Goal: Submit feedback/report problem: Submit feedback/report problem

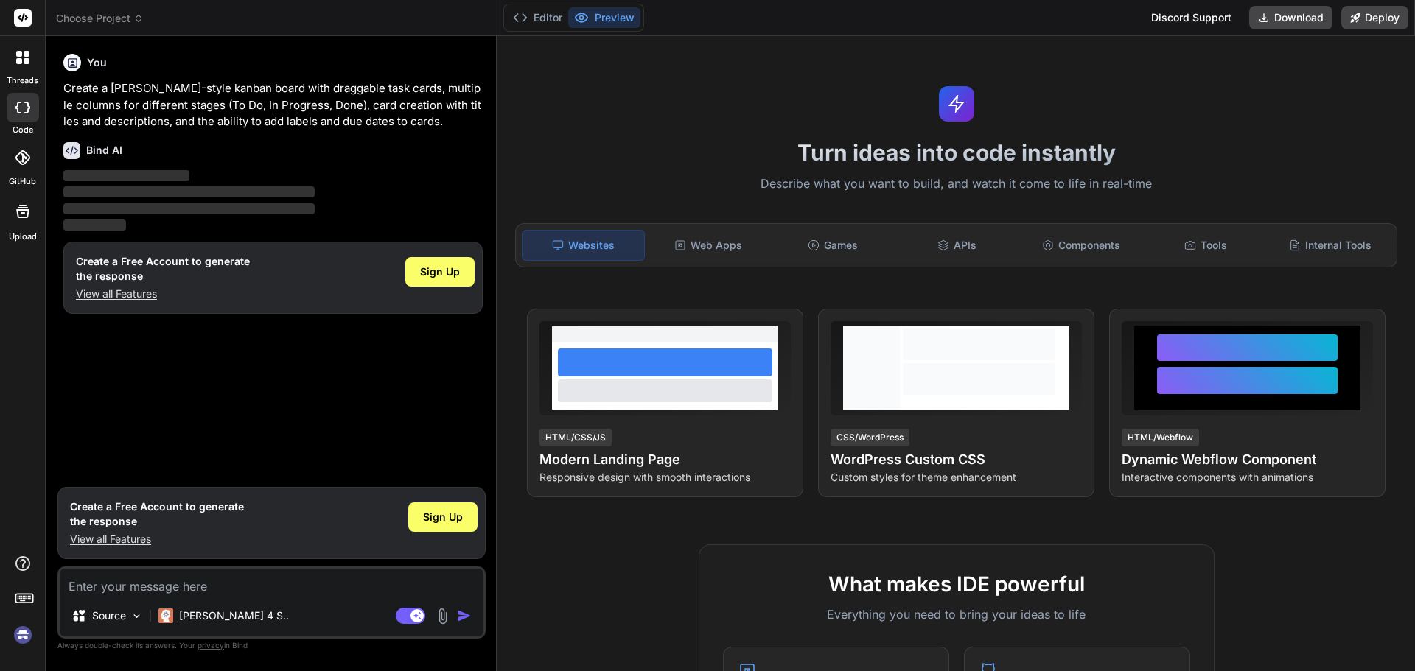
click at [20, 629] on img at bounding box center [22, 635] width 25 height 25
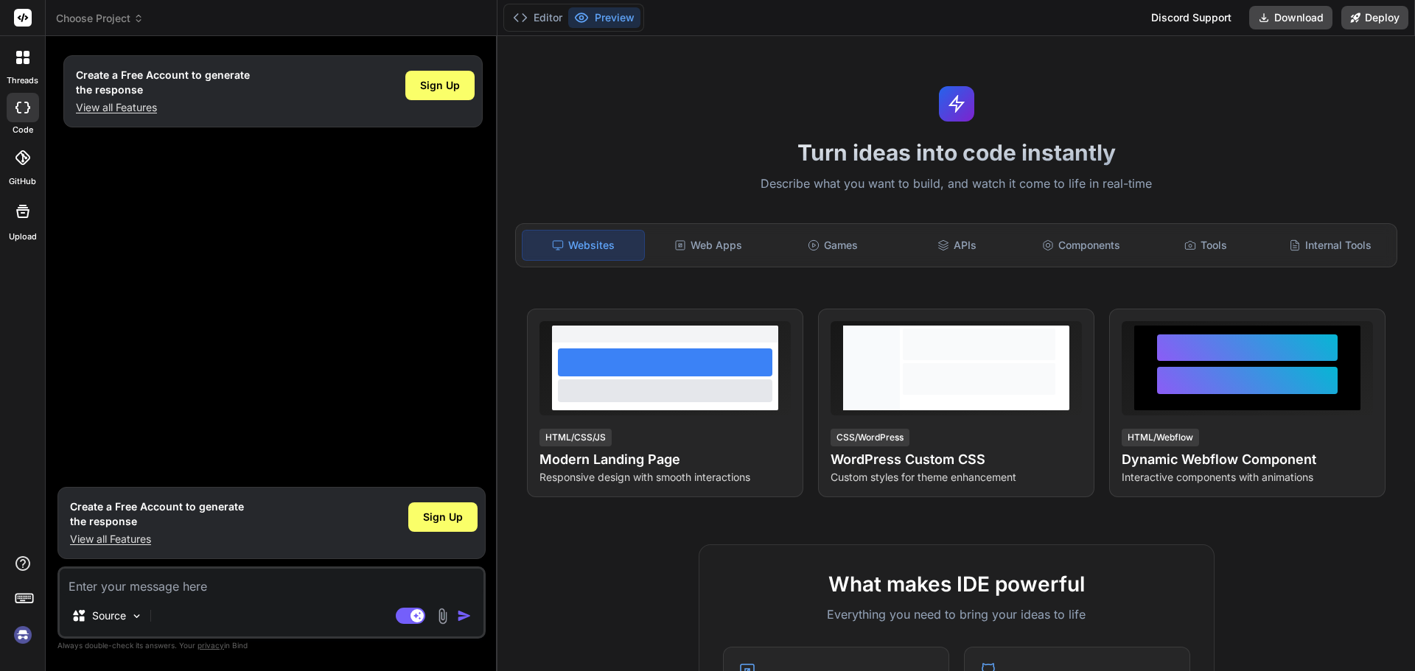
click at [115, 21] on span "Choose Project" at bounding box center [100, 18] width 88 height 15
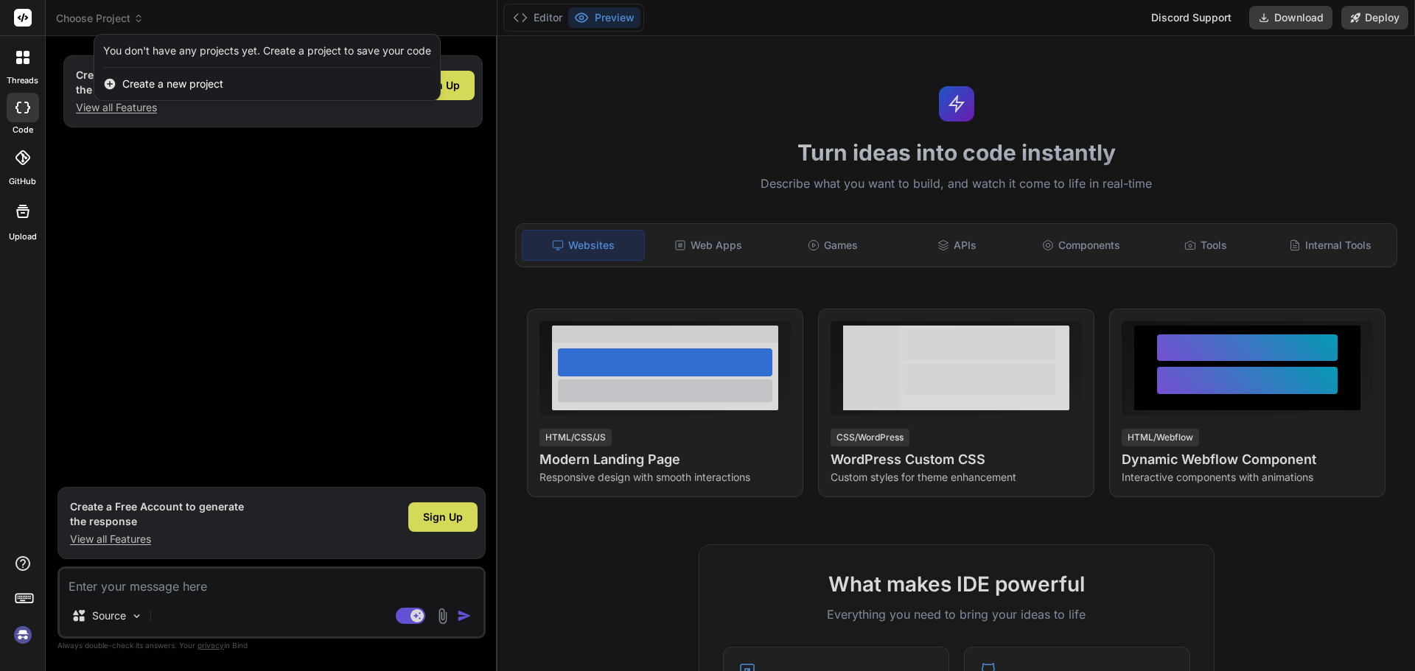
click at [618, 158] on div at bounding box center [707, 335] width 1415 height 671
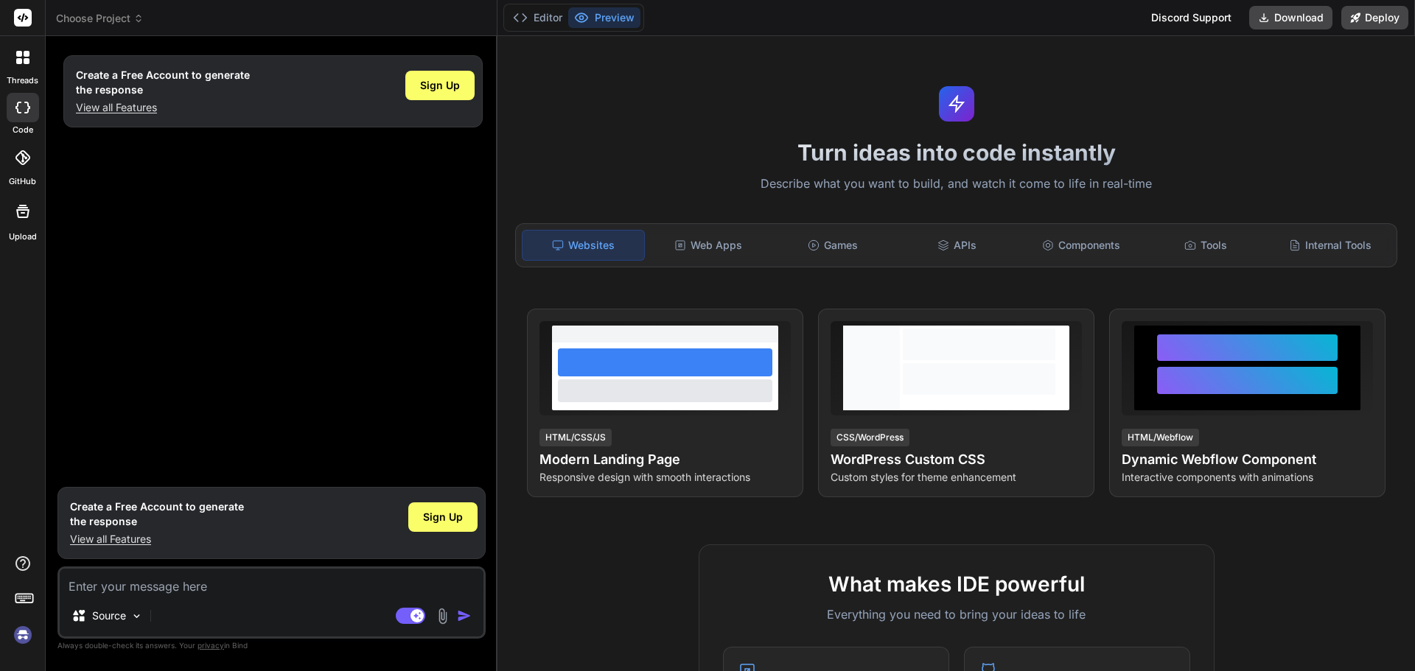
click at [98, 15] on span "Choose Project" at bounding box center [100, 18] width 88 height 15
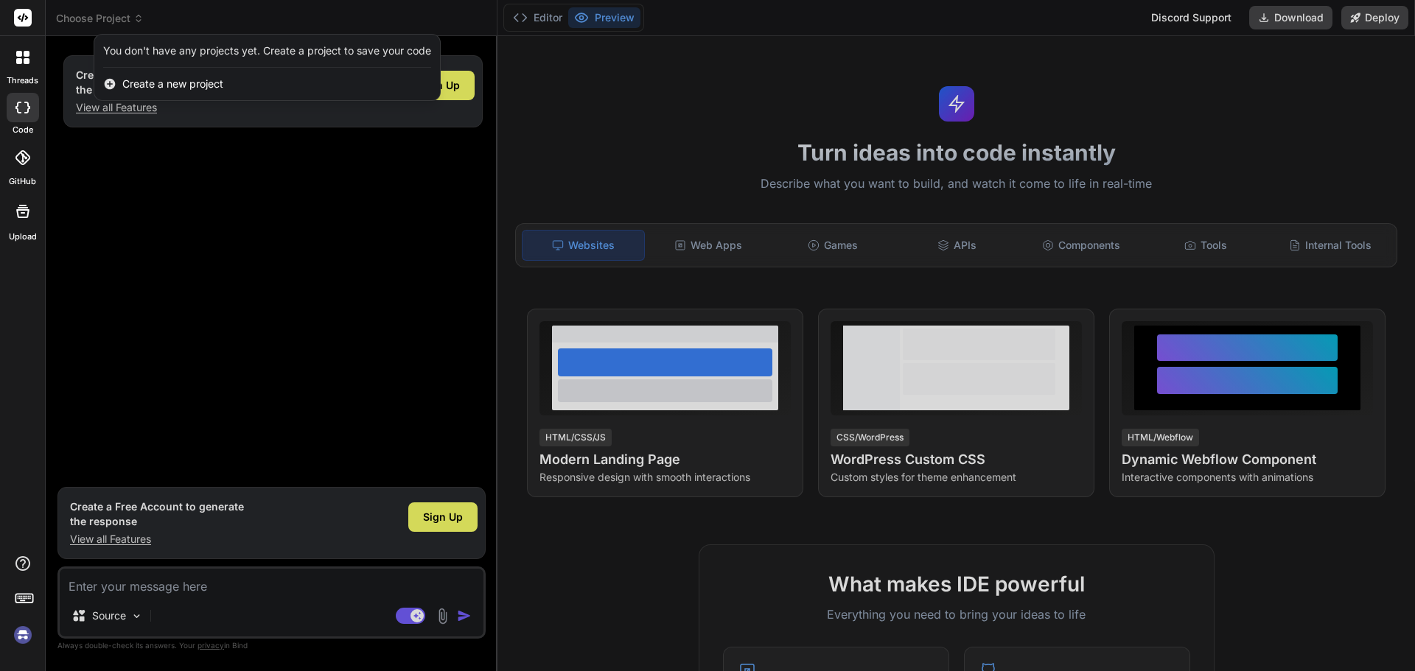
click at [98, 15] on div at bounding box center [707, 335] width 1415 height 671
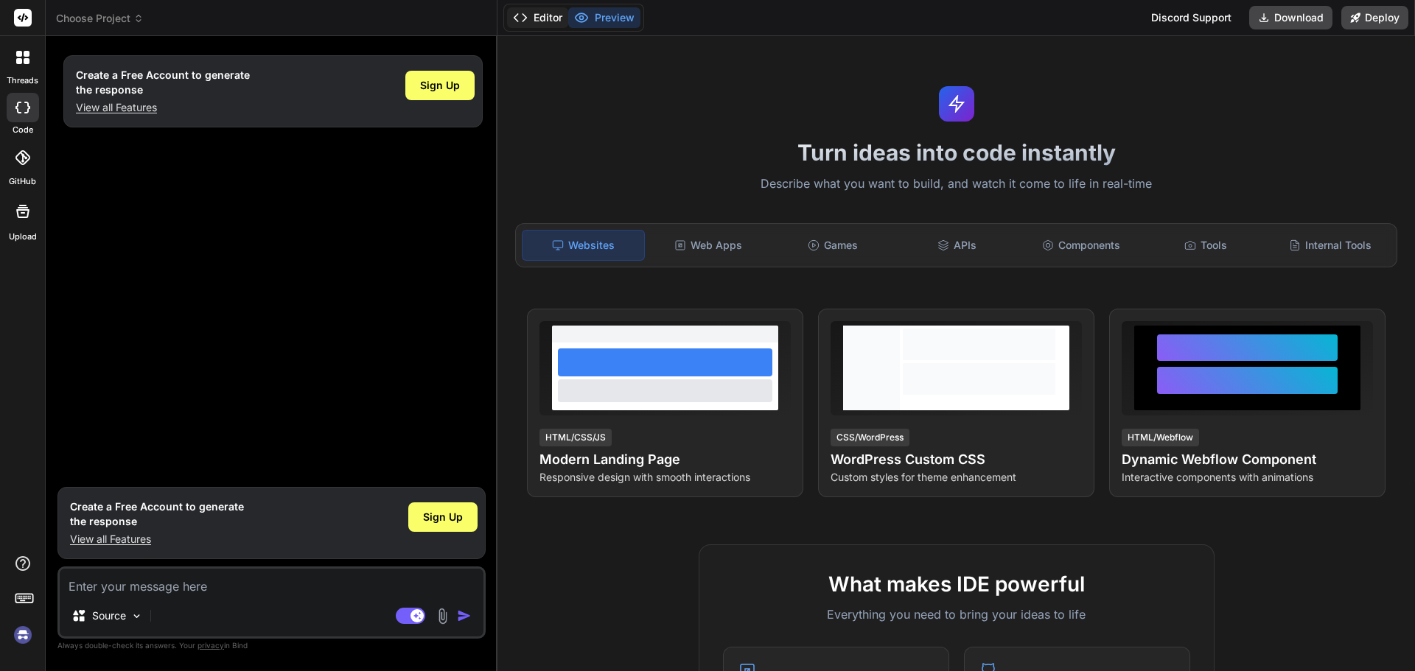
click at [525, 20] on polyline at bounding box center [524, 17] width 4 height 7
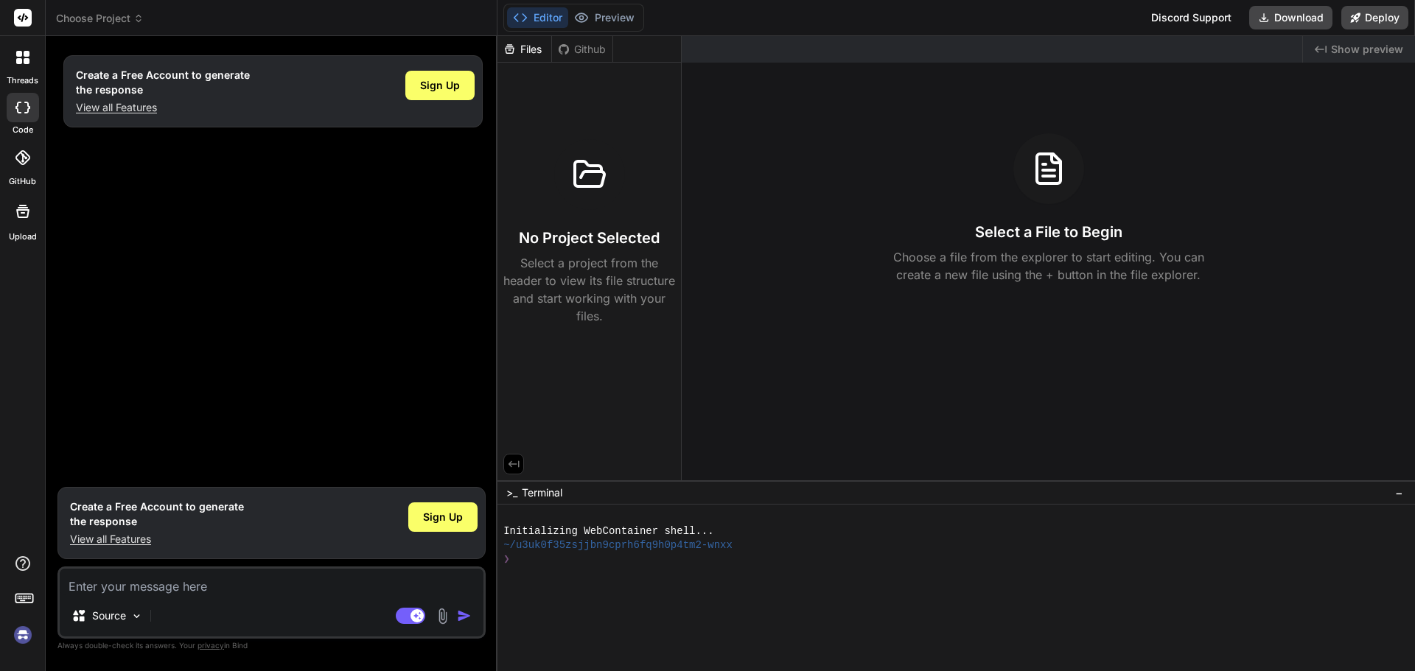
click at [28, 55] on icon at bounding box center [27, 54] width 6 height 6
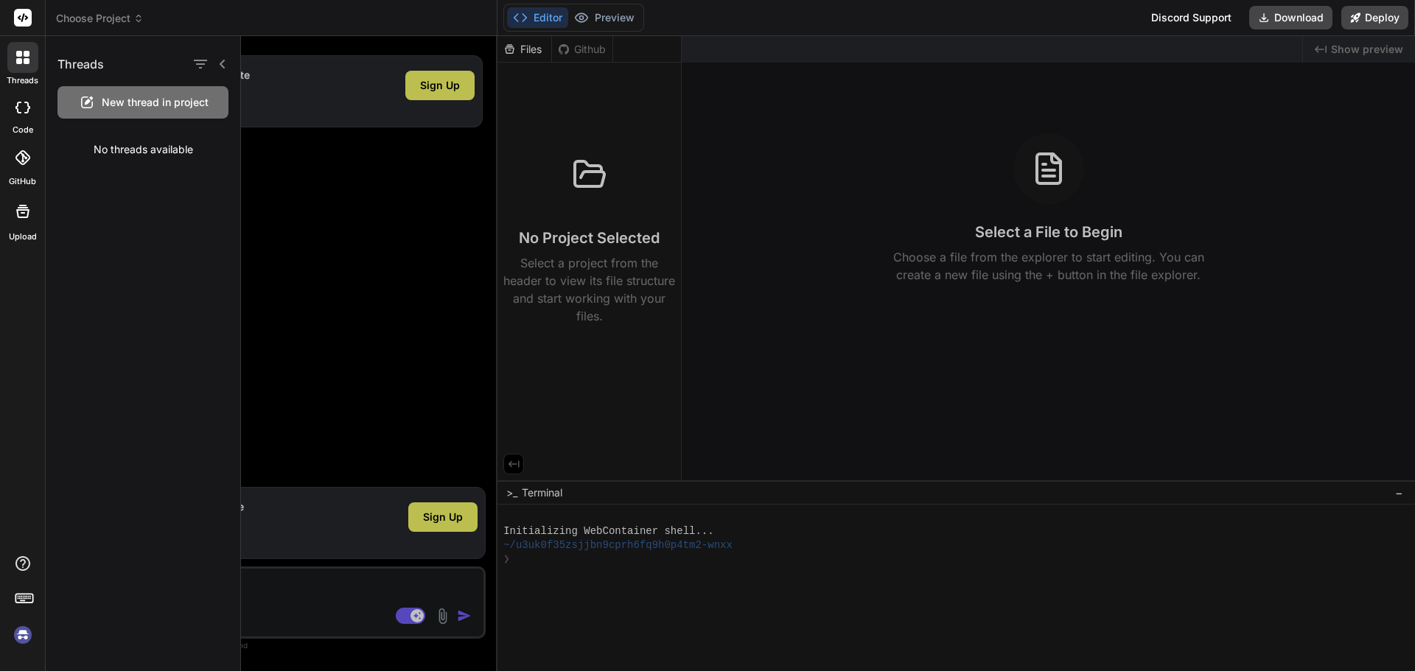
click at [745, 59] on div at bounding box center [828, 353] width 1174 height 635
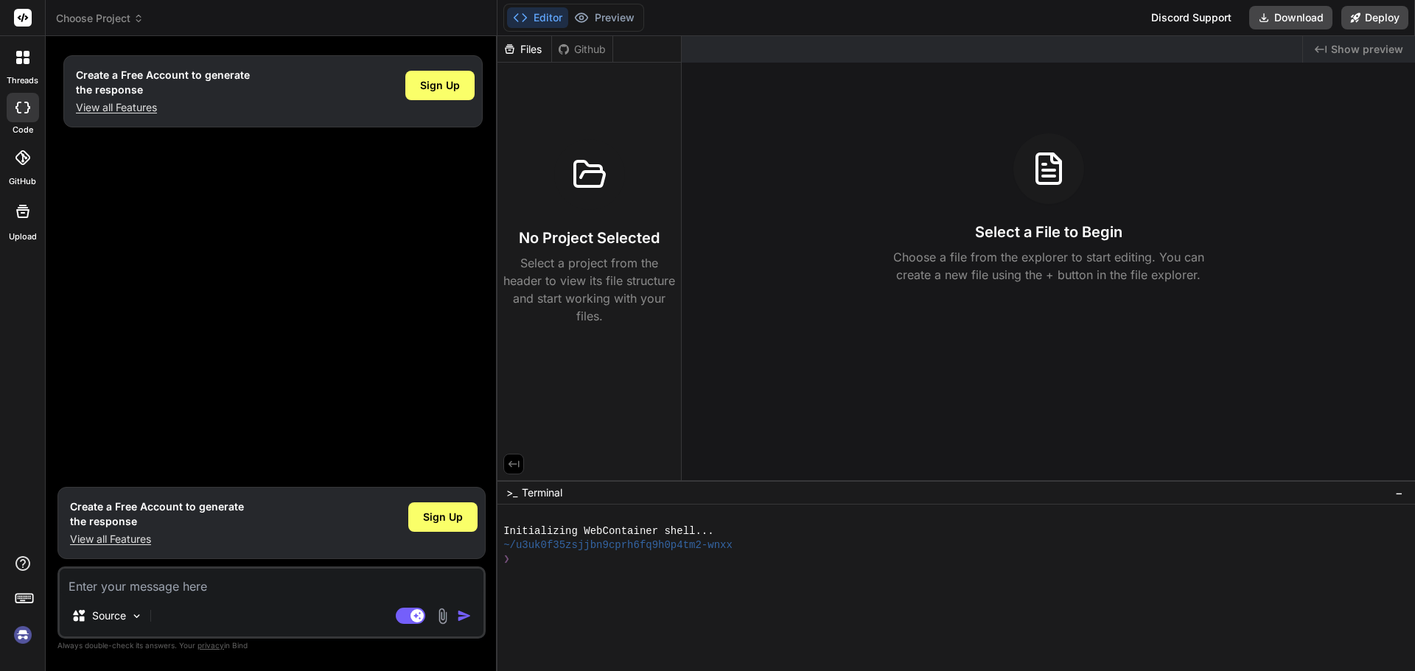
click at [17, 626] on img at bounding box center [22, 635] width 25 height 25
type textarea "x"
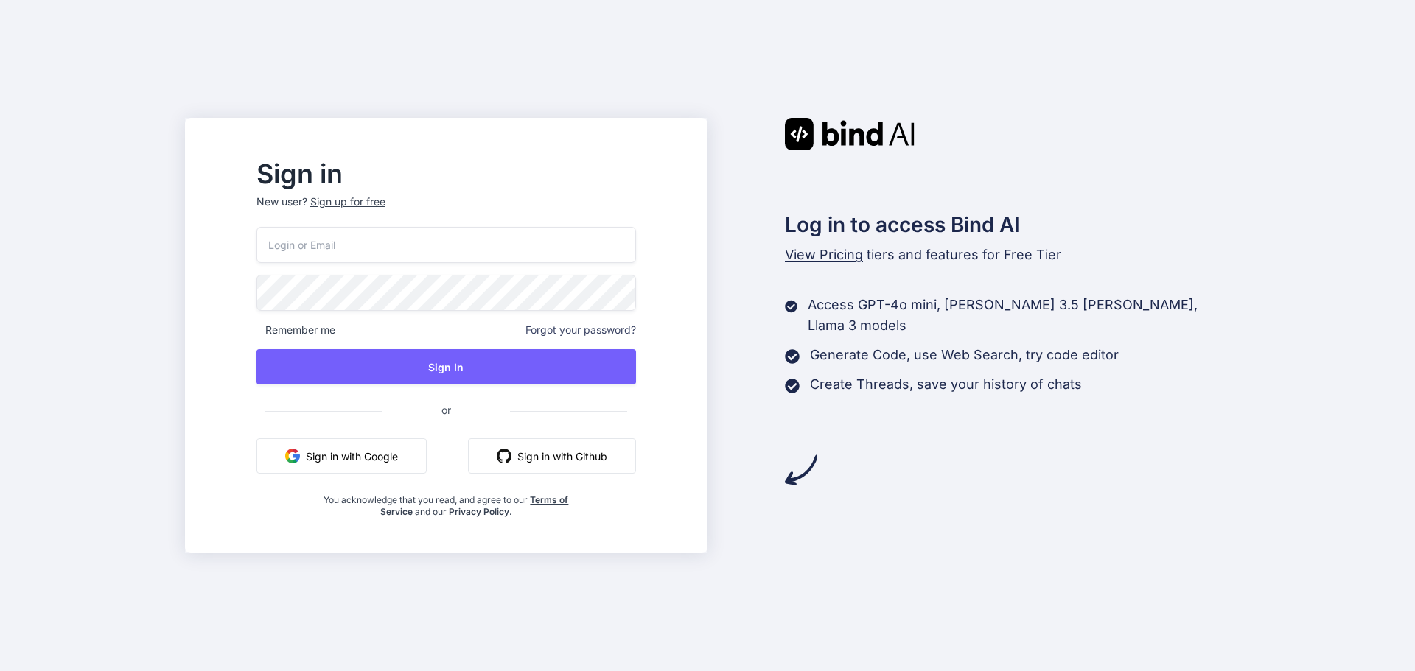
click at [353, 247] on input "email" at bounding box center [446, 245] width 380 height 36
type input "[EMAIL_ADDRESS][DOMAIN_NAME]"
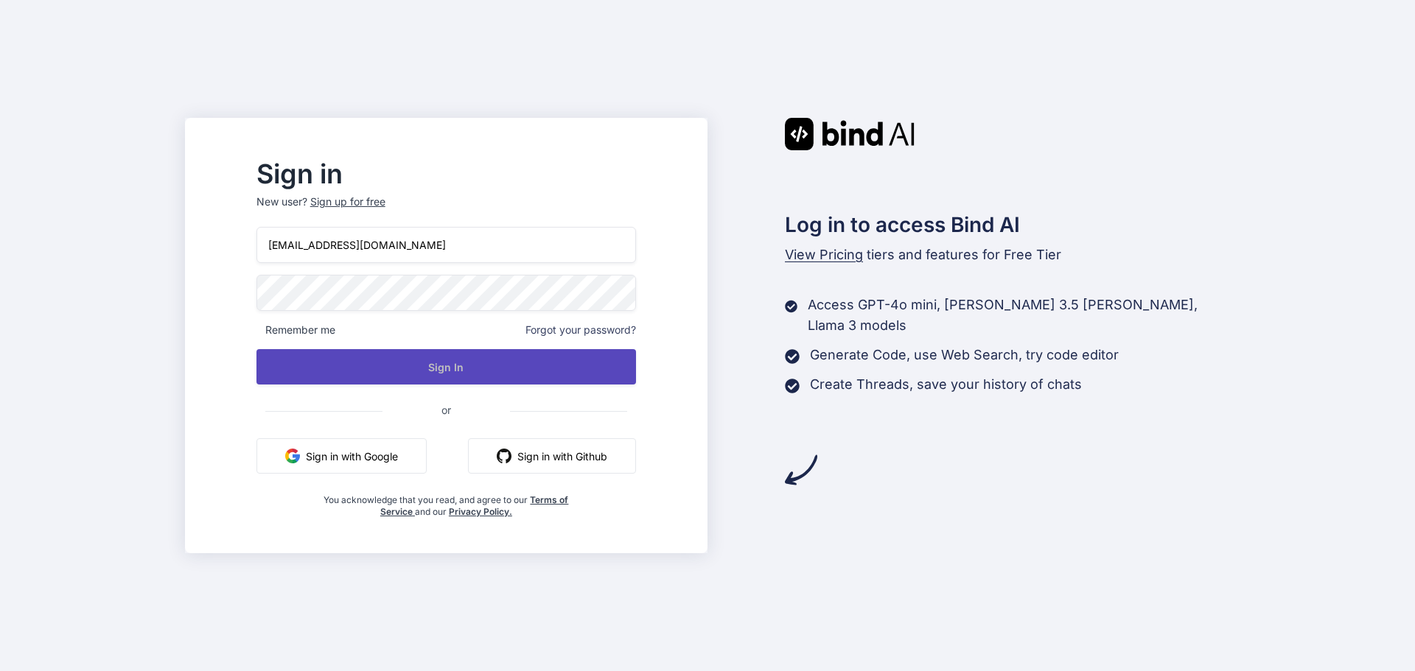
click at [469, 366] on button "Sign In" at bounding box center [446, 366] width 380 height 35
type input "[EMAIL_ADDRESS][DOMAIN_NAME]"
click at [475, 370] on button "Sign In" at bounding box center [446, 366] width 380 height 35
click at [494, 360] on button "Sign In" at bounding box center [446, 366] width 380 height 35
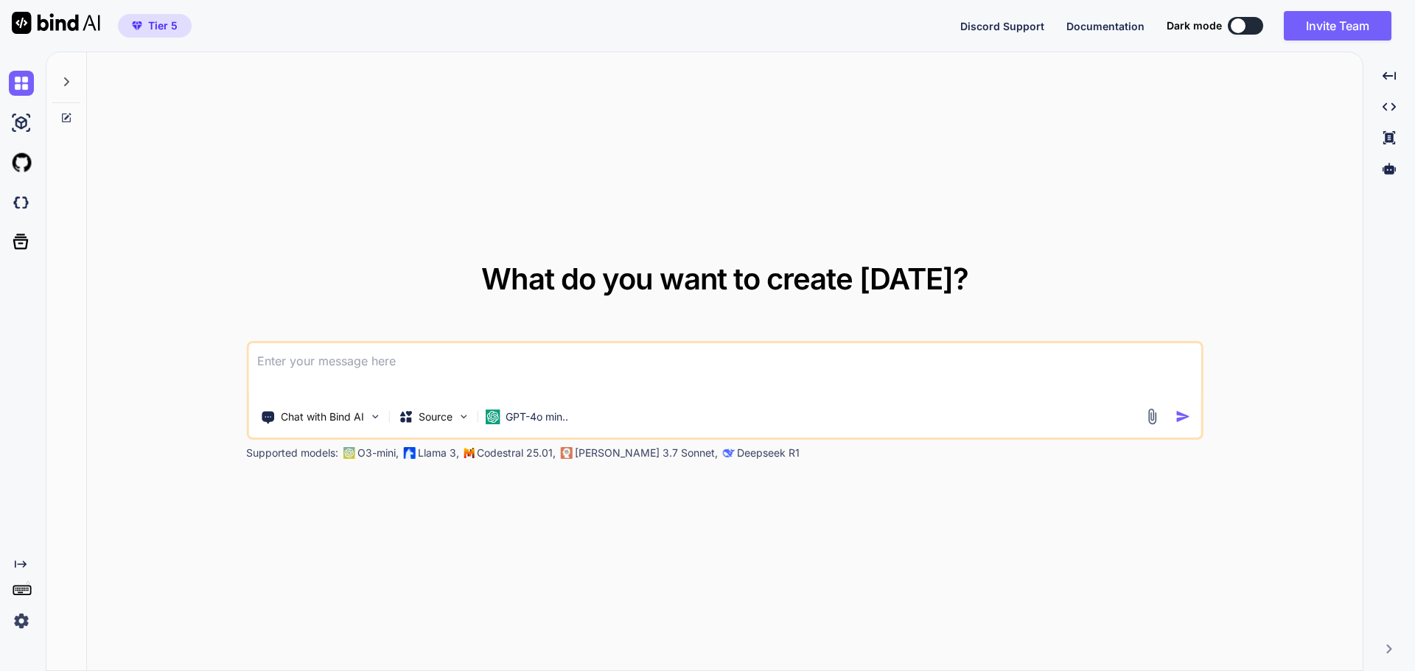
click at [19, 618] on img at bounding box center [21, 621] width 25 height 25
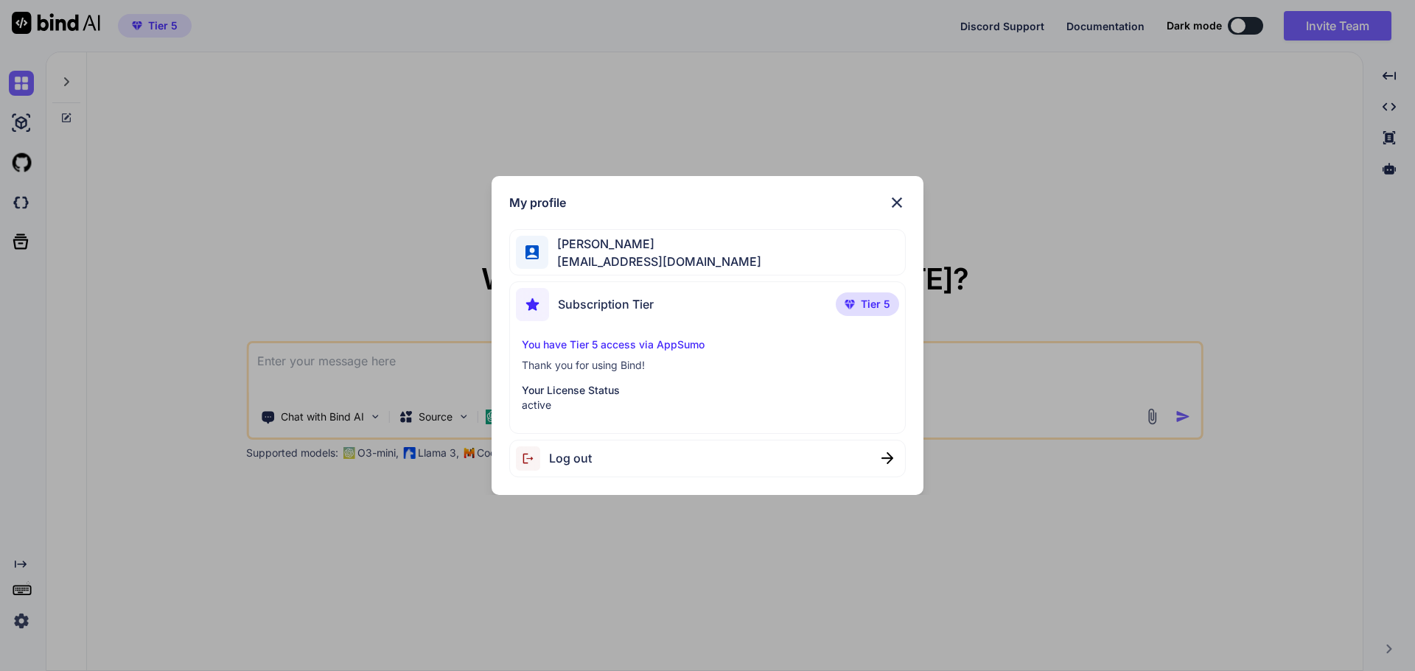
click at [19, 620] on div "My profile Michael Gutierrez mag364@gmail.com Subscription Tier Tier 5 You have…" at bounding box center [707, 335] width 1415 height 671
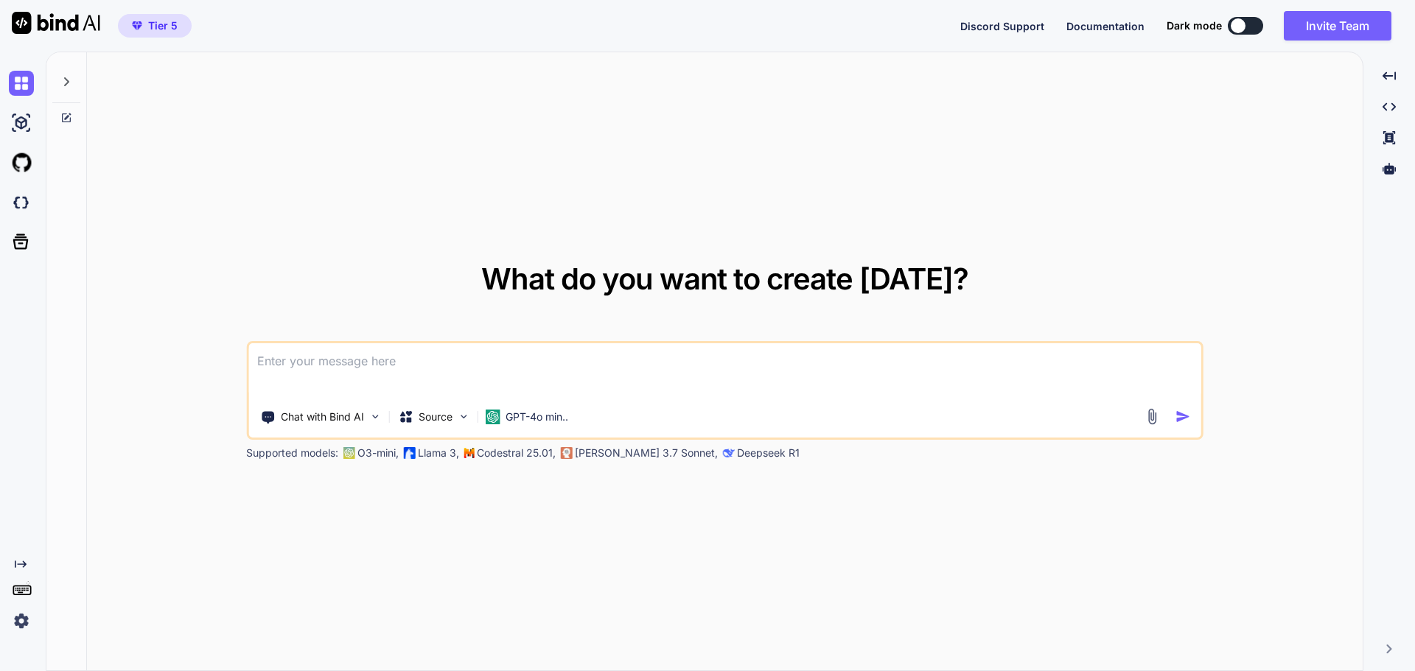
click at [71, 83] on icon at bounding box center [66, 82] width 12 height 12
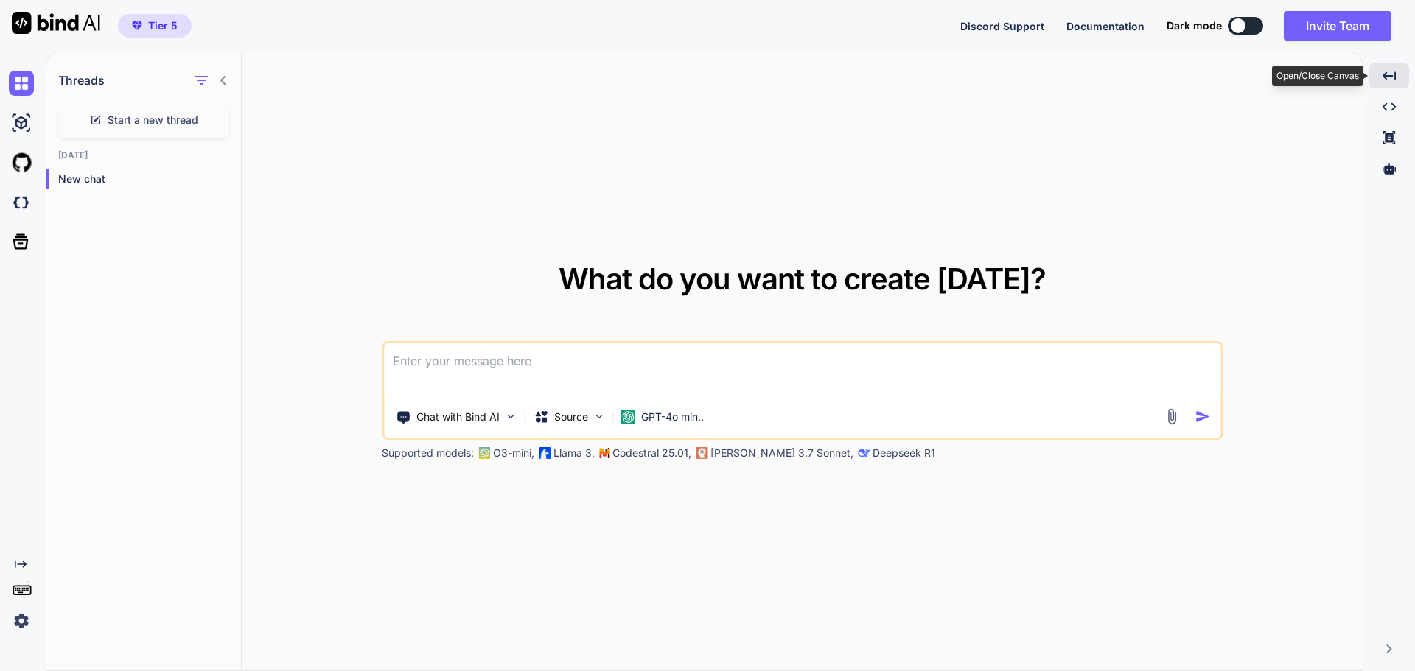
click at [1388, 74] on icon "Created with Pixso." at bounding box center [1388, 75] width 13 height 13
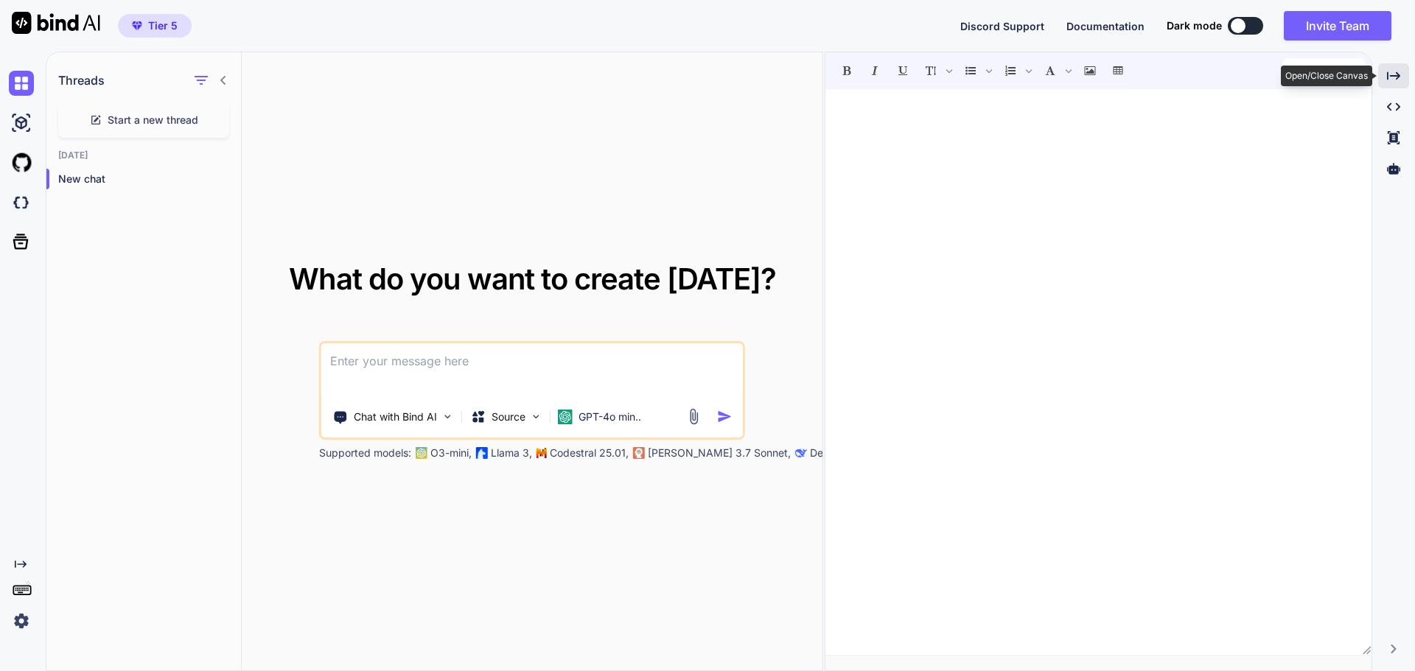
click at [1388, 74] on icon at bounding box center [1393, 75] width 13 height 8
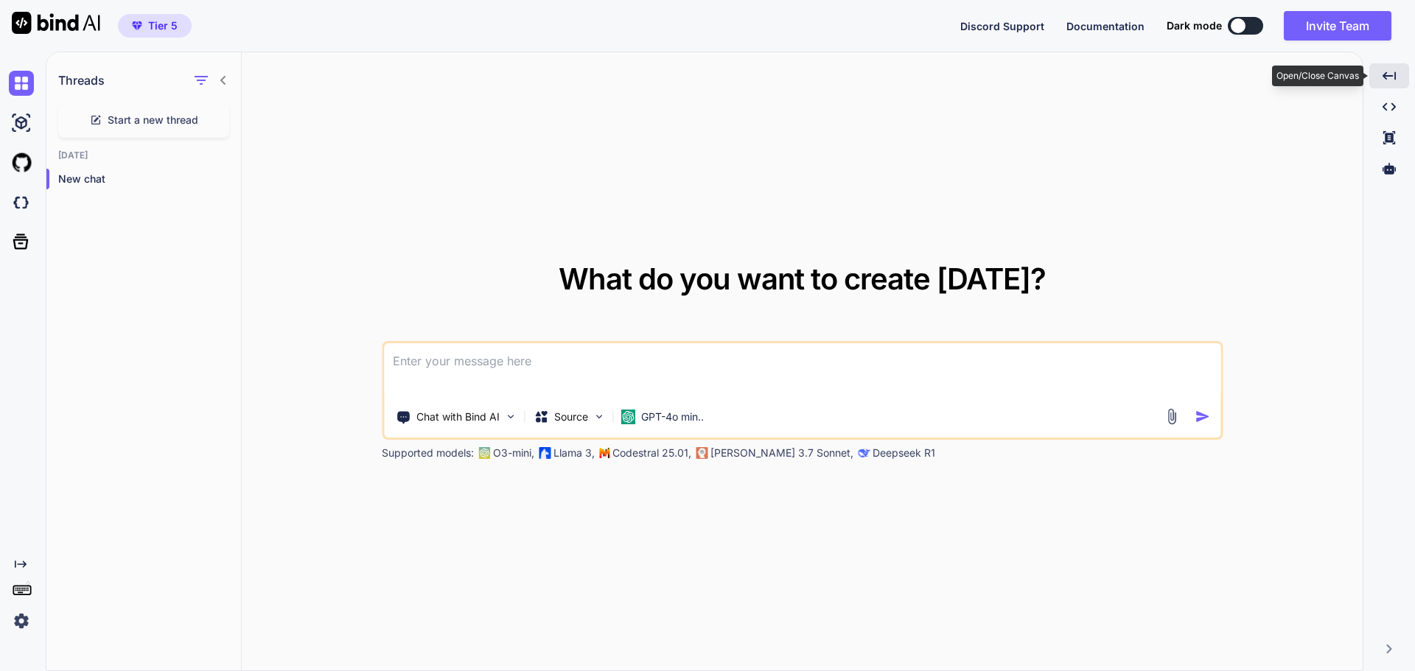
click at [1388, 74] on icon "Created with Pixso." at bounding box center [1388, 75] width 13 height 13
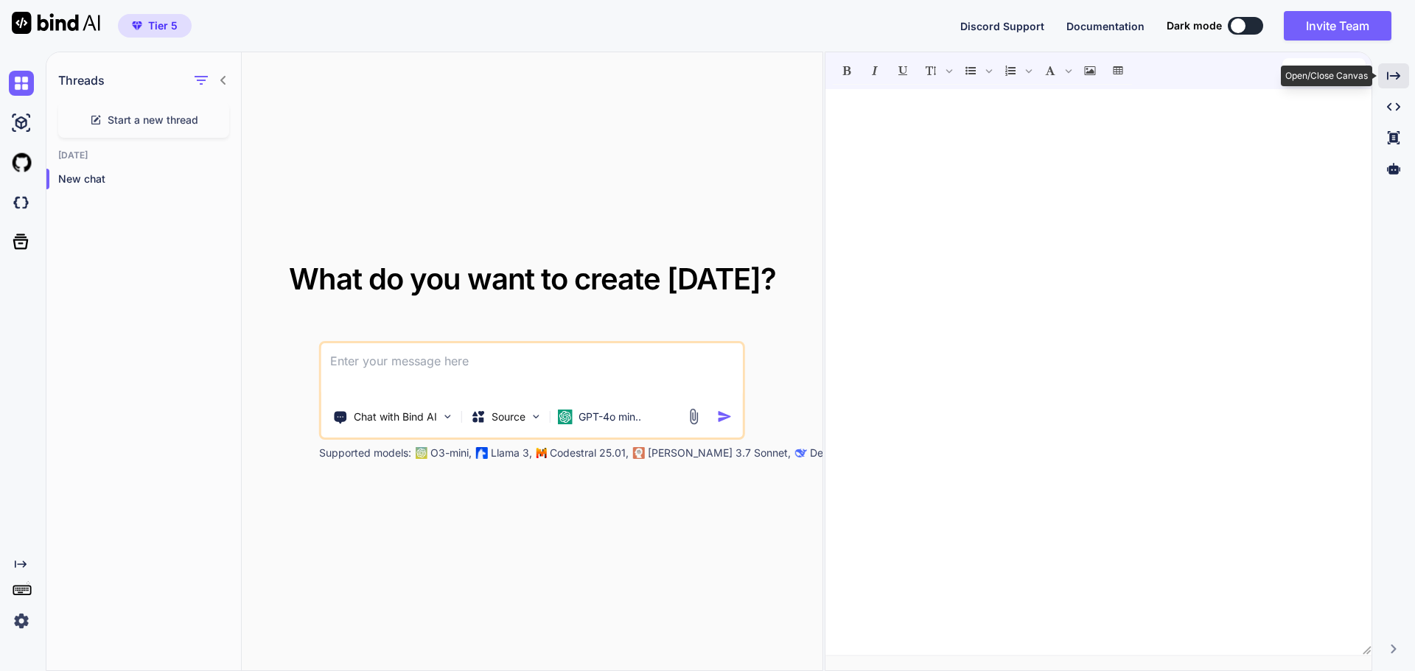
click at [1388, 74] on icon at bounding box center [1393, 75] width 13 height 8
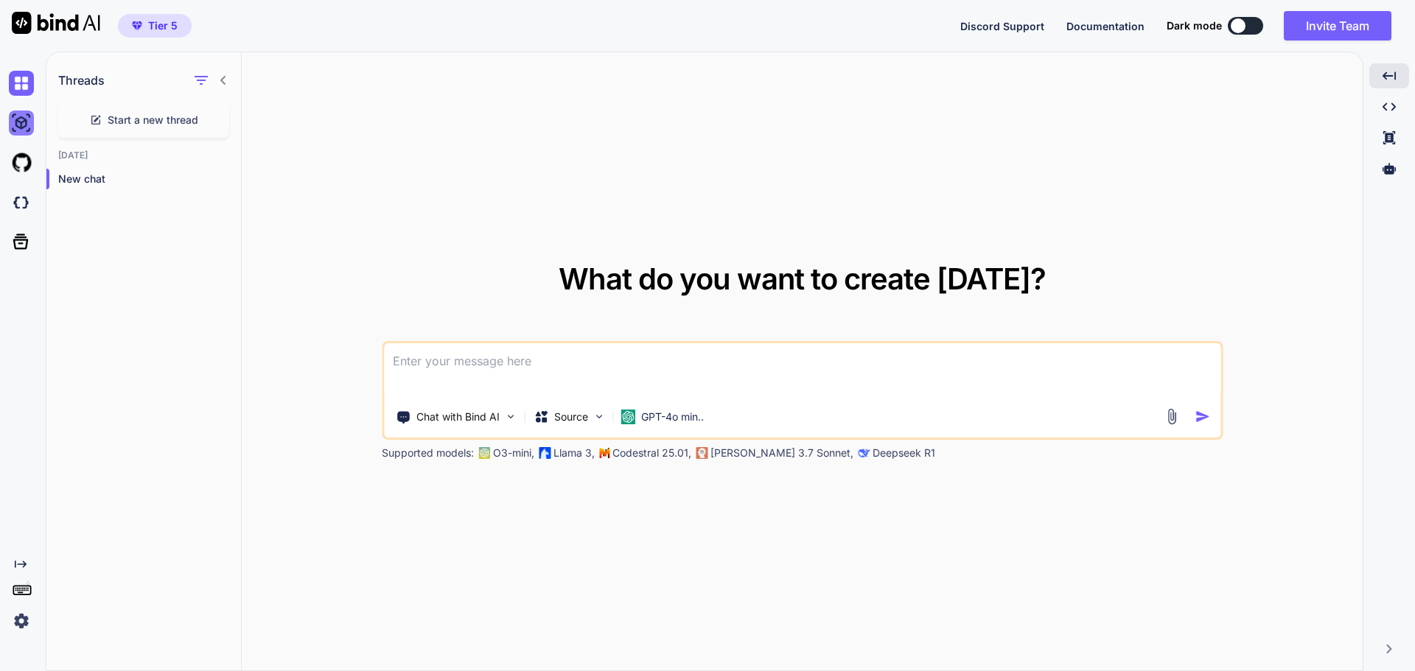
click at [20, 120] on img at bounding box center [21, 123] width 25 height 25
type textarea "x"
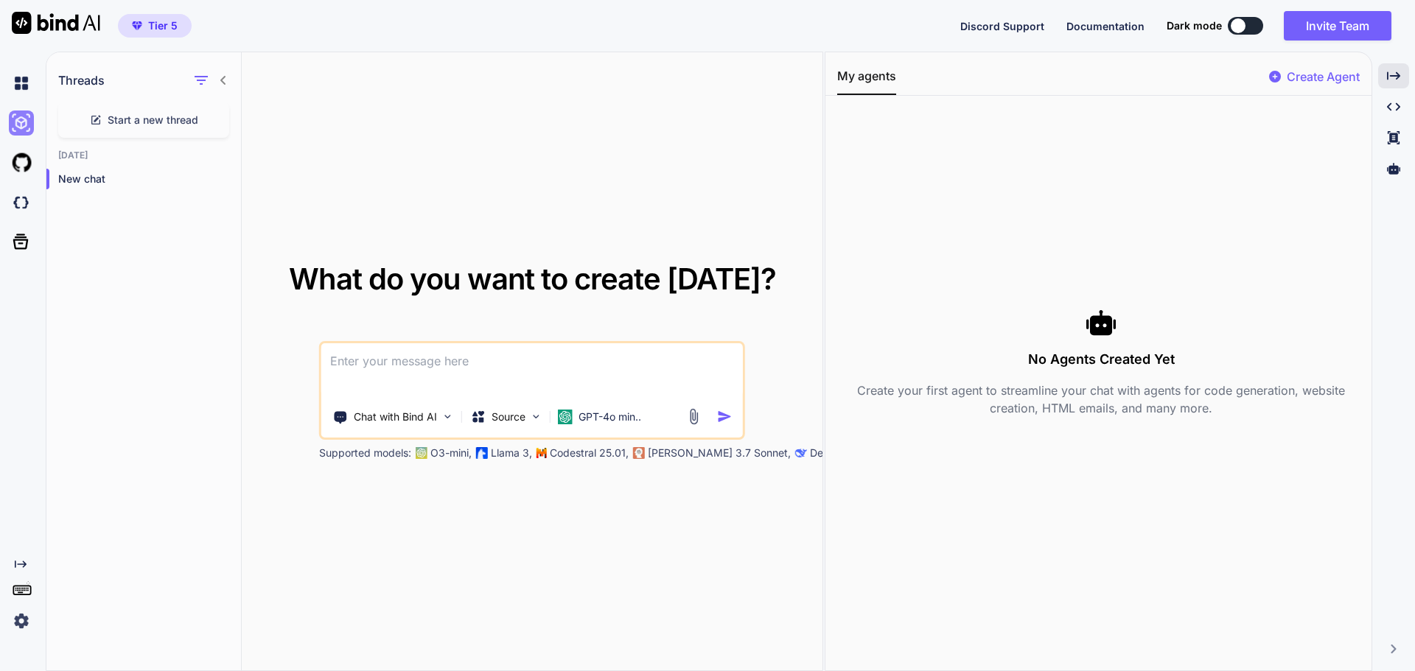
click at [20, 120] on img at bounding box center [21, 123] width 25 height 25
click at [22, 164] on img at bounding box center [21, 162] width 25 height 25
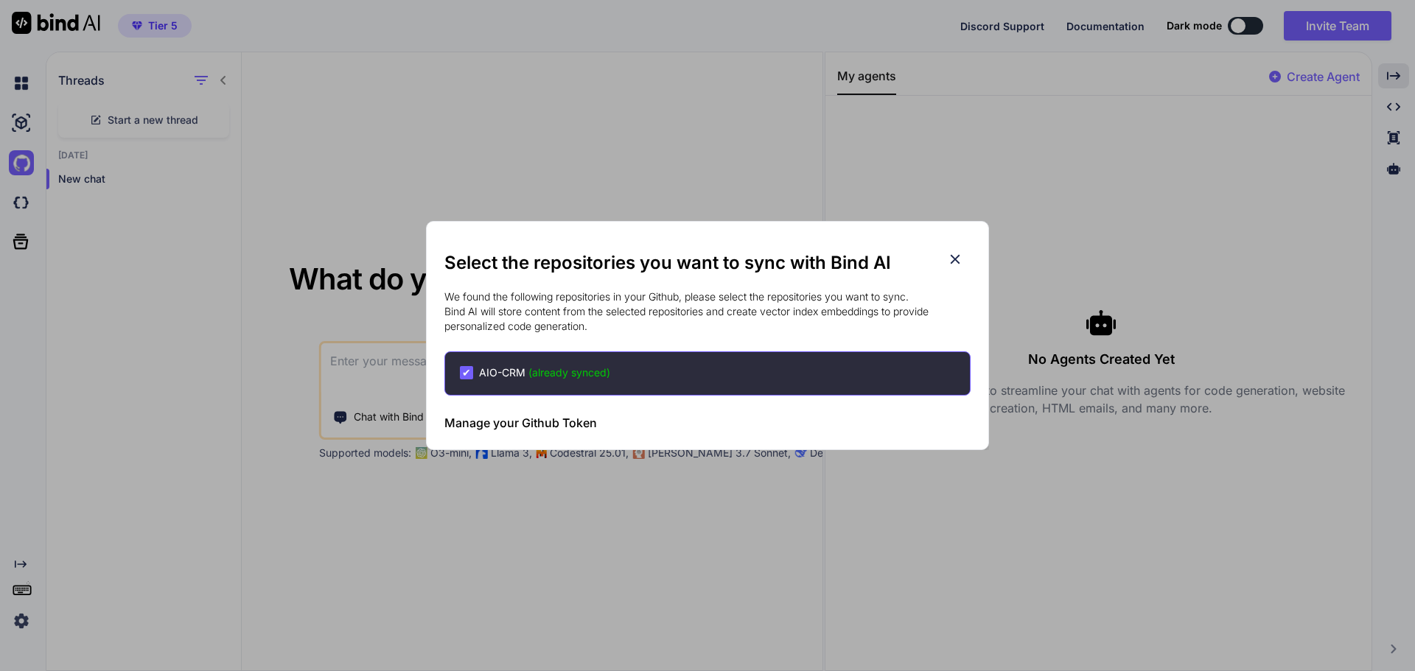
click at [962, 259] on icon at bounding box center [955, 259] width 16 height 16
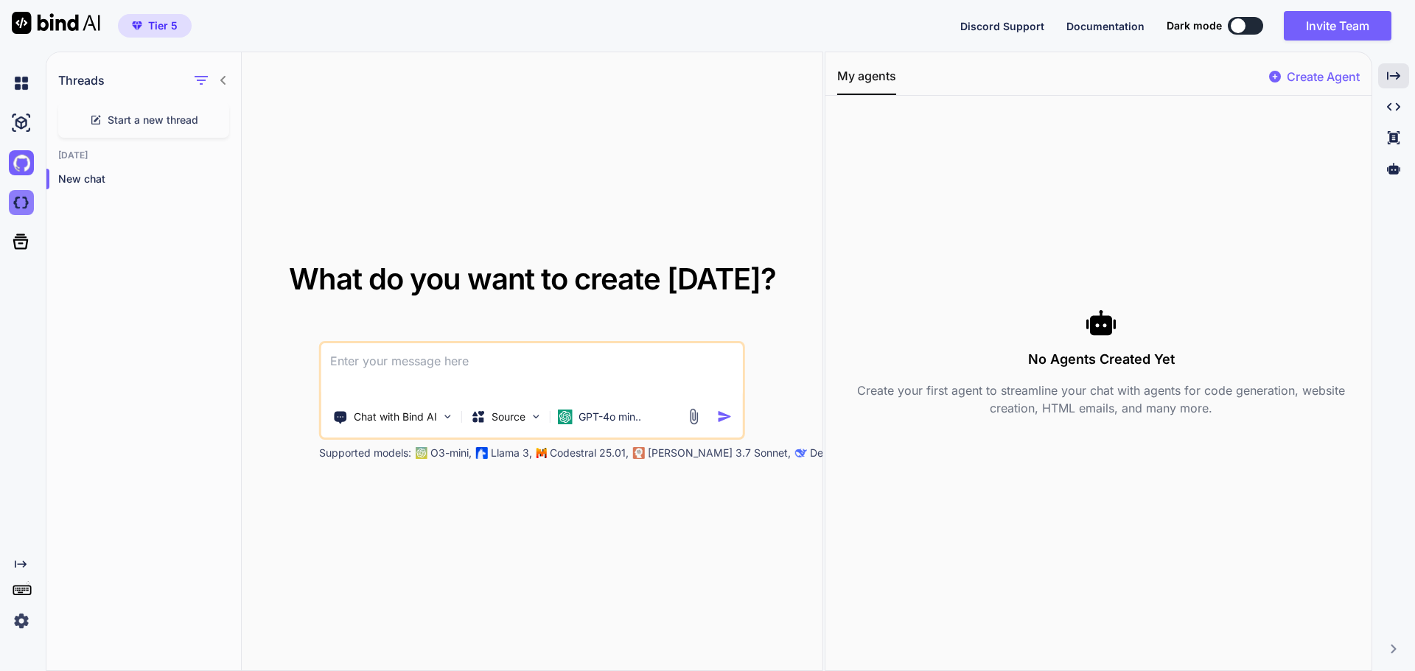
click at [27, 195] on img at bounding box center [21, 202] width 25 height 25
click at [1393, 109] on icon "Created with Pixso." at bounding box center [1393, 106] width 13 height 13
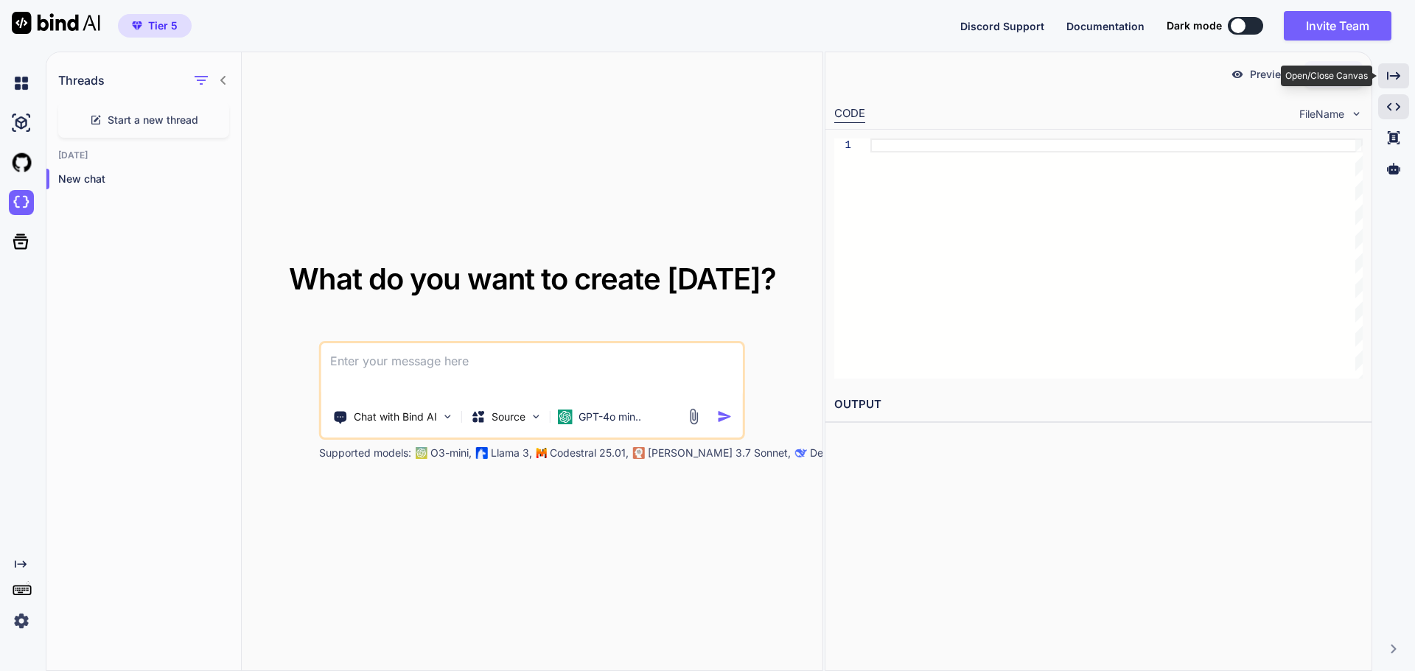
click at [1395, 83] on div "Created with Pixso." at bounding box center [1393, 75] width 31 height 25
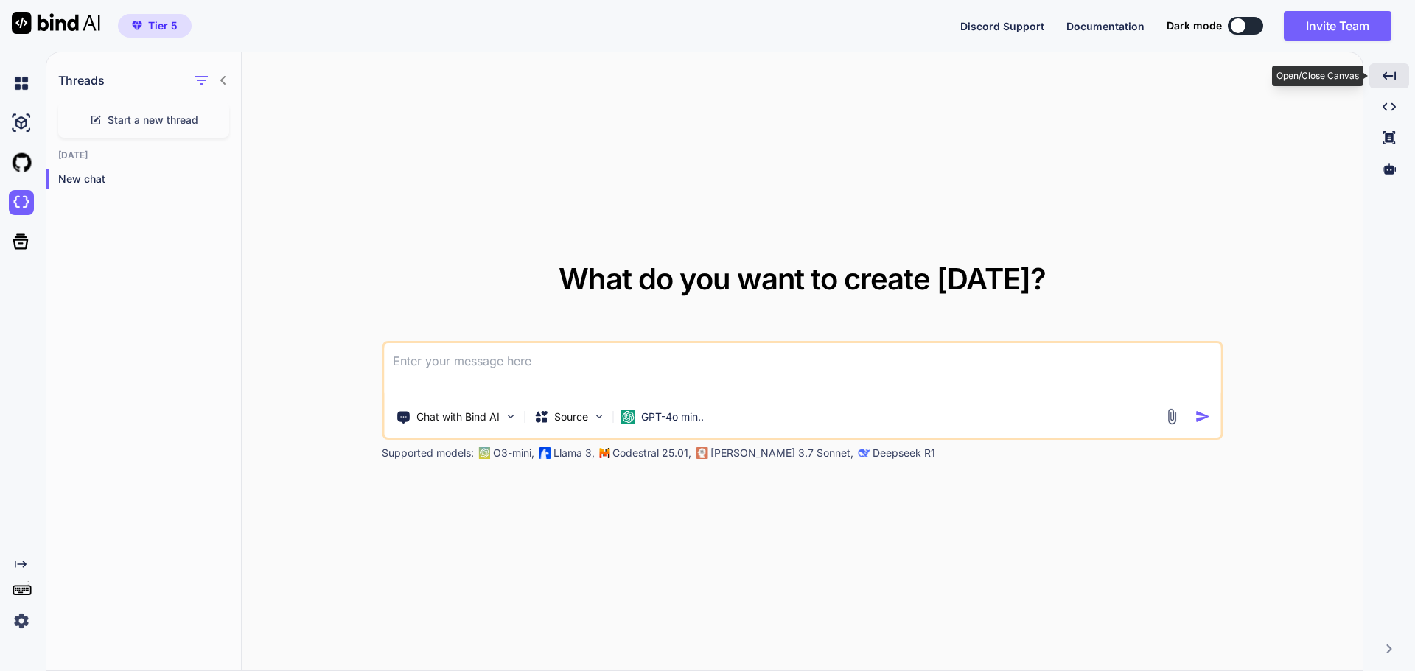
click at [1395, 83] on div "Created with Pixso." at bounding box center [1389, 75] width 40 height 25
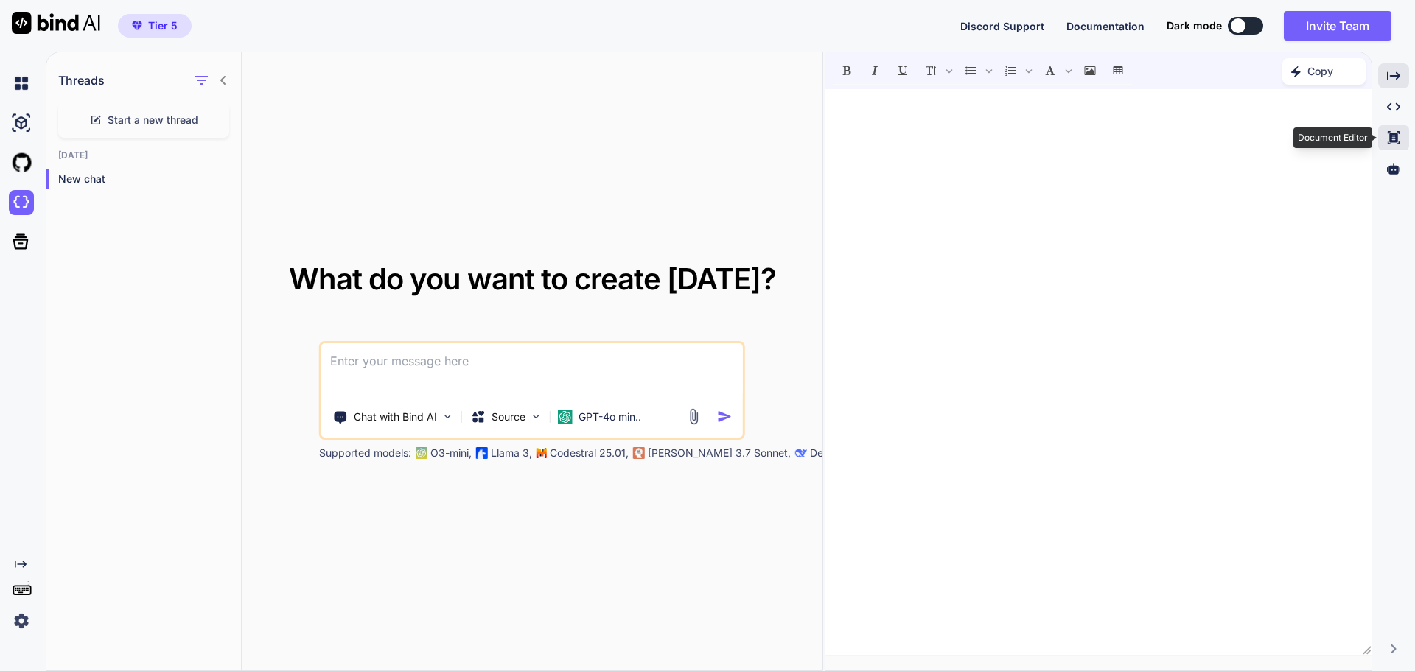
click at [1396, 144] on div "Created with Pixso." at bounding box center [1393, 137] width 31 height 25
click at [1395, 169] on icon at bounding box center [1393, 168] width 13 height 11
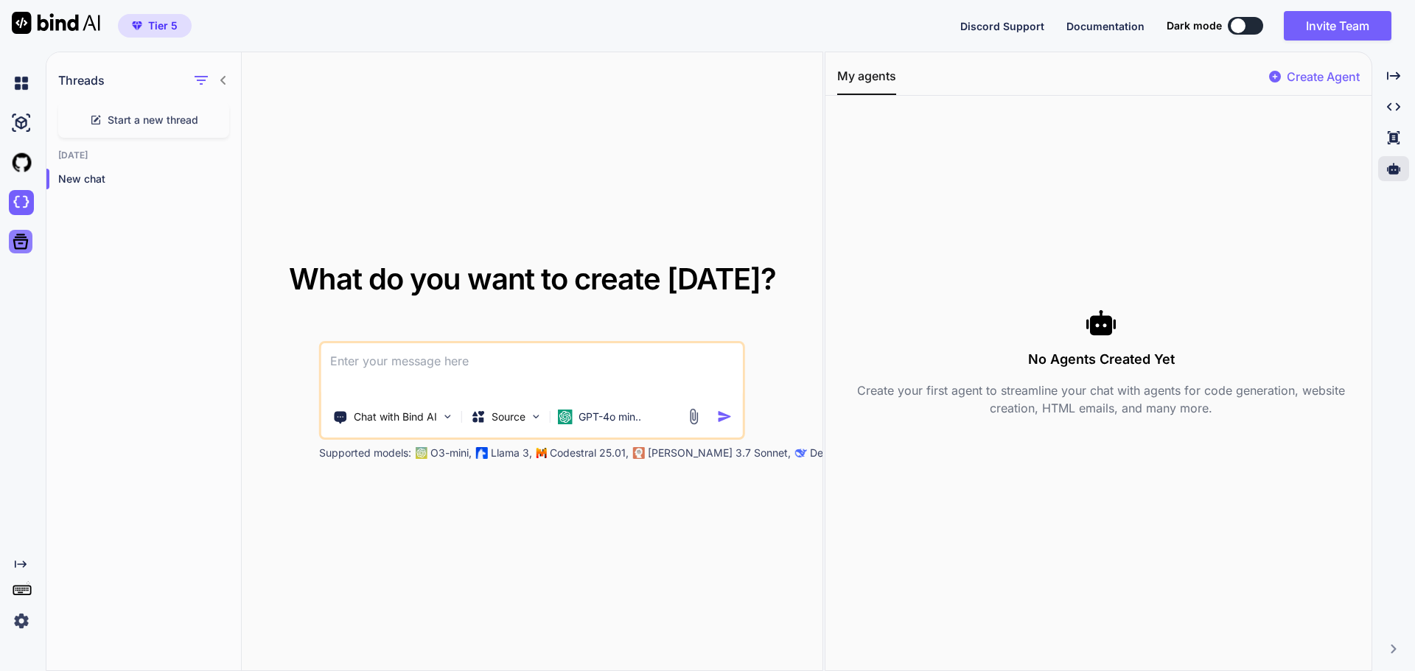
click at [18, 245] on icon at bounding box center [20, 241] width 21 height 21
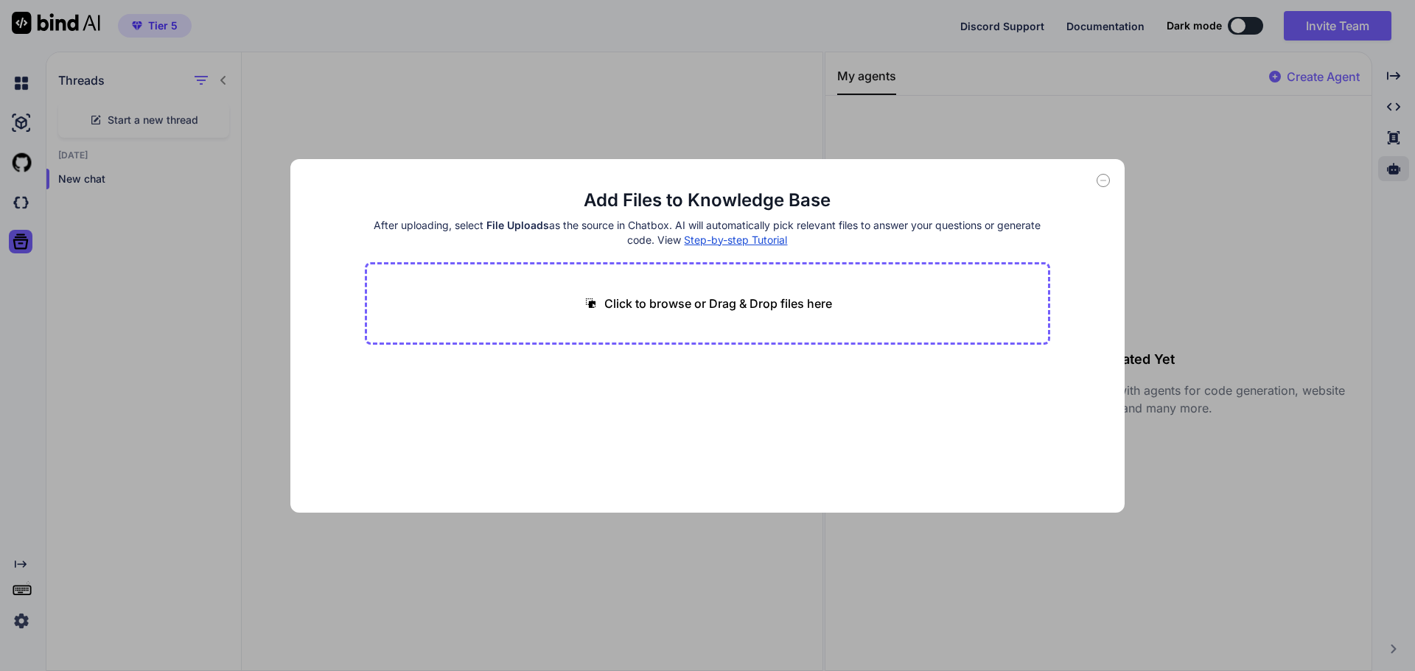
click at [1103, 182] on icon at bounding box center [1103, 180] width 13 height 13
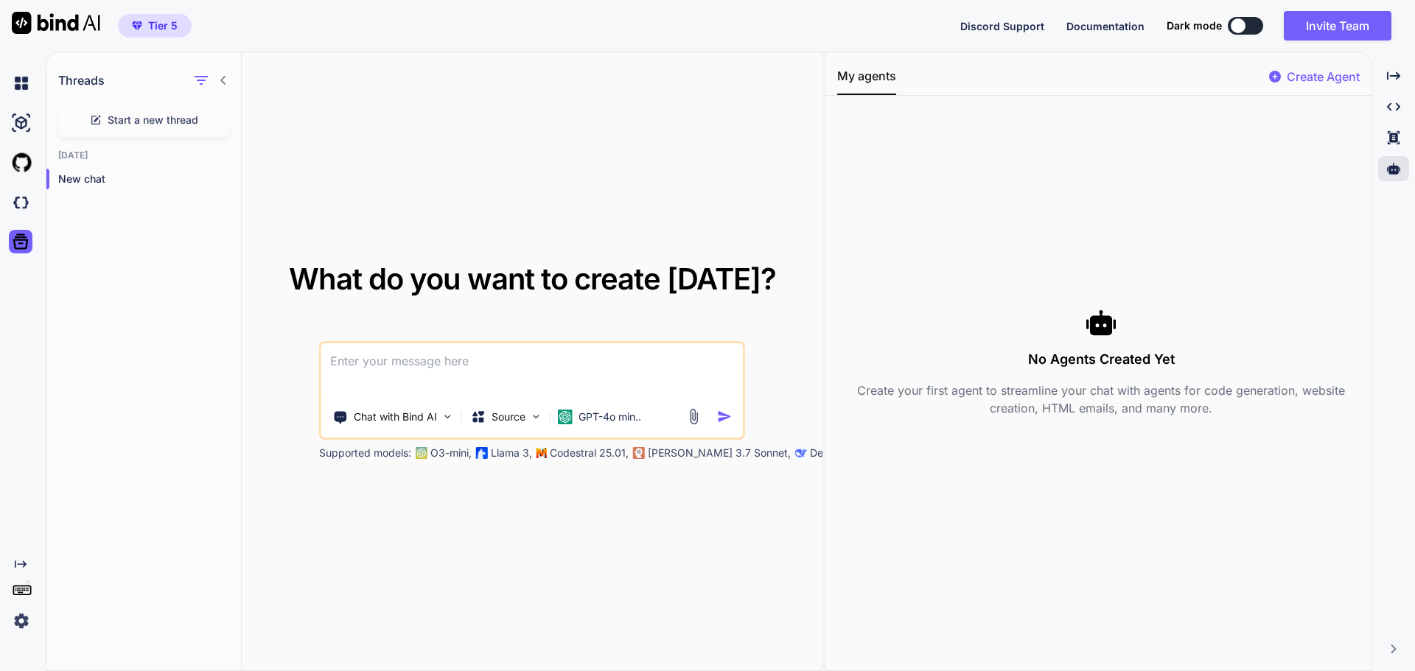
click at [22, 567] on icon "Created with Pixso." at bounding box center [21, 565] width 12 height 12
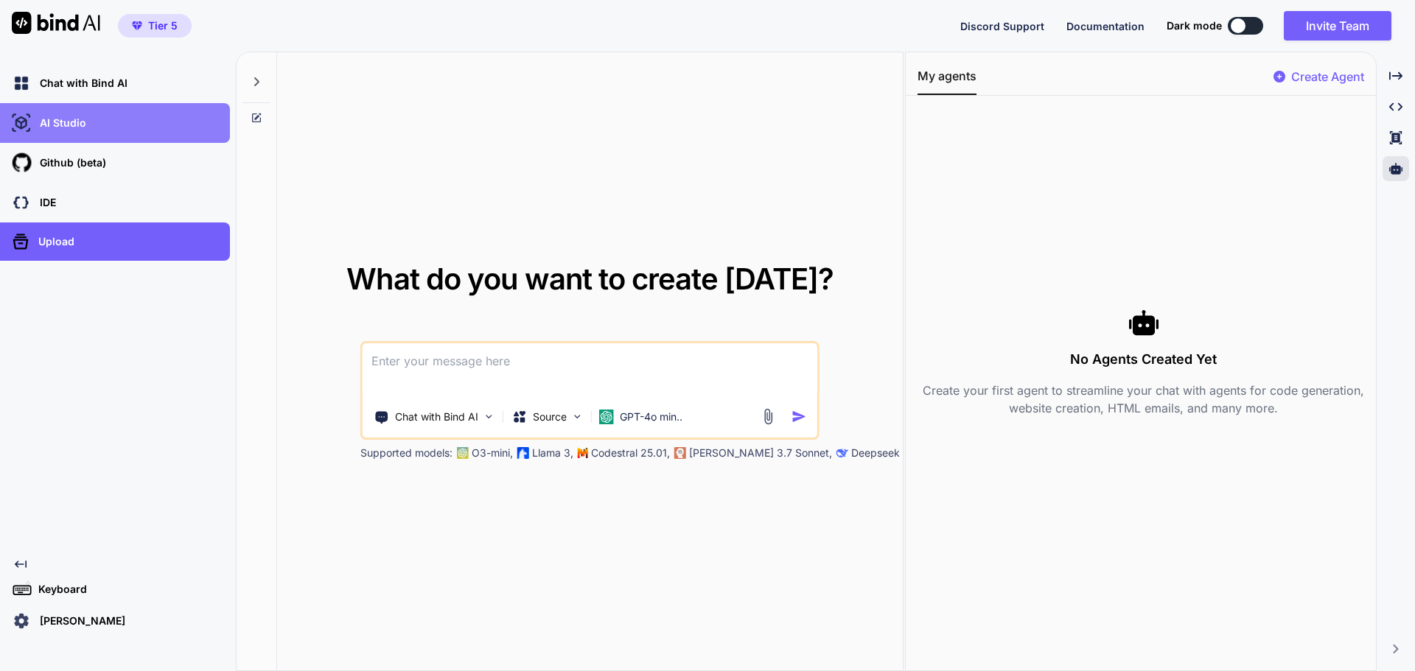
click at [104, 117] on div "AI Studio" at bounding box center [119, 123] width 221 height 25
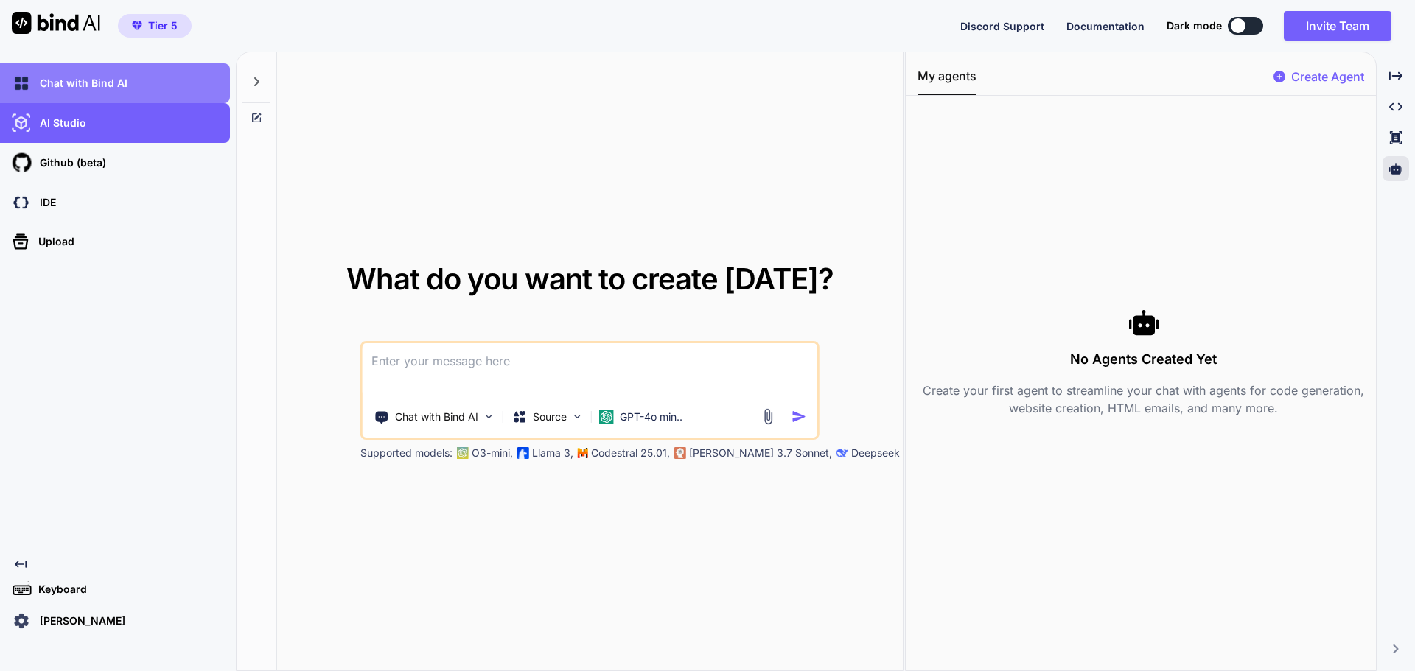
click at [84, 76] on p "Chat with Bind AI" at bounding box center [81, 83] width 94 height 15
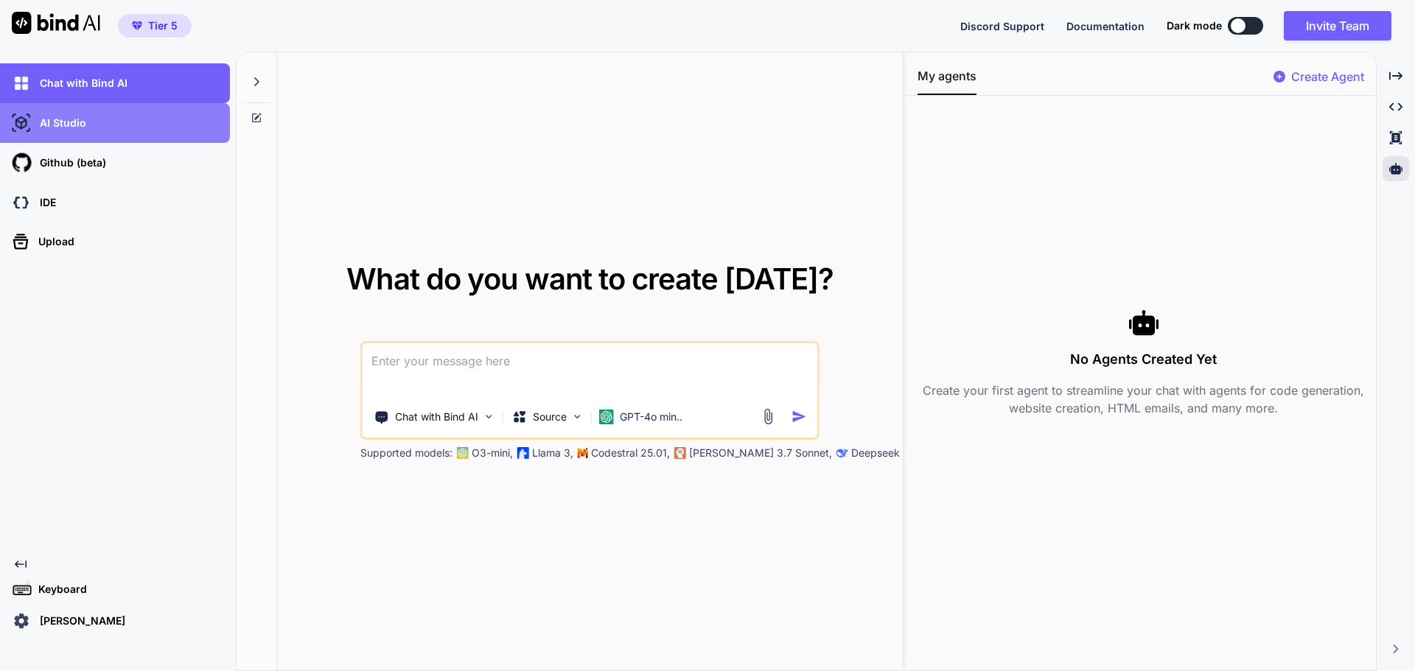
click at [74, 113] on div "AI Studio" at bounding box center [119, 123] width 221 height 25
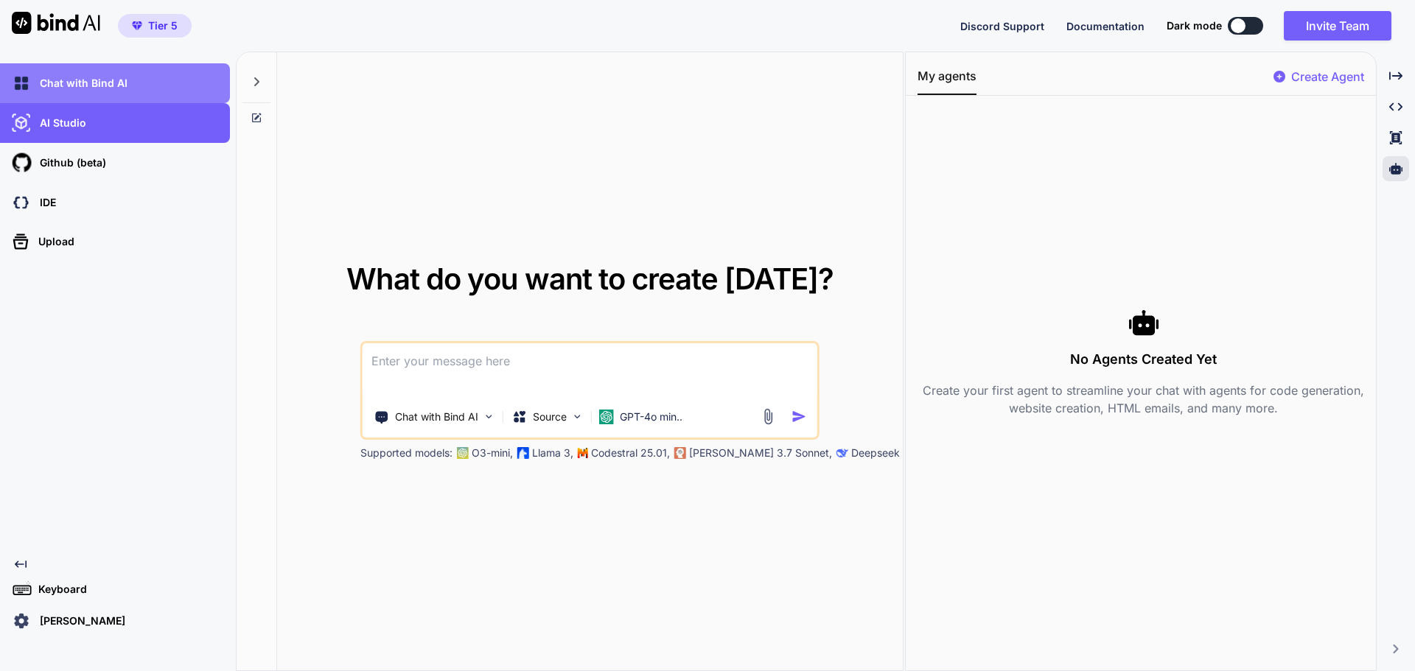
click at [81, 90] on p "Chat with Bind AI" at bounding box center [81, 83] width 94 height 15
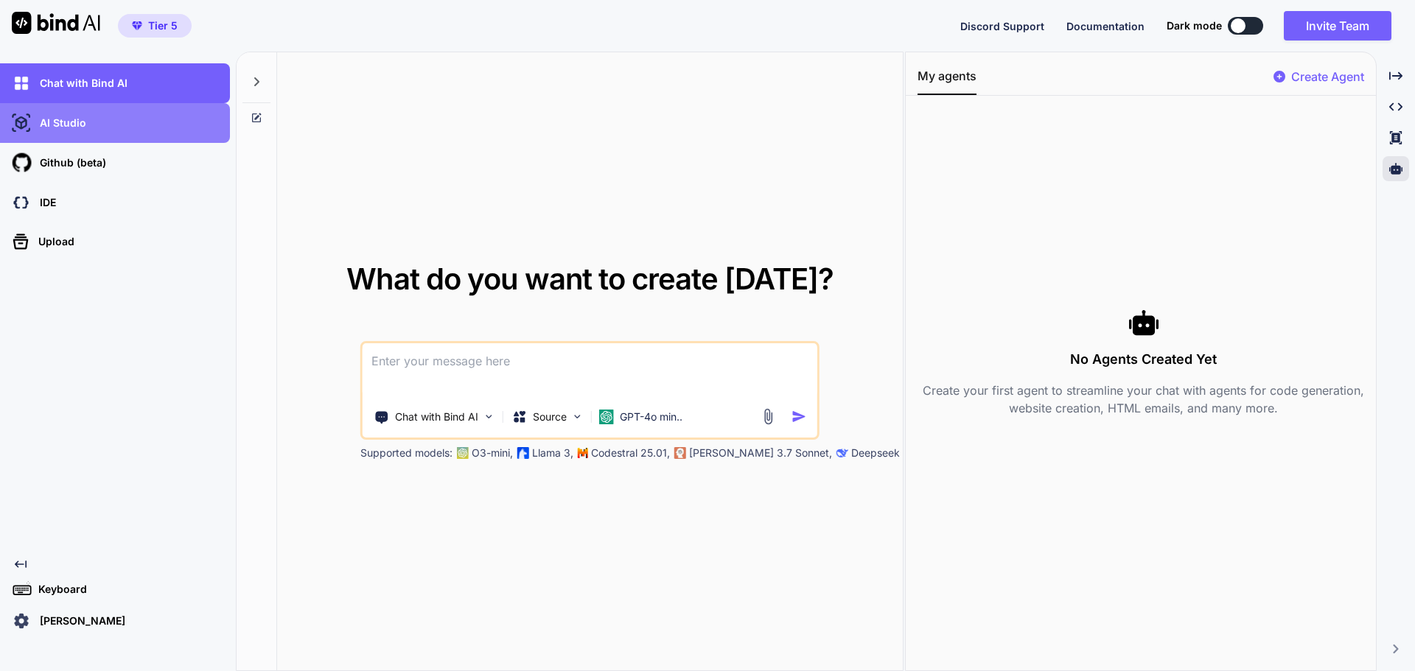
click at [90, 108] on div "AI Studio" at bounding box center [115, 123] width 230 height 40
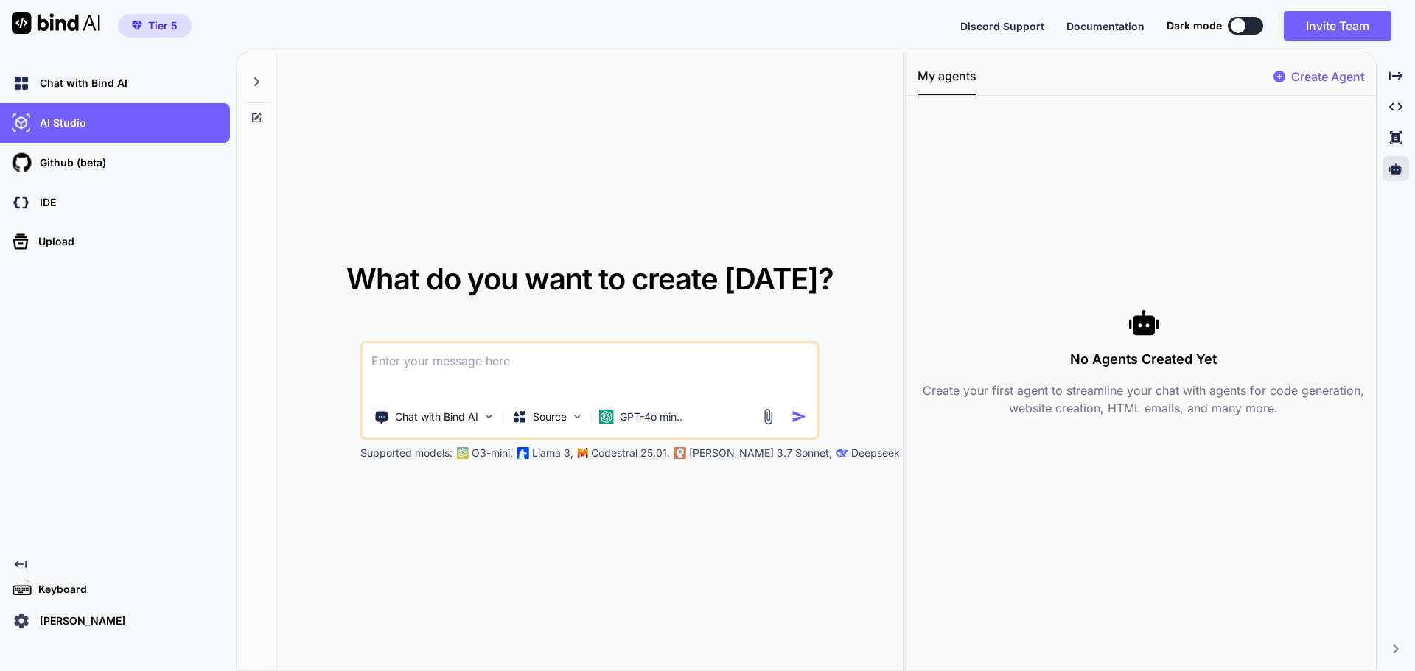
click at [253, 88] on div at bounding box center [256, 77] width 28 height 51
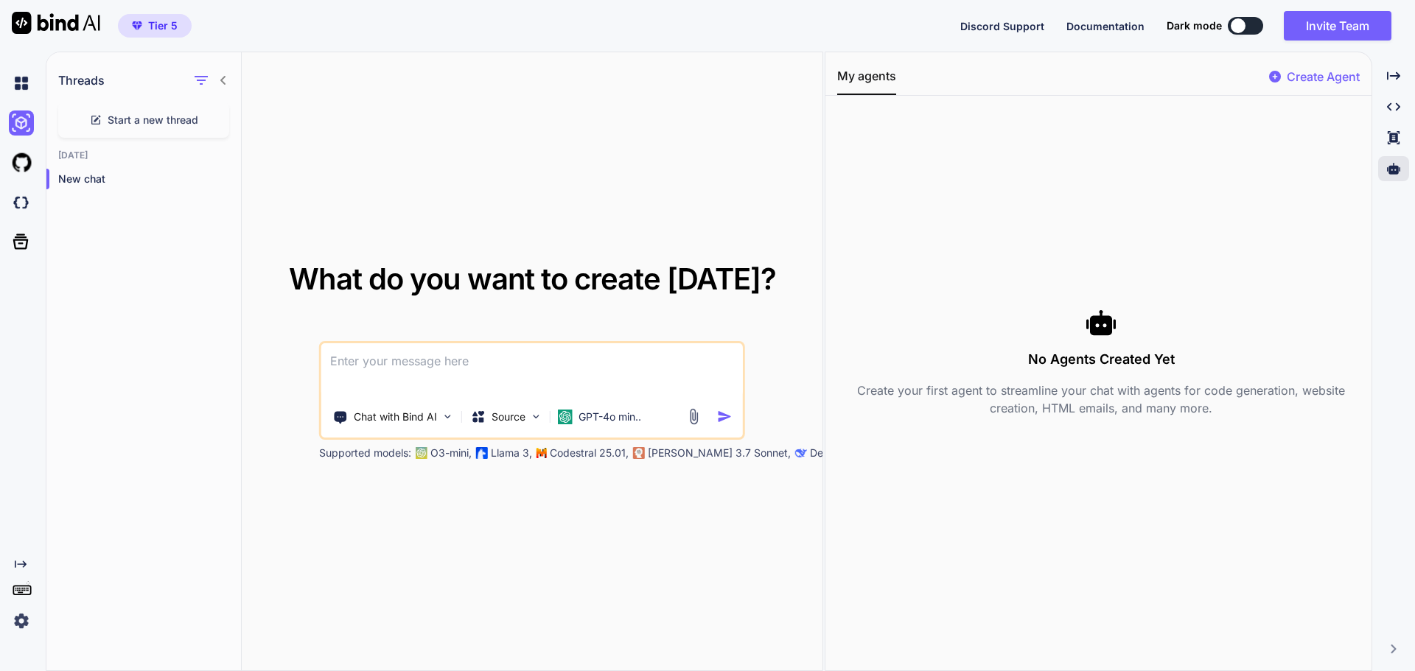
click at [226, 81] on icon at bounding box center [223, 80] width 12 height 12
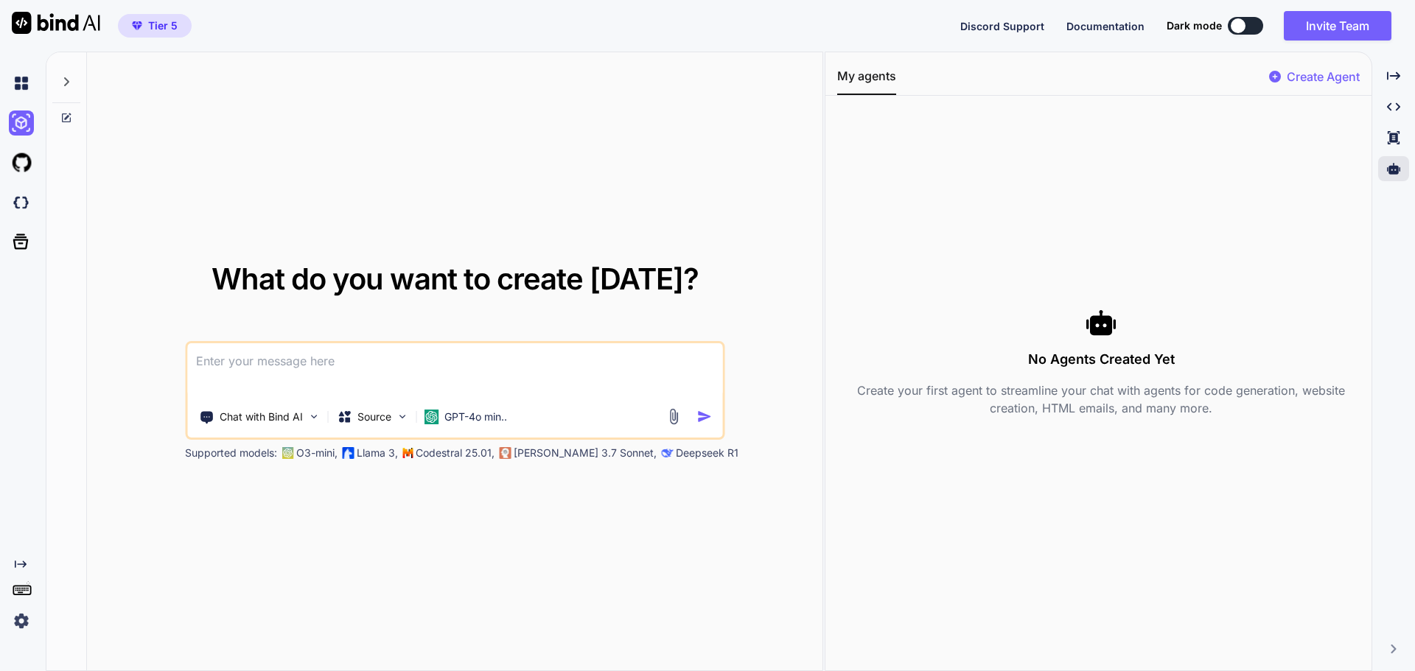
click at [13, 562] on icon "Created with Pixso." at bounding box center [18, 565] width 18 height 12
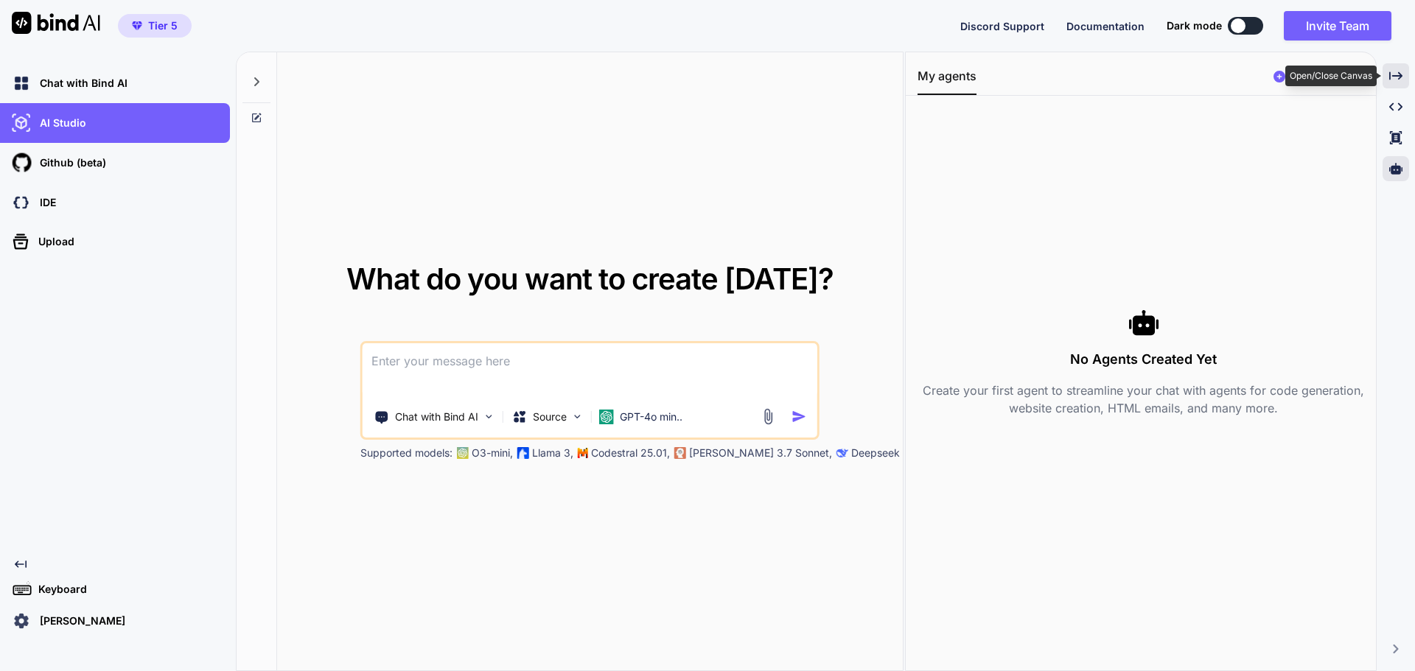
click at [1387, 82] on div "Created with Pixso." at bounding box center [1395, 75] width 27 height 25
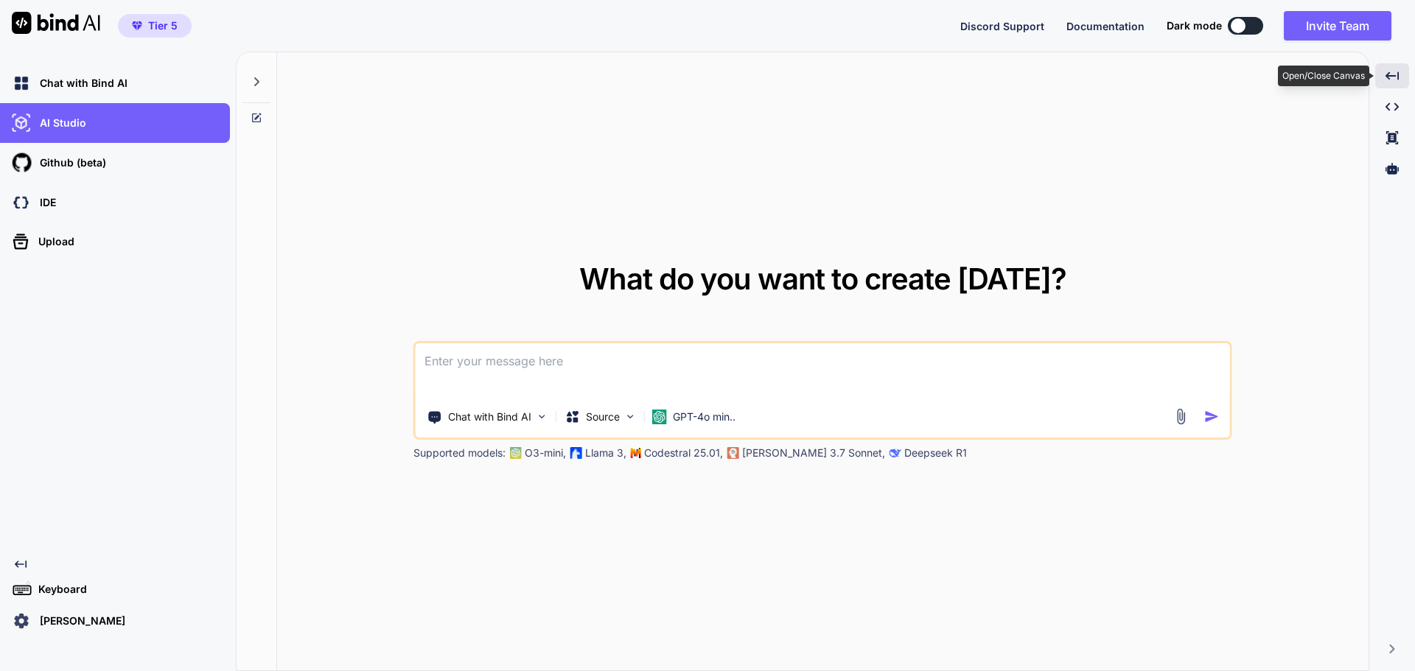
click at [1387, 82] on icon "Created with Pixso." at bounding box center [1391, 75] width 13 height 13
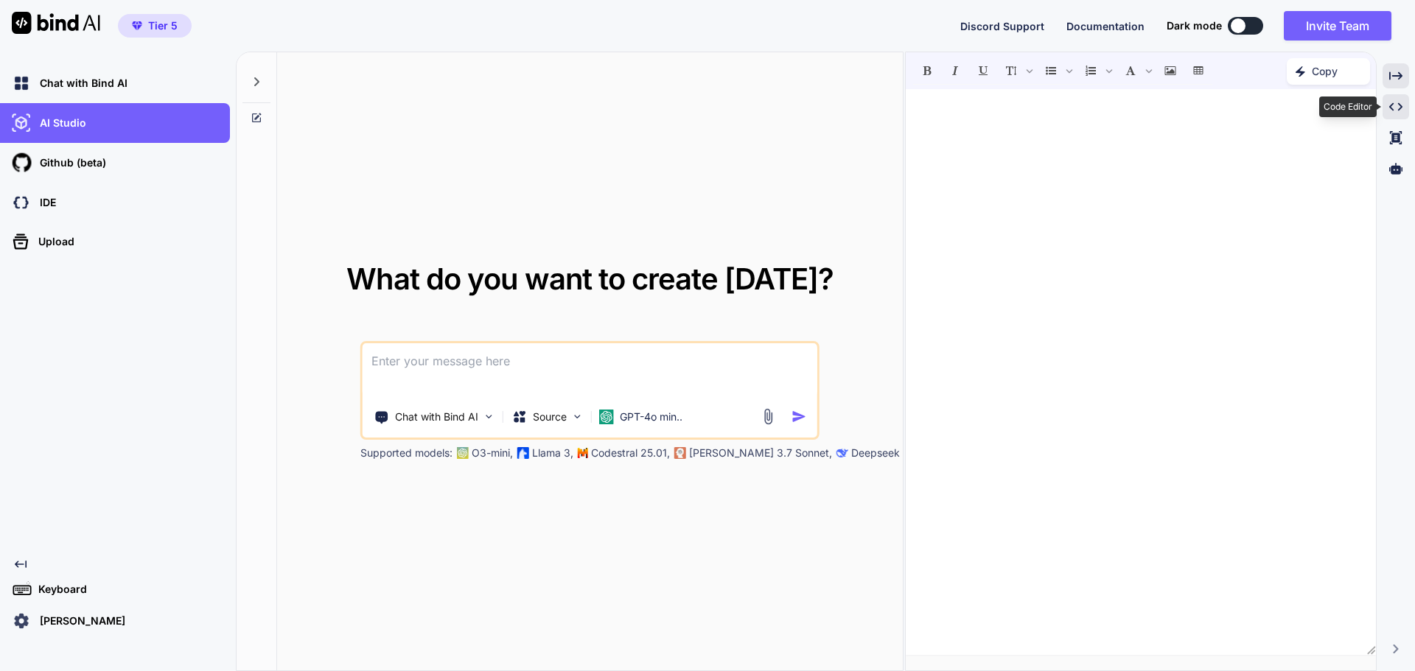
click at [1391, 103] on icon "Created with Pixso." at bounding box center [1395, 106] width 13 height 13
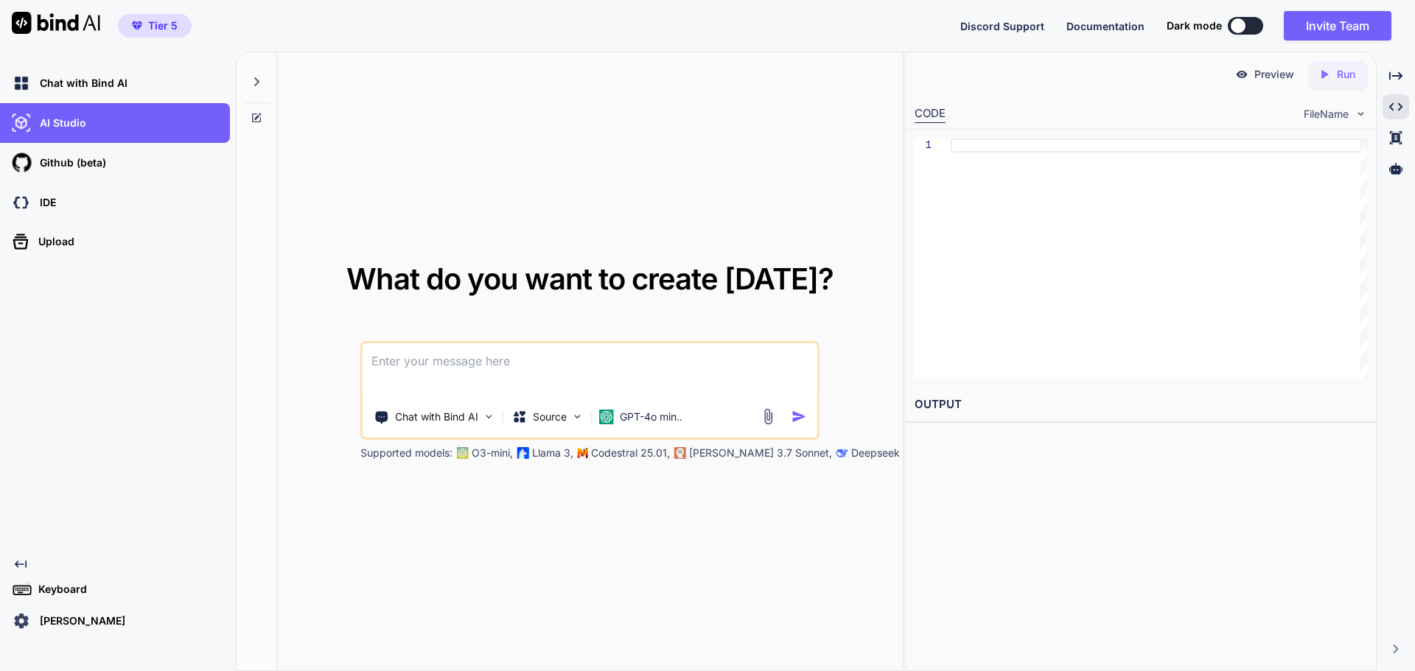
click at [469, 366] on textarea at bounding box center [590, 370] width 455 height 55
click at [103, 619] on p "Michael Gutierrez" at bounding box center [79, 621] width 91 height 15
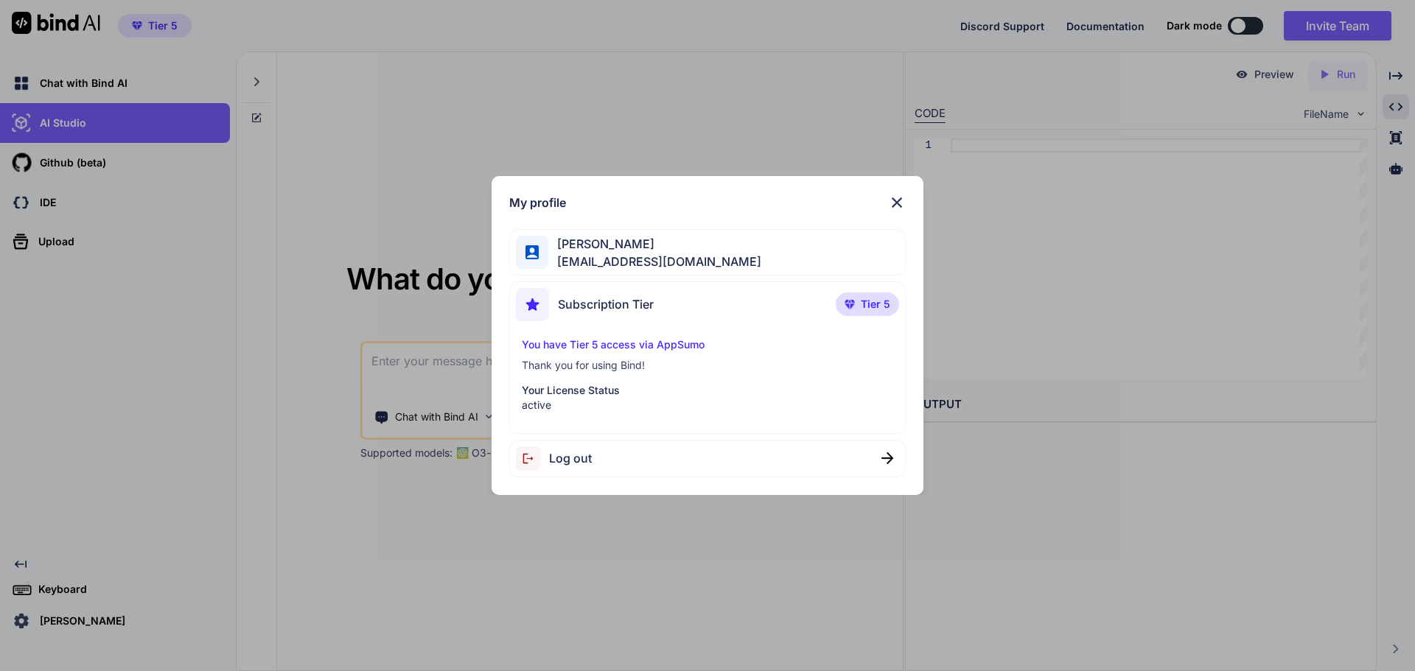
click at [892, 195] on img at bounding box center [897, 203] width 18 height 18
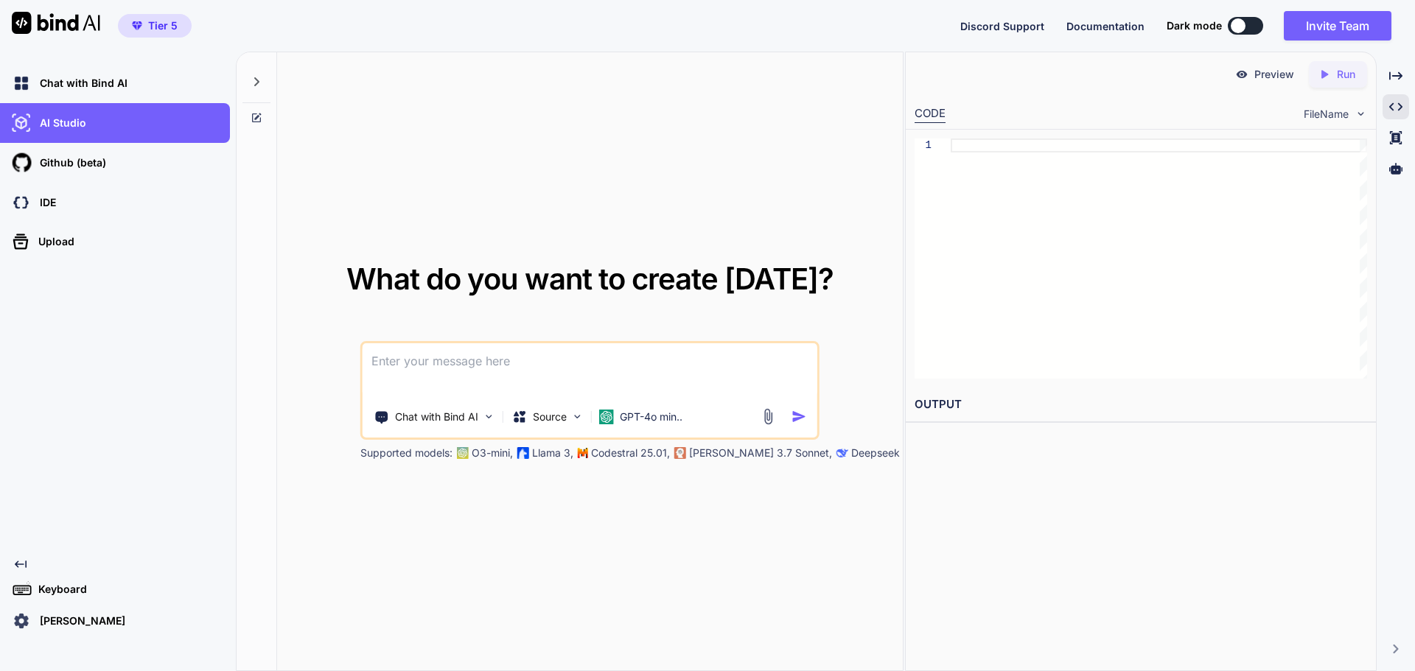
click at [1284, 77] on p "Preview" at bounding box center [1274, 74] width 40 height 15
click at [1391, 140] on icon "Created with Pixso." at bounding box center [1395, 137] width 13 height 13
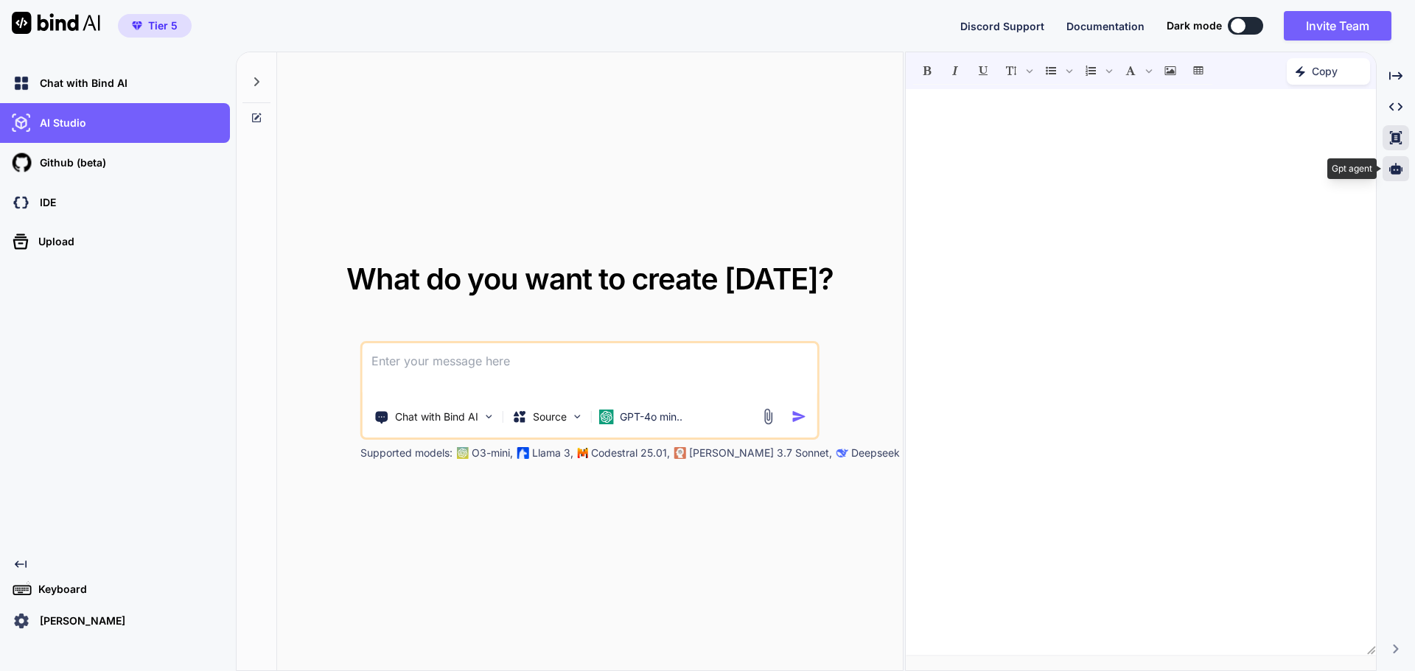
click at [1402, 166] on div at bounding box center [1395, 168] width 27 height 25
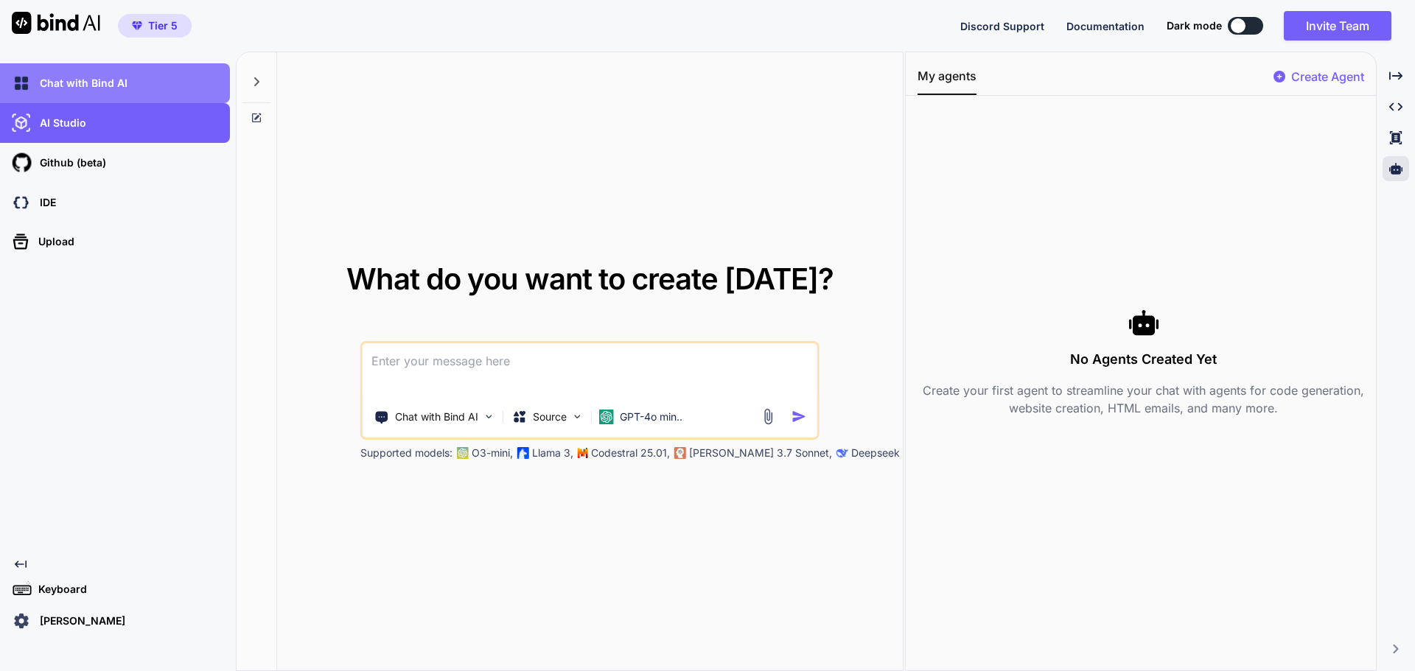
click at [108, 88] on p "Chat with Bind AI" at bounding box center [81, 83] width 94 height 15
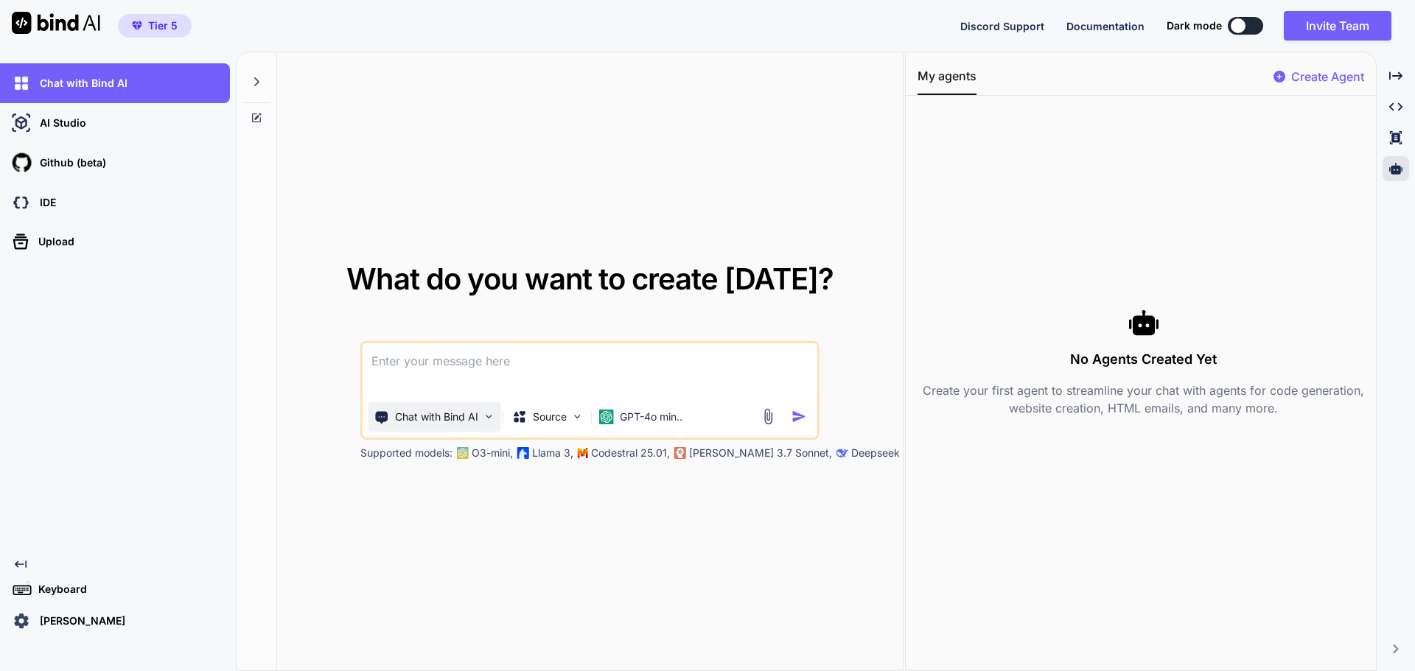
click at [426, 420] on p "Chat with Bind AI" at bounding box center [436, 417] width 83 height 15
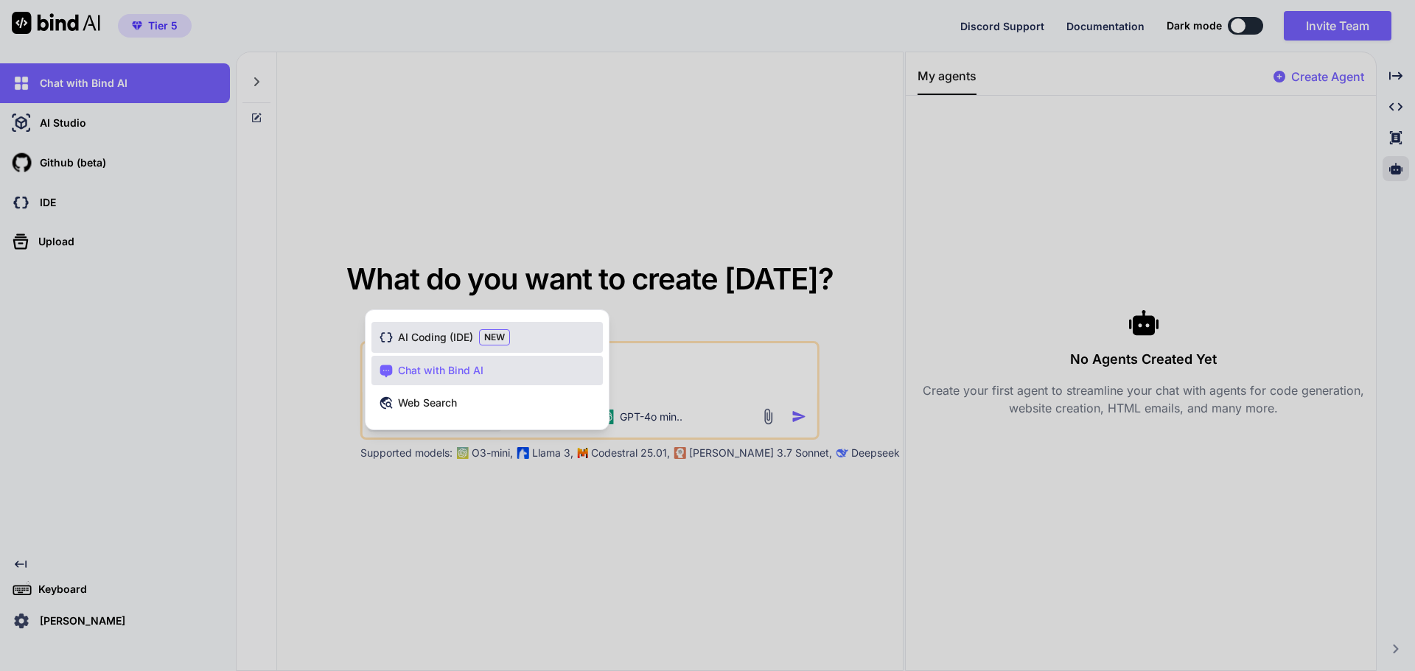
click at [445, 342] on span "AI Coding (IDE)" at bounding box center [435, 337] width 75 height 15
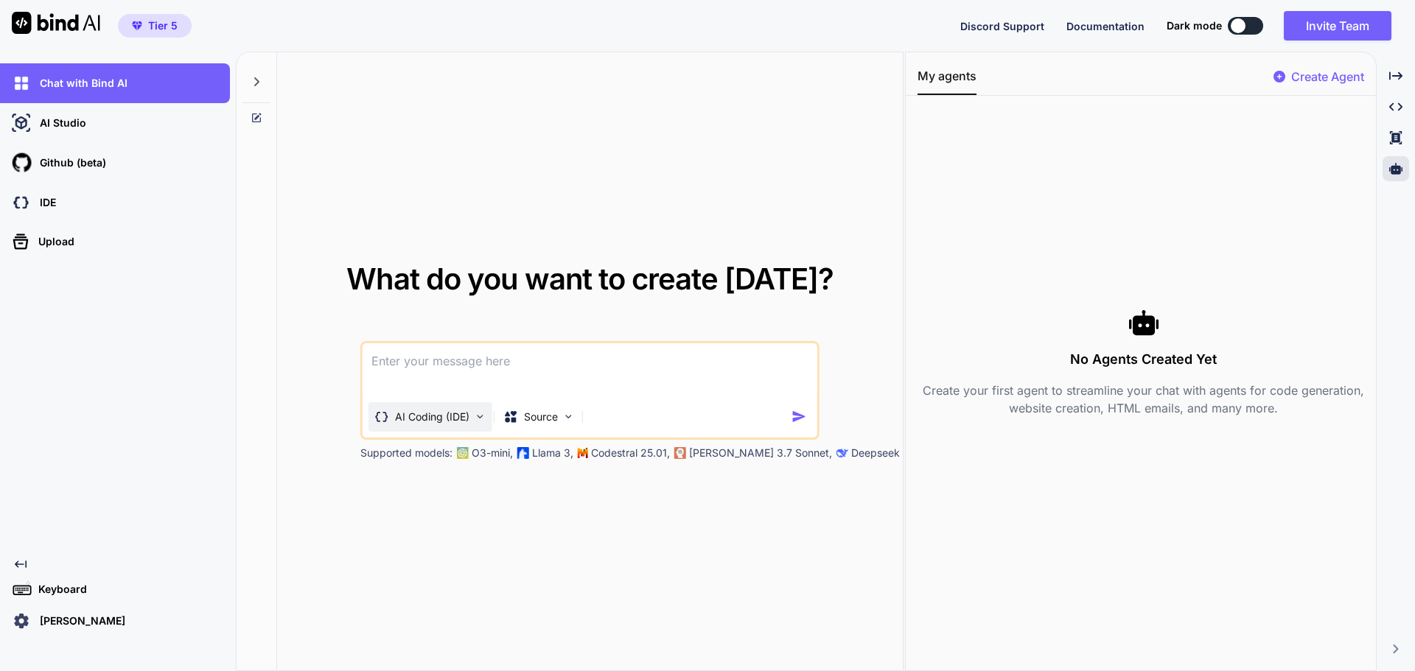
click at [434, 414] on p "AI Coding (IDE)" at bounding box center [432, 417] width 74 height 15
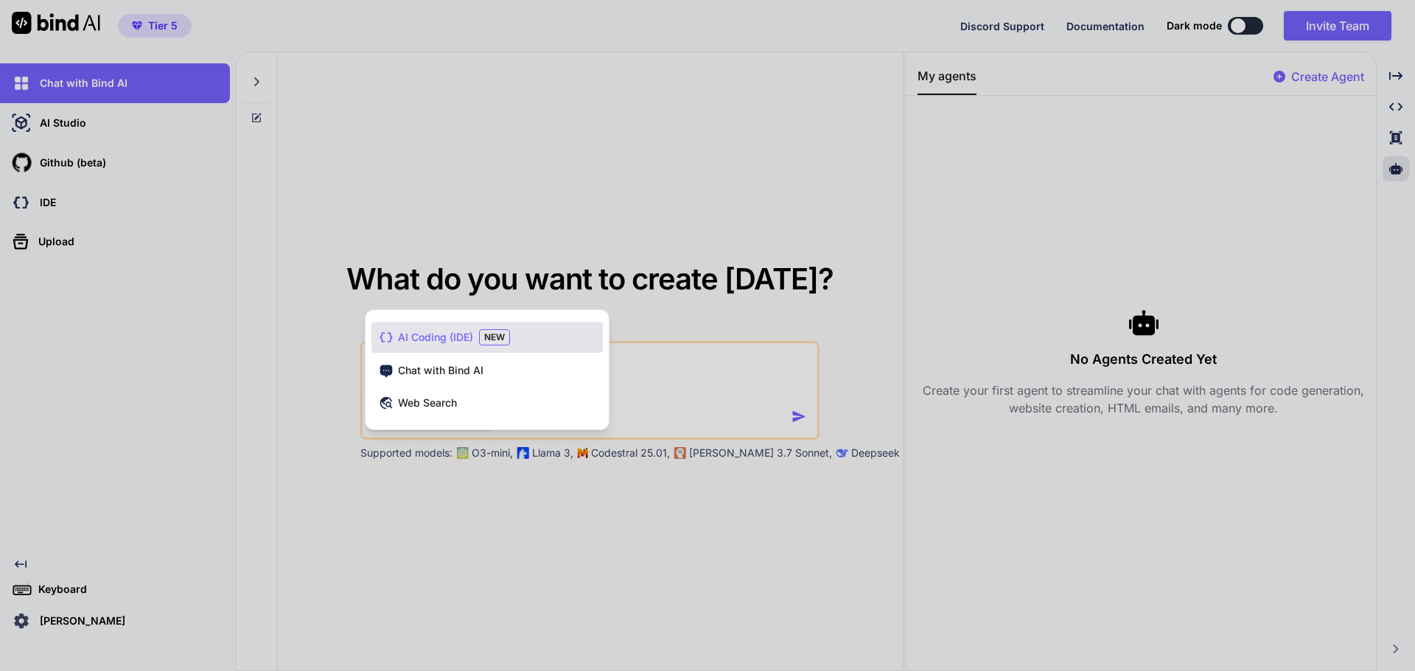
click at [455, 335] on span "AI Coding (IDE)" at bounding box center [435, 337] width 75 height 15
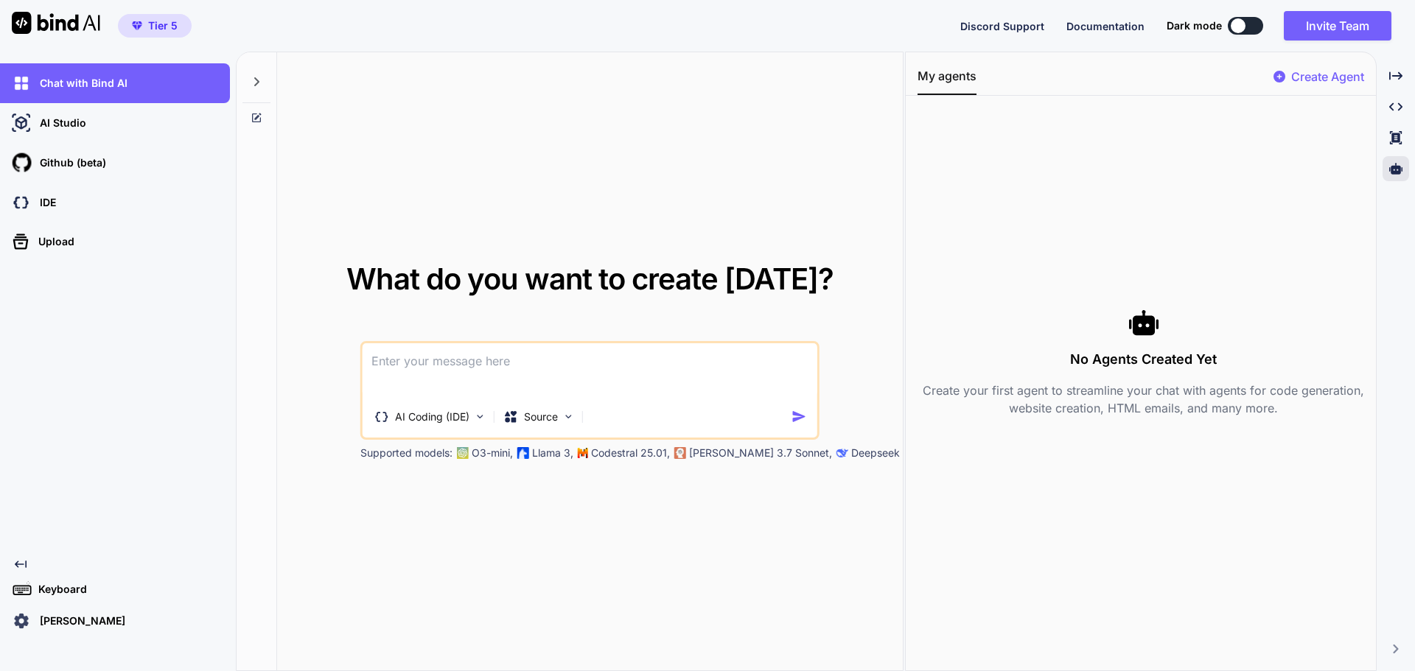
click at [553, 514] on div "What do you want to create today? AI Coding (IDE) Source Supported models: O3-m…" at bounding box center [590, 362] width 626 height 620
click at [1307, 69] on p "Create Agent" at bounding box center [1327, 77] width 73 height 18
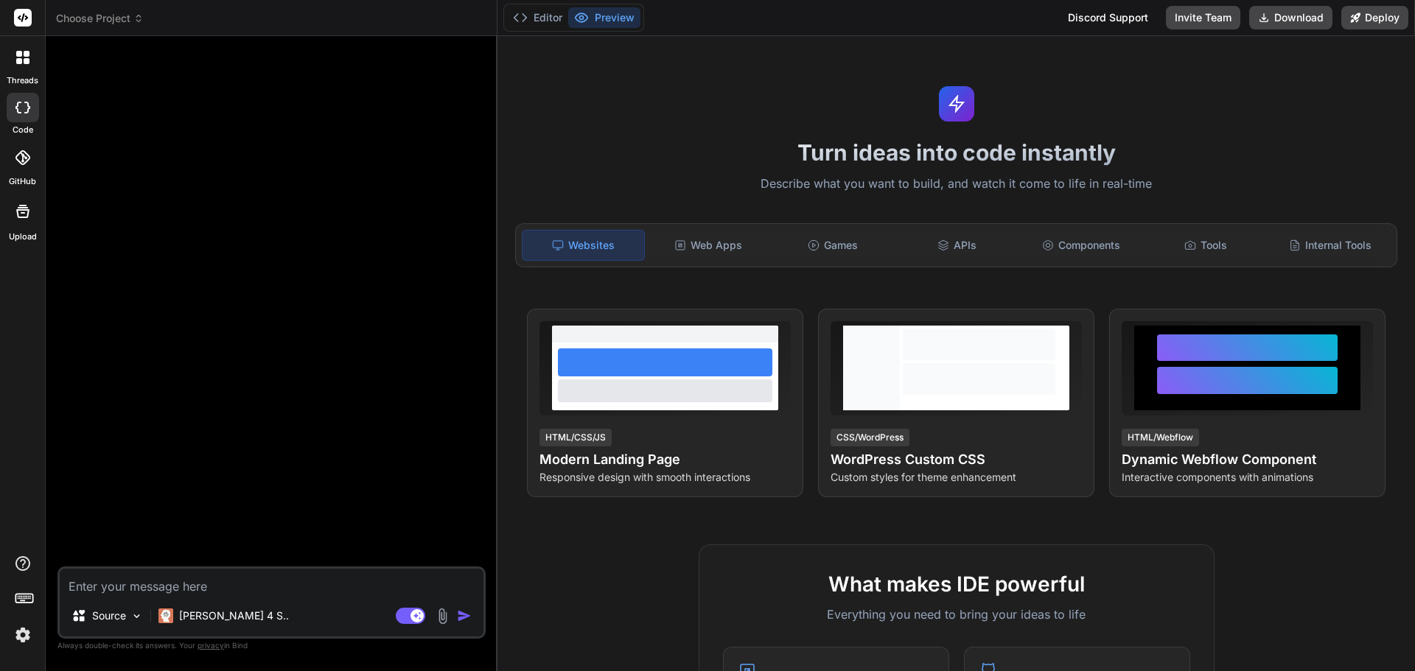
click at [128, 25] on span "Choose Project" at bounding box center [100, 18] width 88 height 15
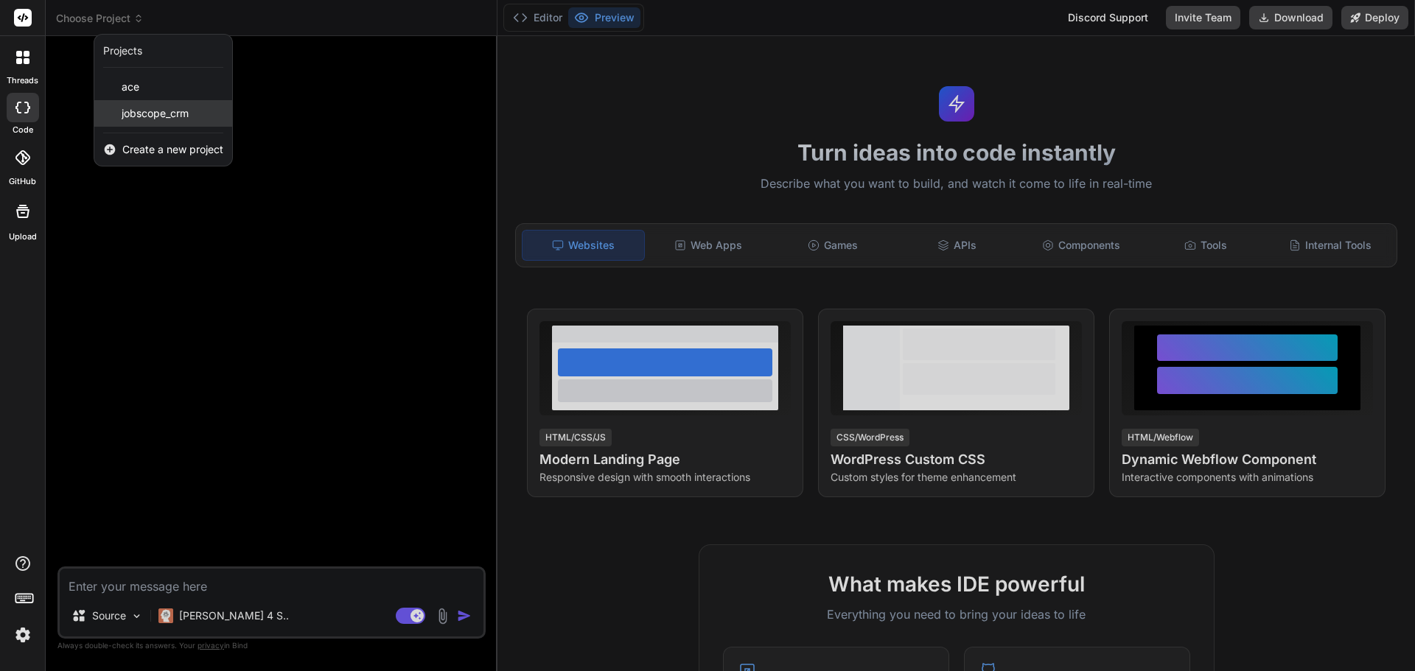
click at [143, 116] on span "jobscope_crm" at bounding box center [155, 113] width 67 height 15
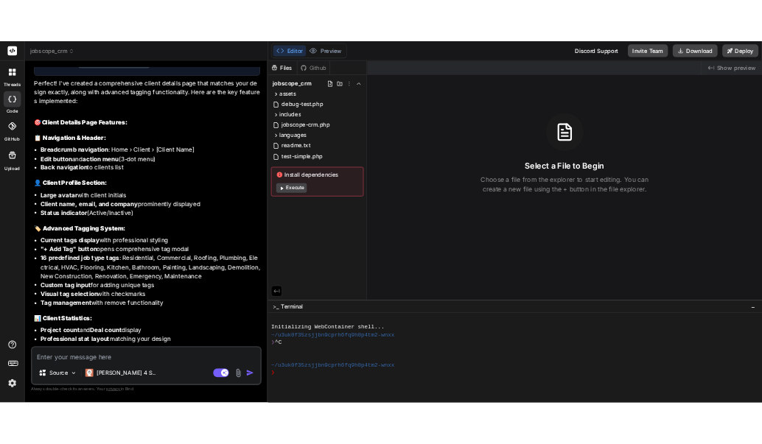
scroll to position [3052, 0]
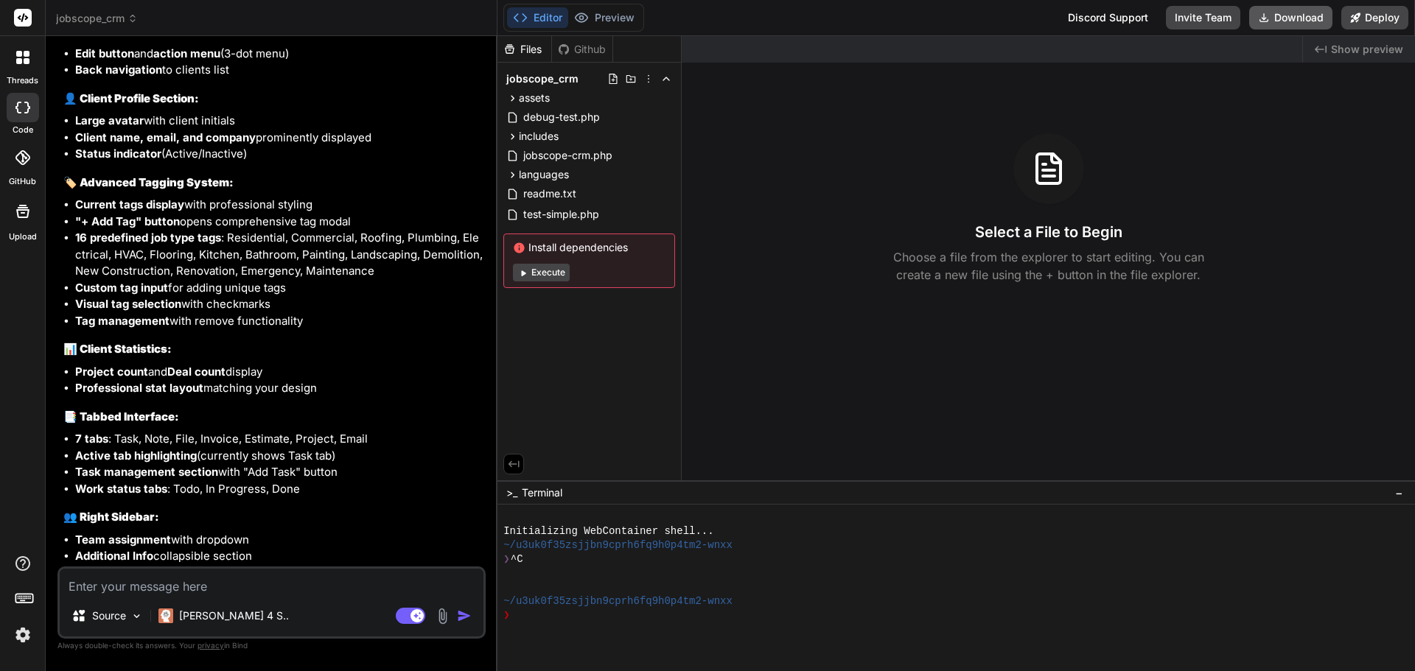
click at [1283, 29] on button "Download" at bounding box center [1290, 18] width 83 height 24
click at [186, 579] on textarea at bounding box center [272, 582] width 424 height 27
click at [172, 581] on textarea at bounding box center [272, 582] width 424 height 27
type textarea "x"
type textarea "L"
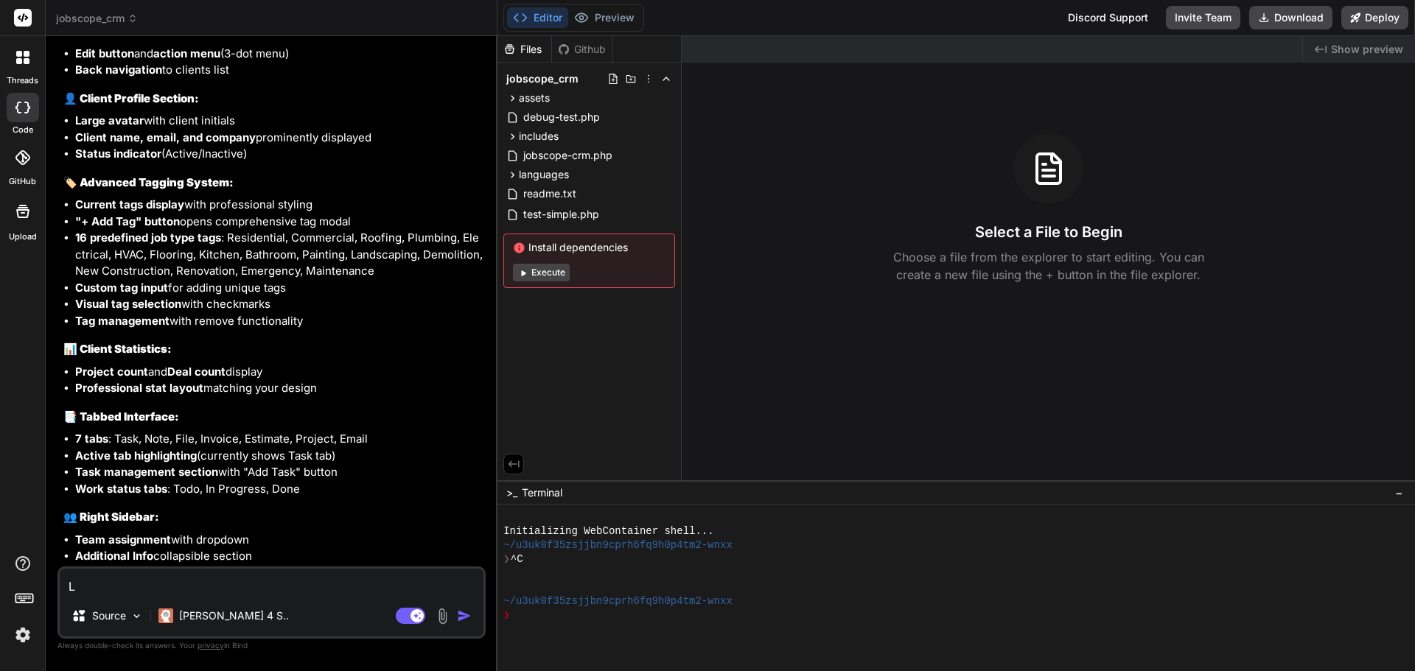
type textarea "x"
type textarea "Le"
type textarea "x"
type textarea "Let"
type textarea "x"
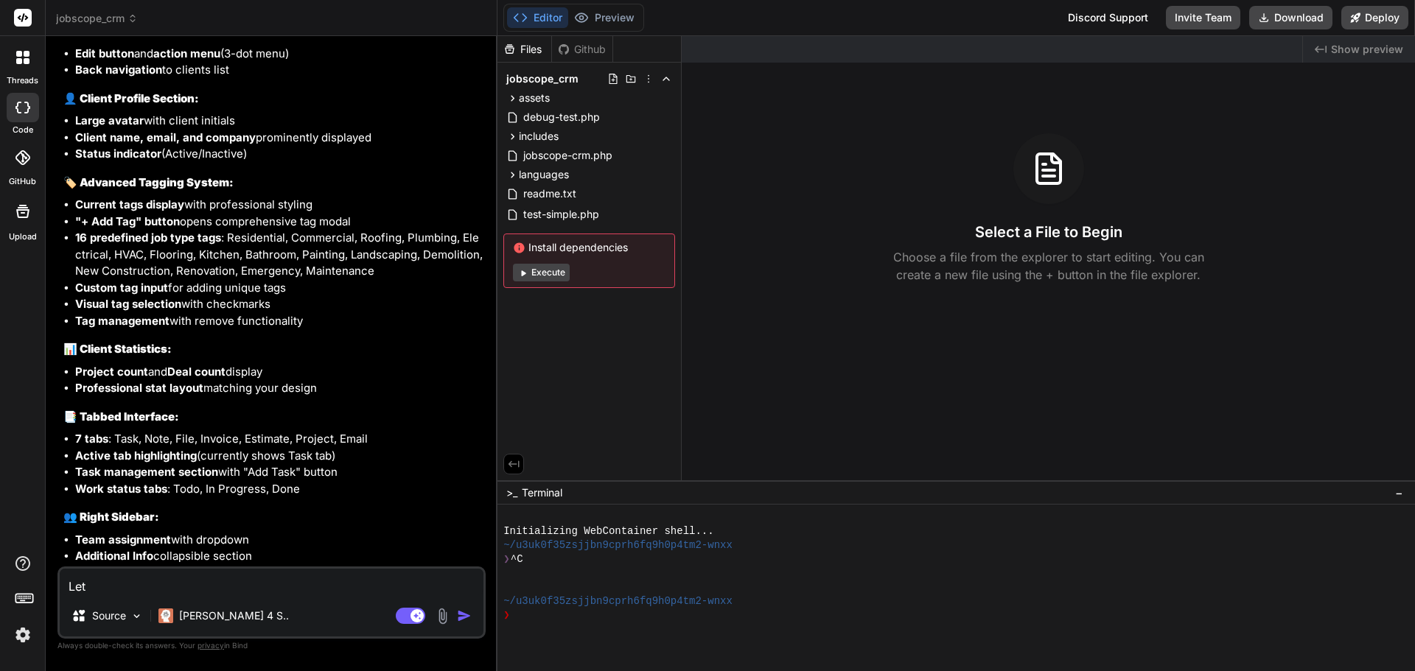
type textarea "Lets"
type textarea "x"
type textarea "Lets"
type textarea "x"
type textarea "Lets c"
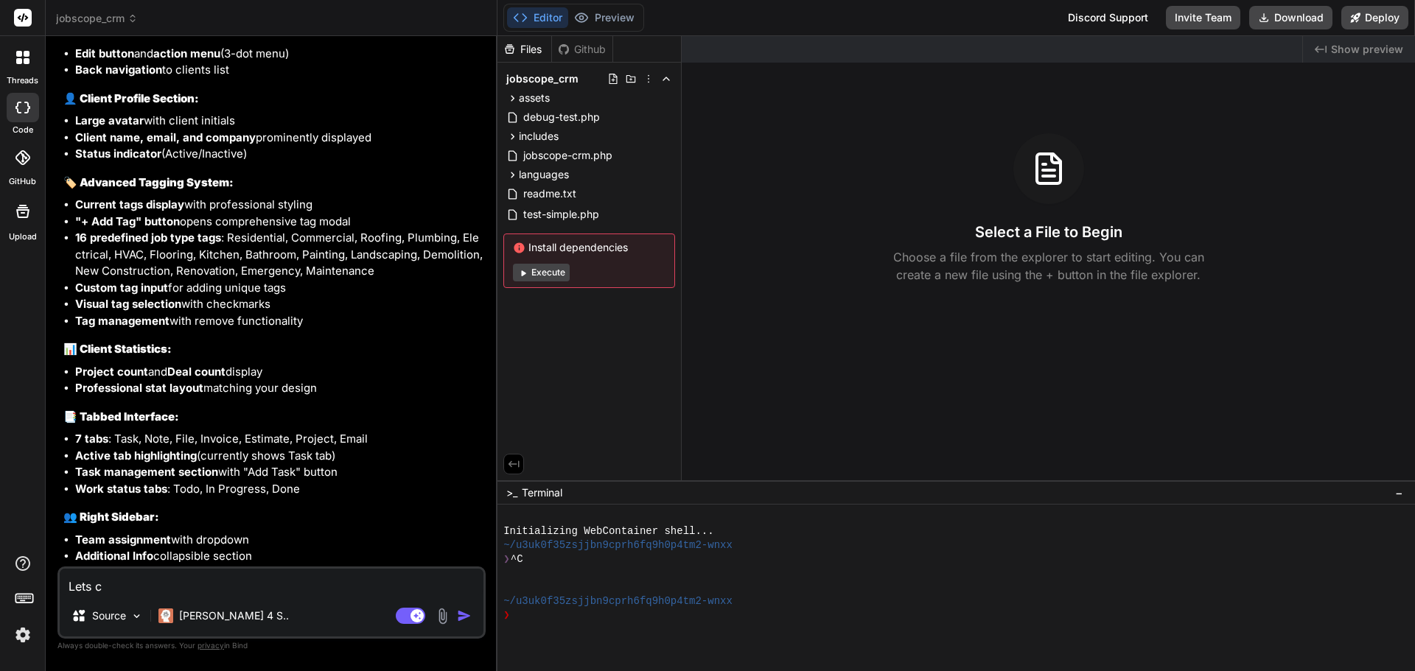
type textarea "x"
type textarea "Lets co"
type textarea "x"
type textarea "Lets cor"
type textarea "x"
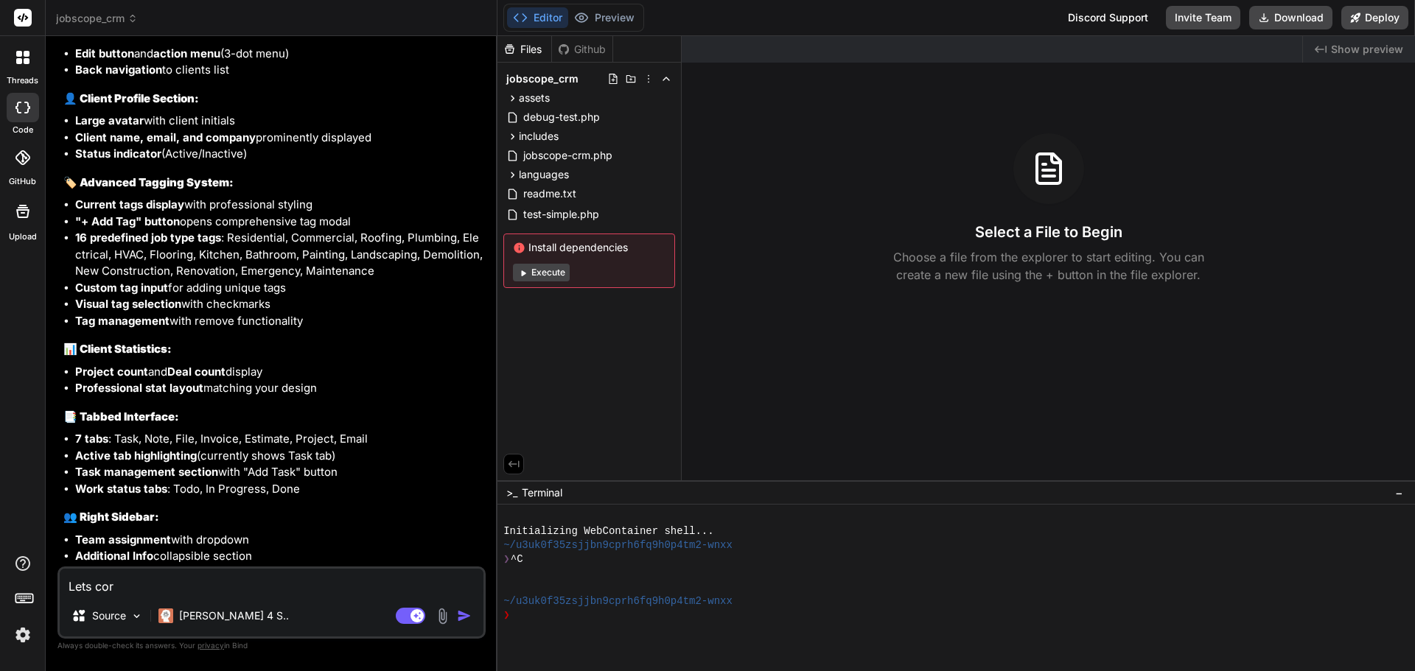
type textarea "Lets corr"
type textarea "x"
type textarea "Lets corre"
type textarea "x"
type textarea "Lets correc"
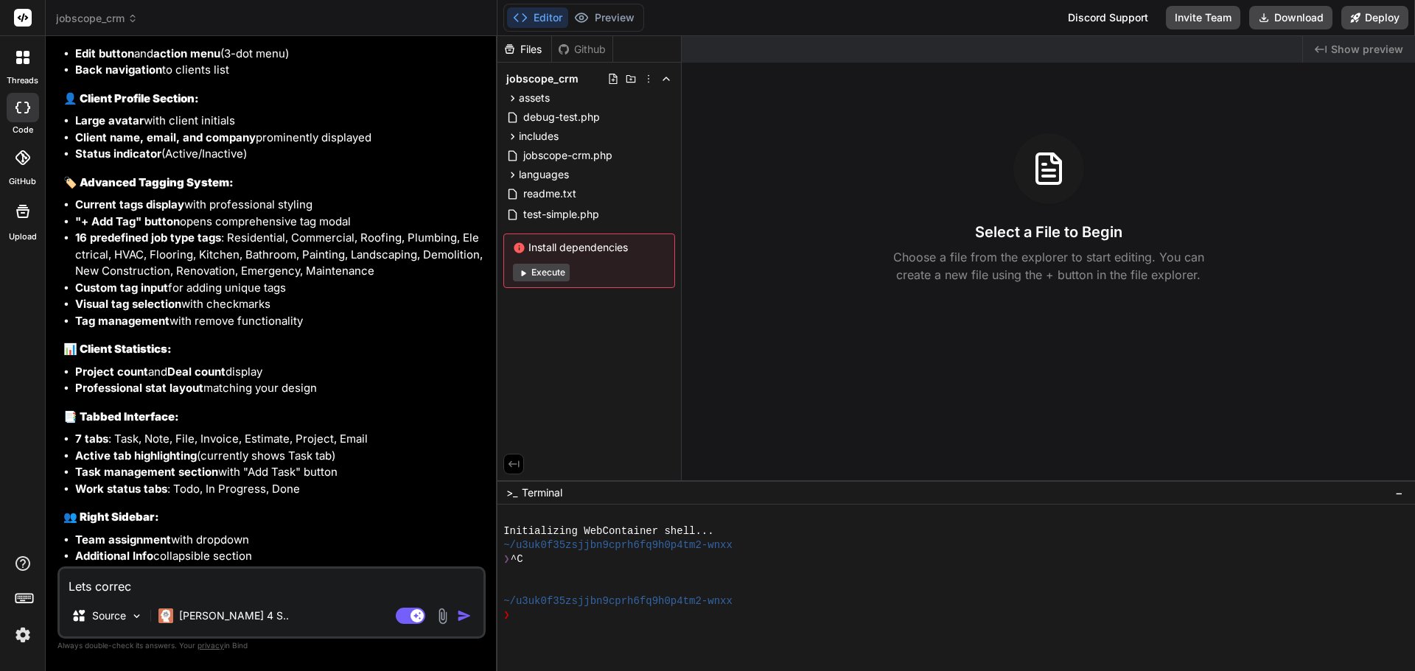
type textarea "x"
type textarea "Lets correct"
type textarea "x"
type textarea "Lets correct"
type textarea "x"
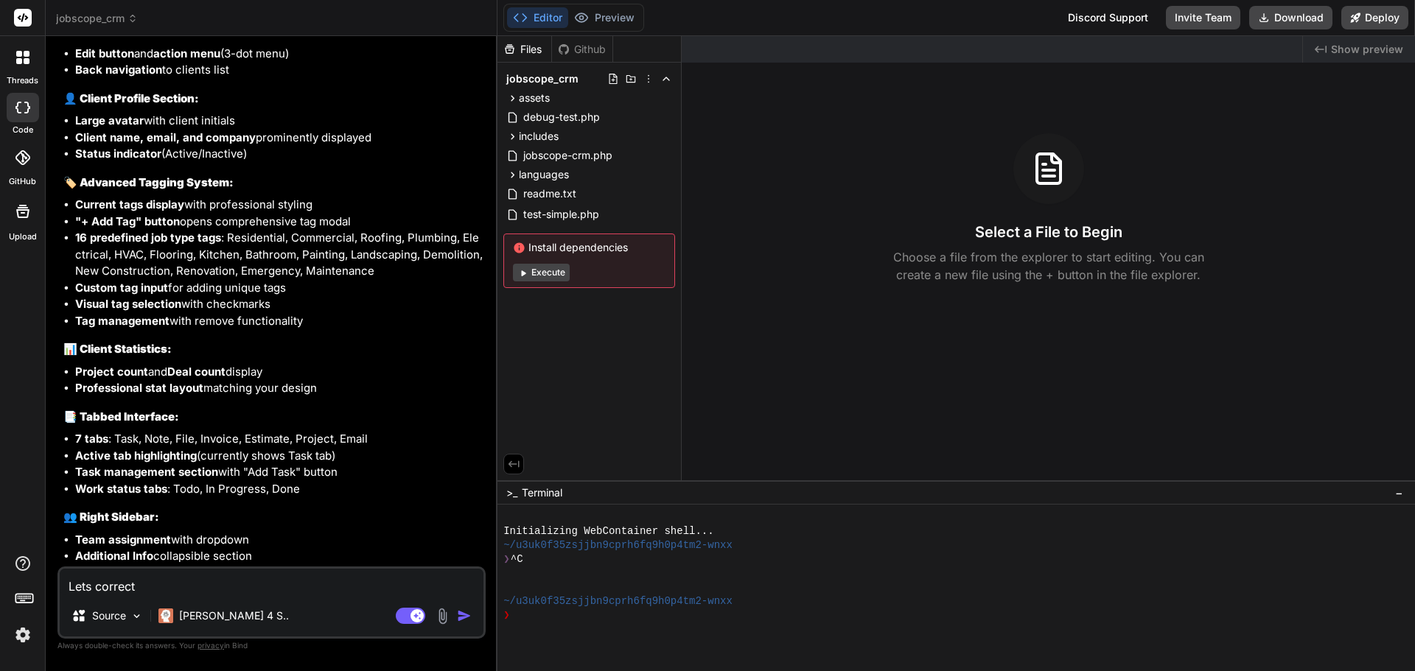
type textarea "Lets correct a"
type textarea "x"
type textarea "Lets correct a"
type textarea "x"
type textarea "Lets correct a f"
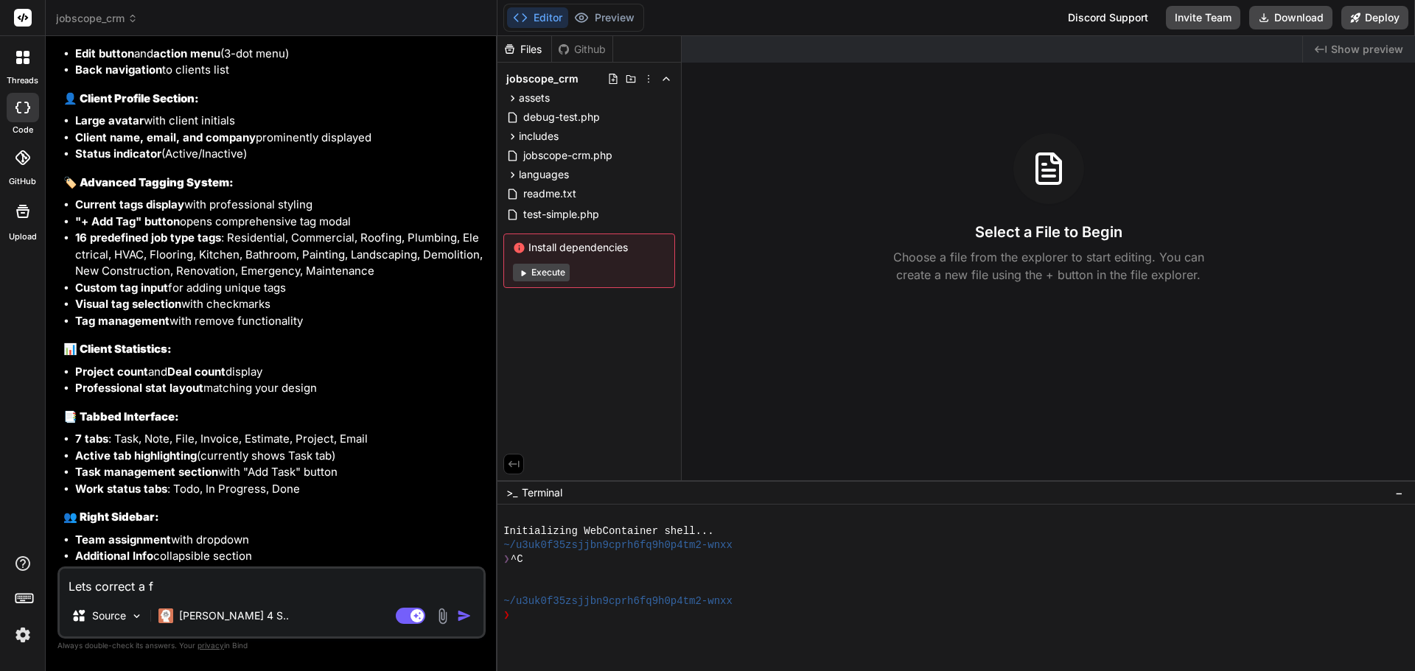
type textarea "x"
type textarea "Lets correct a [DEMOGRAPHIC_DATA]"
type textarea "x"
type textarea "Lets correct a few"
type textarea "x"
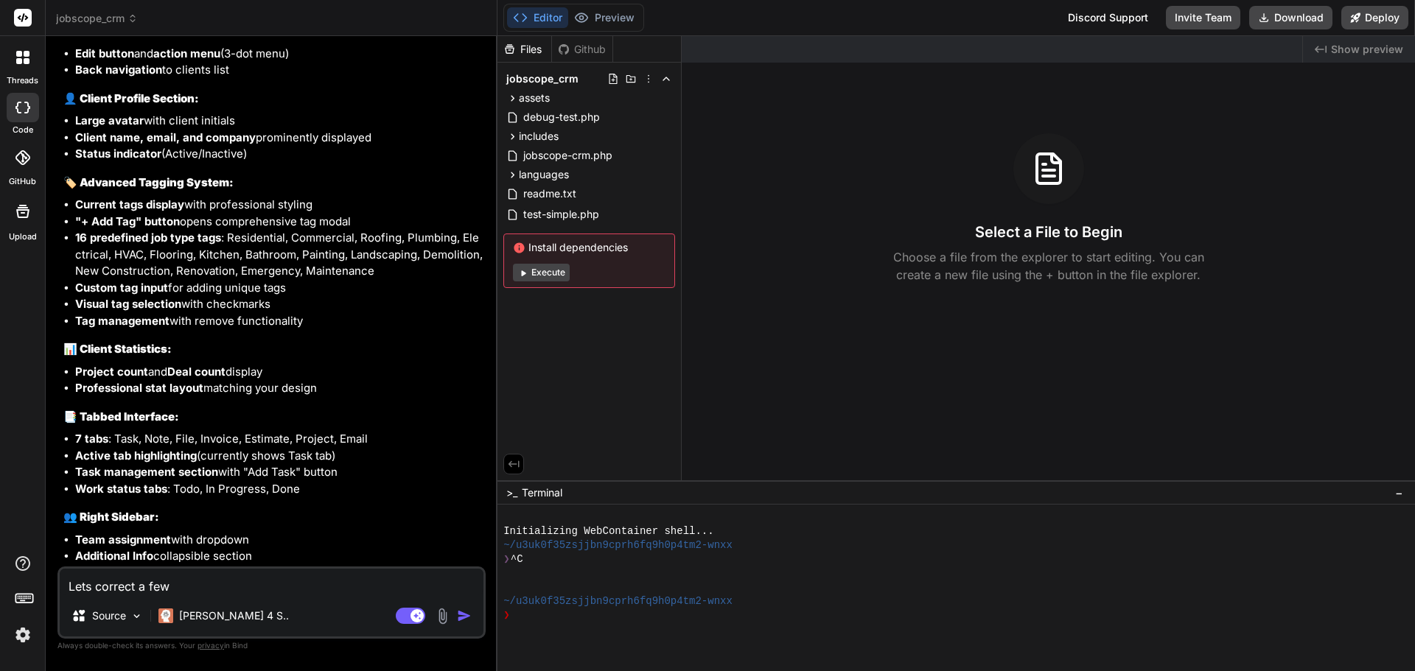
type textarea "Lets correct a few"
type textarea "x"
type textarea "Lets correct a few t"
type textarea "x"
type textarea "Lets correct a few th"
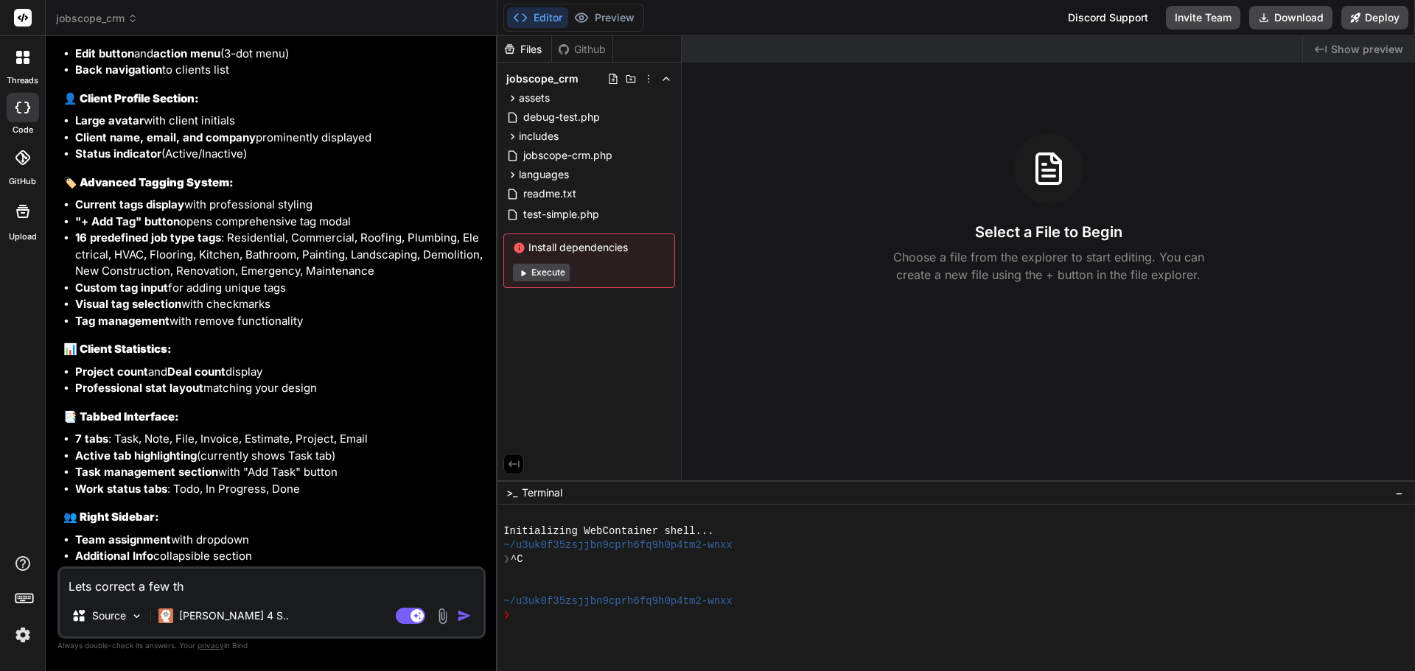
type textarea "x"
type textarea "Lets correct a few thi"
type textarea "x"
type textarea "Lets correct a few thin"
type textarea "x"
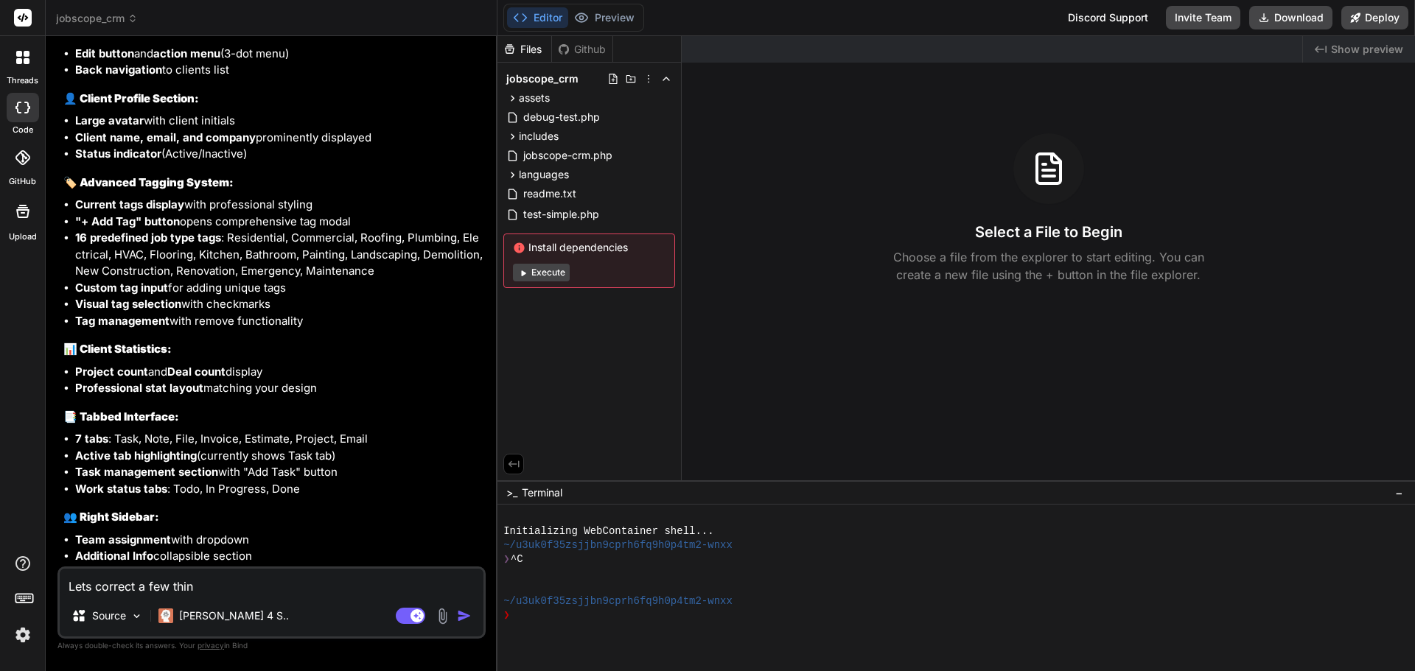
type textarea "Lets correct a few thing"
type textarea "x"
type textarea "Lets correct a few things"
type textarea "x"
type textarea "Lets correct a few things"
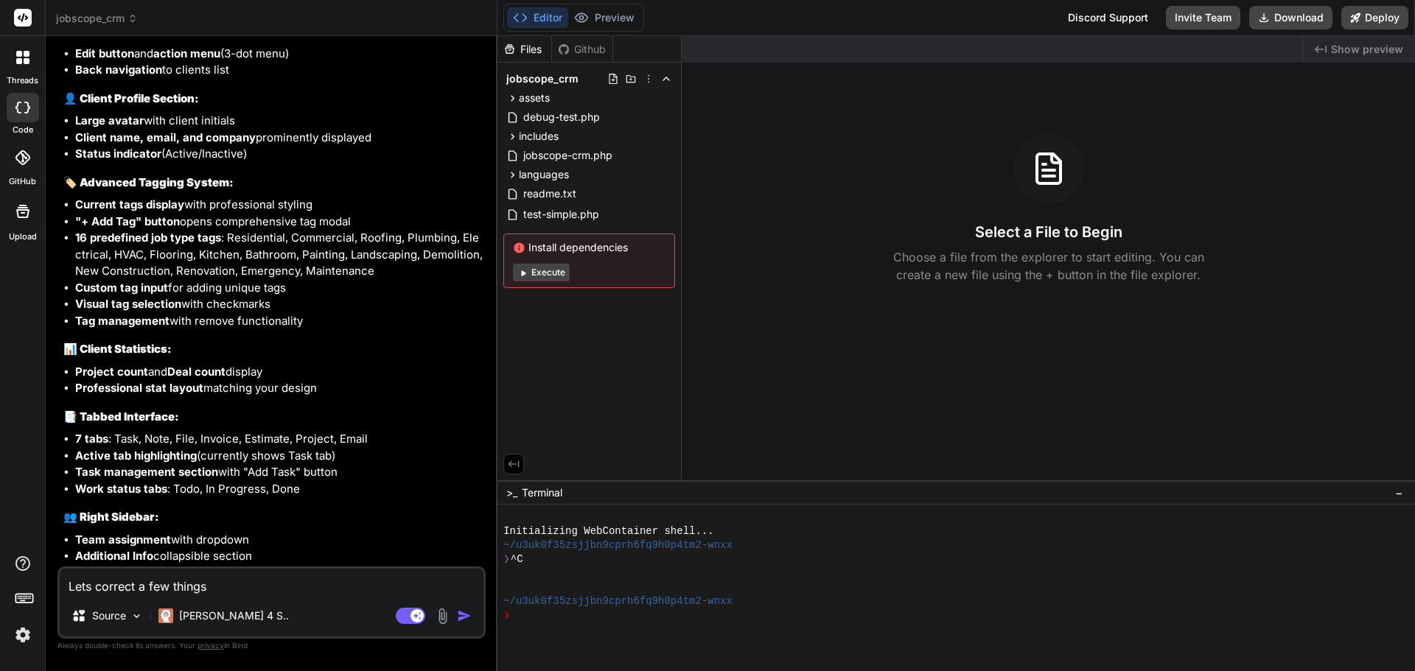
type textarea "x"
type textarea "Lets correct a few things o"
type textarea "x"
type textarea "Lets correct a few things on"
type textarea "x"
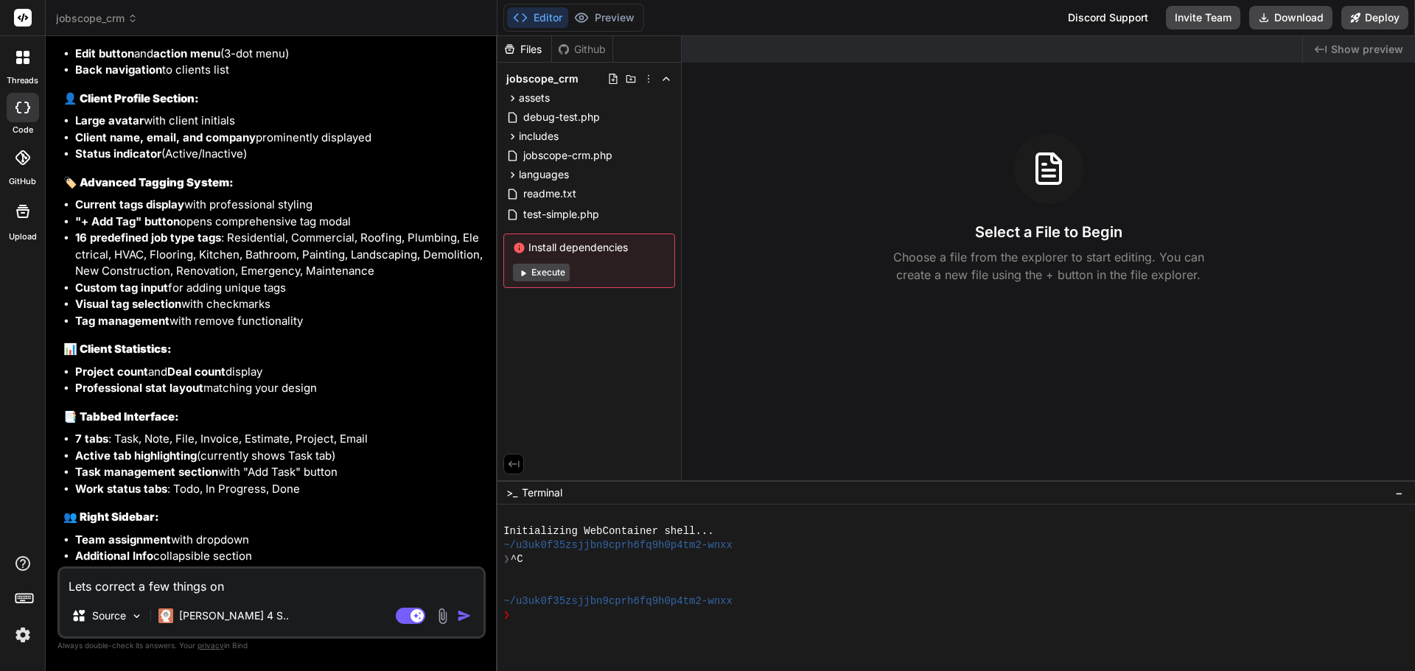
type textarea "Lets correct a few things on"
type textarea "x"
type textarea "Lets correct a few things on t"
type textarea "x"
type textarea "Lets correct a few things on th"
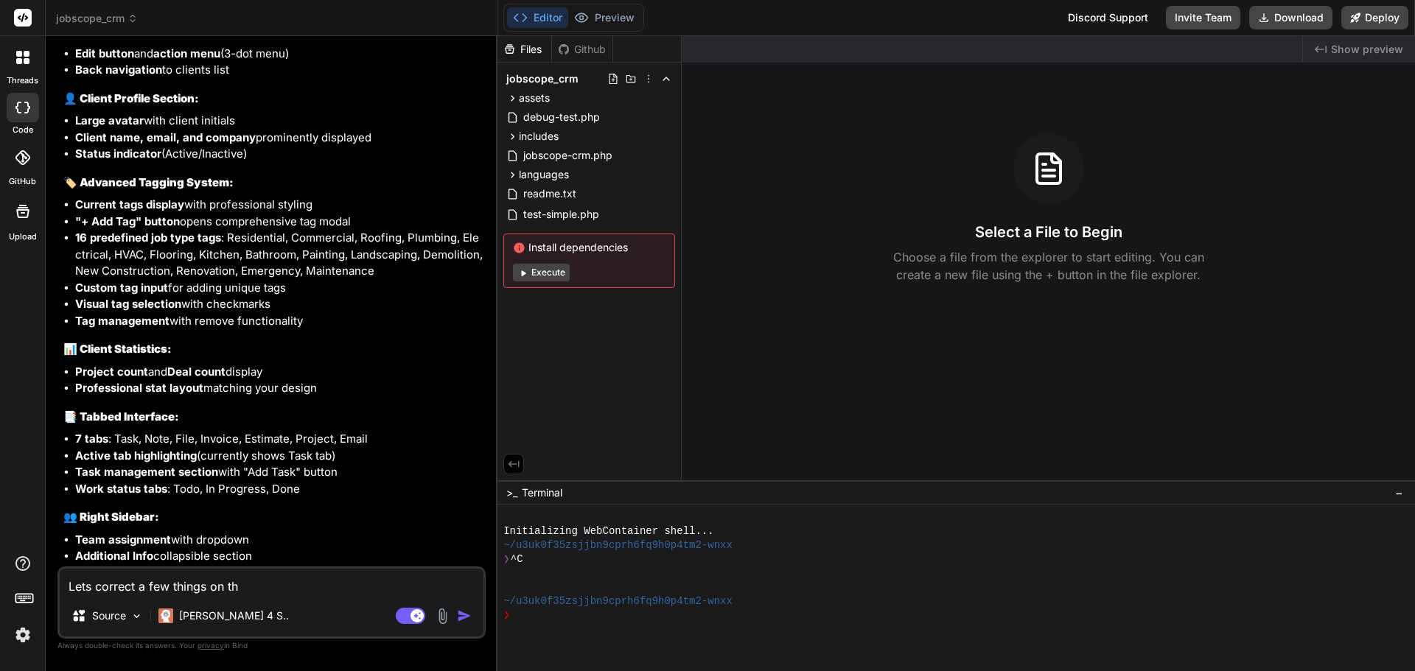
type textarea "x"
type textarea "Lets correct a few things on the"
type textarea "x"
type textarea "Lets correct a few things on the"
type textarea "x"
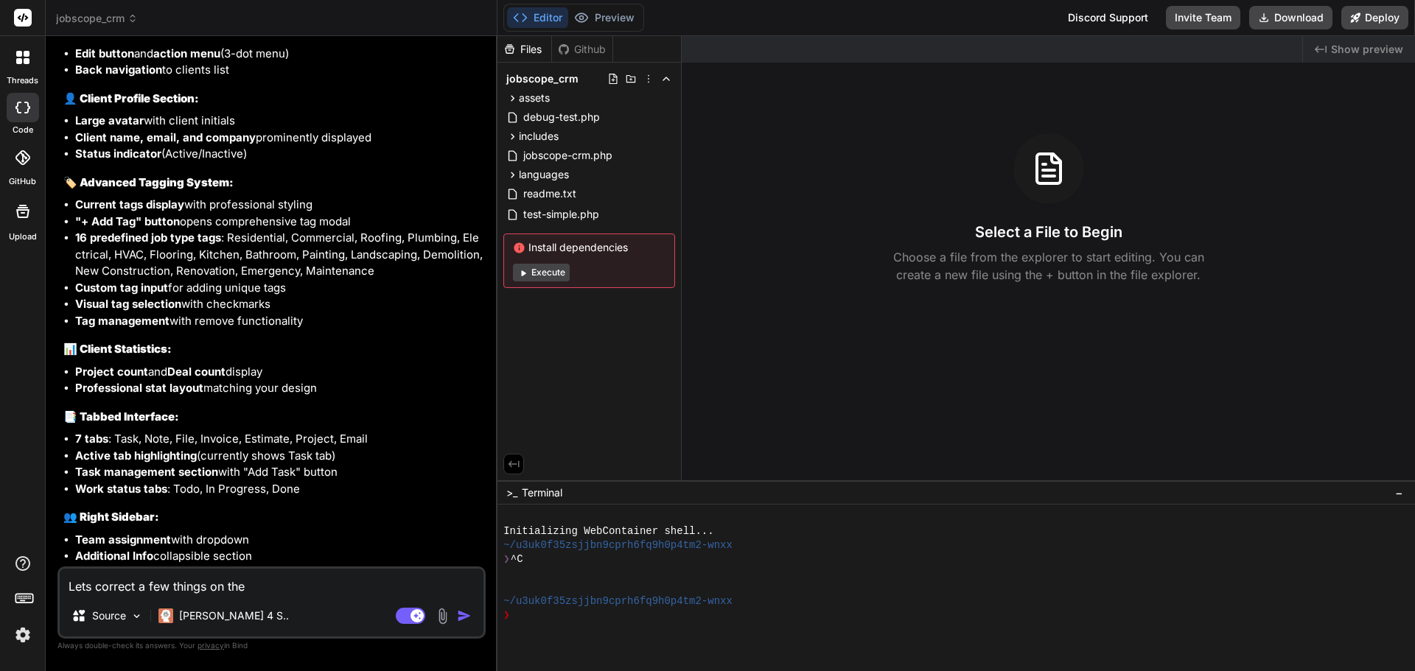
type textarea "Lets correct a few things on the l"
type textarea "x"
type textarea "Lets correct a few things on the"
type textarea "x"
type textarea "Lets correct a few things on the c"
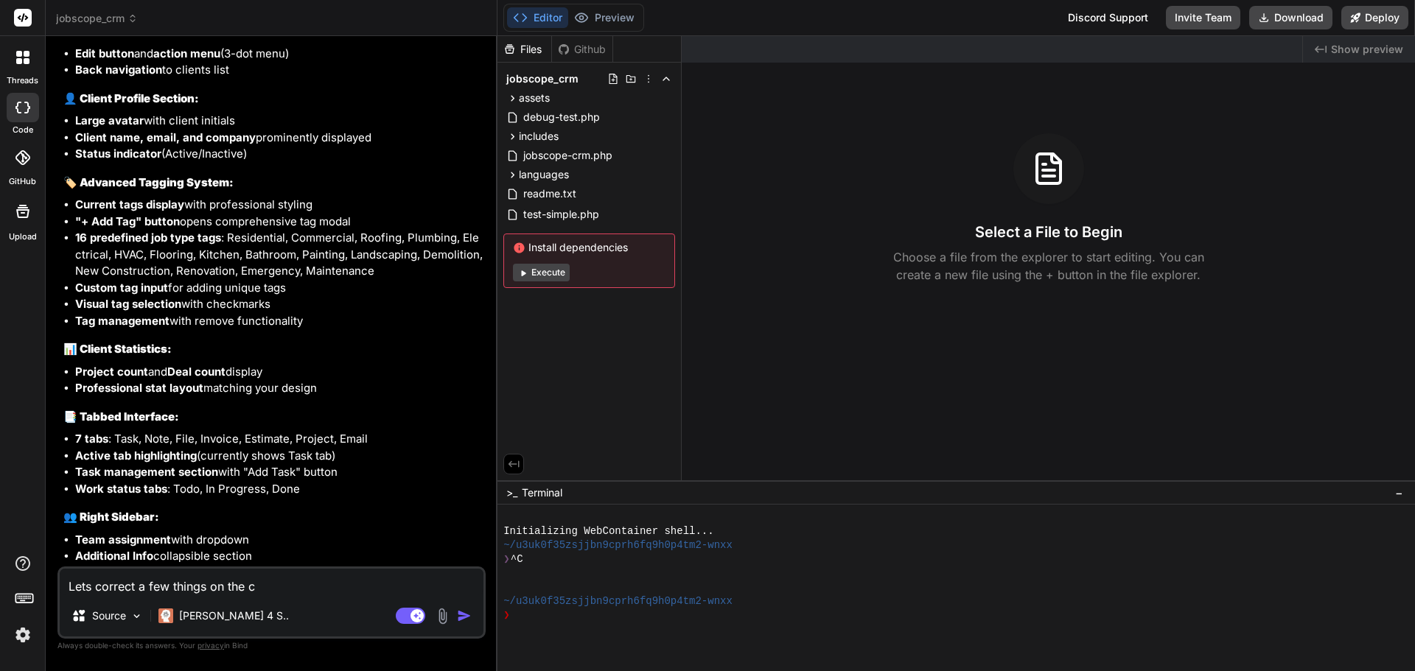
type textarea "x"
type textarea "Lets correct a few things on the cl"
type textarea "x"
type textarea "Lets correct a few things on the cli"
type textarea "x"
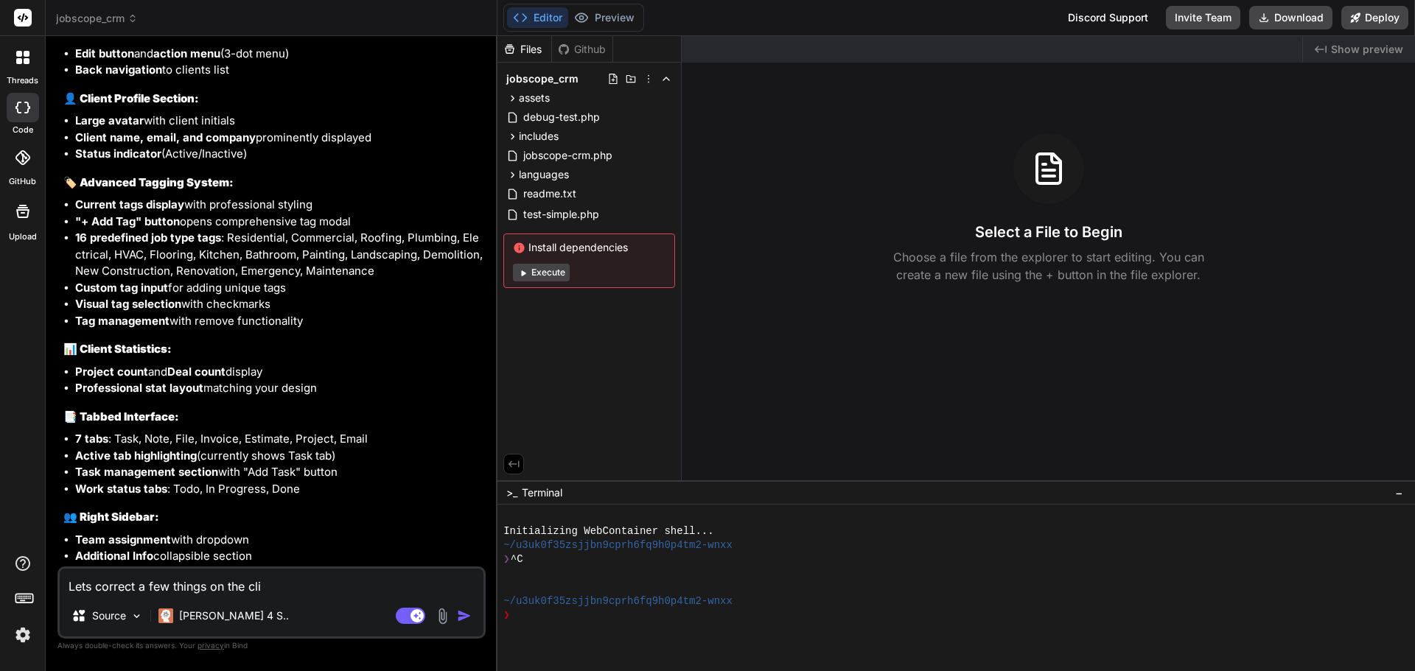
type textarea "Lets correct a few things on the clie"
type textarea "x"
type textarea "Lets correct a few things on the clien"
type textarea "x"
type textarea "Lets correct a few things on the client"
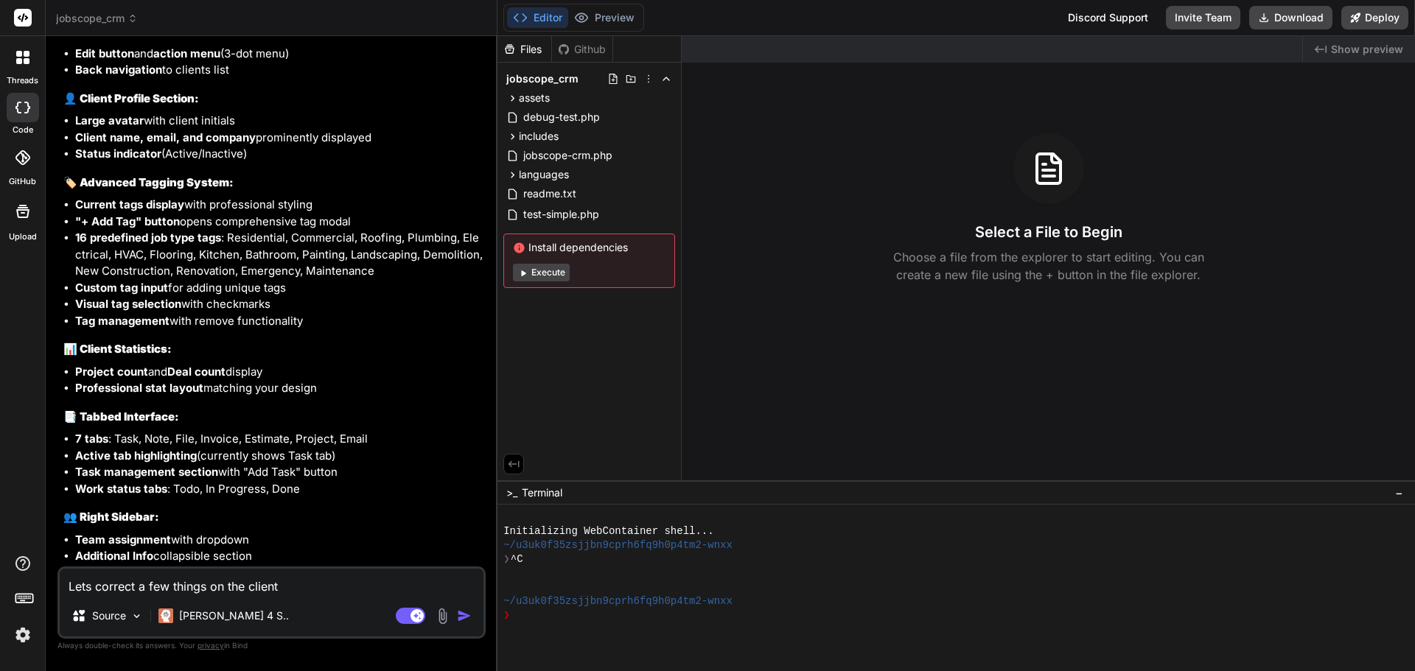
type textarea "x"
type textarea "Lets correct a few things on the client"
type textarea "x"
type textarea "Lets correct a few things on the client d"
type textarea "x"
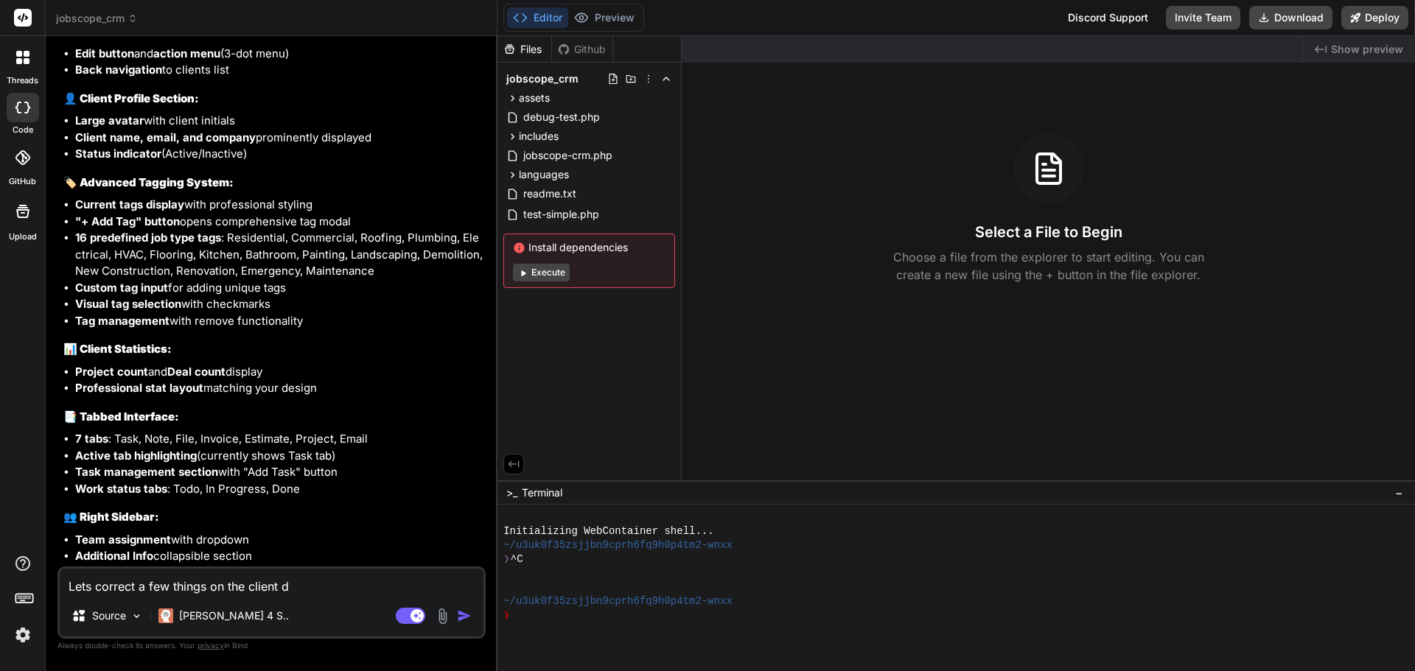
type textarea "Lets correct a few things on the client de"
type textarea "x"
type textarea "Lets correct a few things on the client det"
type textarea "x"
type textarea "Lets correct a few things on the client deta"
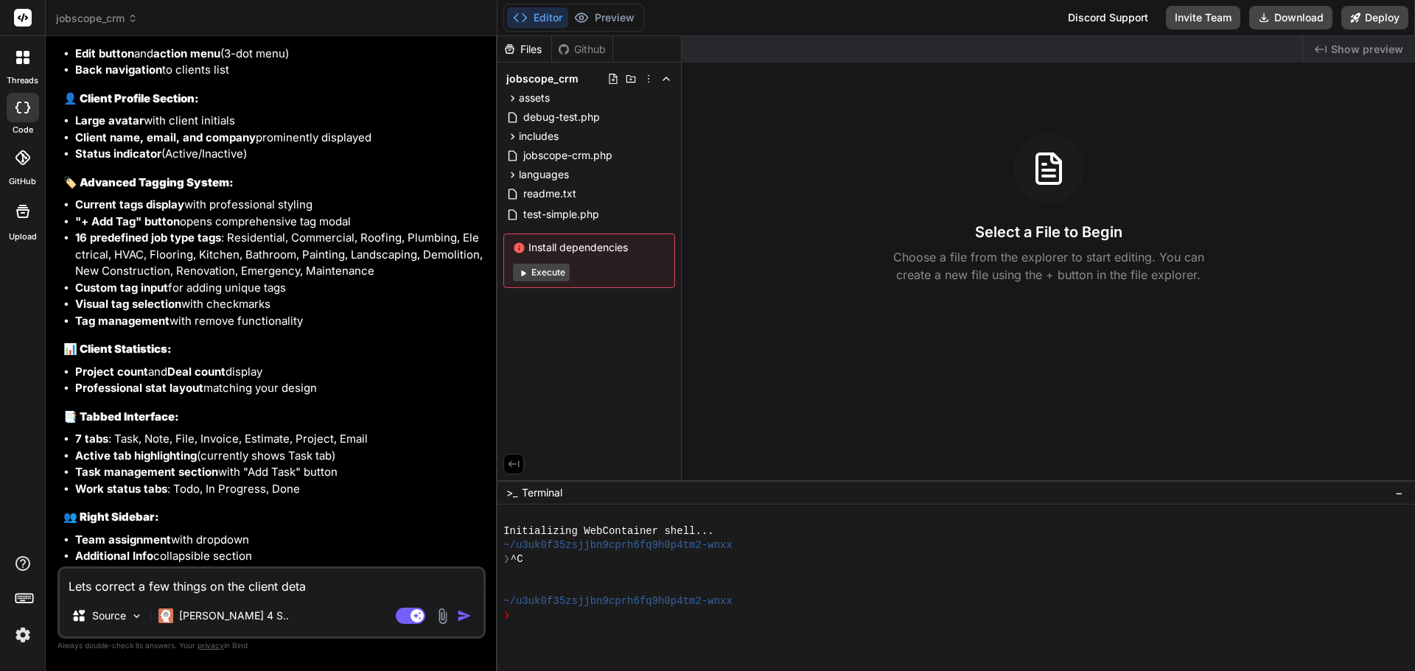
type textarea "x"
type textarea "Lets correct a few things on the client detai"
type textarea "x"
type textarea "Lets correct a few things on the client detail"
type textarea "x"
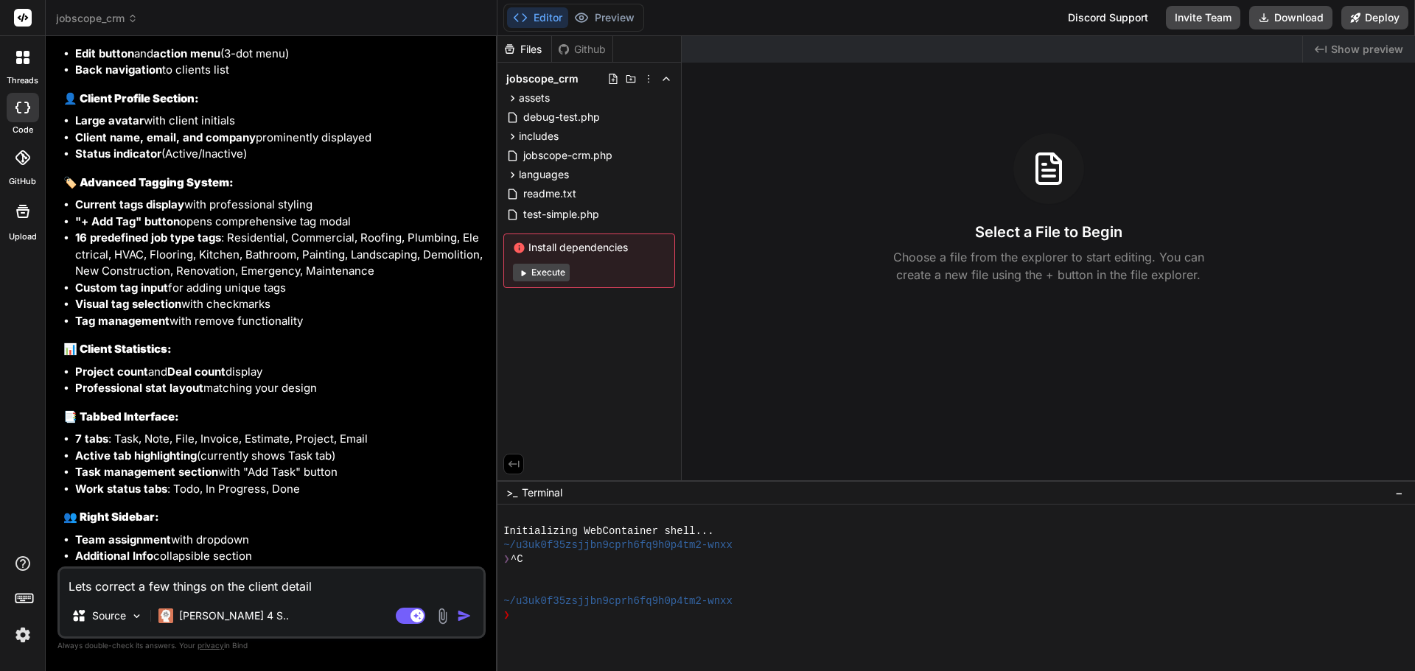
type textarea "Lets correct a few things on the client details"
type textarea "x"
type textarea "Lets correct a few things on the client details"
type textarea "x"
type textarea "Lets correct a few things on the client details p"
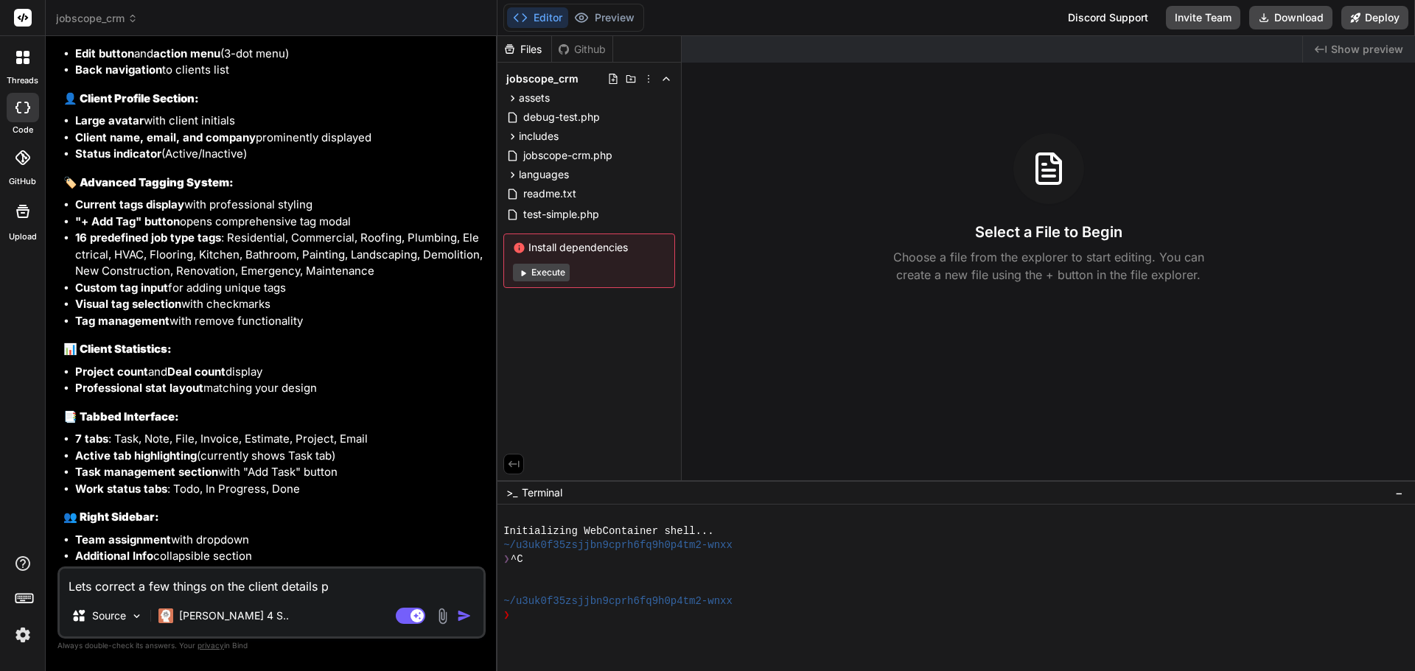
type textarea "x"
type textarea "Lets correct a few things on the client details pa"
type textarea "x"
type textarea "Lets correct a few things on the client details pag"
type textarea "x"
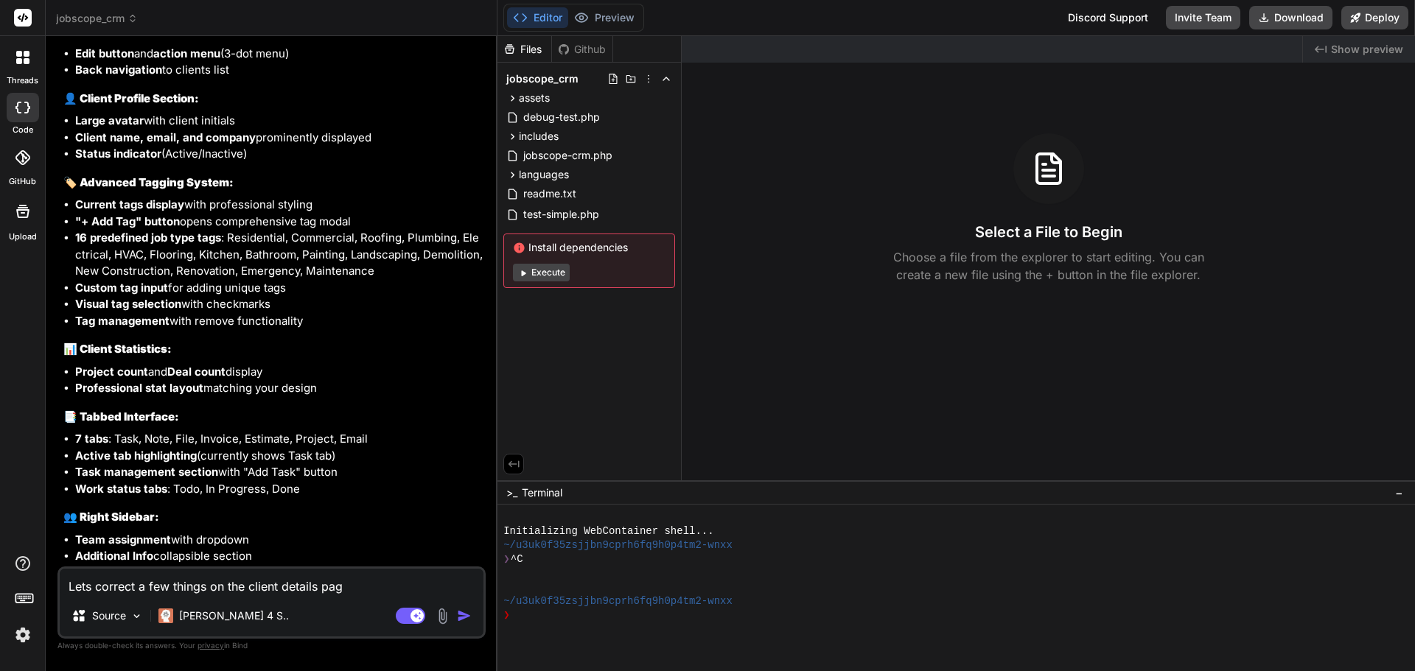
type textarea "Lets correct a few things on the client details page"
type textarea "x"
type textarea "Lets correct a few things on the client details page."
type textarea "x"
type textarea "Lets correct a few things on the client details page."
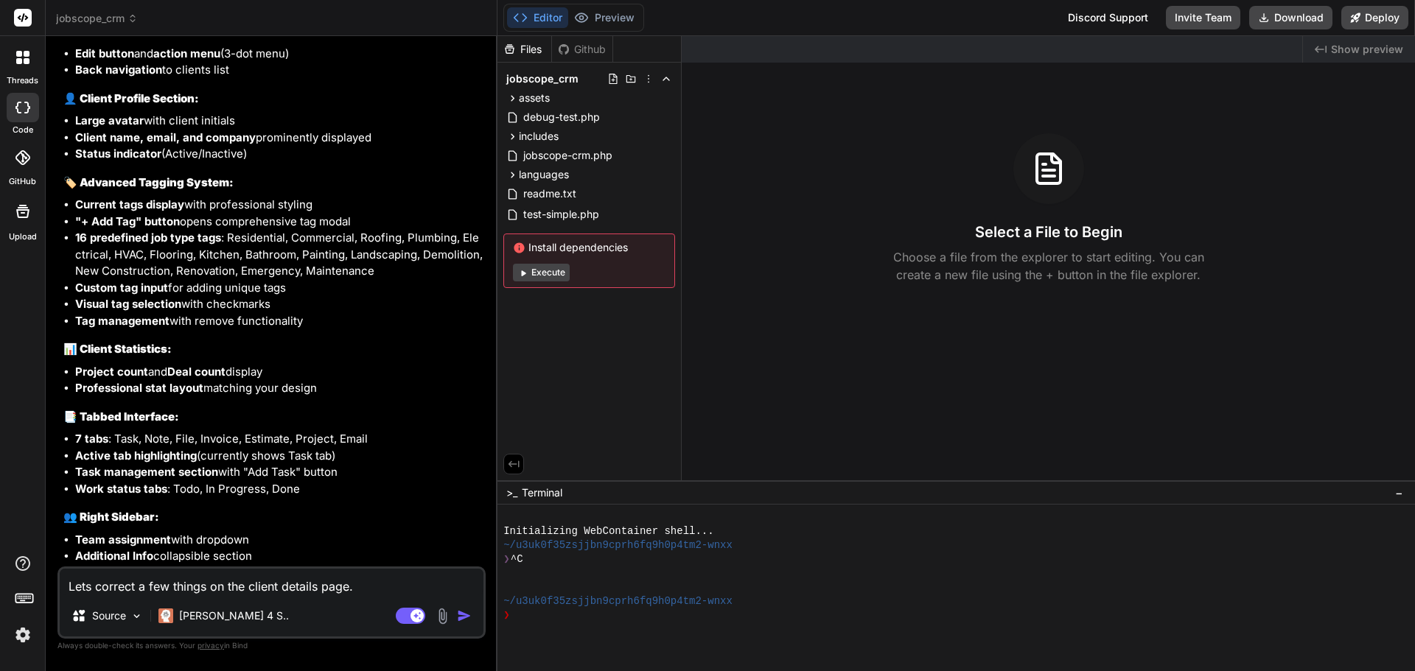
type textarea "x"
type textarea "Lets correct a few things on the client details page."
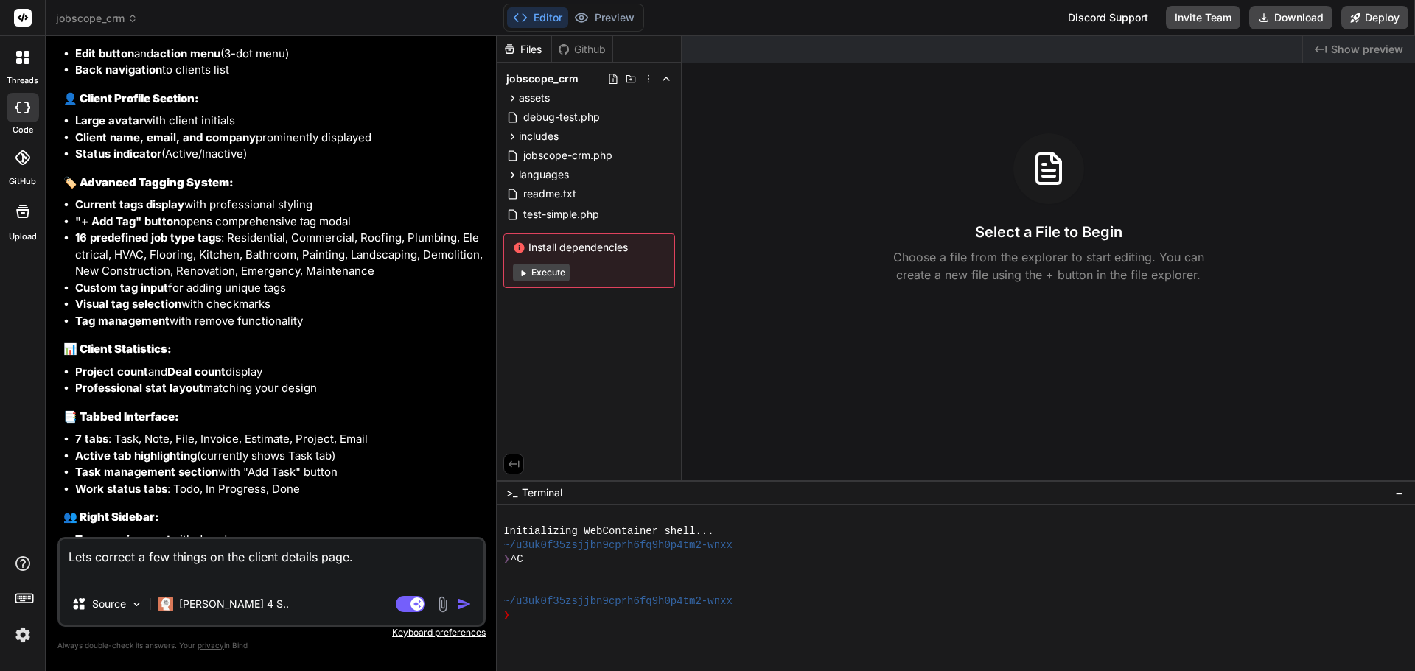
type textarea "x"
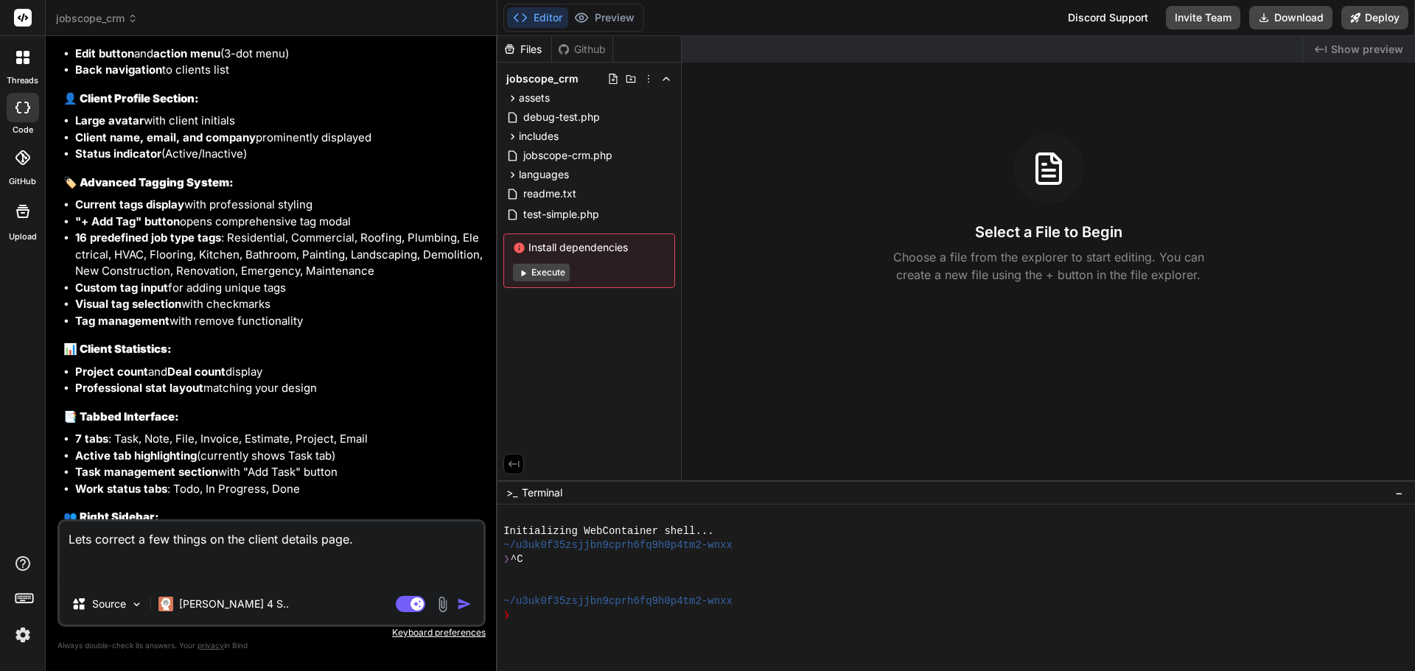
type textarea "Lets correct a few things on the client details page."
type textarea "x"
type textarea "Lets correct a few things on the client details page. ."
type textarea "x"
type textarea "Lets correct a few things on the client details page."
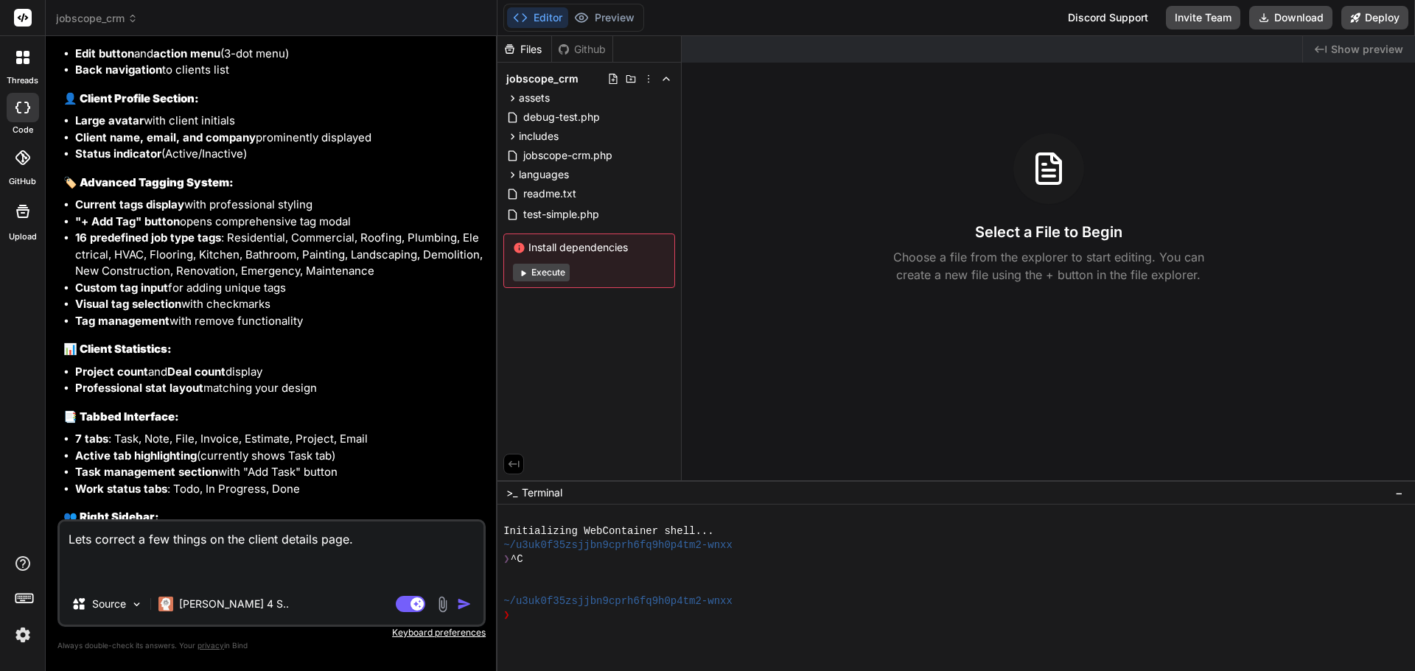
type textarea "x"
type textarea "Lets correct a few things on the client details page. 1"
type textarea "x"
type textarea "Lets correct a few things on the client details page. 1,"
type textarea "x"
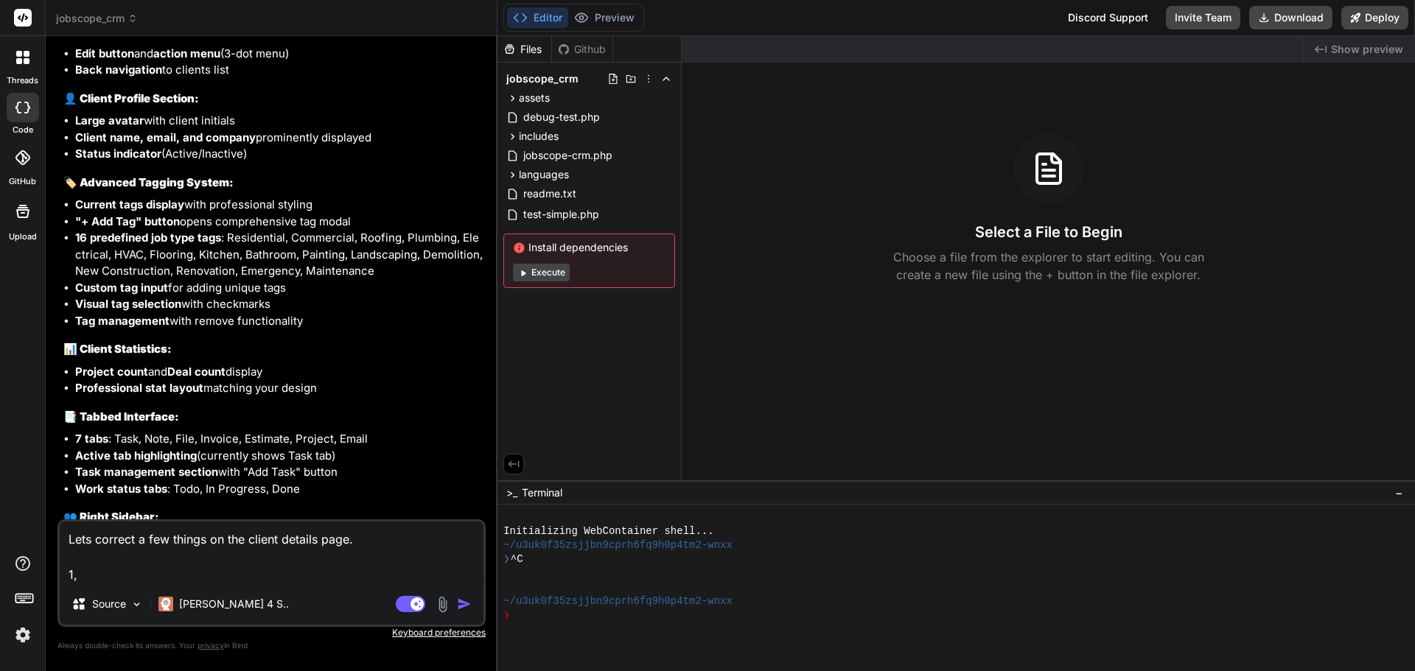
type textarea "Lets correct a few things on the client details page. 1,"
type textarea "x"
type textarea "Lets correct a few things on the client details page. 1,"
type textarea "x"
type textarea "Lets correct a few things on the client details page. 1"
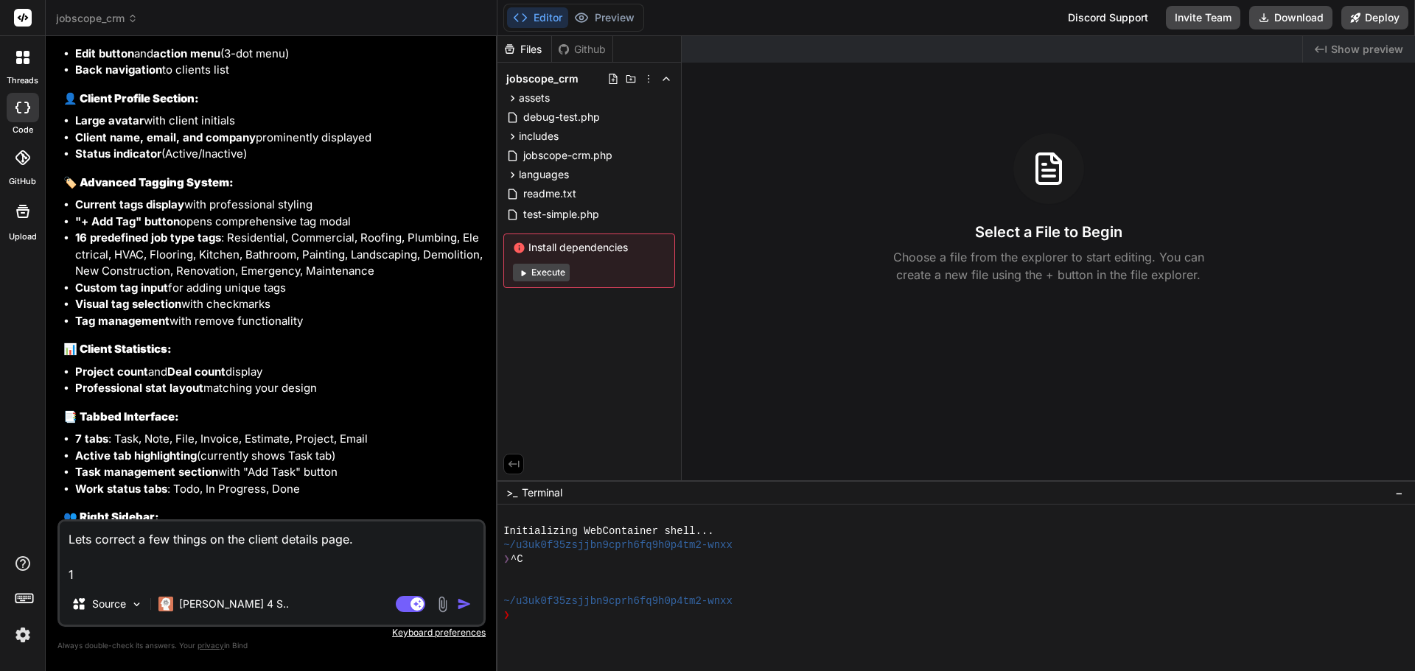
type textarea "x"
type textarea "Lets correct a few things on the client details page. 1."
click at [407, 530] on textarea "Lets correct a few things on the client details page. 1." at bounding box center [272, 553] width 424 height 62
type textarea "x"
type textarea "Lets correct a few things on the client details page. W 1."
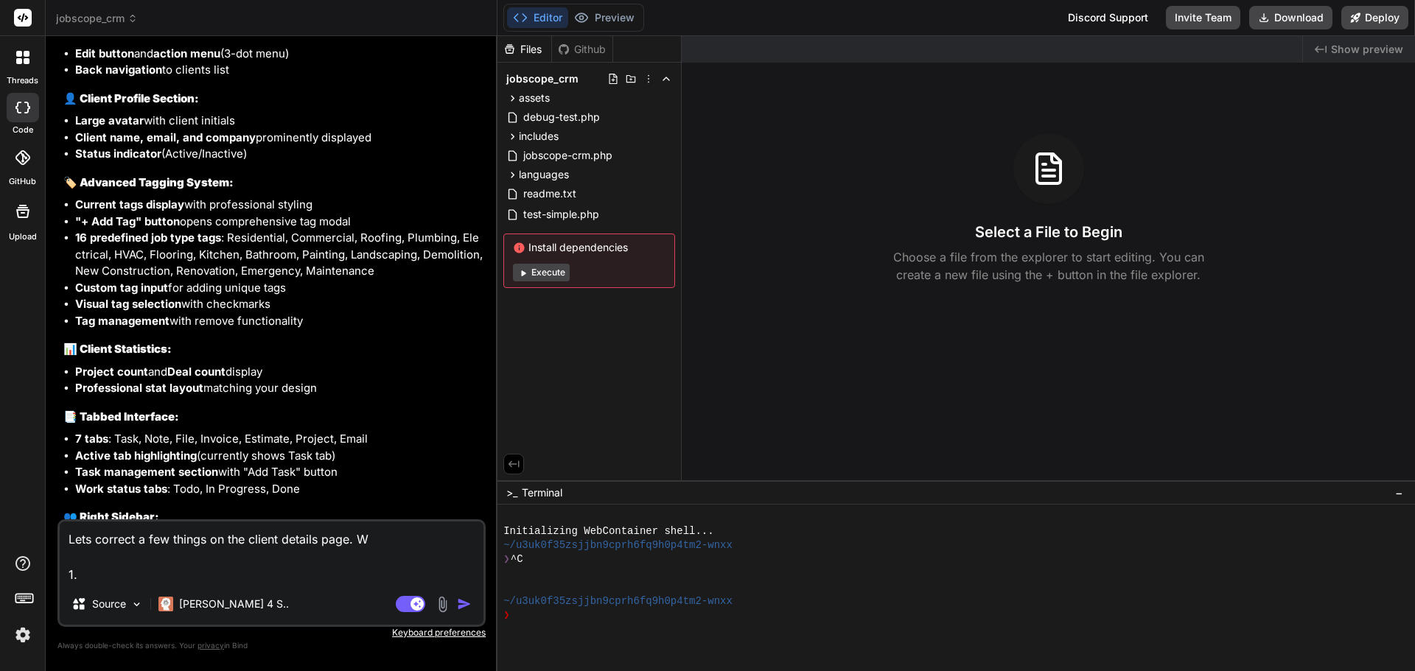
type textarea "x"
type textarea "Lets correct a few things on the client details page. Wh 1."
type textarea "x"
type textarea "Lets correct a few things on the client details page. Whe 1."
type textarea "x"
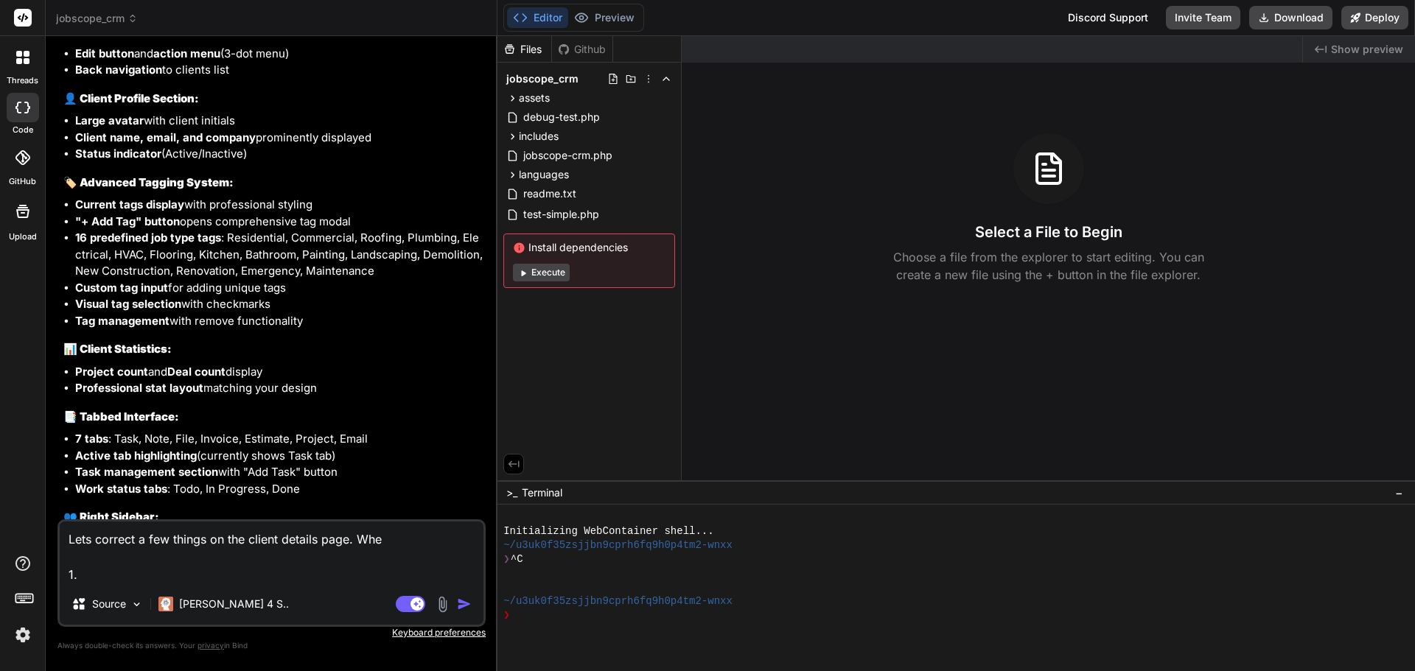
type textarea "Lets correct a few things on the client details page. When 1."
type textarea "x"
type textarea "Lets correct a few things on the client details page. Whe 1."
type textarea "x"
type textarea "Lets correct a few things on the client details page. Wh 1."
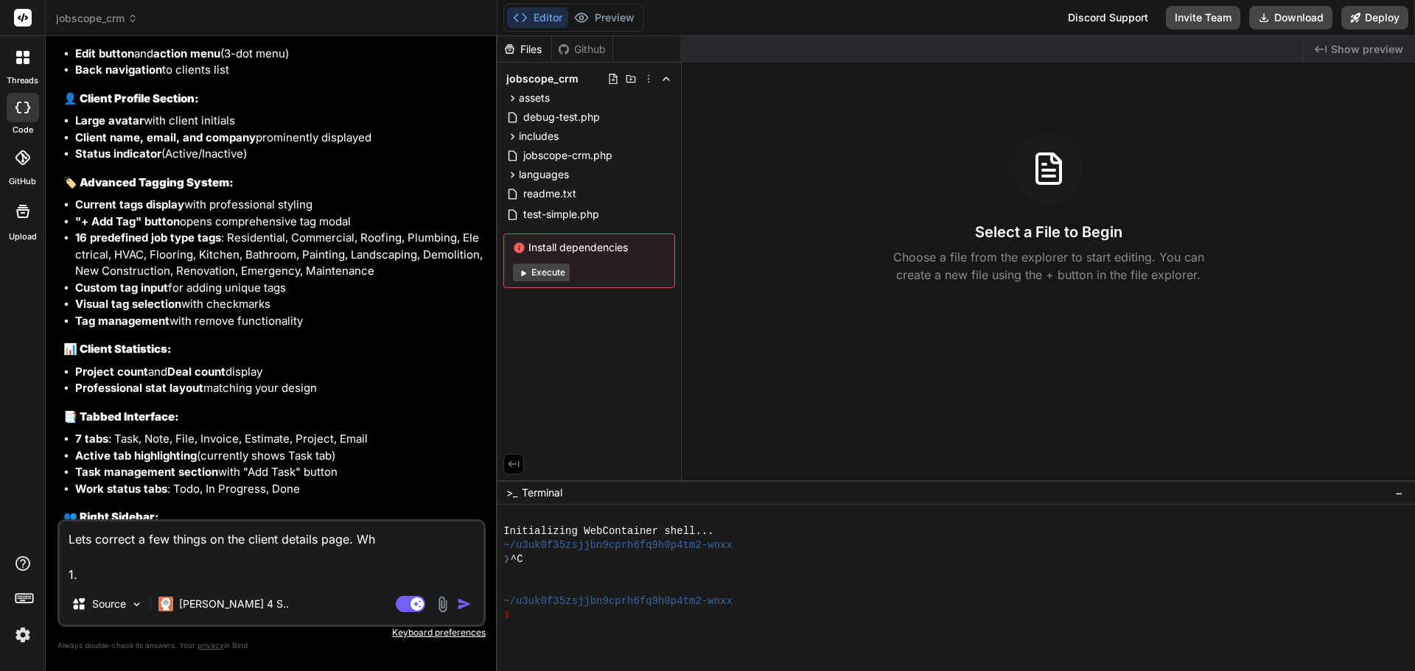
type textarea "x"
type textarea "Lets correct a few things on the client details page. W 1."
type textarea "x"
type textarea "Lets correct a few things on the client details page. 1."
type textarea "x"
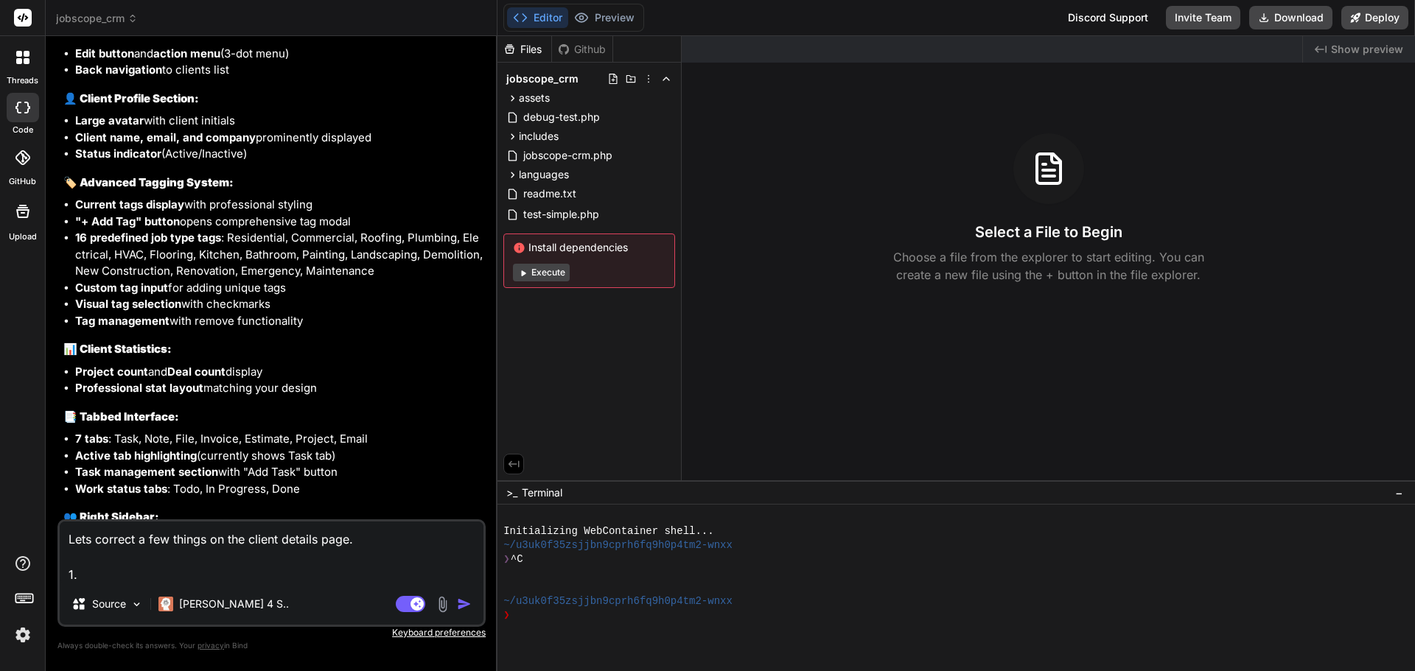
type textarea "Lets correct a few things on the client details page. 1."
type textarea "x"
type textarea "Lets correct a few things on the client details page. 1. T"
type textarea "x"
type textarea "Lets correct a few things on the client details page. 1. Ta"
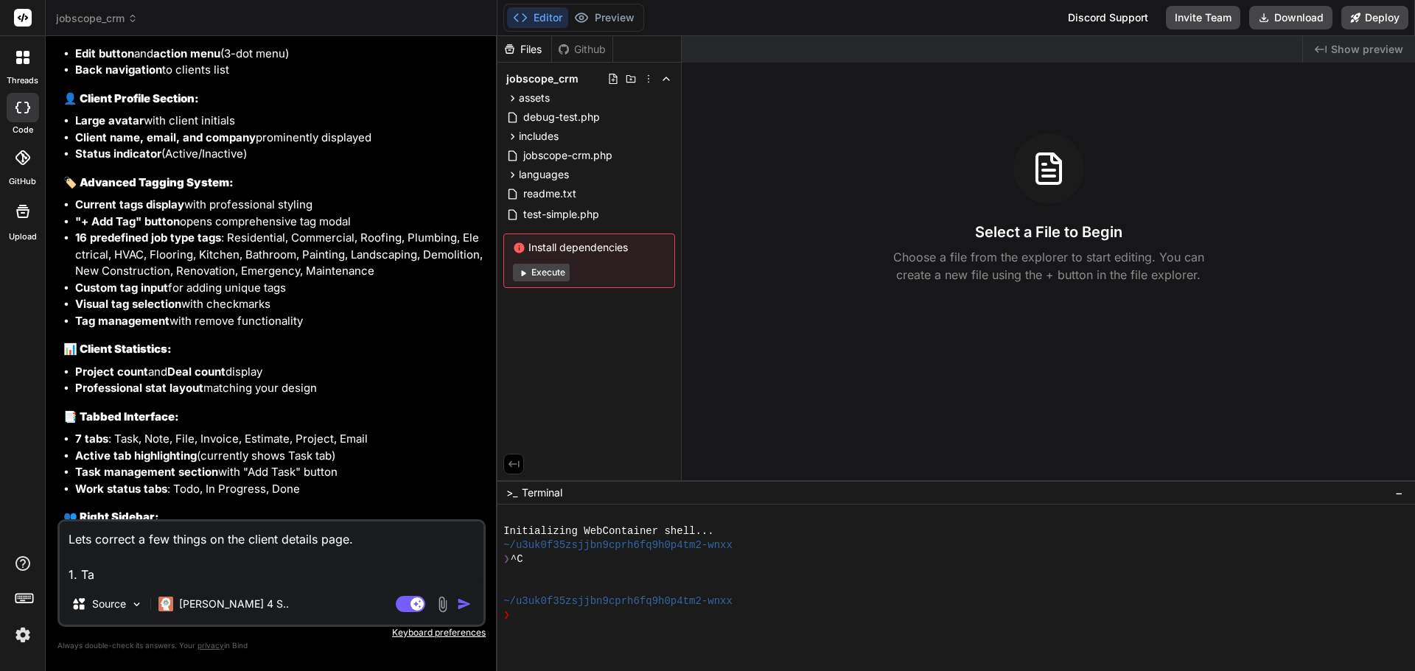
type textarea "x"
type textarea "Lets correct a few things on the client details page. 1. Tag"
type textarea "x"
type textarea "Lets correct a few things on the client details page. 1. Tags"
type textarea "x"
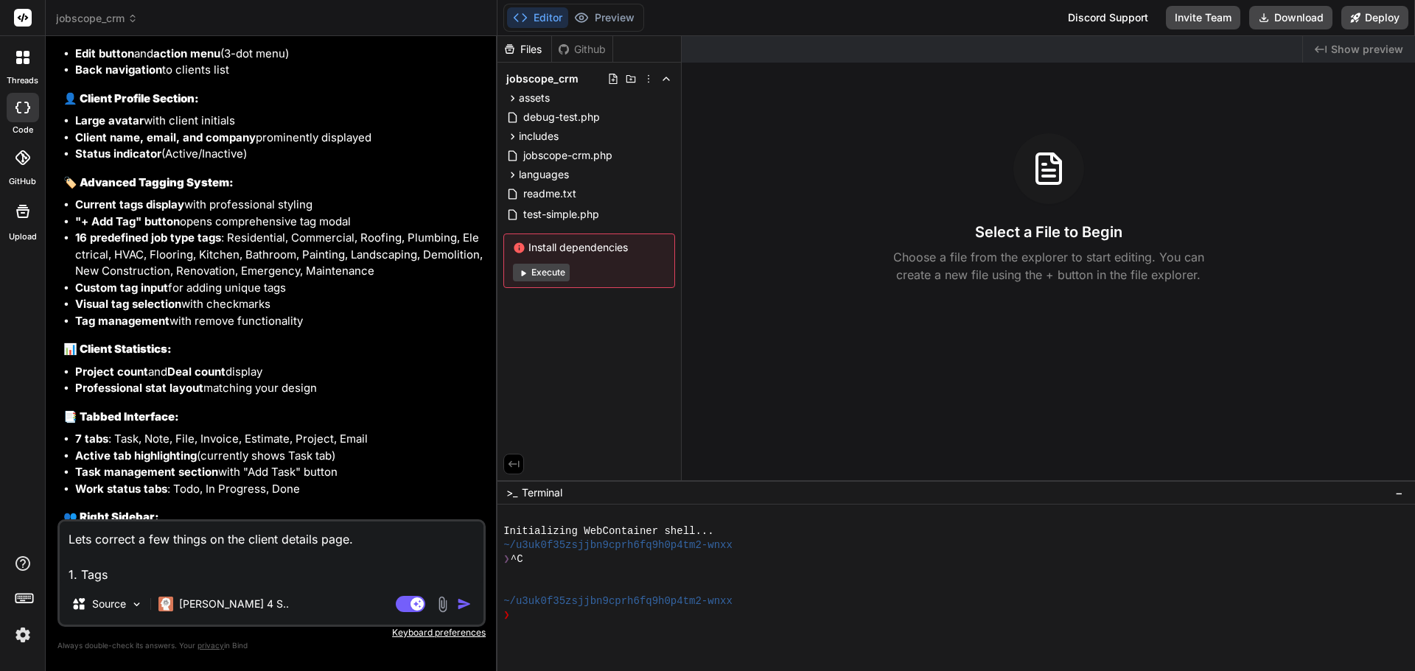
type textarea "Lets correct a few things on the client details page. 1. Tags"
type textarea "x"
type textarea "Lets correct a few things on the client details page. 1. Tags a"
type textarea "x"
type textarea "Lets correct a few things on the client details page. 1. Tags ar"
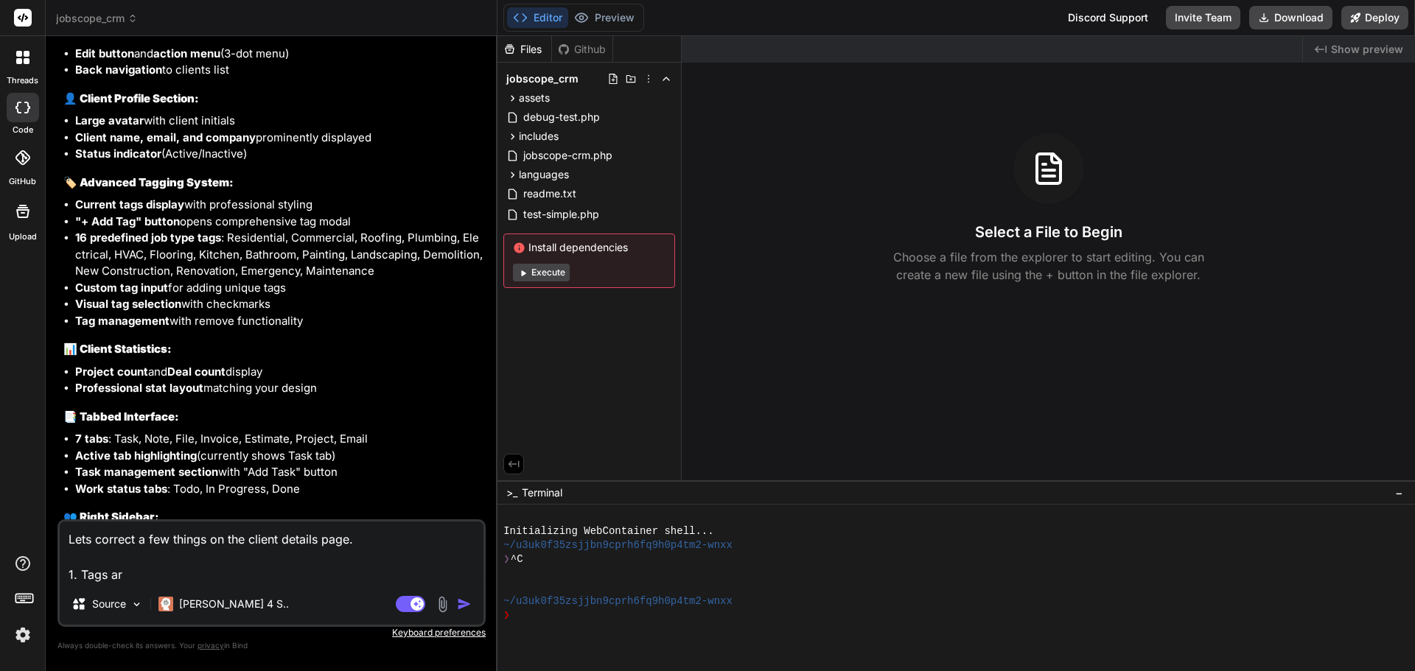
type textarea "x"
type textarea "Lets correct a few things on the client details page. 1. Tags are"
type textarea "x"
type textarea "Lets correct a few things on the client details page. 1. Tags aren"
type textarea "x"
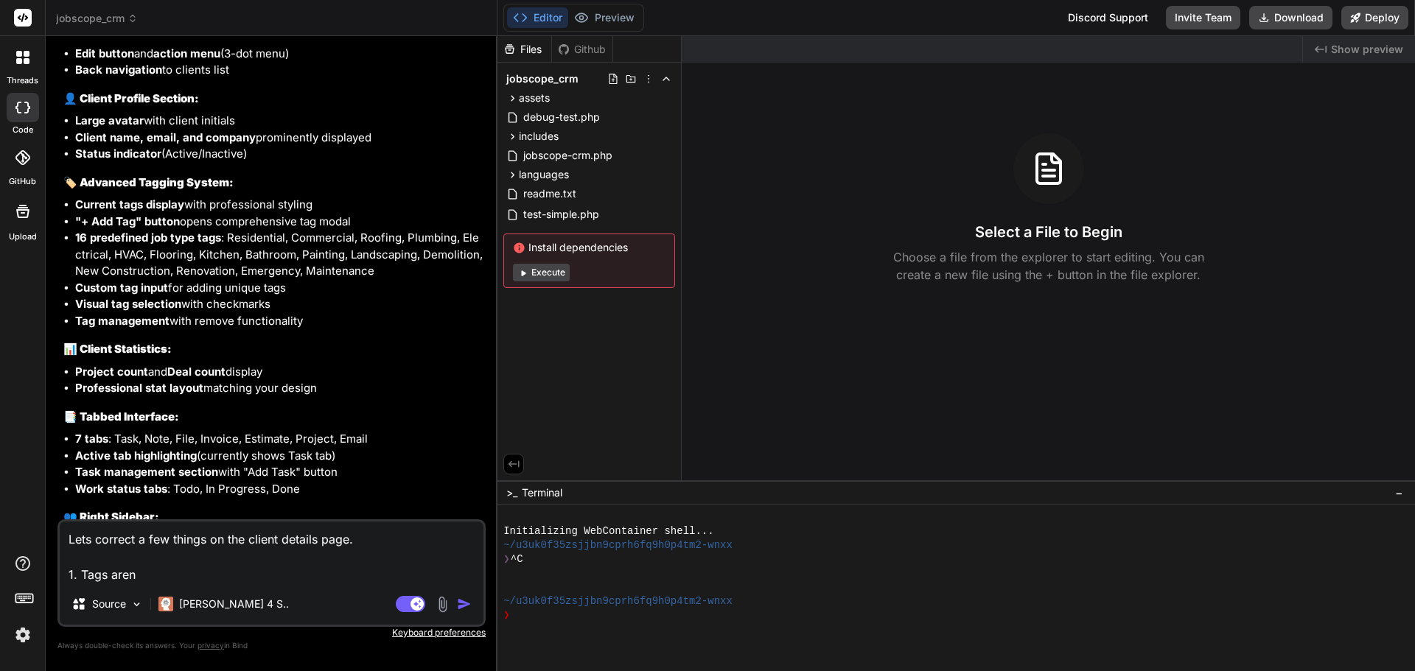
type textarea "Lets correct a few things on the client details page. 1. Tags aren'"
type textarea "x"
type textarea "Lets correct a few things on the client details page. 1. Tags aren't"
type textarea "x"
type textarea "Lets correct a few things on the client details page. 1. Tags aren't"
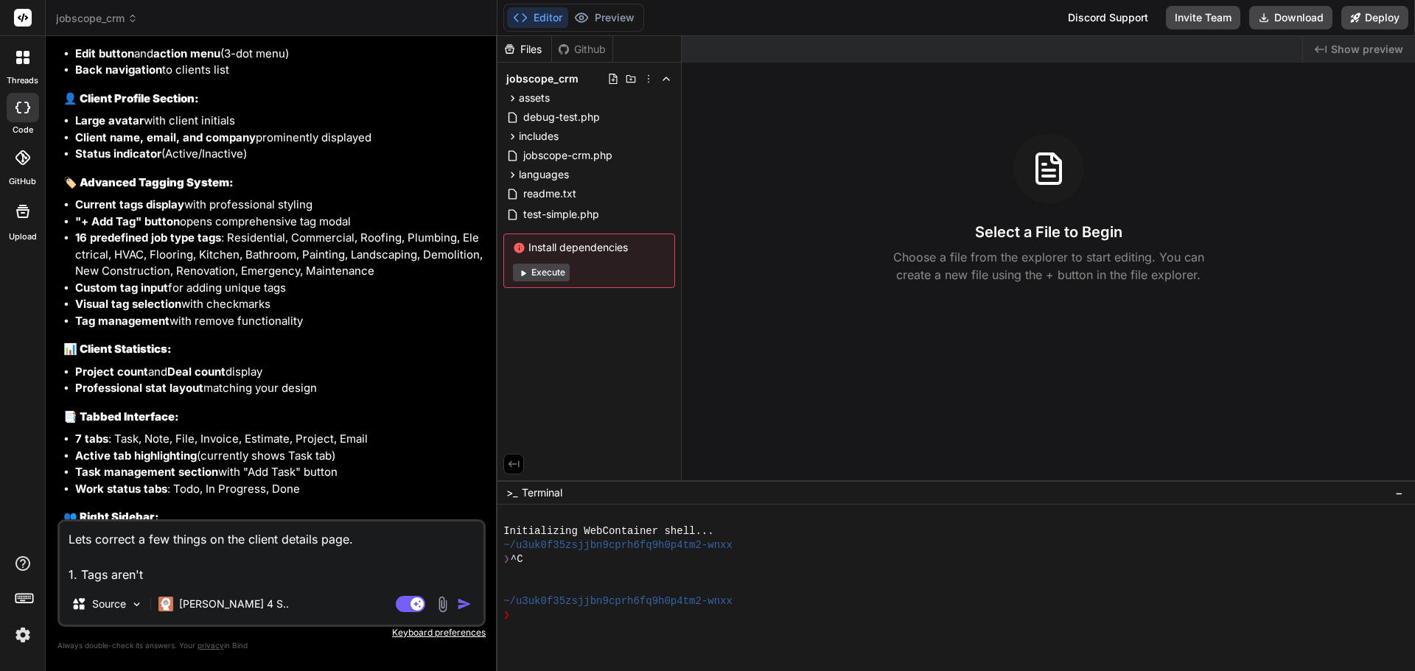
type textarea "x"
type textarea "Lets correct a few things on the client details page. 1. Tags aren't e"
type textarea "x"
type textarea "Lets correct a few things on the client details page. 1. Tags aren't"
type textarea "x"
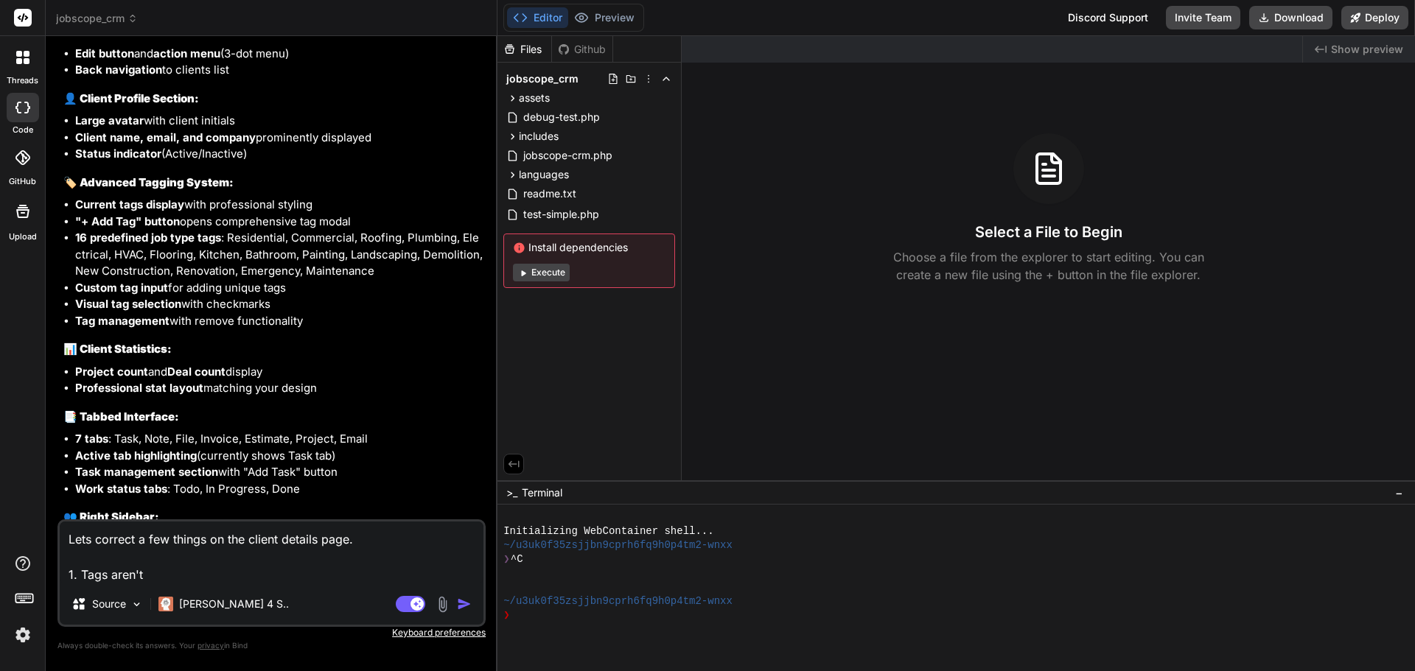
type textarea "Lets correct a few things on the client details page. 1. Tags aren't s"
type textarea "x"
type textarea "Lets correct a few things on the client details page. 1. Tags aren't sa"
type textarea "x"
type textarea "Lets correct a few things on the client details page. 1. Tags aren't sav"
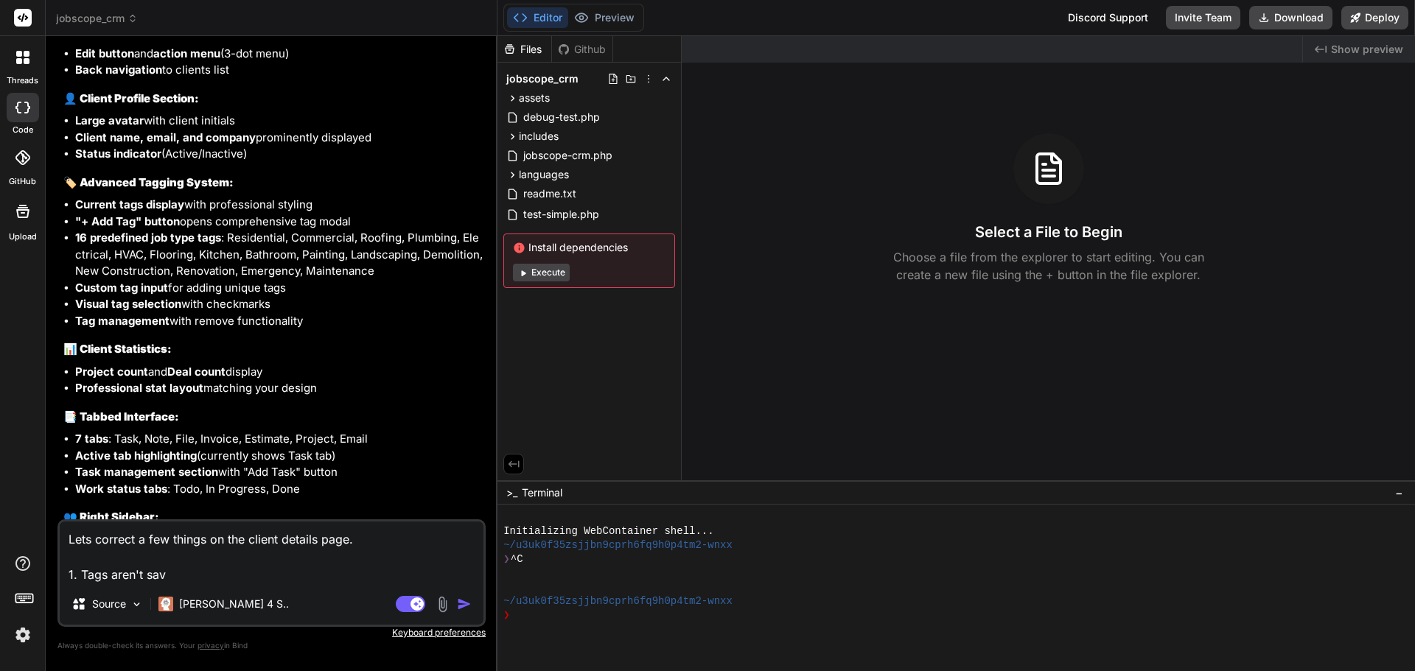
type textarea "x"
type textarea "Lets correct a few things on the client details page. 1. Tags aren't savi"
type textarea "x"
type textarea "Lets correct a few things on the client details page. 1. Tags aren't savin"
type textarea "x"
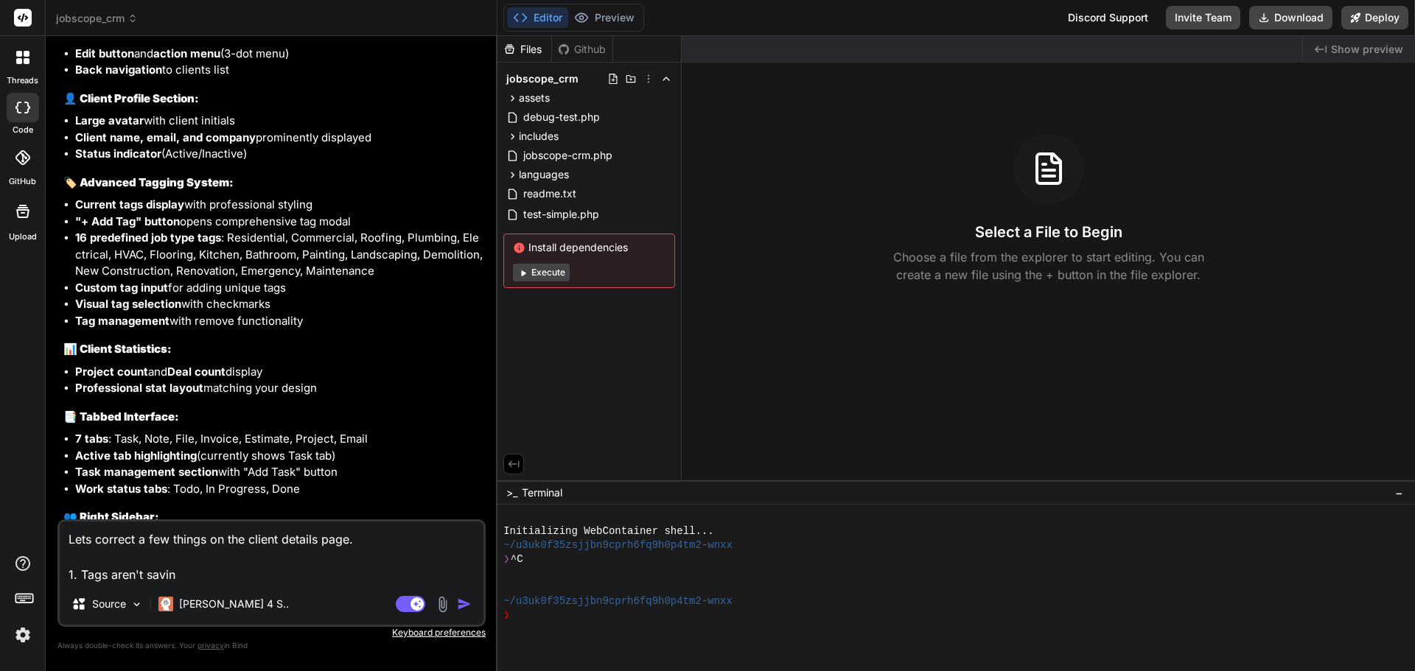
type textarea "Lets correct a few things on the client details page. 1. Tags aren't saving"
type textarea "x"
type textarea "Lets correct a few things on the client details page. 1. Tags aren't saving."
type textarea "x"
type textarea "Lets correct a few things on the client details page. 1. Tags aren't saving."
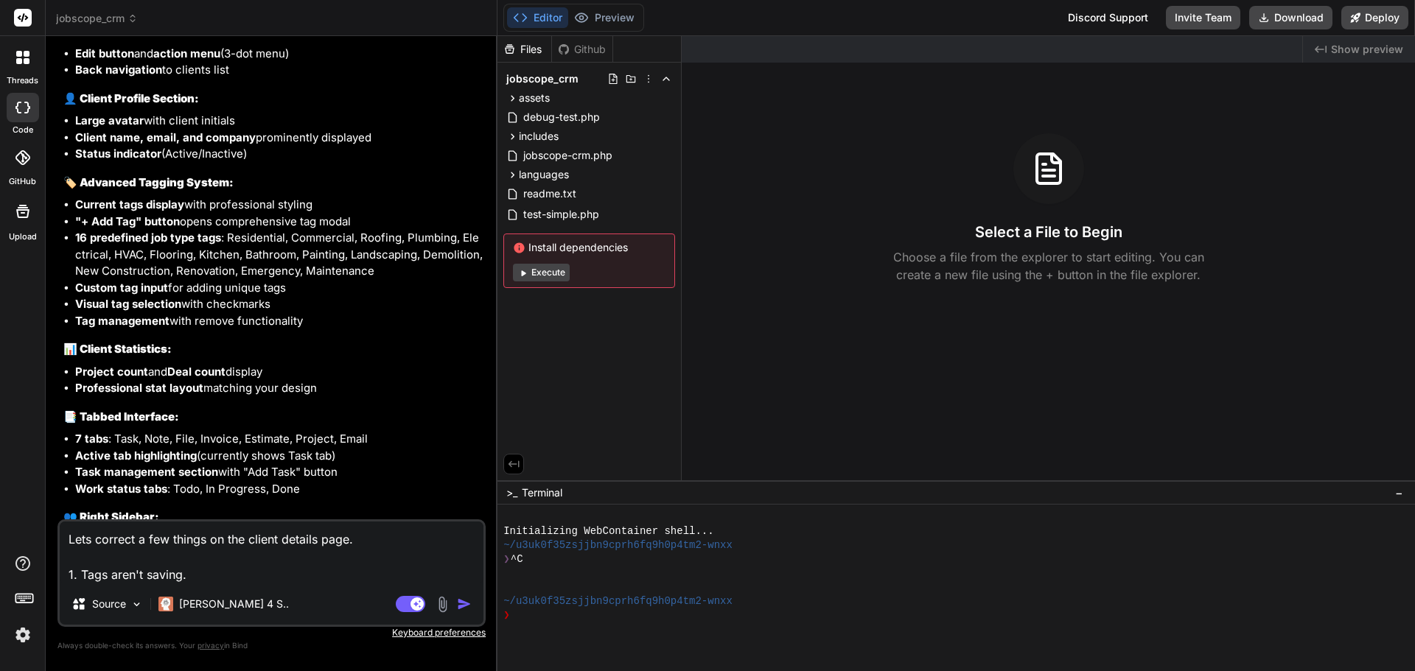
type textarea "x"
type textarea "Lets correct a few things on the client details page. 1. Tags aren't saving"
type textarea "x"
type textarea "Lets correct a few things on the client details page. 1. Tags aren't saving"
type textarea "x"
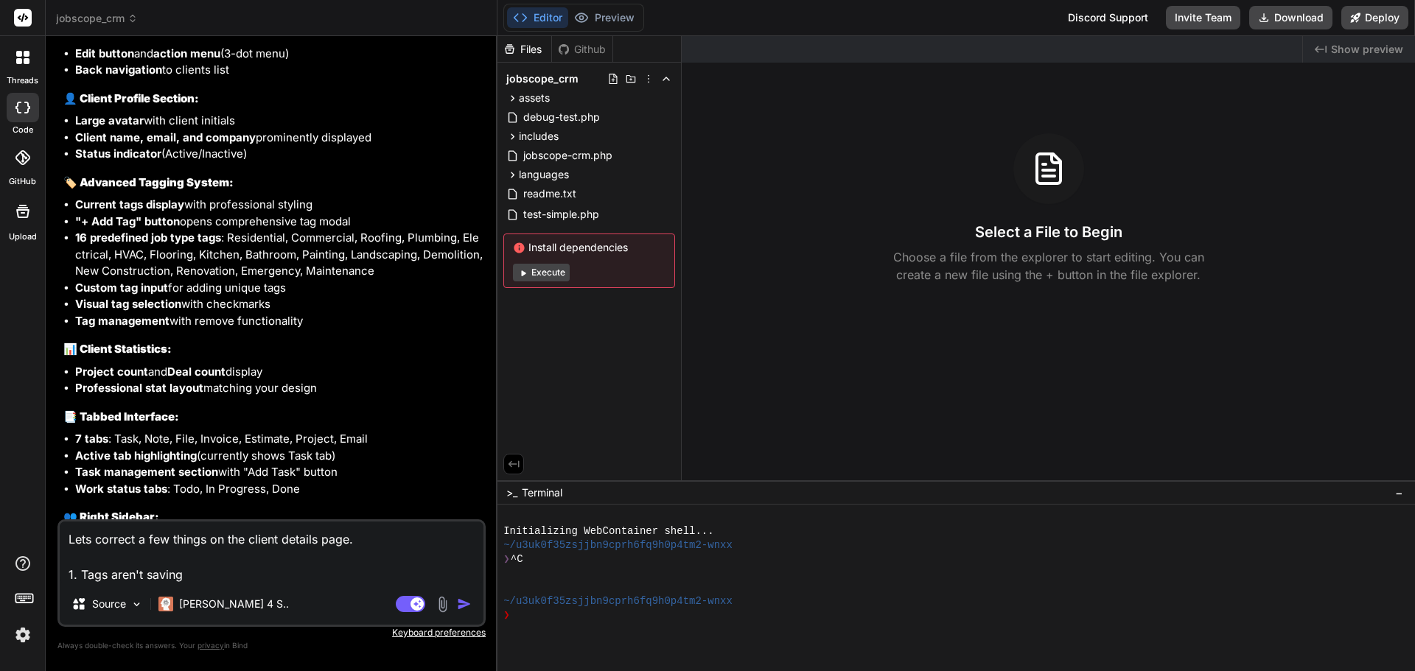
type textarea "Lets correct a few things on the client details page. 1. Tags aren't saving w"
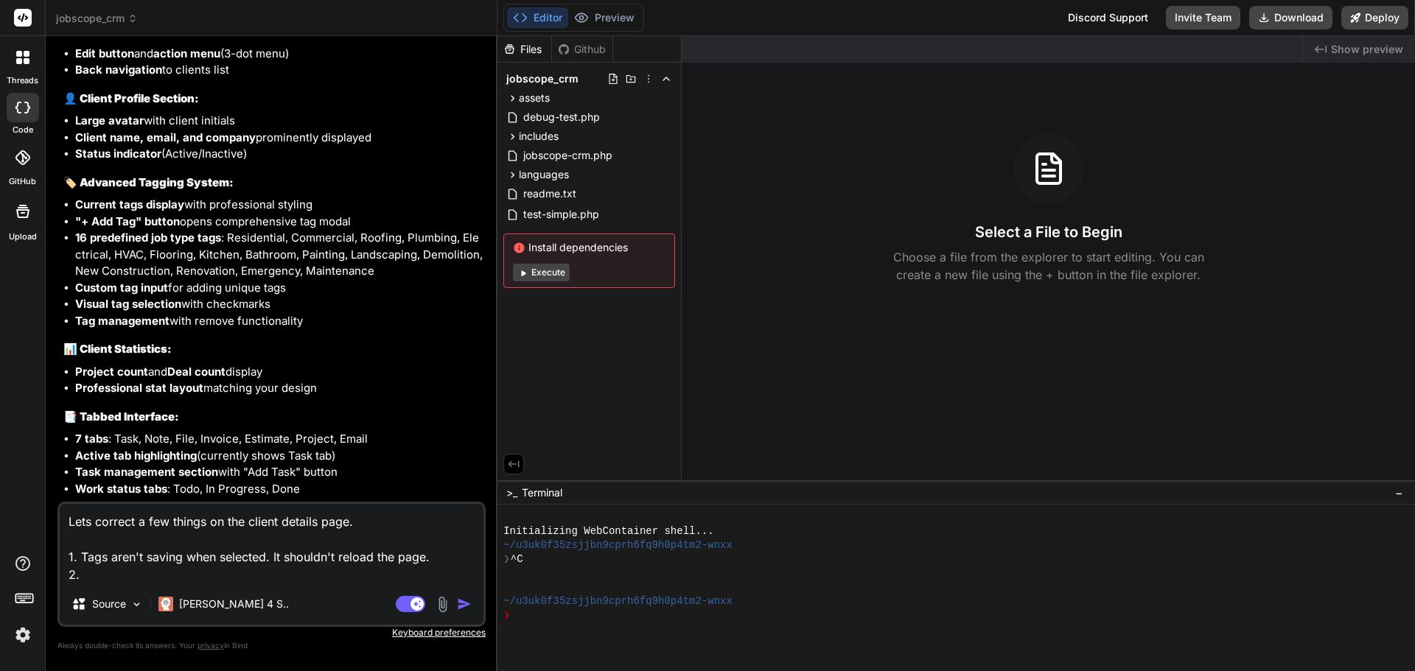
click at [100, 573] on textarea "Lets correct a few things on the client details page. 1. Tags aren't saving whe…" at bounding box center [272, 544] width 424 height 80
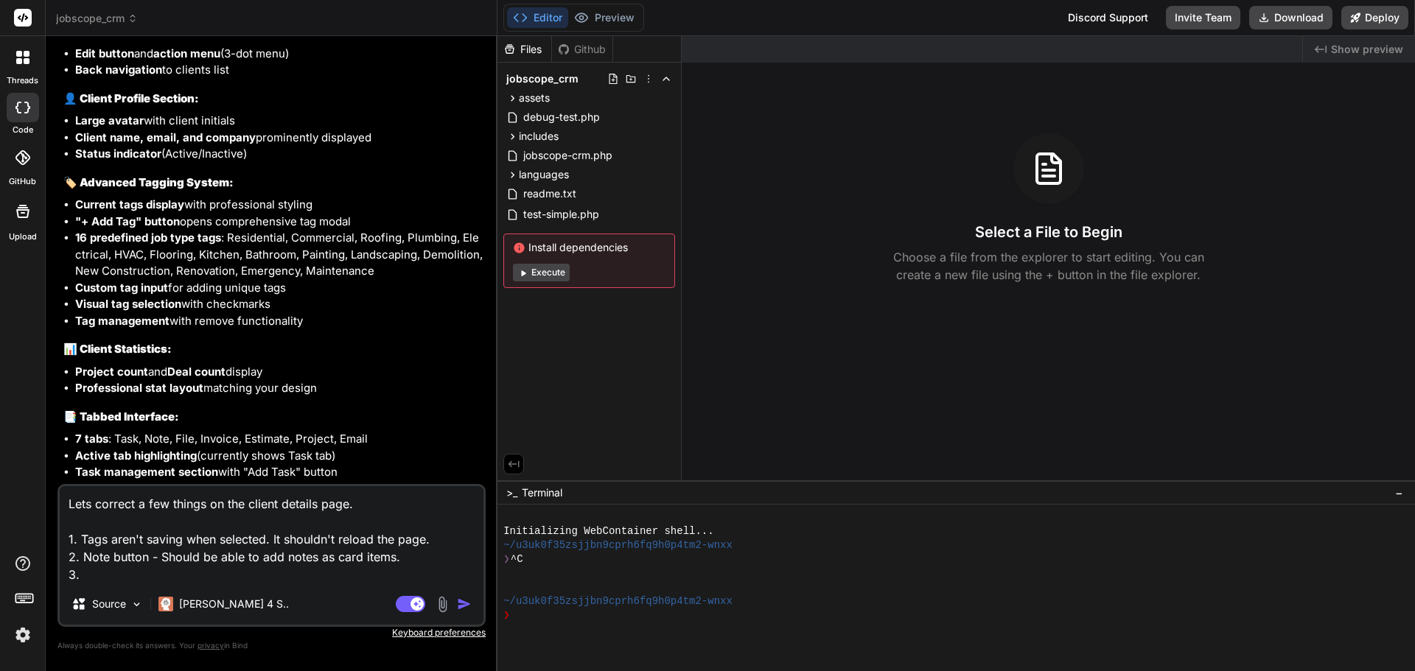
click at [240, 571] on textarea "Lets correct a few things on the client details page. 1. Tags aren't saving whe…" at bounding box center [272, 534] width 424 height 97
click at [402, 559] on textarea "Lets correct a few things on the client details page. 1. Tags aren't saving whe…" at bounding box center [272, 534] width 424 height 97
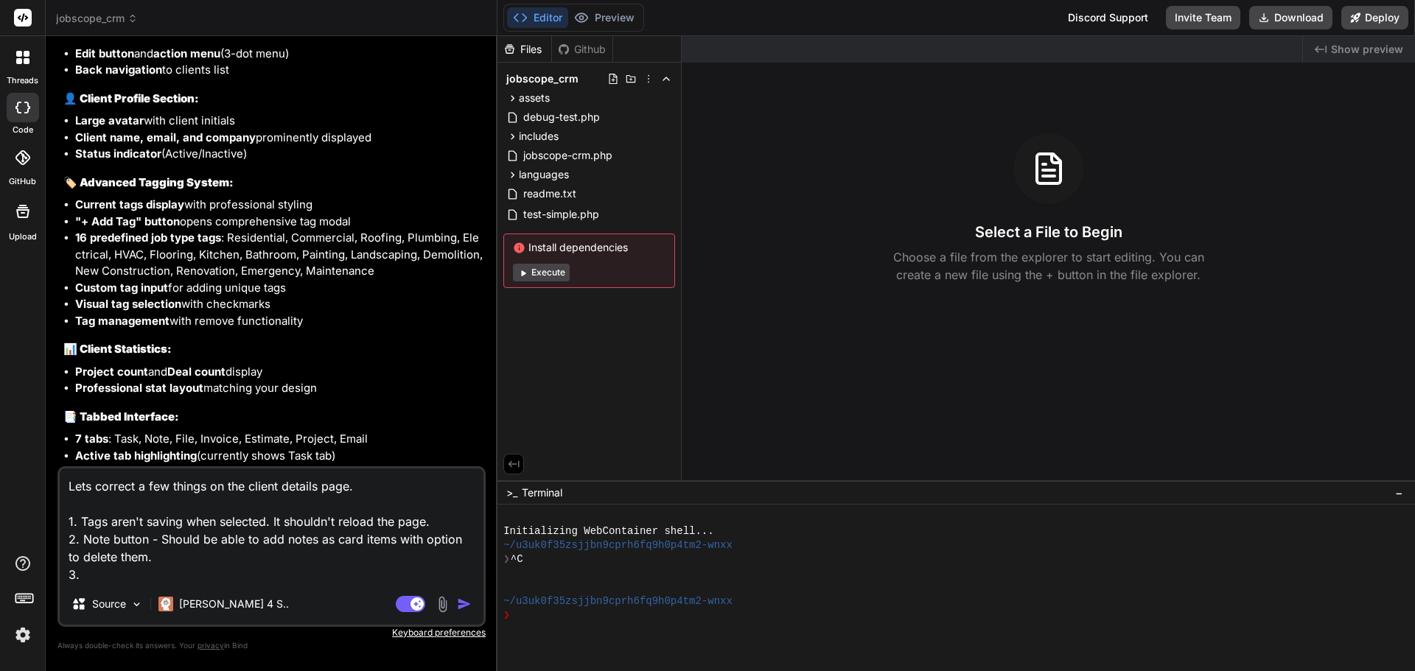
click at [80, 539] on textarea "Lets correct a few things on the client details page. 1. Tags aren't saving whe…" at bounding box center [272, 526] width 424 height 115
drag, startPoint x: 82, startPoint y: 539, endPoint x: 139, endPoint y: 555, distance: 59.5
click at [139, 555] on textarea "Lets correct a few things on the client details page. 1. Tags aren't saving whe…" at bounding box center [272, 526] width 424 height 115
click at [144, 578] on textarea "Lets correct a few things on the client details page. 1. Tags aren't saving whe…" at bounding box center [272, 526] width 424 height 115
paste textarea "Note button - Should be able to add notes as card items with option to delete t…"
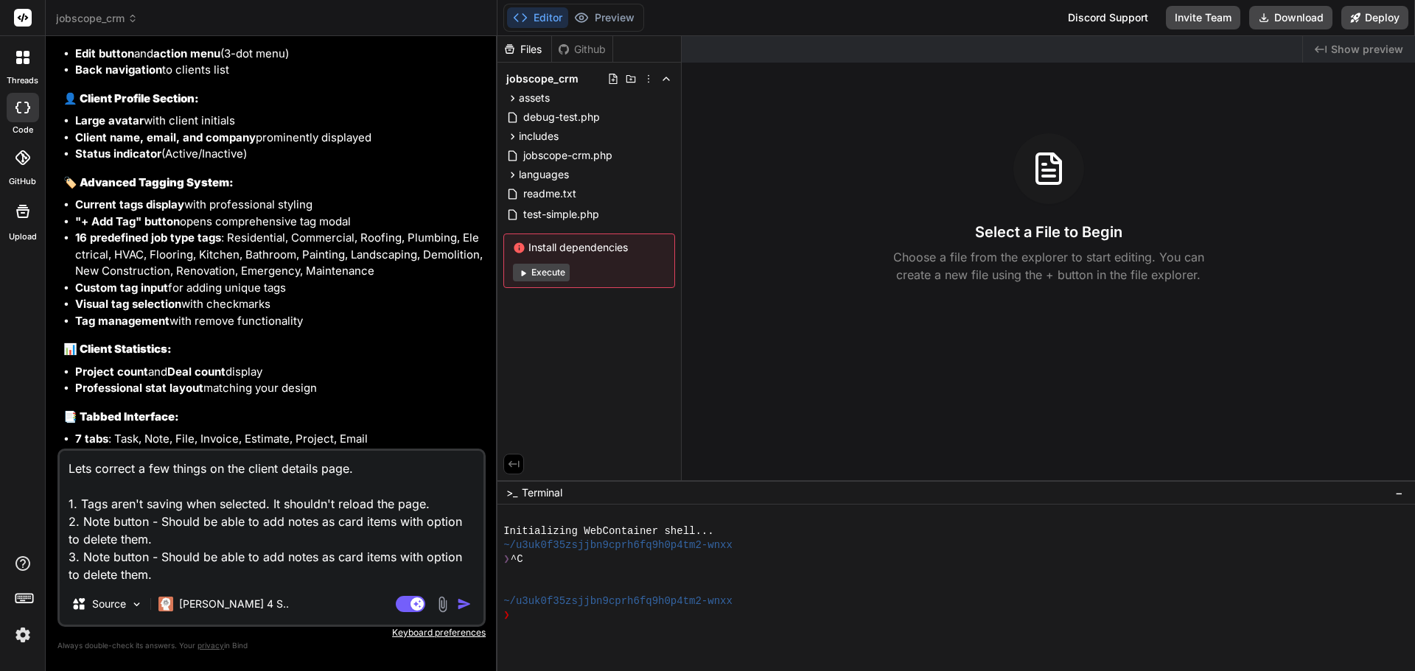
drag, startPoint x: 85, startPoint y: 558, endPoint x: 106, endPoint y: 557, distance: 20.6
click at [106, 557] on textarea "Lets correct a few things on the client details page. 1. Tags aren't saving whe…" at bounding box center [272, 517] width 424 height 133
drag, startPoint x: 311, startPoint y: 557, endPoint x: 339, endPoint y: 559, distance: 28.0
click at [339, 559] on textarea "Lets correct a few things on the client details page. 1. Tags aren't saving whe…" at bounding box center [272, 517] width 424 height 133
click at [212, 569] on textarea "Lets correct a few things on the client details page. 1. Tags aren't saving whe…" at bounding box center [272, 517] width 424 height 133
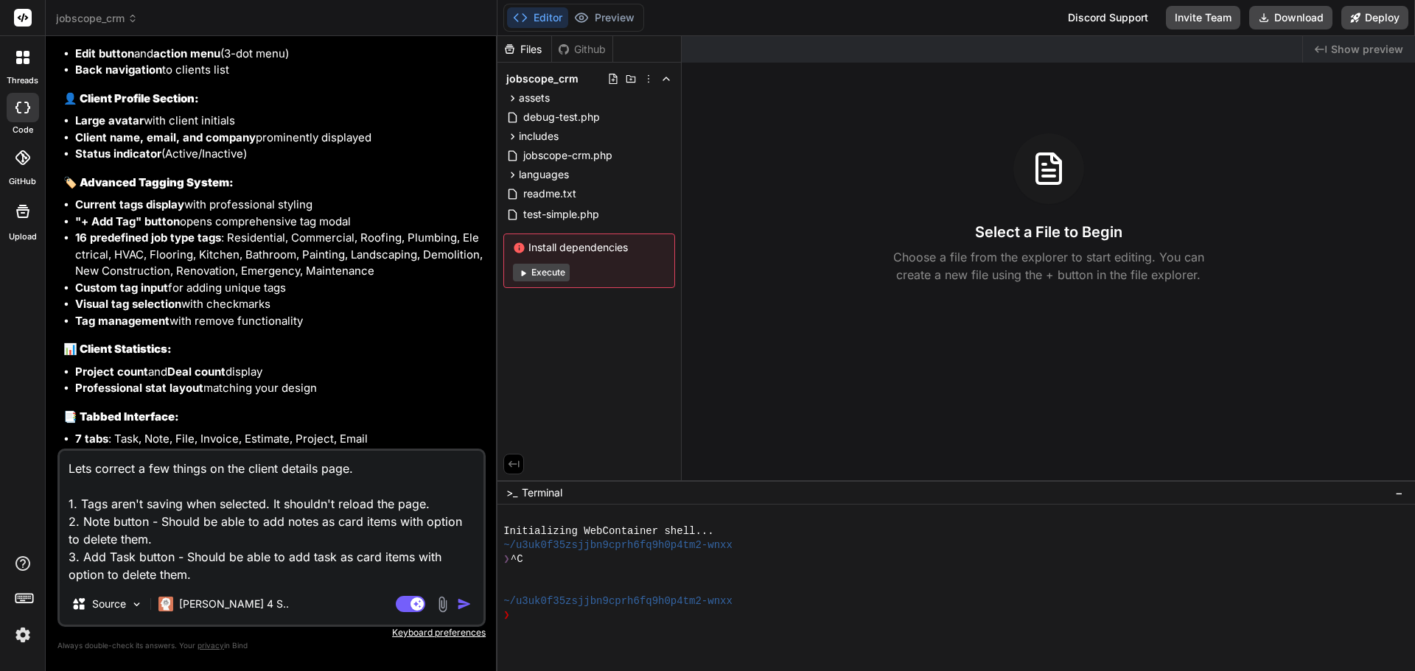
click at [122, 576] on textarea "Lets correct a few things on the client details page. 1. Tags aren't saving whe…" at bounding box center [272, 517] width 424 height 133
click at [307, 568] on textarea "Lets correct a few things on the client details page. 1. Tags aren't saving whe…" at bounding box center [272, 517] width 424 height 133
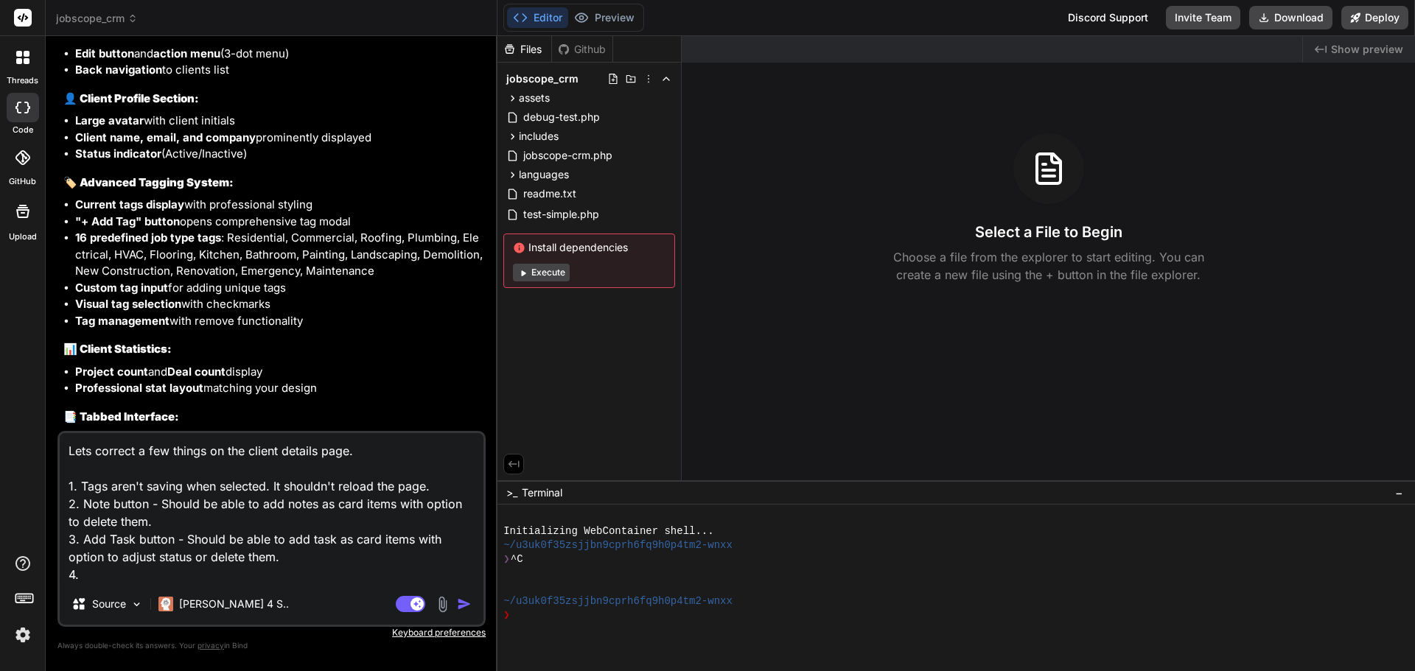
click at [175, 570] on textarea "Lets correct a few things on the client details page. 1. Tags aren't saving whe…" at bounding box center [272, 508] width 424 height 150
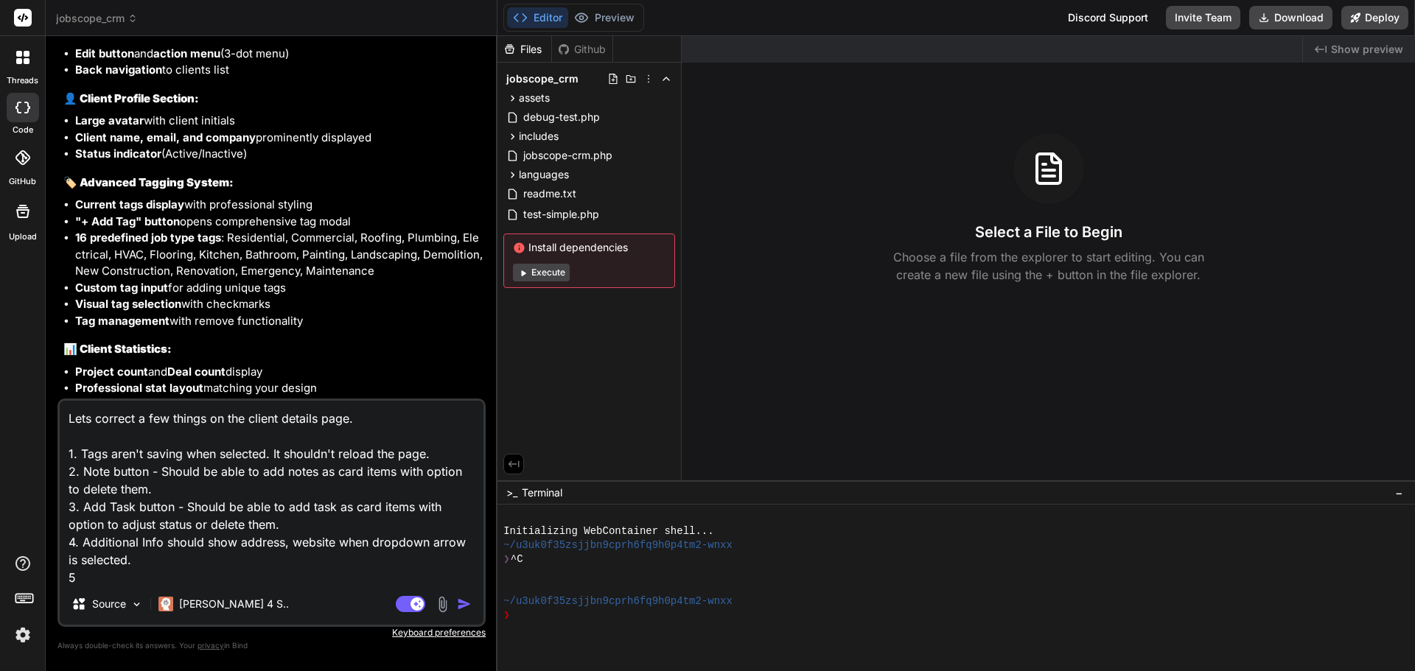
scroll to position [1, 0]
click at [100, 572] on textarea "Lets correct a few things on the client details page. 1. Tags aren't saving whe…" at bounding box center [272, 492] width 424 height 183
click at [92, 469] on textarea "Lets correct a few things on the client details page. 1. Tags aren't saving whe…" at bounding box center [272, 492] width 424 height 183
drag, startPoint x: 85, startPoint y: 469, endPoint x: 152, endPoint y: 485, distance: 69.0
click at [152, 485] on textarea "Lets correct a few things on the client details page. 1. Tags aren't saving whe…" at bounding box center [272, 492] width 424 height 183
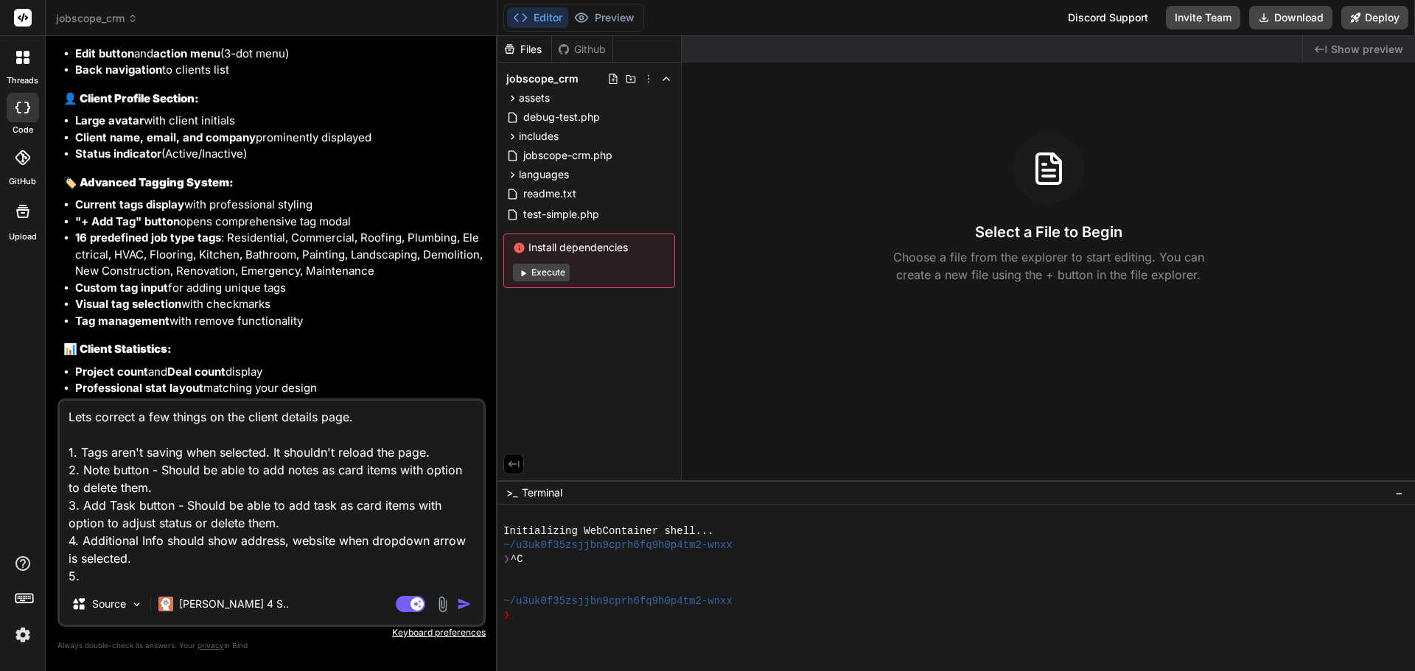
click at [97, 578] on textarea "Lets correct a few things on the client details page. 1. Tags aren't saving whe…" at bounding box center [272, 492] width 424 height 183
paste textarea "Note button - Should be able to add notes as card items with option to delete t…"
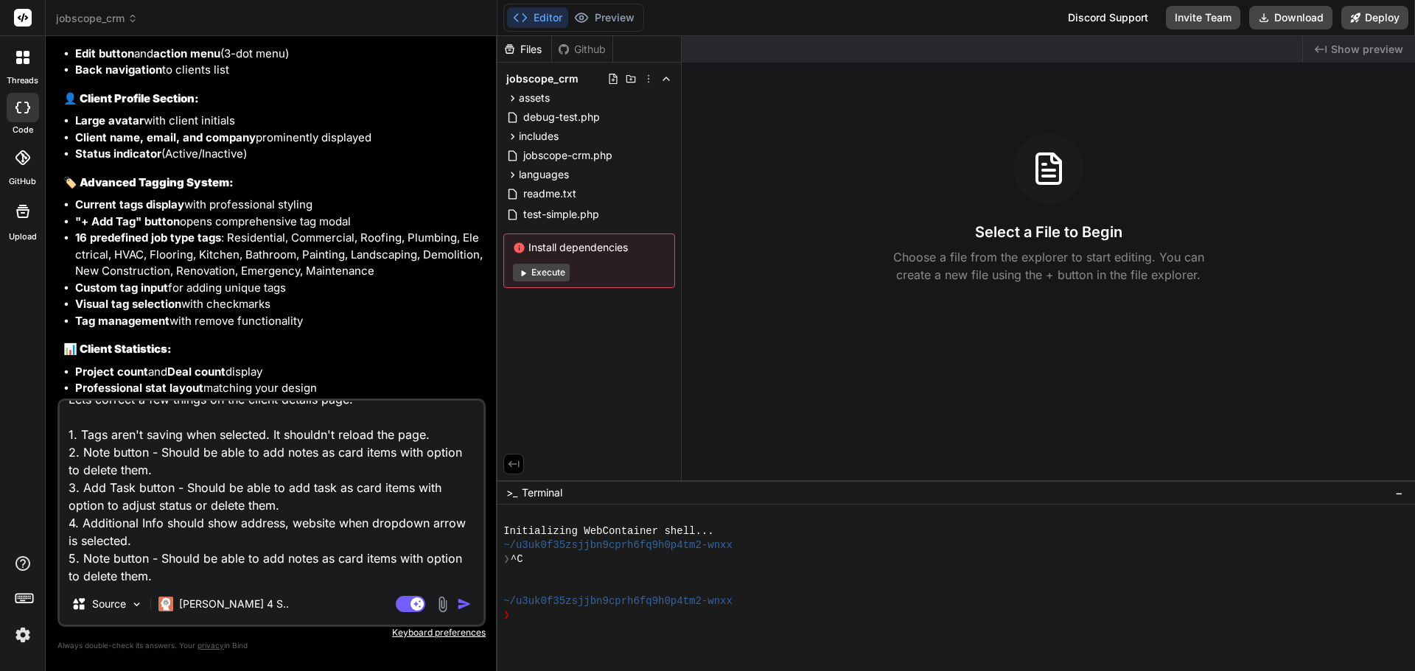
drag, startPoint x: 82, startPoint y: 559, endPoint x: 106, endPoint y: 558, distance: 24.3
click at [106, 558] on textarea "Lets correct a few things on the client details page. 1. Tags aren't saving whe…" at bounding box center [272, 492] width 424 height 183
drag, startPoint x: 300, startPoint y: 558, endPoint x: 322, endPoint y: 558, distance: 22.1
click at [322, 558] on textarea "Lets correct a few things on the client details page. 1. Tags aren't saving whe…" at bounding box center [272, 492] width 424 height 183
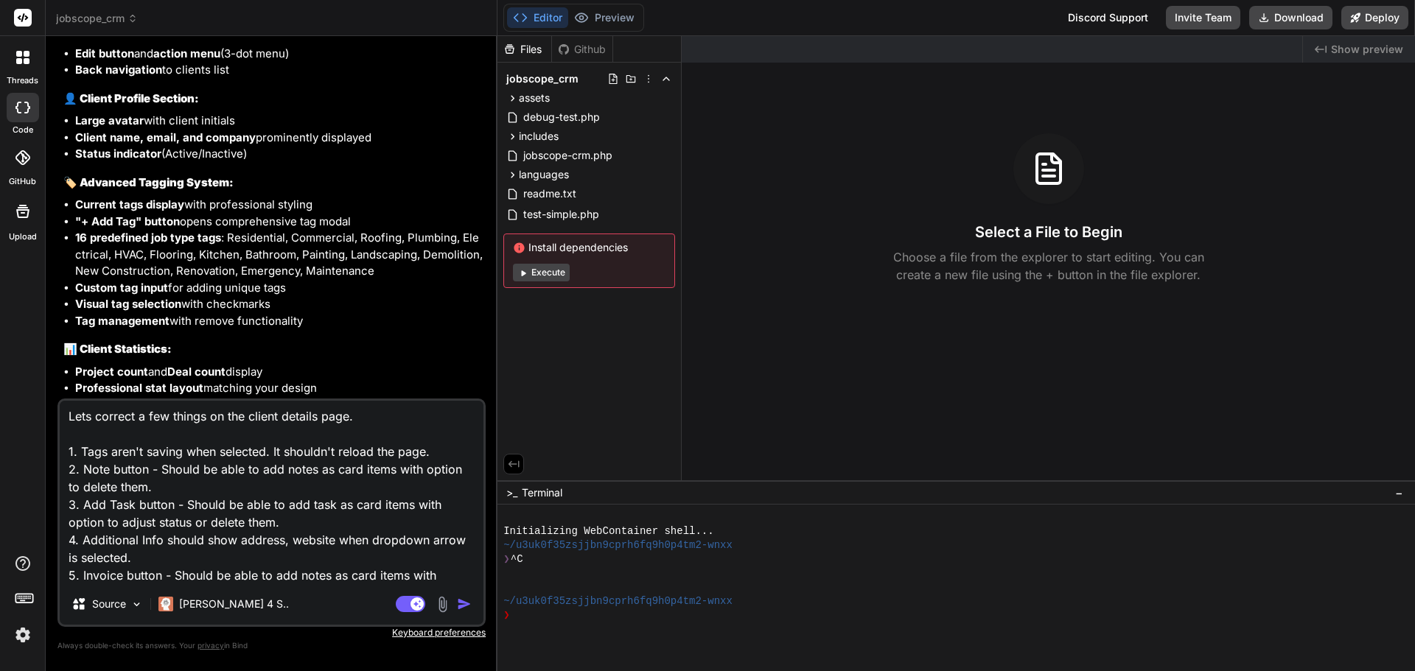
scroll to position [0, 0]
click at [286, 572] on textarea "Lets correct a few things on the client details page. 1. Tags aren't saving whe…" at bounding box center [272, 492] width 424 height 183
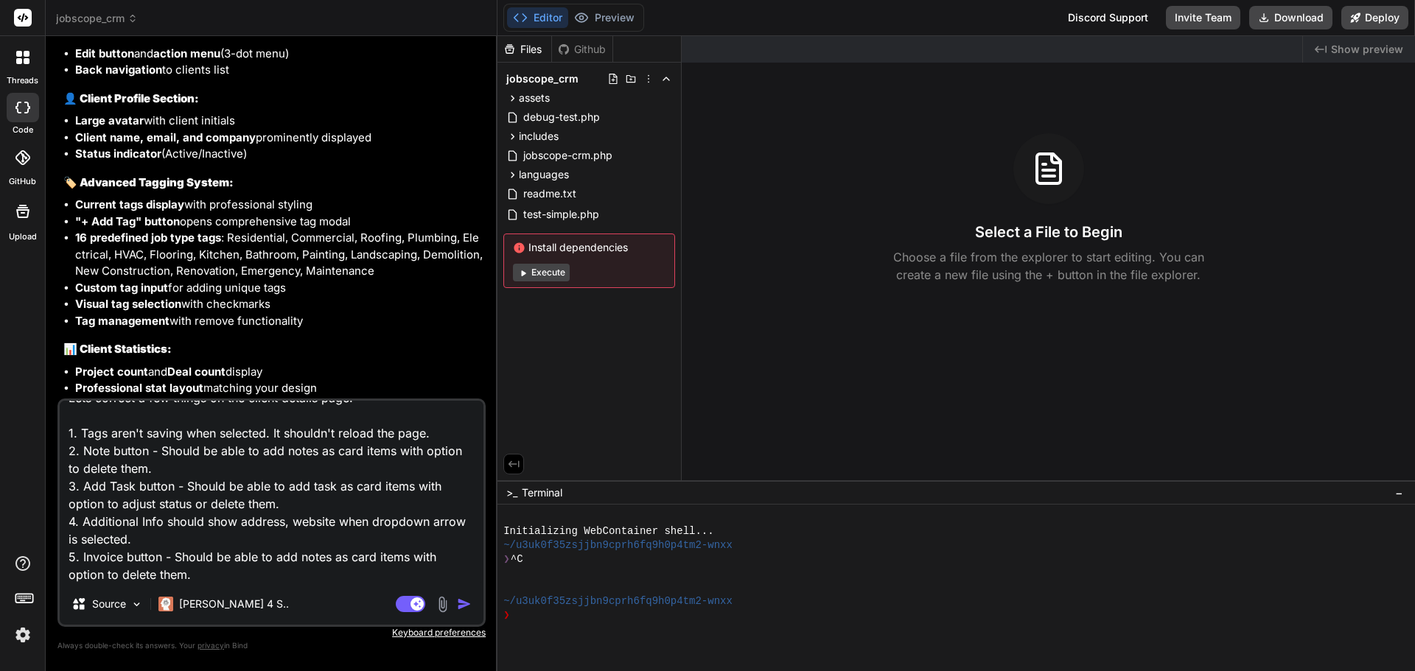
drag, startPoint x: 217, startPoint y: 578, endPoint x: 326, endPoint y: 559, distance: 110.9
click at [326, 559] on textarea "Lets correct a few things on the client details page. 1. Tags aren't saving whe…" at bounding box center [272, 492] width 424 height 183
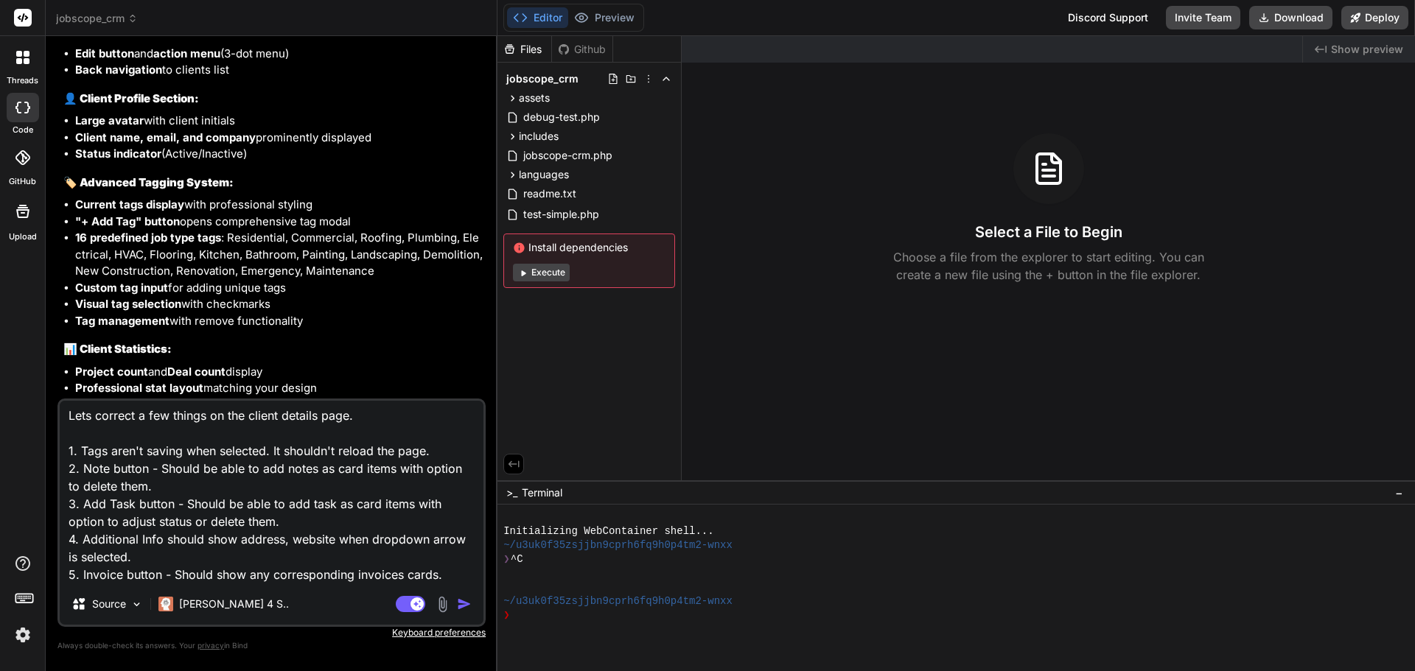
scroll to position [19, 0]
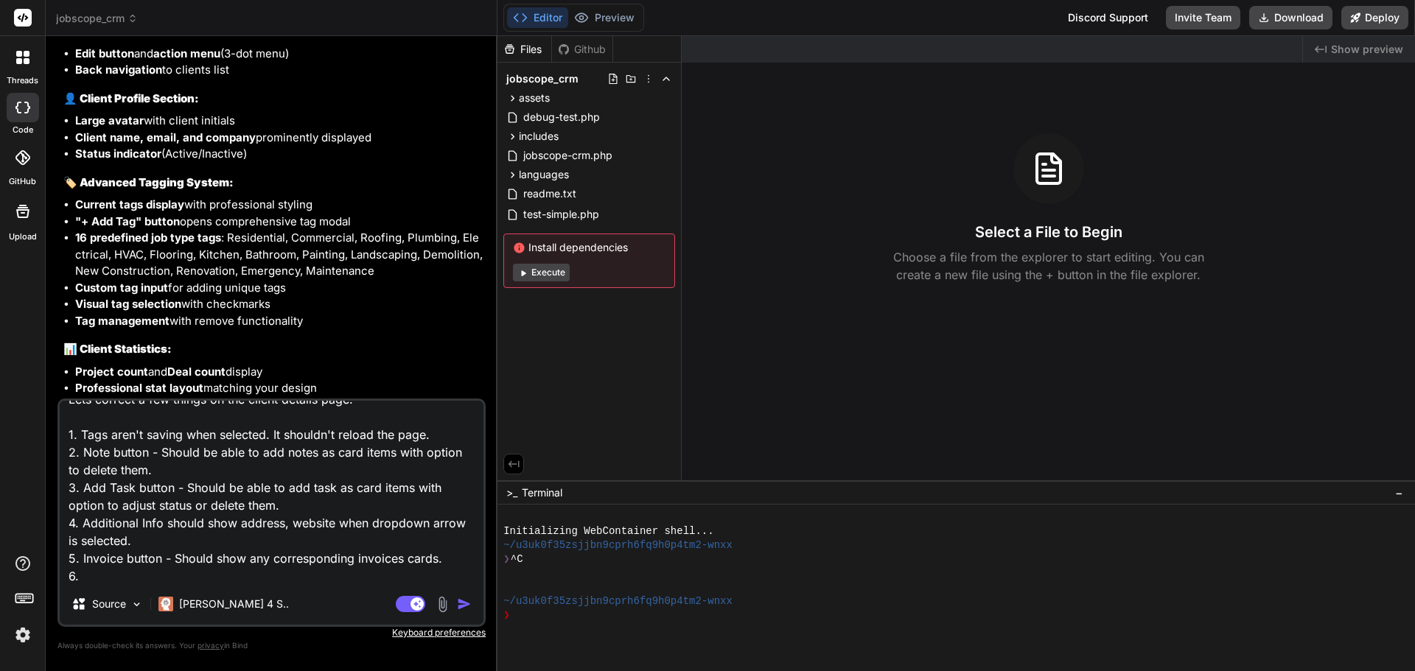
drag, startPoint x: 83, startPoint y: 558, endPoint x: 440, endPoint y: 558, distance: 357.4
click at [440, 558] on textarea "Lets correct a few things on the client details page. 1. Tags aren't saving whe…" at bounding box center [272, 492] width 424 height 183
click at [218, 576] on textarea "Lets correct a few things on the client details page. 1. Tags aren't saving whe…" at bounding box center [272, 492] width 424 height 183
paste textarea "Invoice button - Should show any corresponding invoices cards."
click at [436, 556] on textarea "Lets correct a few things on the client details page. 1. Tags aren't saving whe…" at bounding box center [272, 492] width 424 height 183
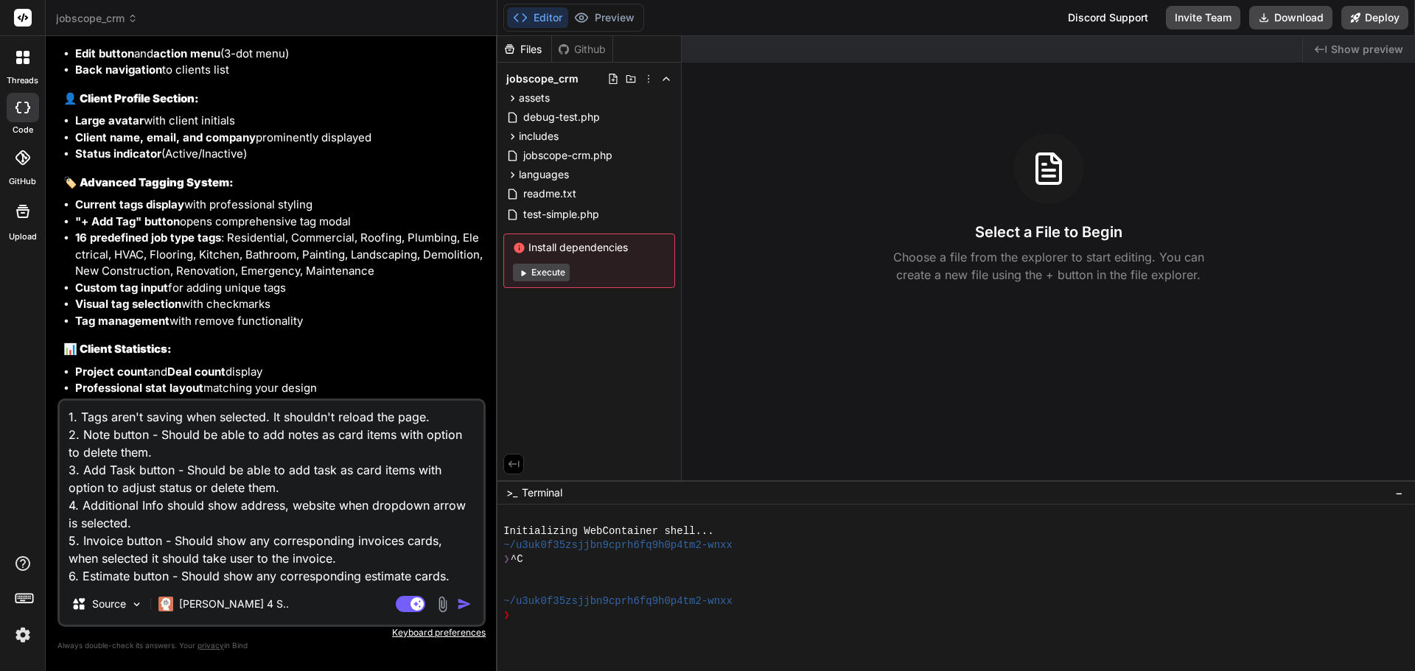
scroll to position [38, 0]
click at [447, 576] on textarea "Lets correct a few things on the client details page. 1. Tags aren't saving whe…" at bounding box center [272, 492] width 424 height 183
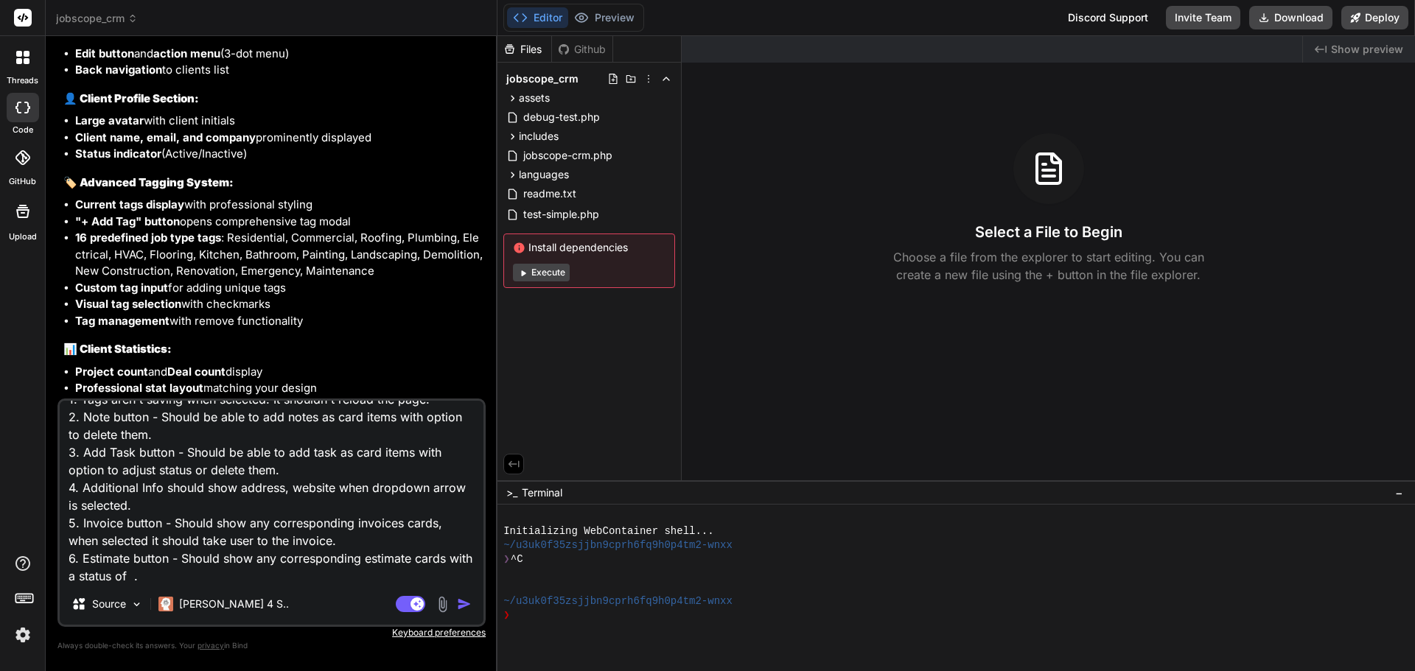
click at [157, 578] on textarea "Lets correct a few things on the client details page. 1. Tags aren't saving whe…" at bounding box center [272, 492] width 424 height 183
click at [195, 576] on textarea "Lets correct a few things on the client details page. 1. Tags aren't saving whe…" at bounding box center [272, 492] width 424 height 183
click at [444, 609] on img at bounding box center [442, 604] width 17 height 17
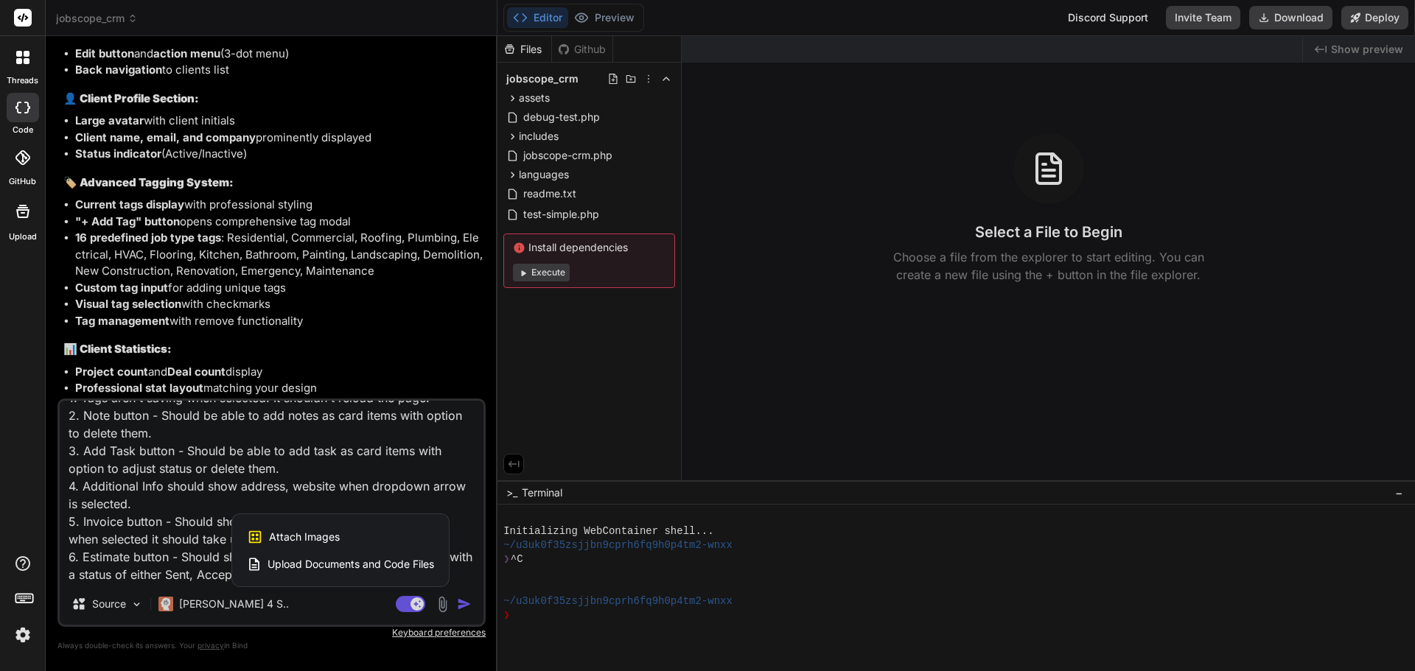
click at [316, 532] on span "Attach Images" at bounding box center [304, 537] width 71 height 15
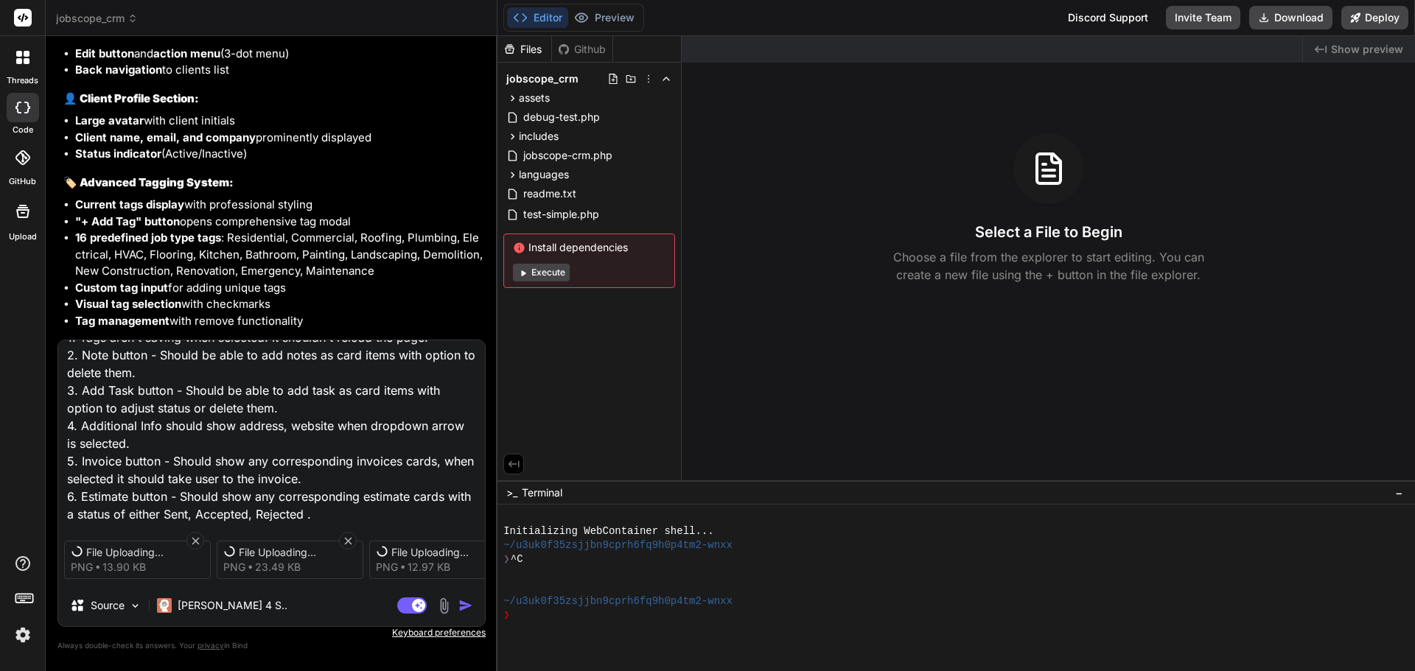
click at [362, 510] on textarea "Lets correct a few things on the client details page. 1. Tags aren't saving whe…" at bounding box center [271, 431] width 427 height 183
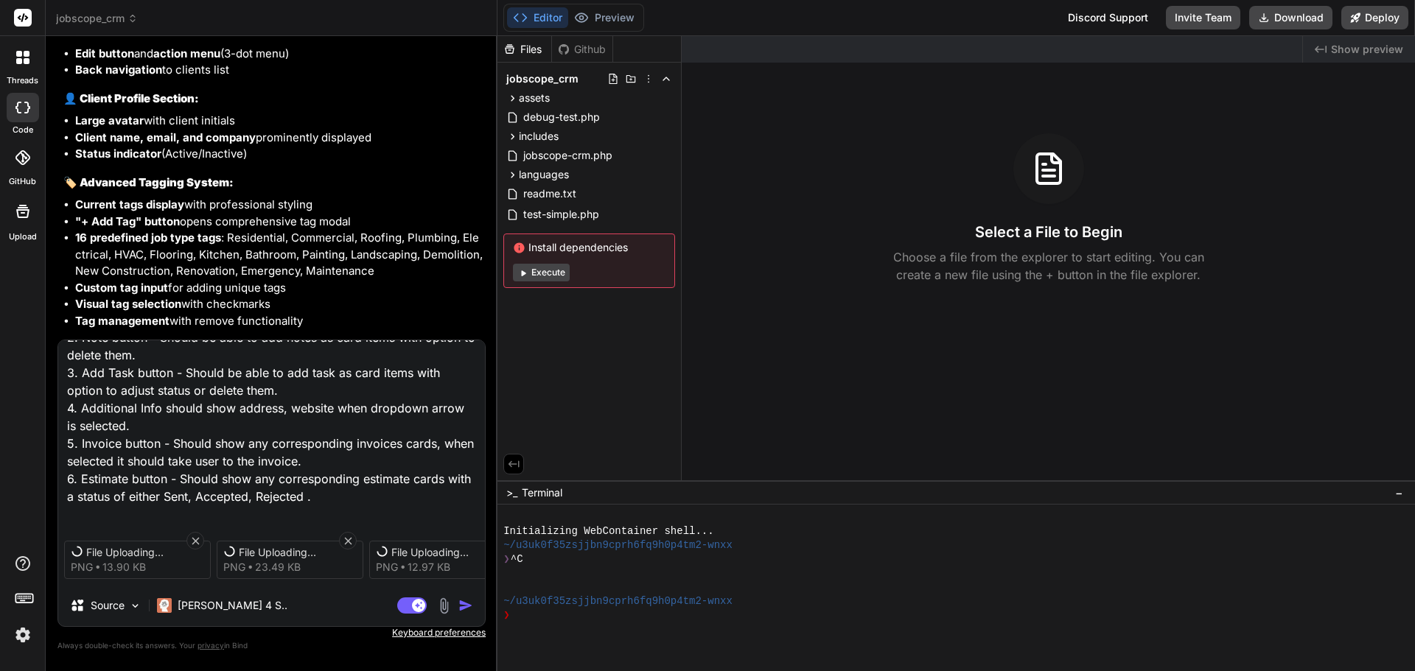
scroll to position [0, 0]
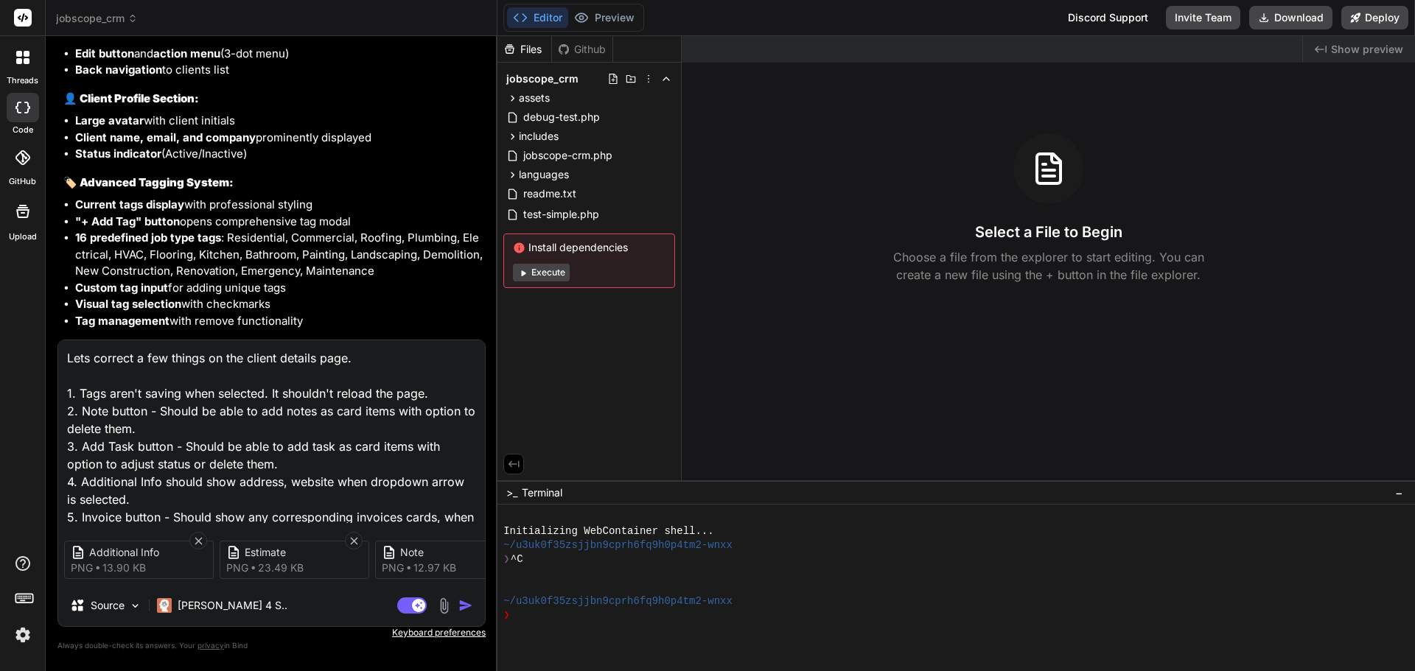
drag, startPoint x: 89, startPoint y: 449, endPoint x: 133, endPoint y: 469, distance: 48.1
click at [134, 456] on textarea "Lets correct a few things on the client details page. 1. Tags aren't saving whe…" at bounding box center [271, 431] width 427 height 183
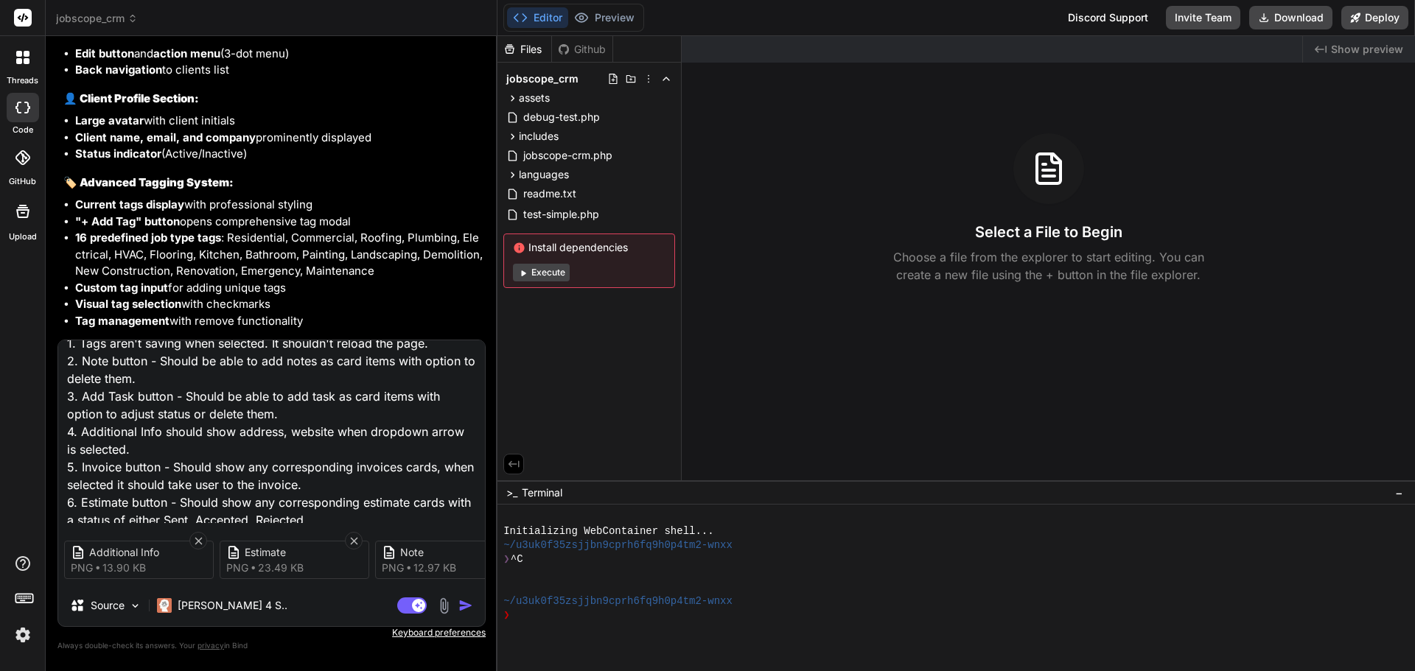
scroll to position [74, 0]
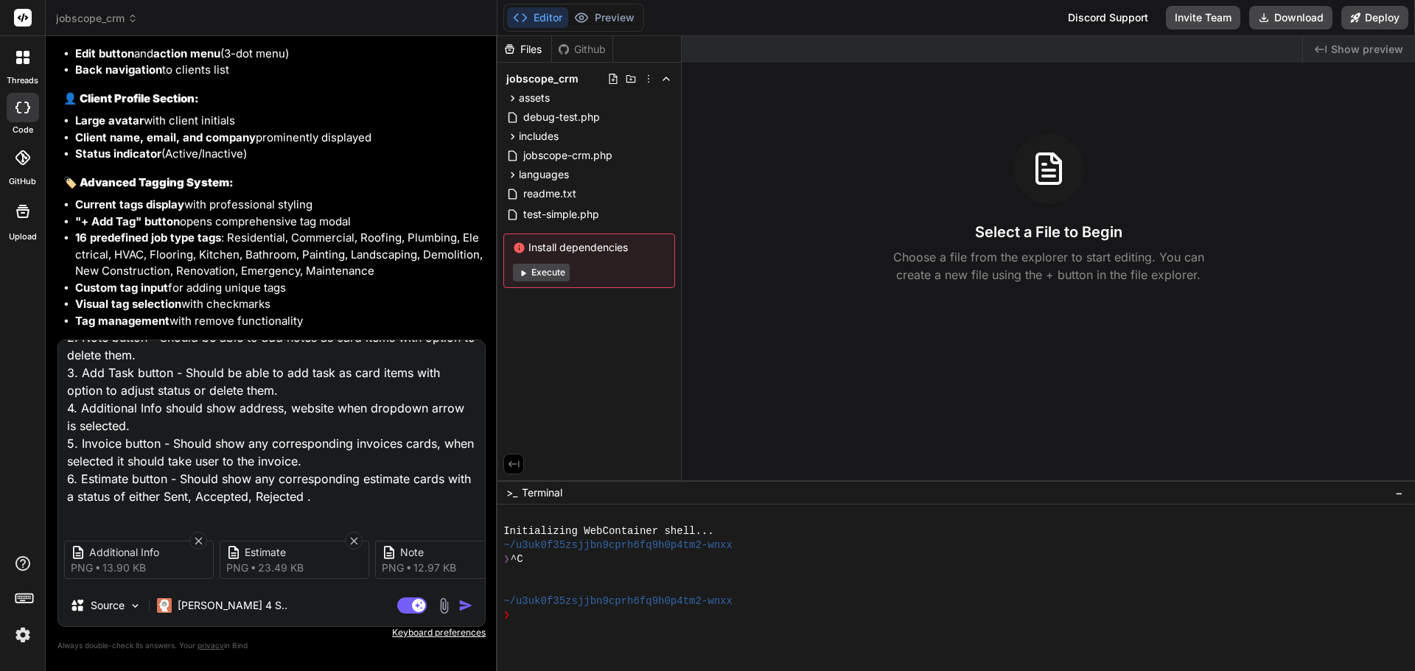
click at [115, 414] on textarea "Lets correct a few things on the client details page. 1. Tags aren't saving whe…" at bounding box center [271, 431] width 427 height 183
click at [109, 440] on textarea "Lets correct a few things on the client details page. 1. Tags aren't saving whe…" at bounding box center [271, 431] width 427 height 183
click at [111, 475] on textarea "Lets correct a few things on the client details page. 1. Tags aren't saving whe…" at bounding box center [271, 431] width 427 height 183
click at [104, 364] on textarea "Lets correct a few things on the client details page. 1. Tags aren't saving whe…" at bounding box center [271, 431] width 427 height 183
click at [101, 402] on textarea "Lets correct a few things on the client details page. 1. Tags aren't saving whe…" at bounding box center [271, 431] width 427 height 183
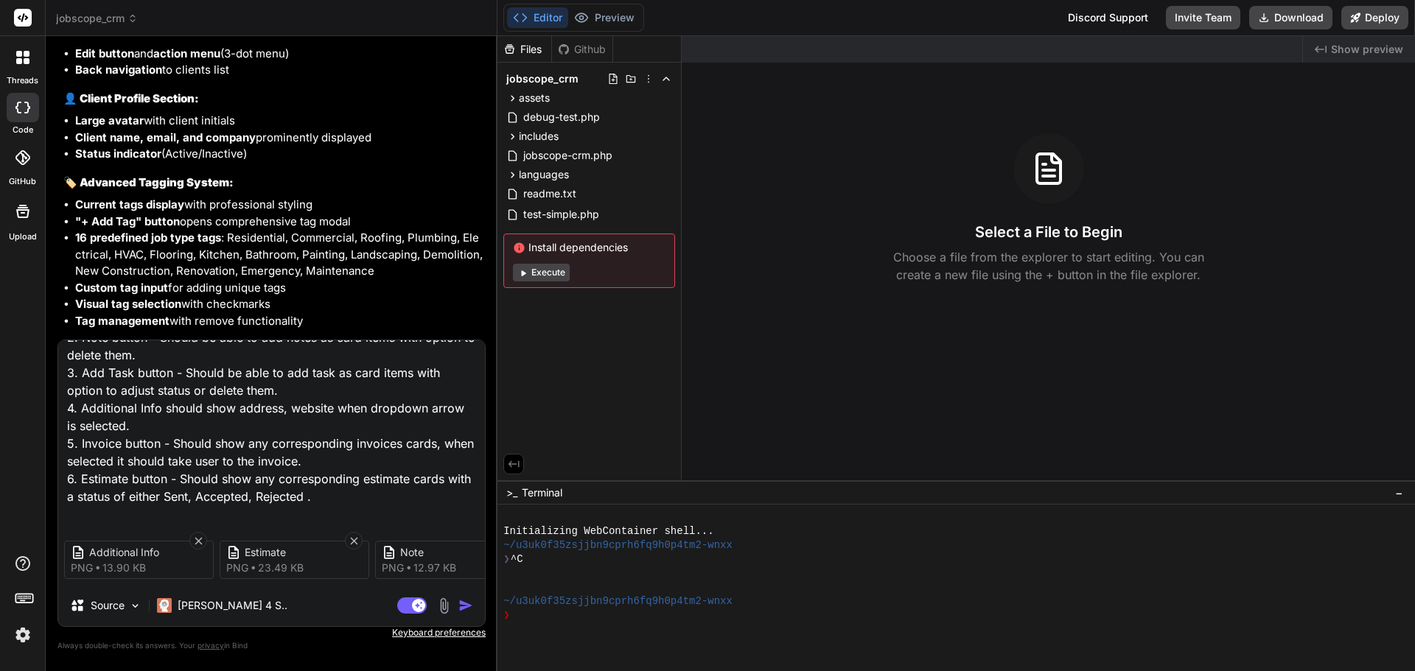
click at [99, 434] on textarea "Lets correct a few things on the client details page. 1. Tags aren't saving whe…" at bounding box center [271, 431] width 427 height 183
click at [111, 480] on textarea "Lets correct a few things on the client details page. 1. Tags aren't saving whe…" at bounding box center [271, 431] width 427 height 183
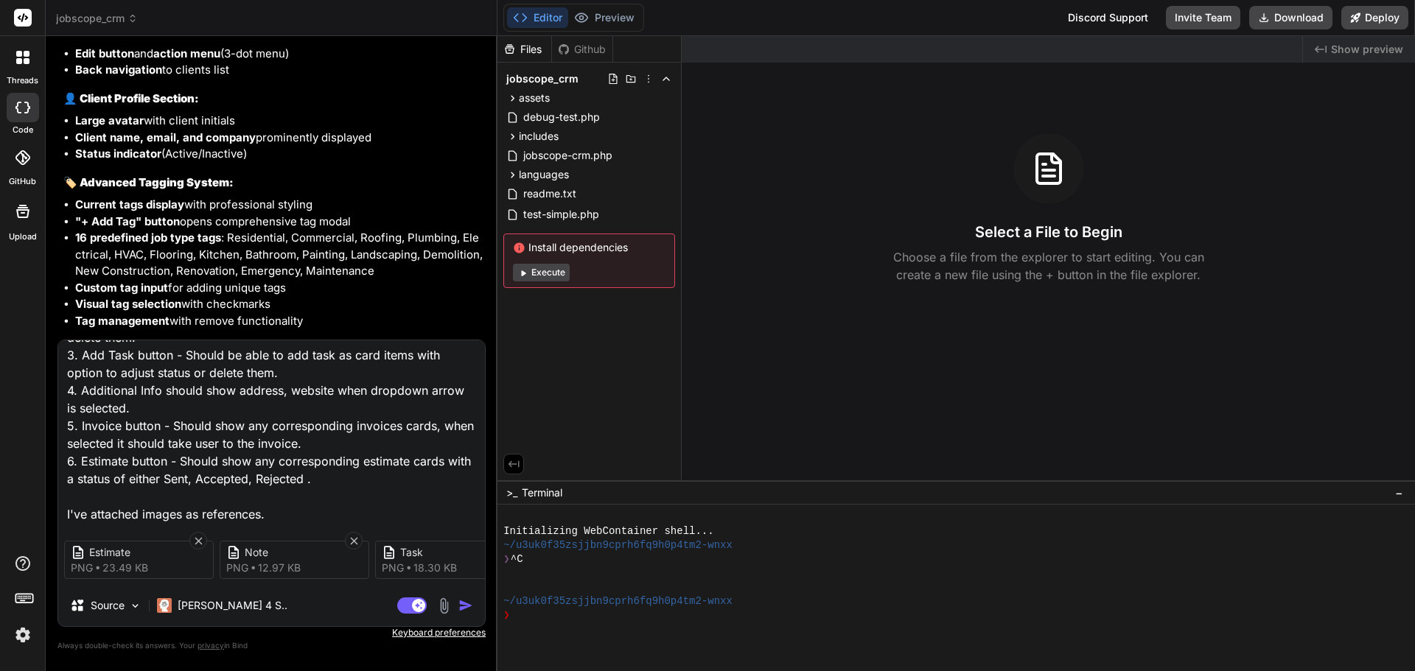
scroll to position [0, 201]
click at [461, 602] on img "button" at bounding box center [465, 605] width 15 height 15
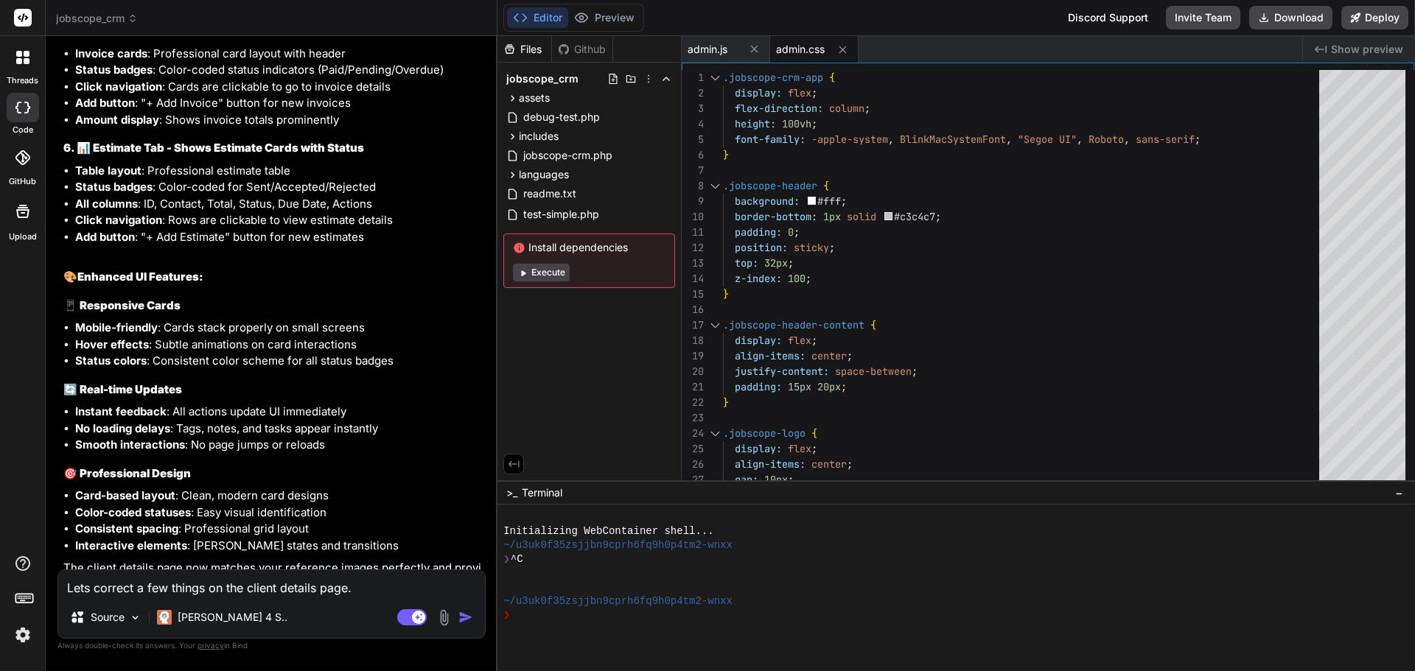
scroll to position [4705, 0]
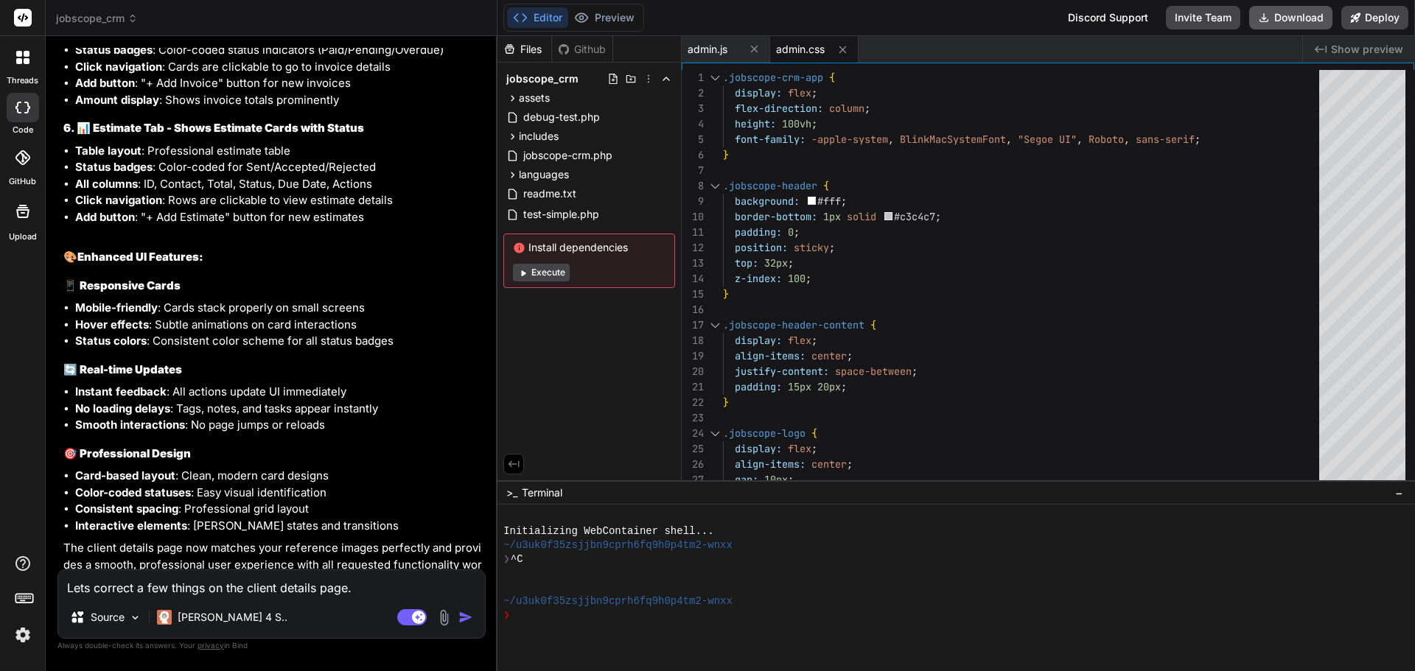
drag, startPoint x: 1287, startPoint y: 21, endPoint x: 1259, endPoint y: 28, distance: 29.5
click at [1287, 21] on button "Download" at bounding box center [1290, 18] width 83 height 24
click at [220, 590] on textarea "Lets correct a few things on the client details page. 1. Tags aren't saving whe…" at bounding box center [271, 583] width 427 height 27
click at [307, 587] on textarea "On the Client Details, the top Edit button should be changed to a Save button s…" at bounding box center [271, 575] width 427 height 44
click at [290, 589] on textarea "On the Client Details, the top Edit button should be changed to a Save button s…" at bounding box center [271, 575] width 427 height 44
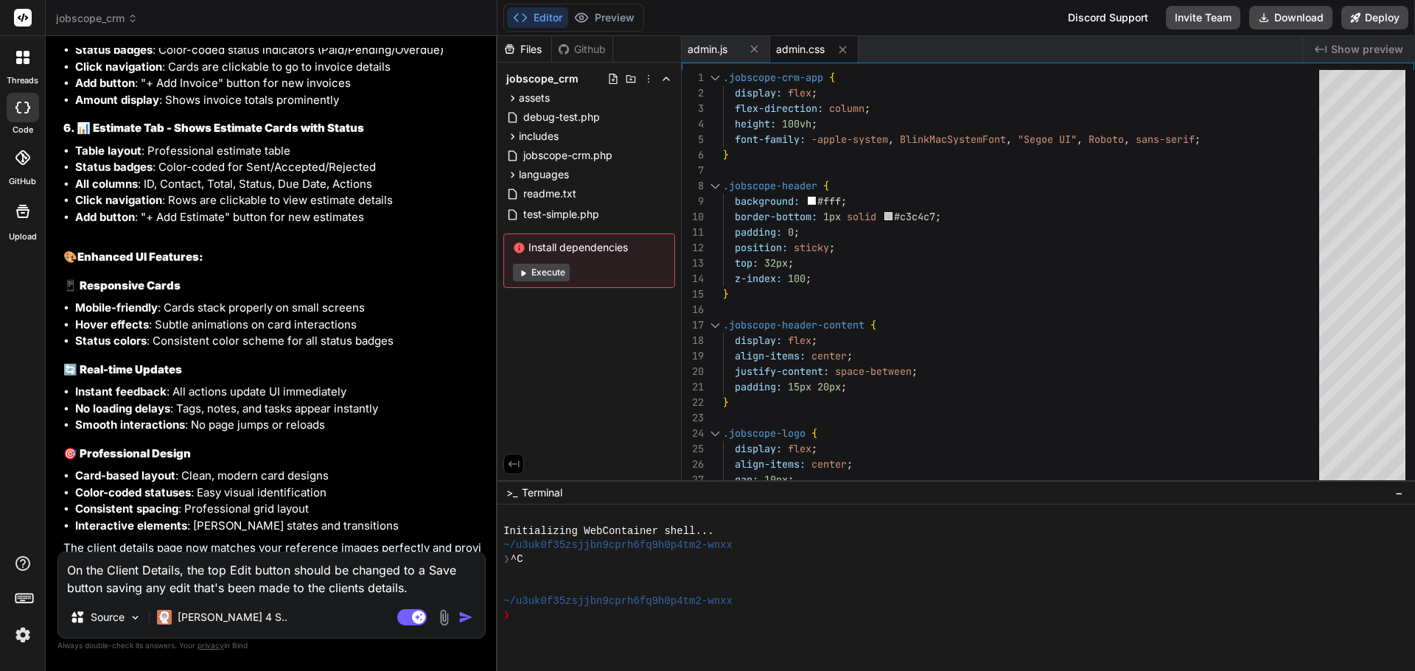
click at [458, 612] on img "button" at bounding box center [465, 617] width 15 height 15
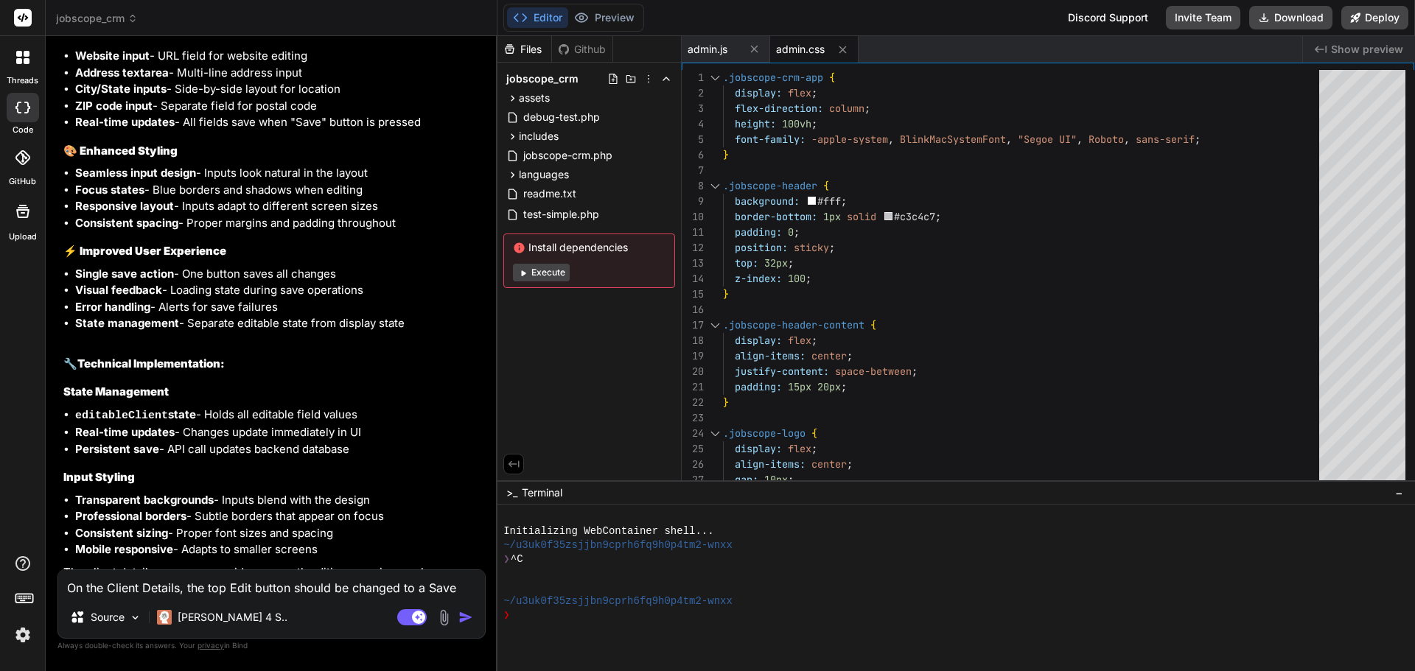
scroll to position [5894, 0]
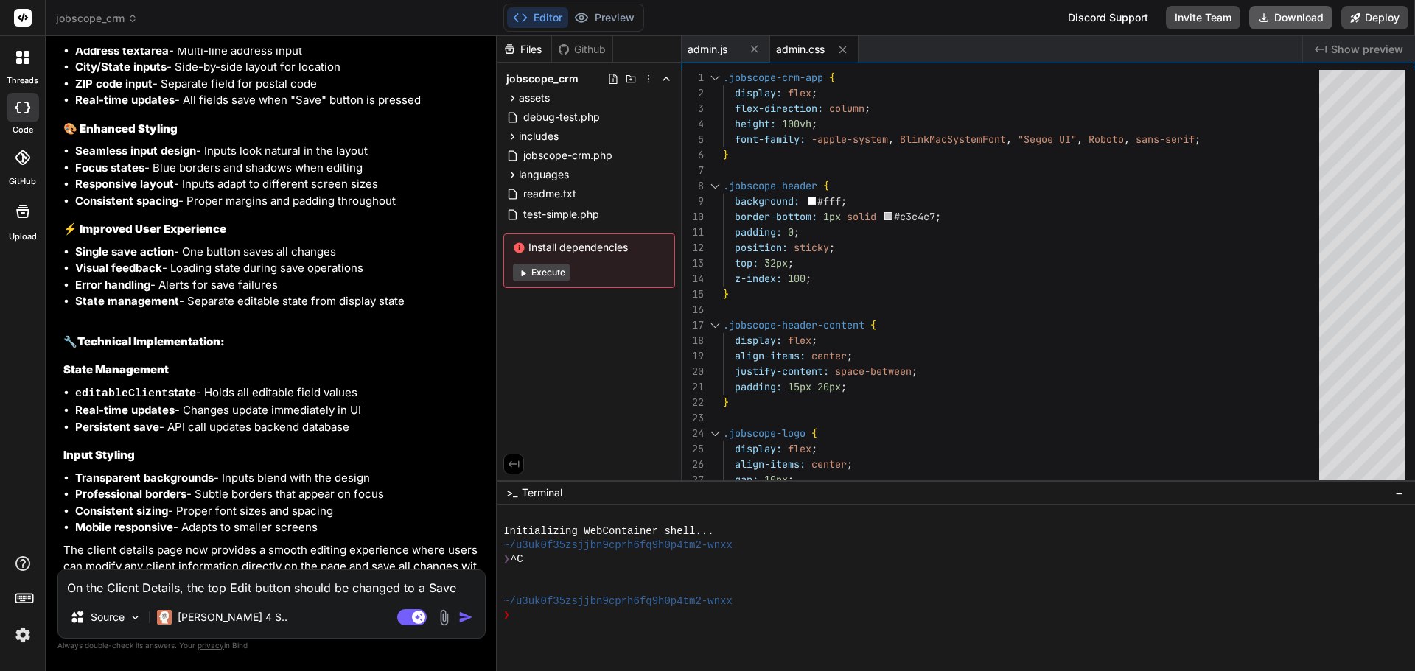
click at [1285, 19] on button "Download" at bounding box center [1290, 18] width 83 height 24
click at [254, 579] on textarea "On the Client Details, the top Edit button should be changed to a Save button s…" at bounding box center [271, 583] width 427 height 27
click at [197, 584] on textarea "On the Client Details, the top Edit button should be changed to a Save button s…" at bounding box center [271, 583] width 427 height 27
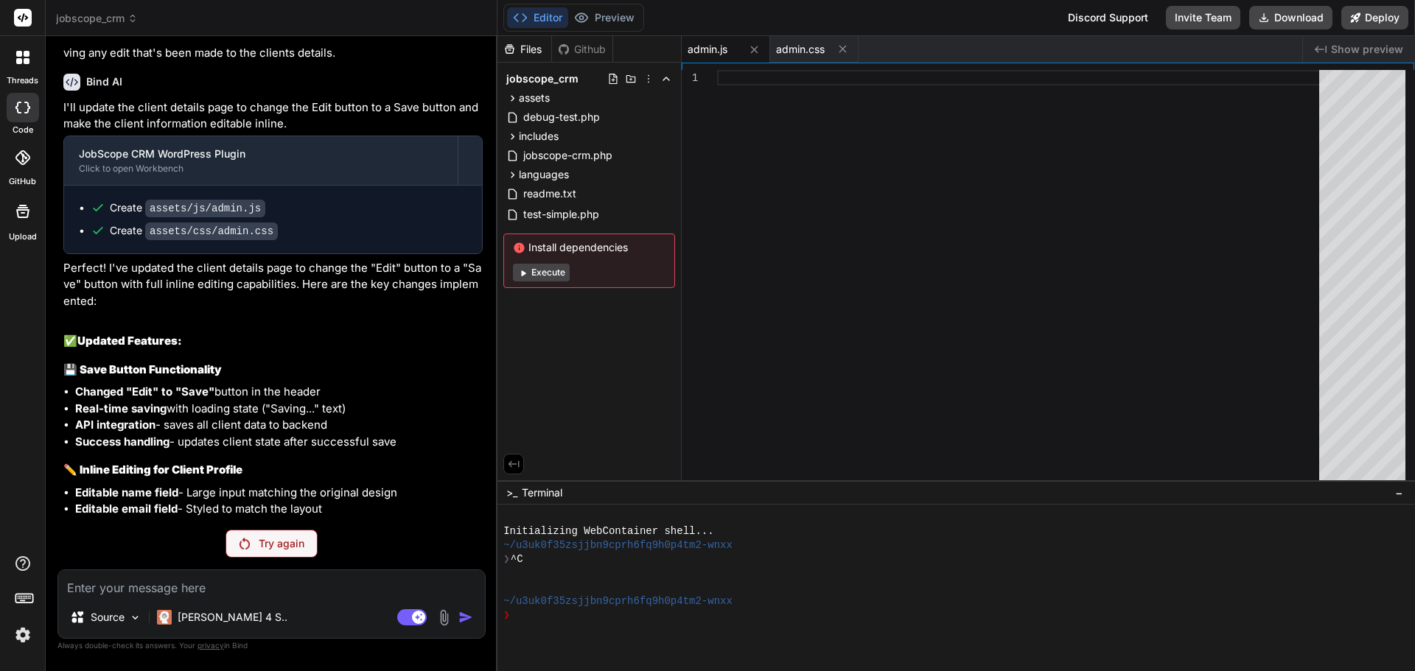
scroll to position [5292, 0]
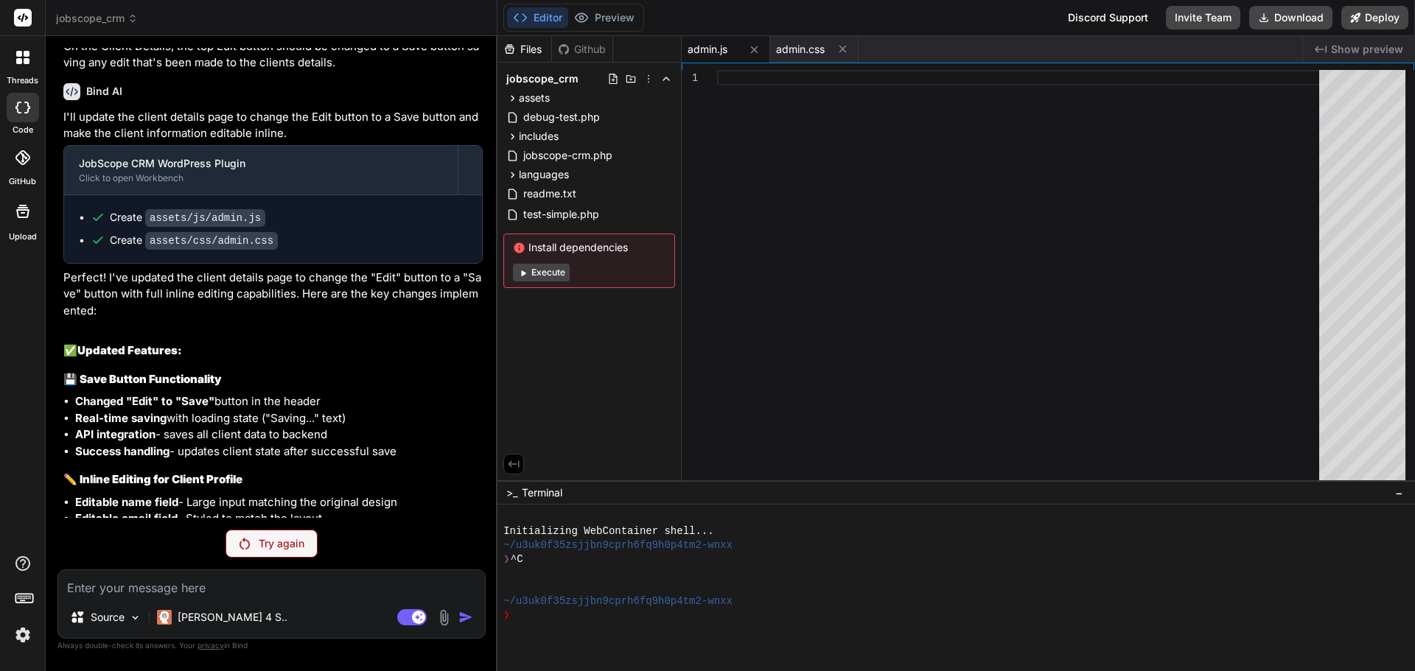
click at [273, 548] on p "Try again" at bounding box center [282, 543] width 46 height 15
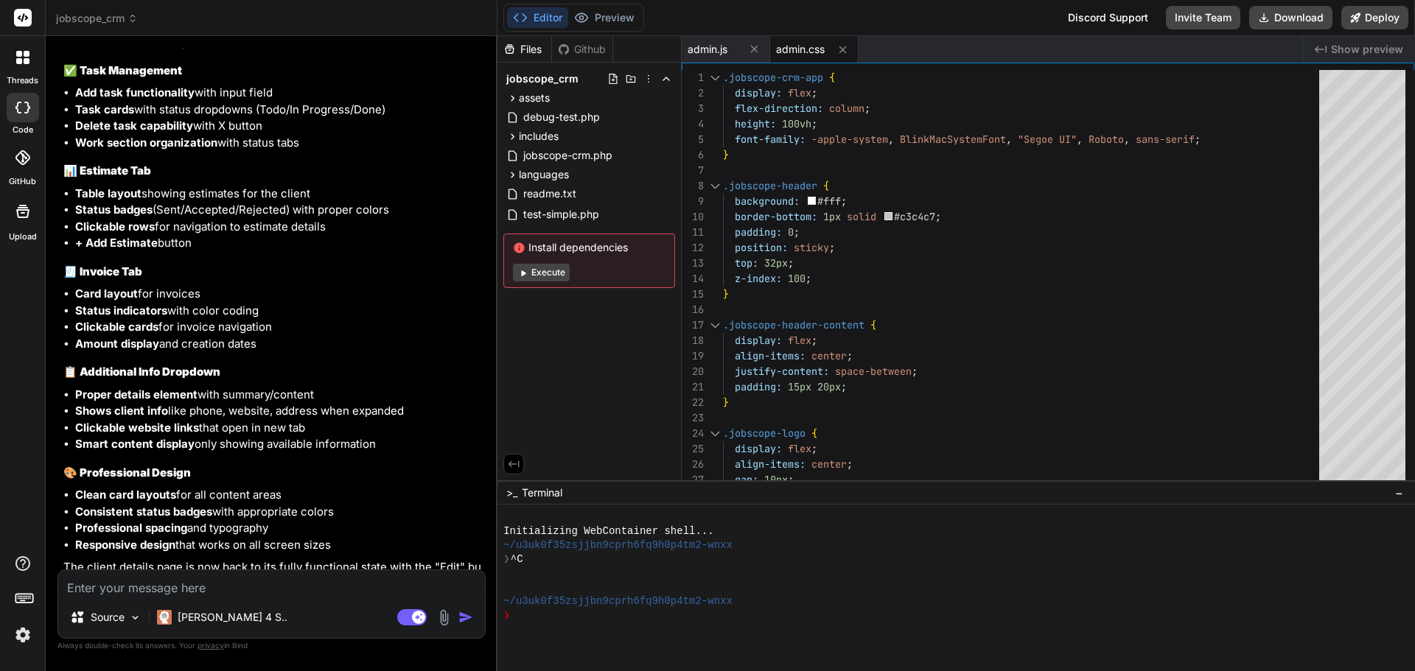
scroll to position [6945, 0]
click at [1285, 24] on button "Download" at bounding box center [1290, 18] width 83 height 24
click at [139, 590] on textarea at bounding box center [271, 583] width 427 height 27
click at [141, 578] on textarea at bounding box center [271, 583] width 427 height 27
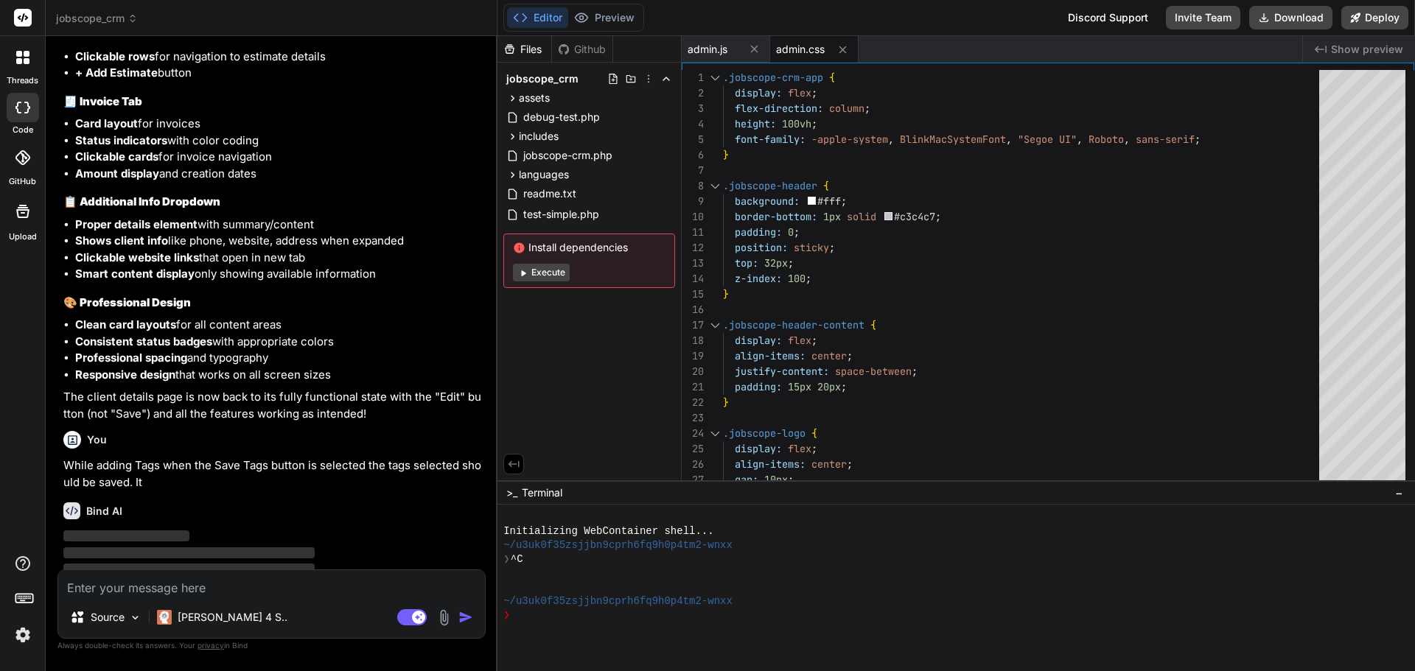
click at [150, 458] on p "While adding Tags when the Save Tags button is selected the tags selected shoul…" at bounding box center [272, 474] width 419 height 33
click at [157, 594] on textarea at bounding box center [271, 583] width 427 height 27
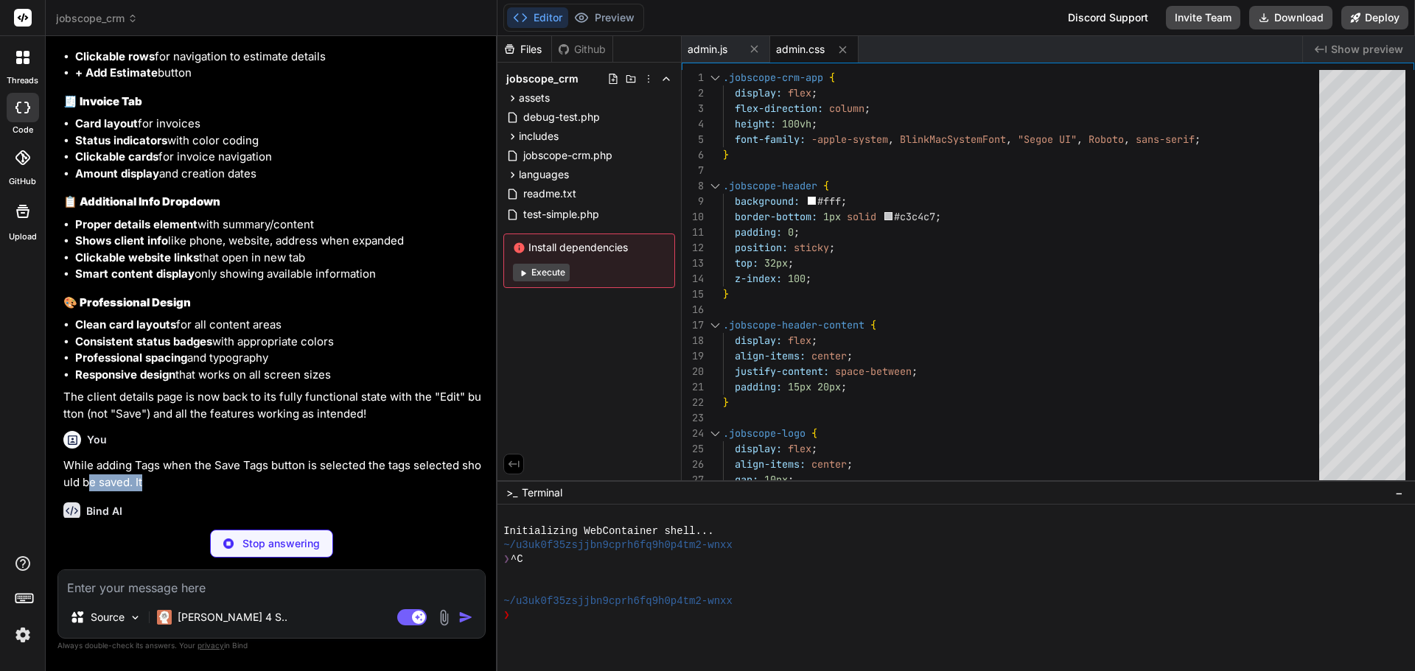
drag, startPoint x: 153, startPoint y: 456, endPoint x: 86, endPoint y: 455, distance: 66.3
click at [86, 458] on p "While adding Tags when the Save Tags button is selected the tags selected shoul…" at bounding box center [272, 474] width 419 height 33
click at [237, 534] on div "Stop answering" at bounding box center [271, 544] width 123 height 28
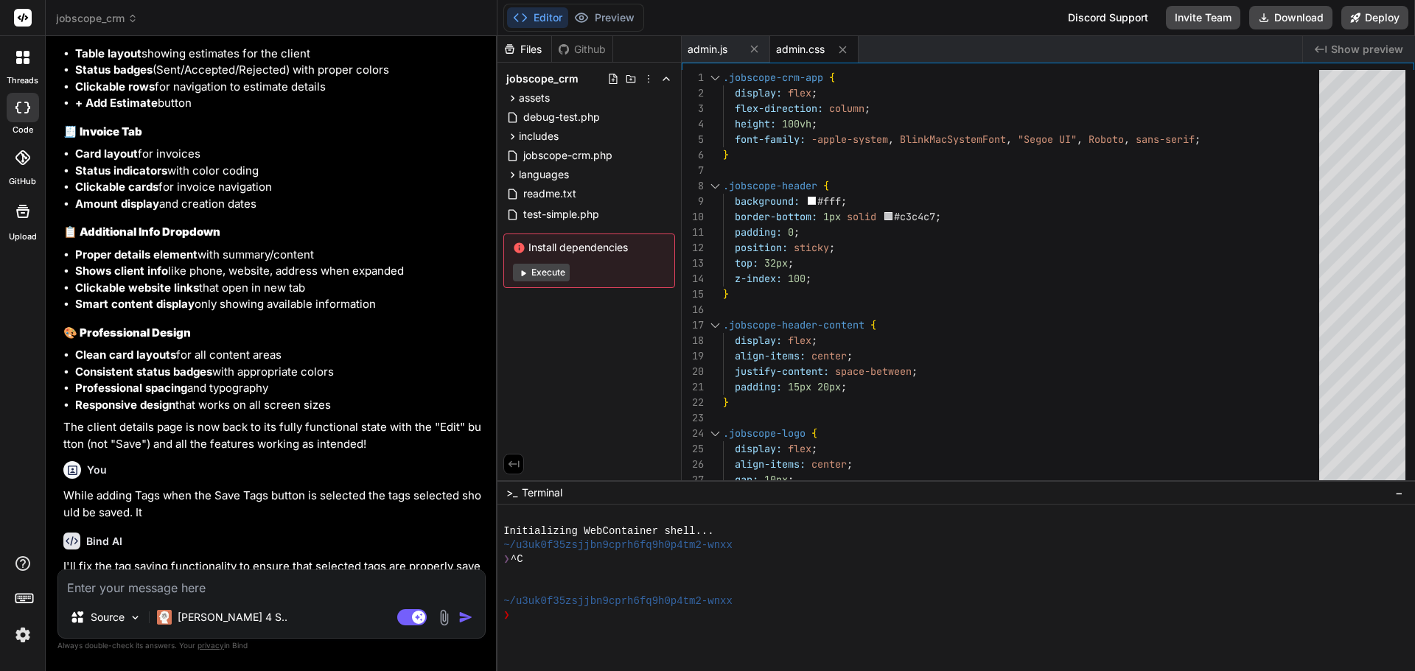
click at [132, 559] on p "I'll fix the tag saving functionality to ensure that selected tags are properly…" at bounding box center [272, 575] width 419 height 33
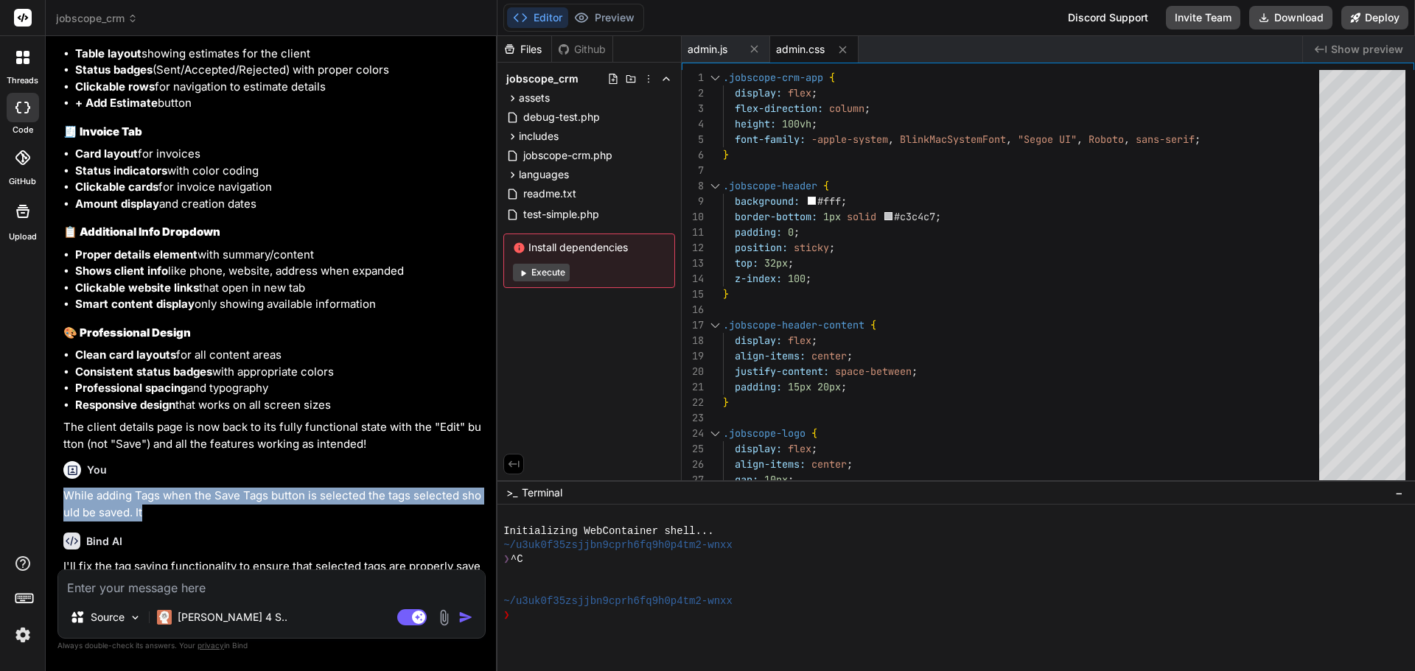
drag, startPoint x: 151, startPoint y: 486, endPoint x: 63, endPoint y: 469, distance: 89.5
click at [63, 488] on p "While adding Tags when the Save Tags button is selected the tags selected shoul…" at bounding box center [272, 504] width 419 height 33
copy p "While adding Tags when the Save Tags button is selected the tags selected shoul…"
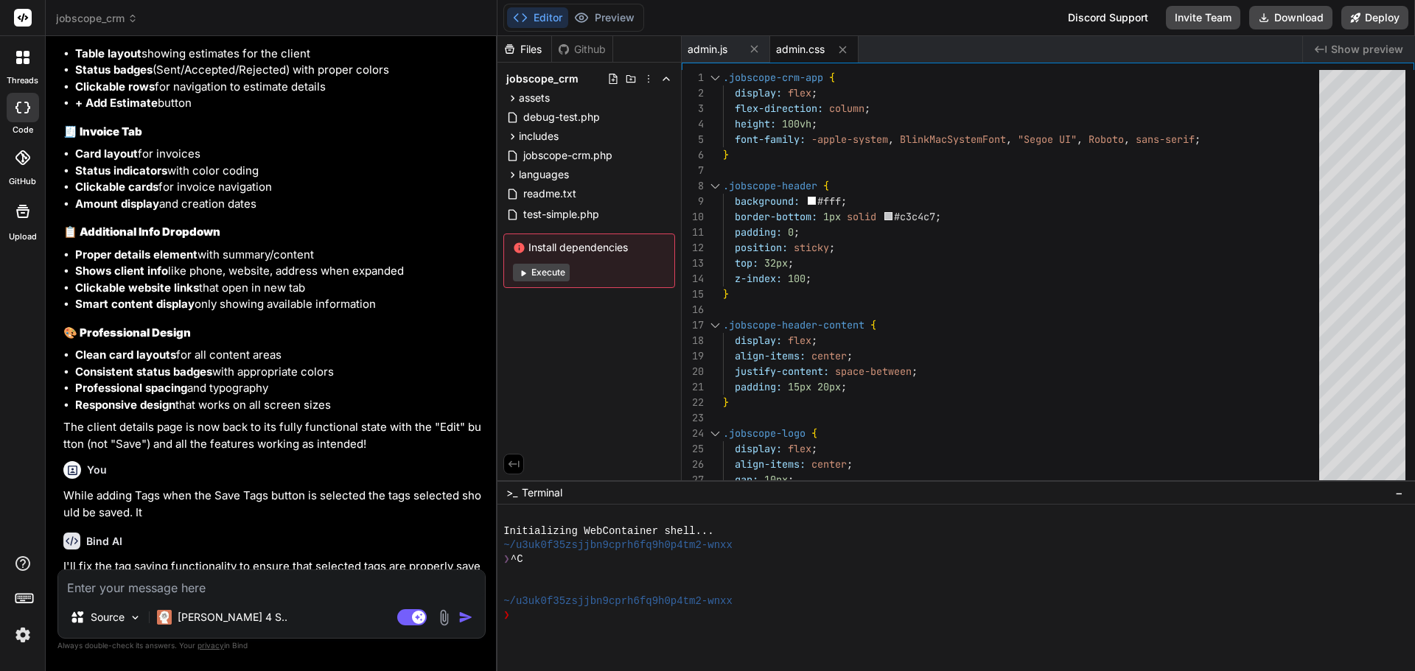
click at [116, 584] on textarea at bounding box center [271, 583] width 427 height 27
paste textarea "While adding Tags when the Save Tags button is selected the tags selected shoul…"
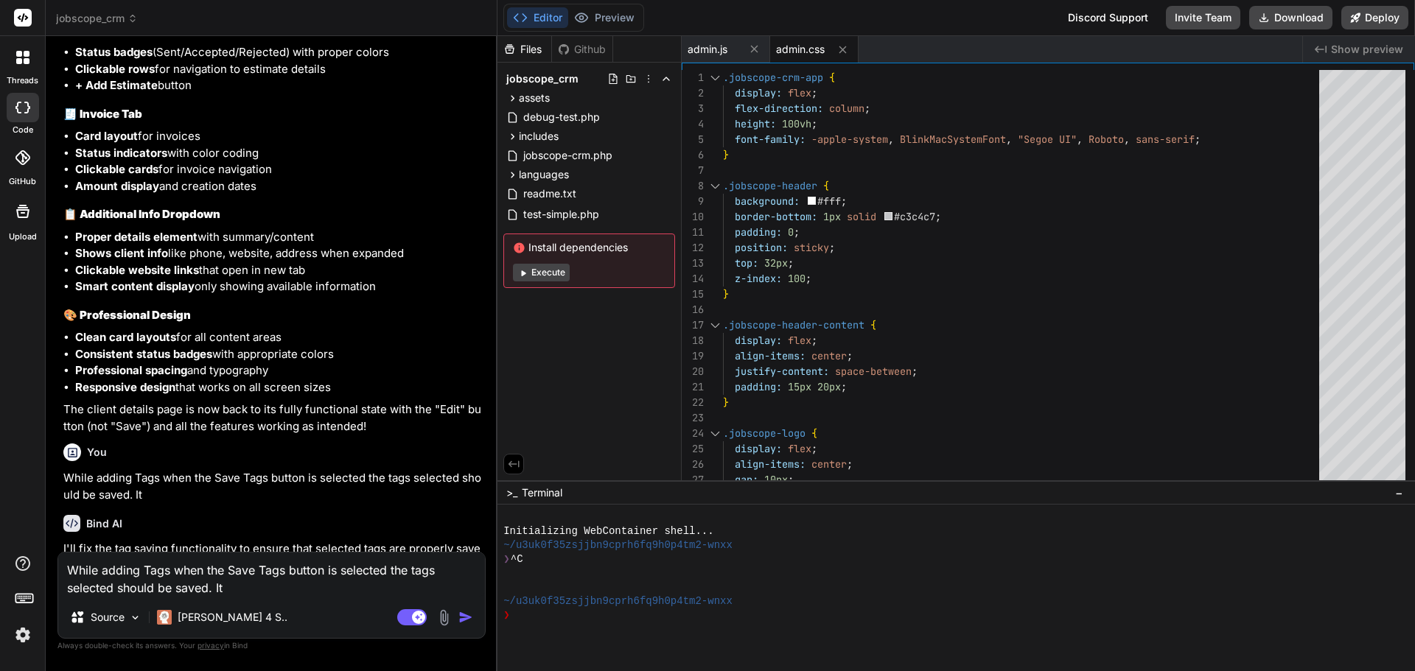
click at [237, 582] on textarea "While adding Tags when the Save Tags button is selected the tags selected shoul…" at bounding box center [271, 575] width 427 height 44
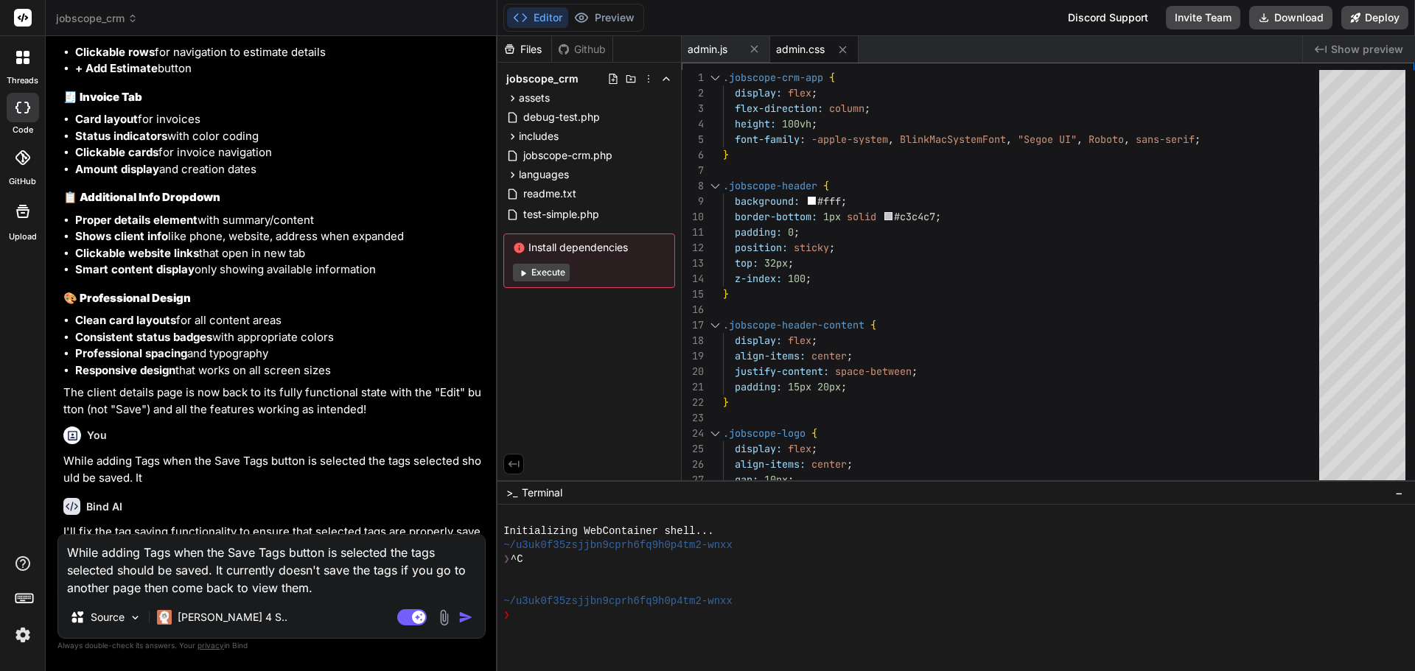
scroll to position [7119, 0]
click at [458, 618] on div "Agent Mode. When this toggle is activated, AI automatically makes decisions, re…" at bounding box center [436, 618] width 85 height 18
click at [464, 618] on img "button" at bounding box center [465, 617] width 15 height 15
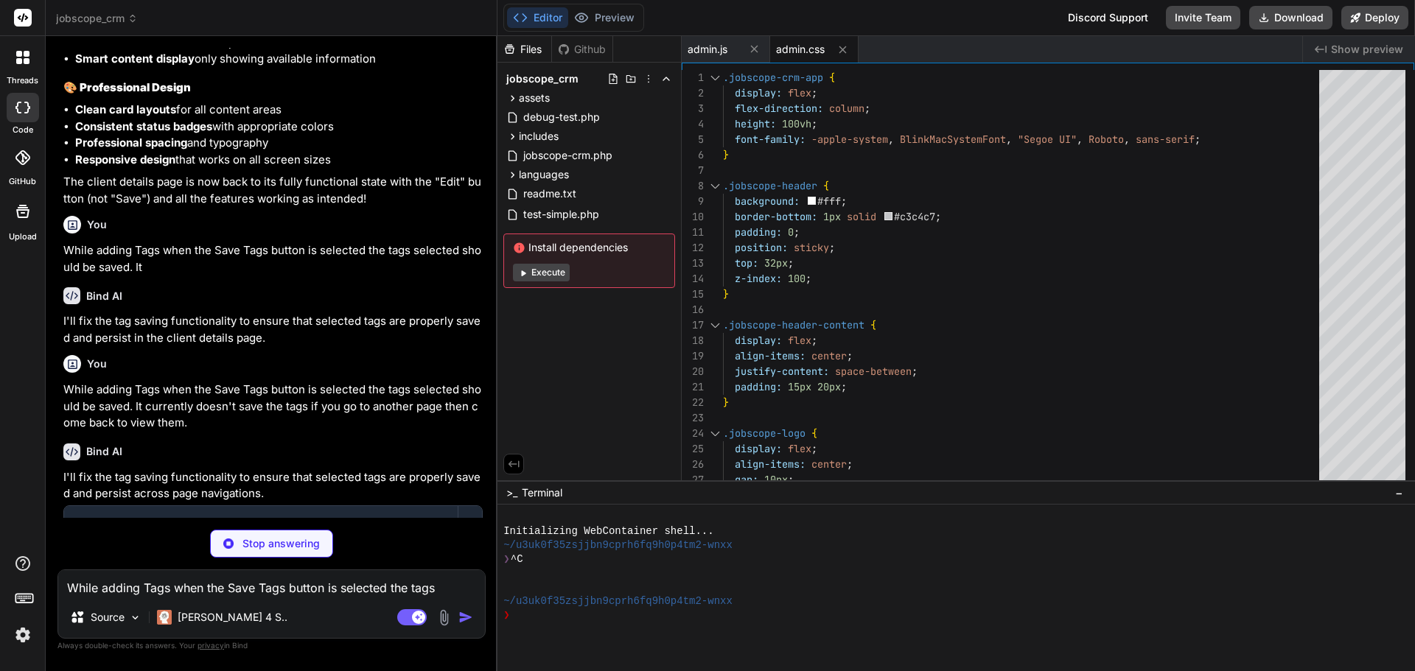
scroll to position [7387, 0]
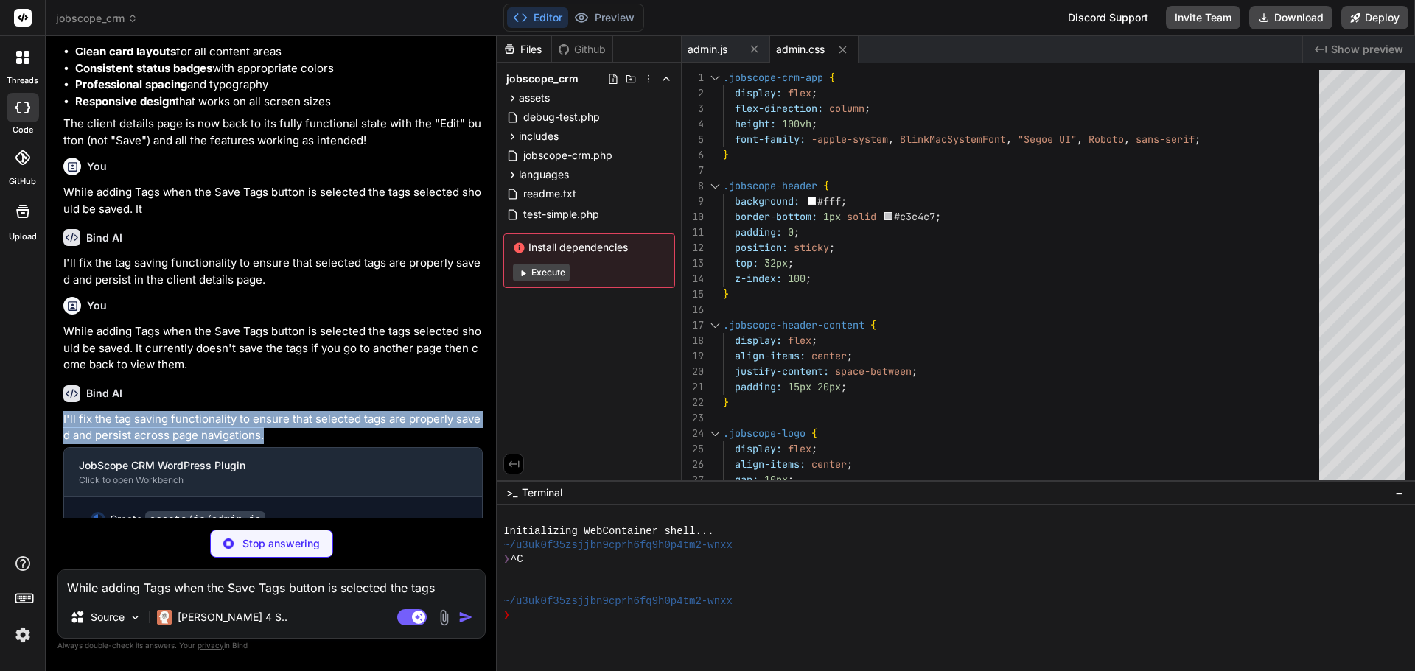
drag, startPoint x: 267, startPoint y: 406, endPoint x: 63, endPoint y: 391, distance: 203.9
click at [63, 411] on p "I'll fix the tag saving functionality to ensure that selected tags are properly…" at bounding box center [272, 427] width 419 height 33
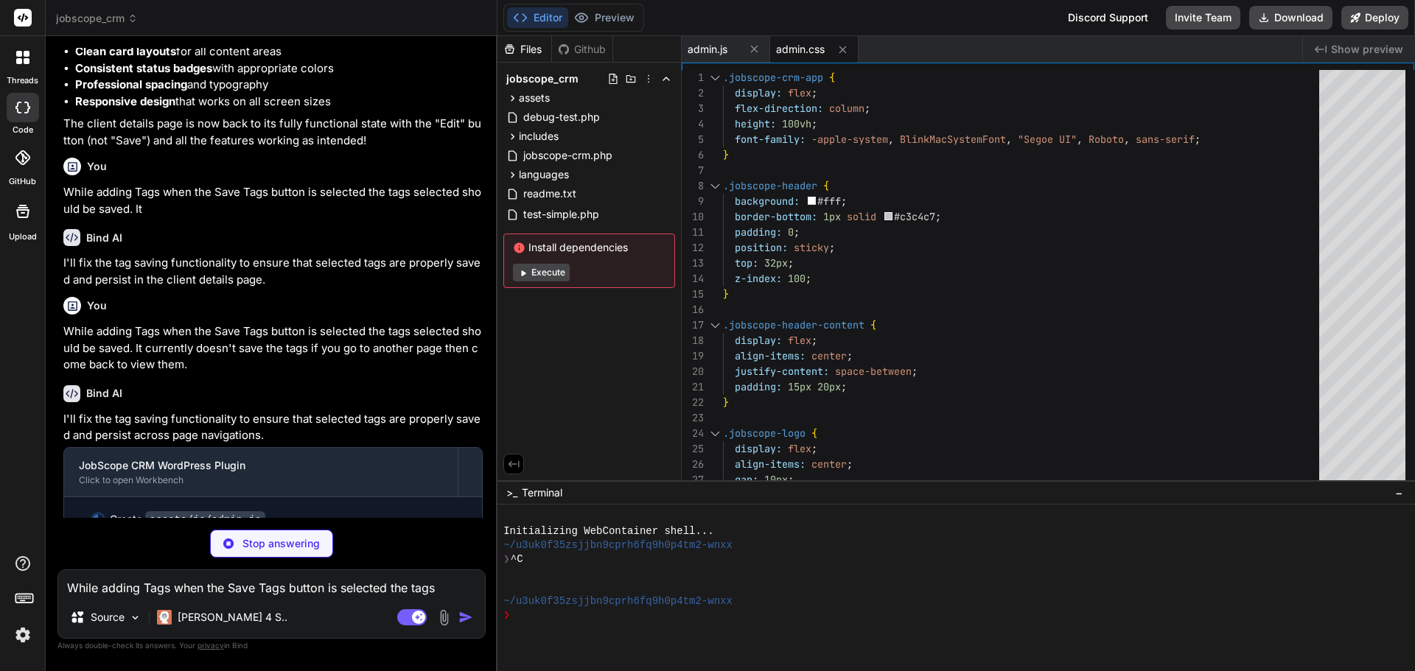
click at [161, 336] on p "While adding Tags when the Save Tags button is selected the tags selected shoul…" at bounding box center [272, 348] width 419 height 50
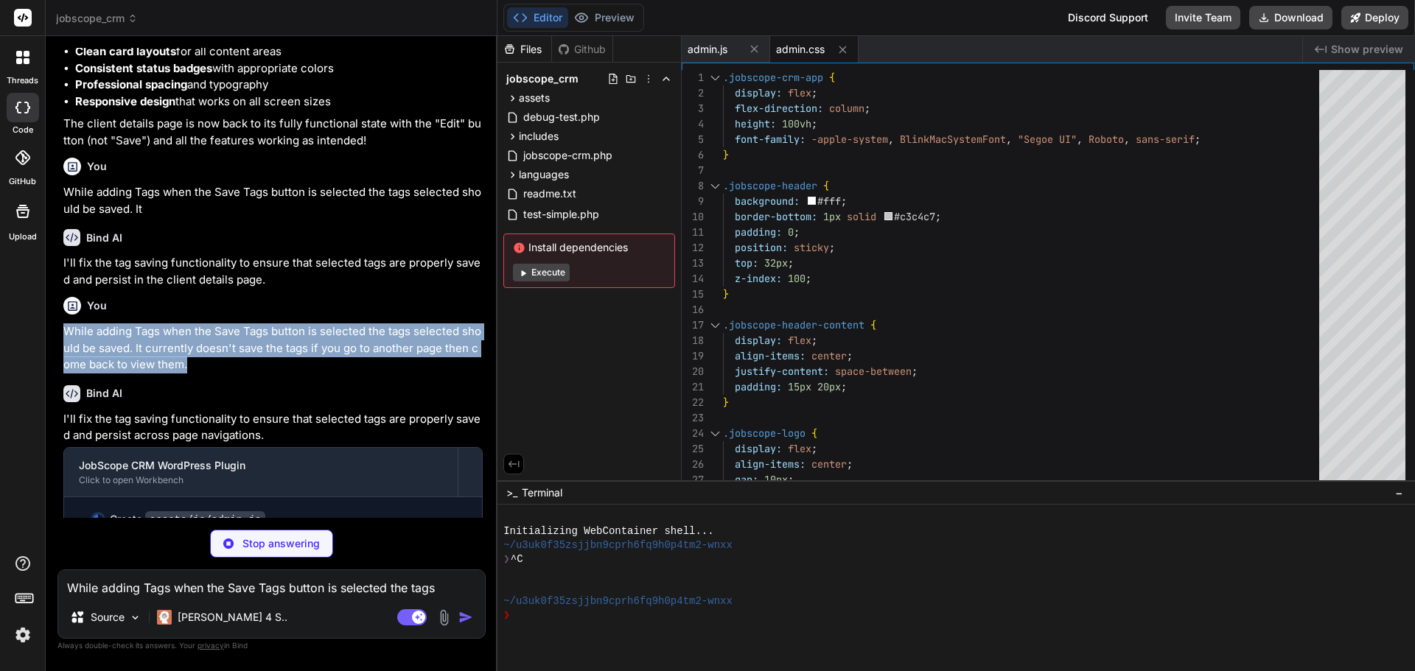
drag, startPoint x: 186, startPoint y: 338, endPoint x: 64, endPoint y: 300, distance: 128.2
click at [64, 323] on p "While adding Tags when the Save Tags button is selected the tags selected shoul…" at bounding box center [272, 348] width 419 height 50
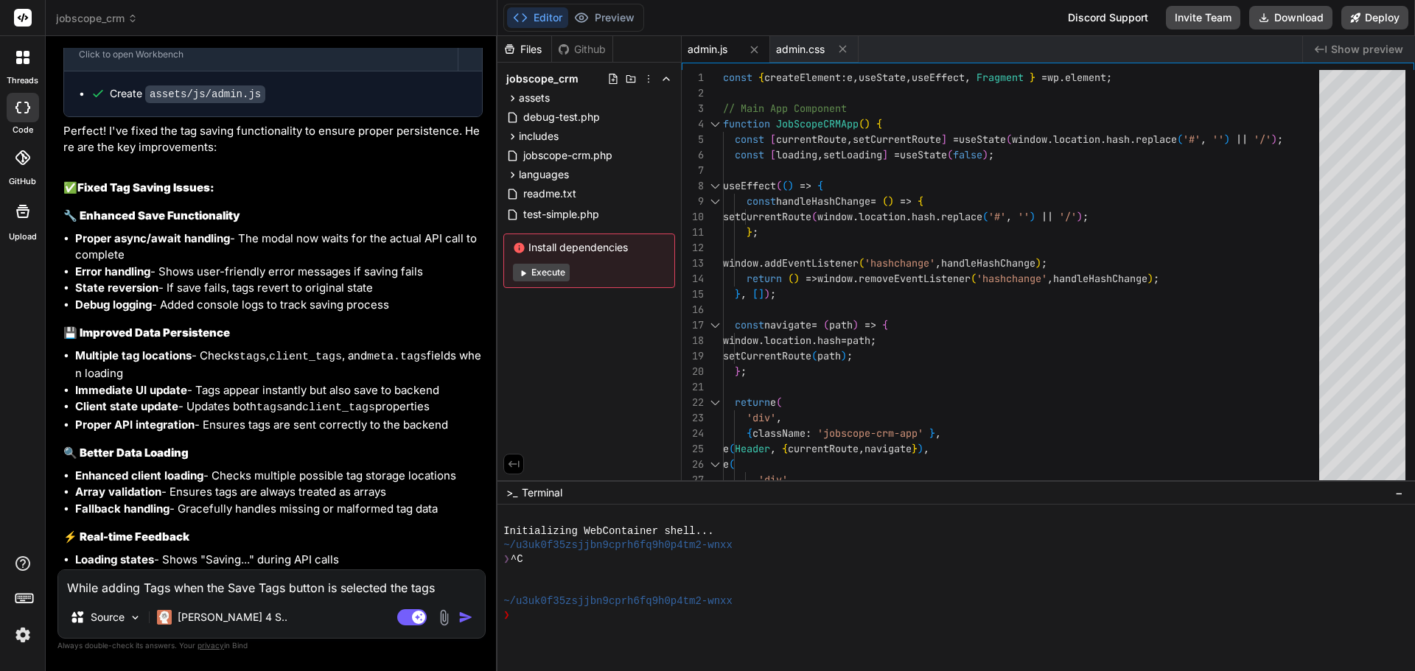
scroll to position [7977, 0]
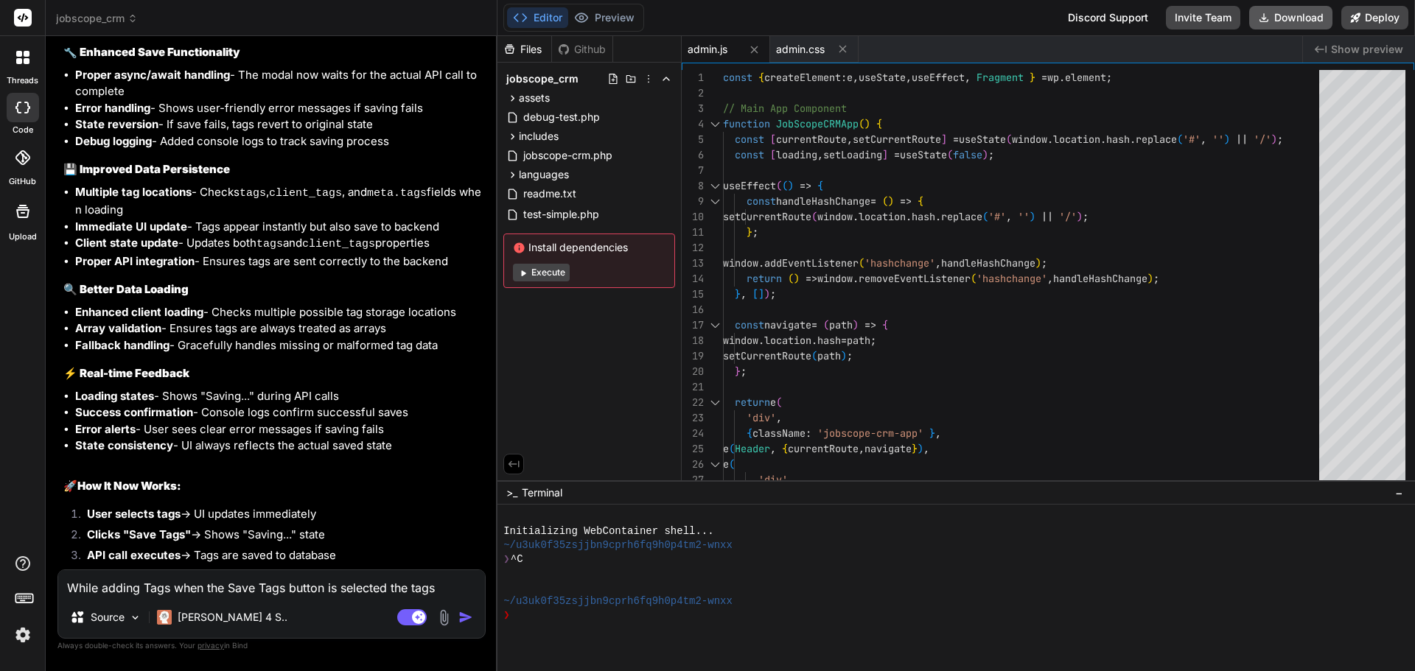
click at [1277, 18] on button "Download" at bounding box center [1290, 18] width 83 height 24
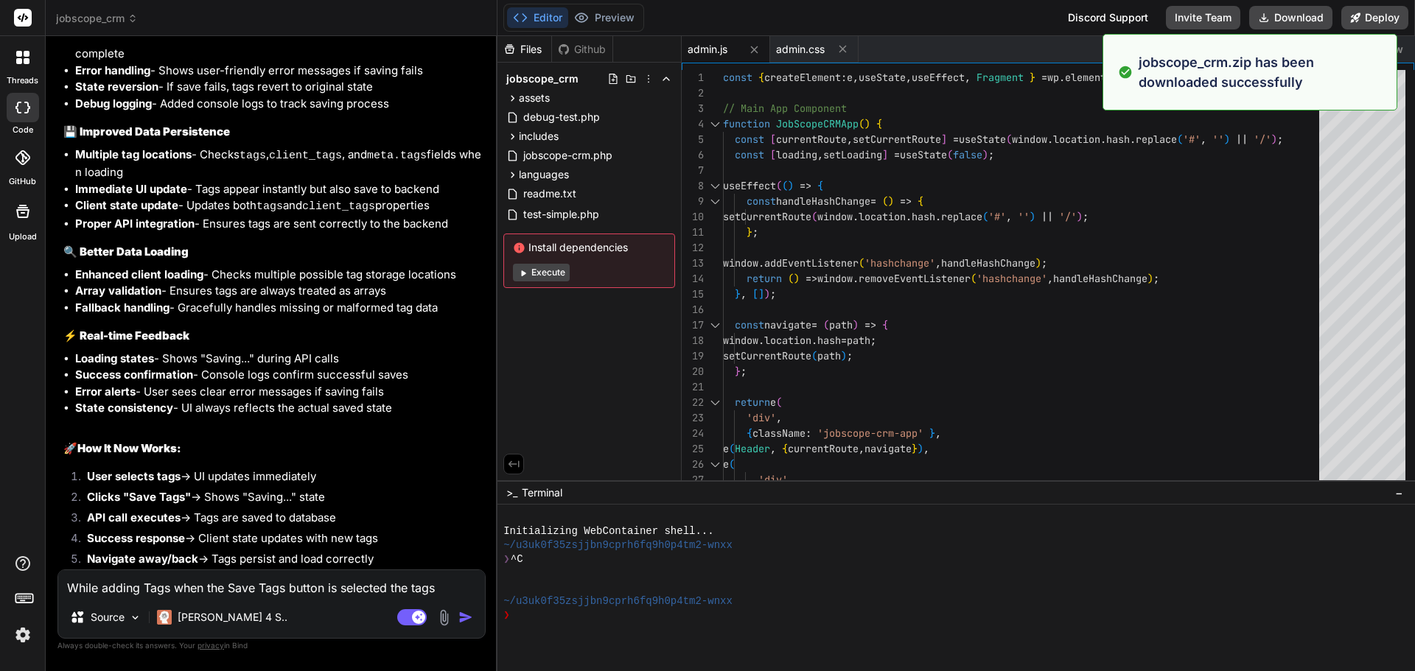
scroll to position [8031, 0]
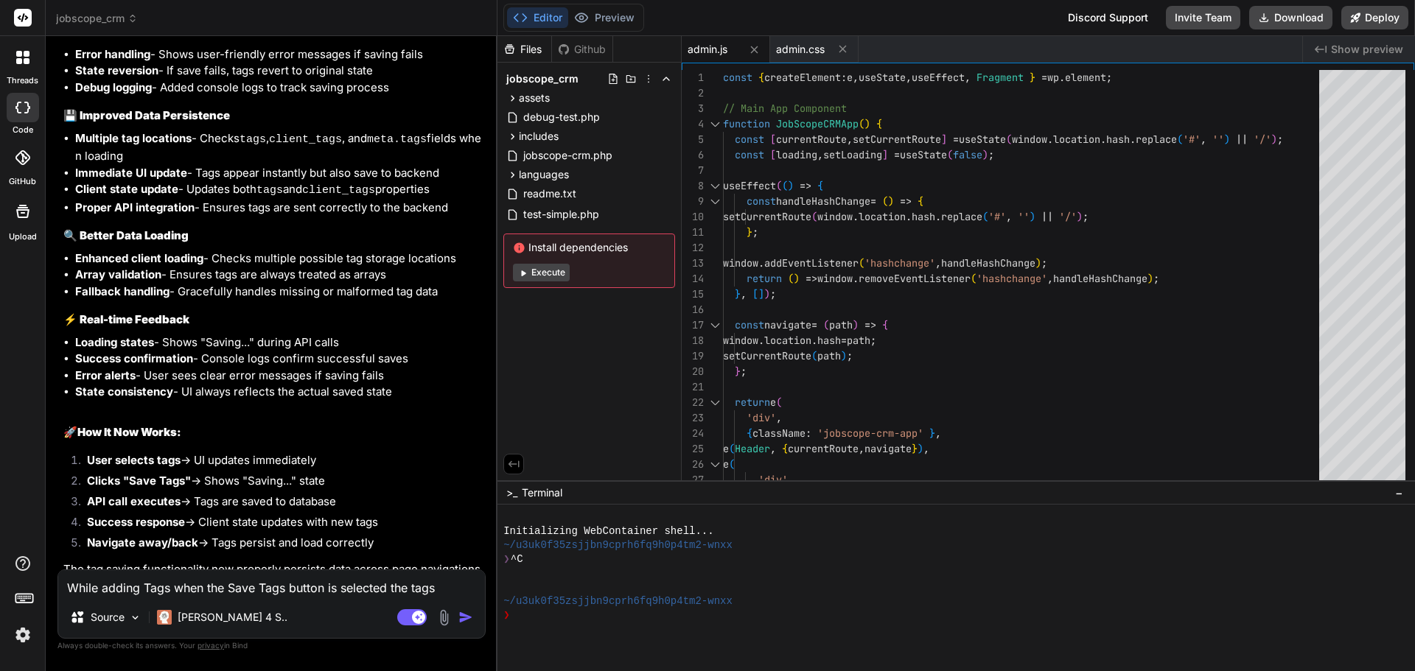
click at [192, 586] on textarea "While adding Tags when the Save Tags button is selected the tags selected shoul…" at bounding box center [271, 583] width 427 height 27
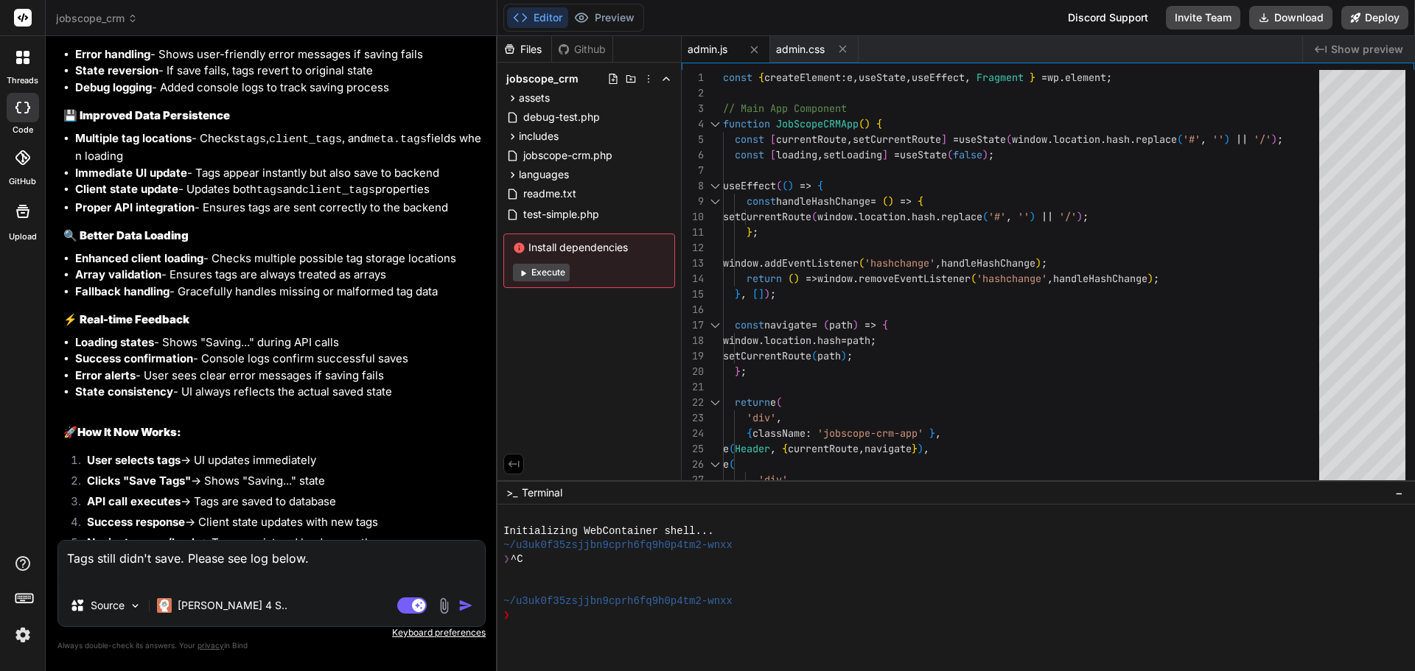
paste textarea "Loremi dolo: (0) ['Sitametcons', 'Adipisci', 'Elitseddoe']3: "Temporincid"1: "U…"
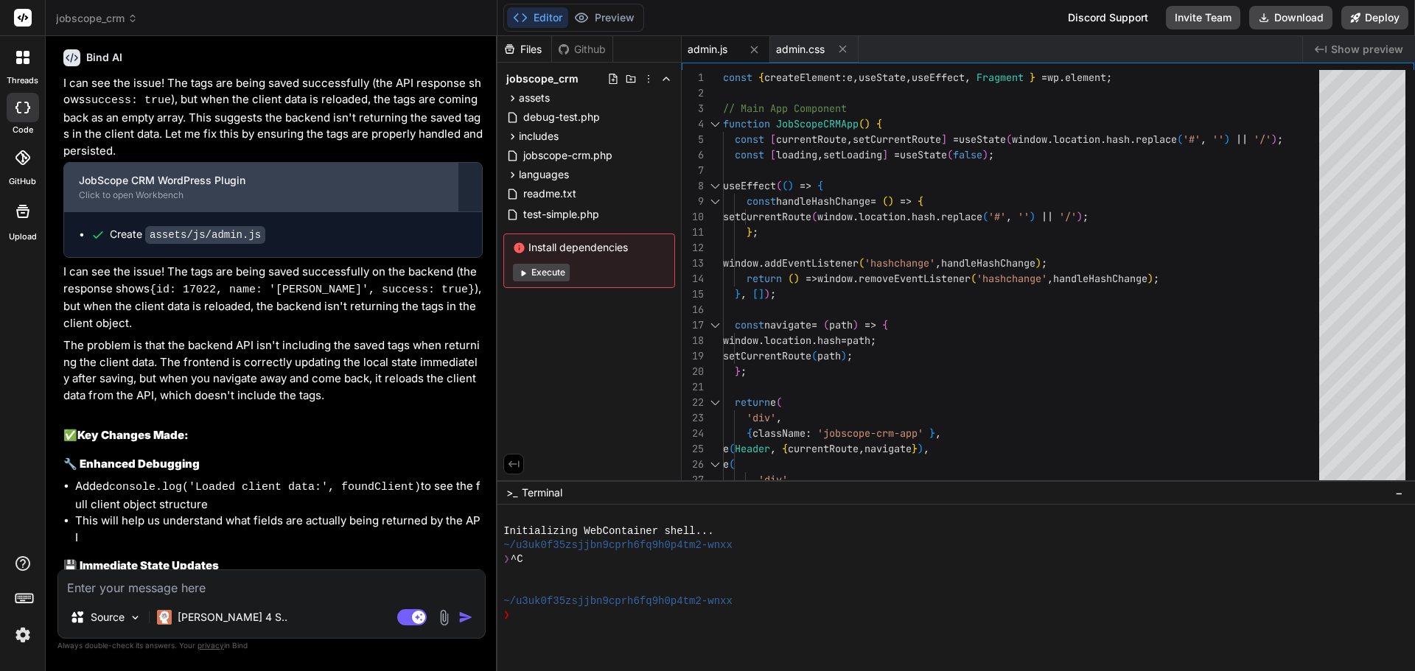
scroll to position [9093, 0]
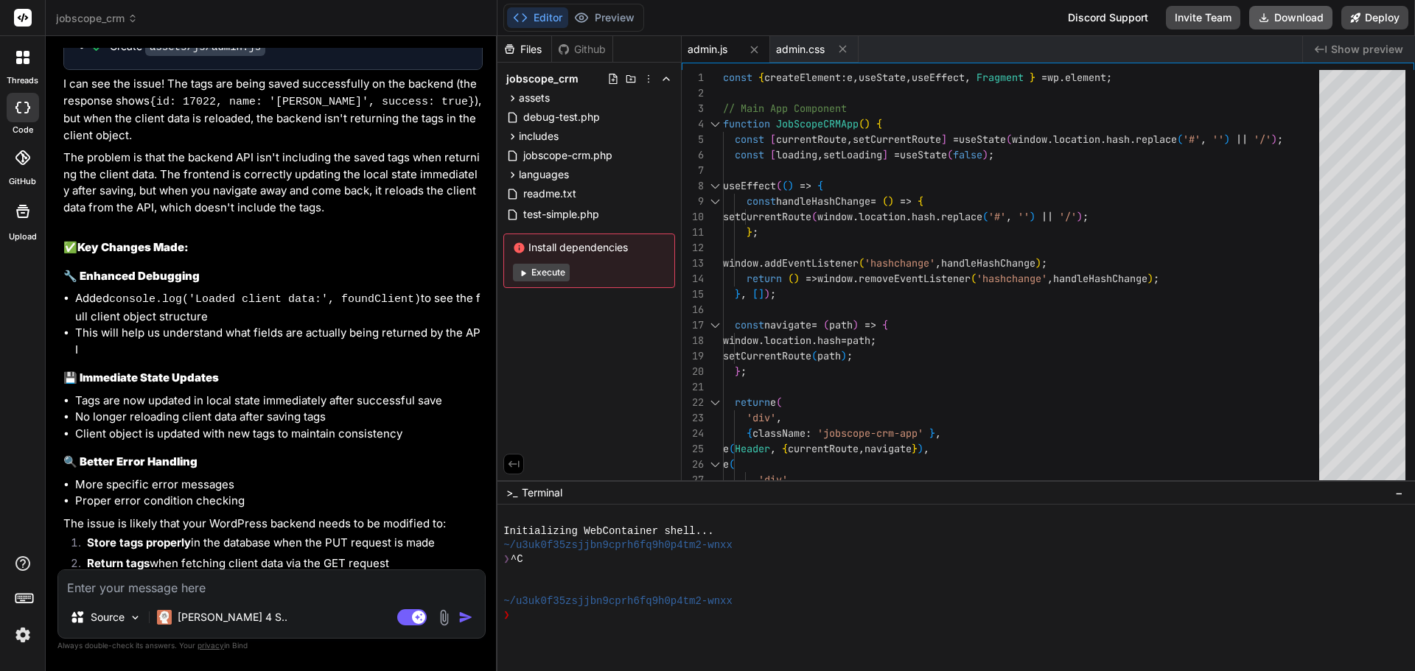
click at [1286, 14] on button "Download" at bounding box center [1290, 18] width 83 height 24
click at [246, 581] on textarea at bounding box center [271, 583] width 427 height 27
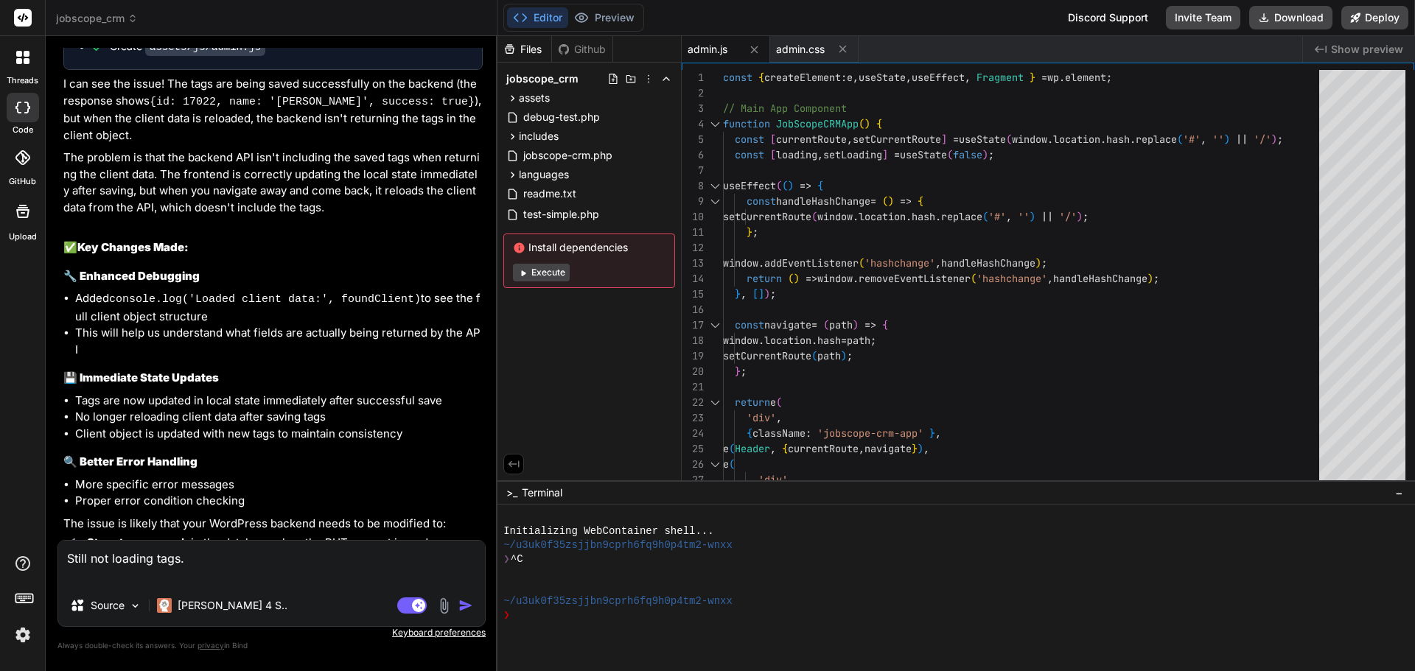
paste textarea "Saving tags: (3) ['Residential', 'Roofing', 'Plumbing'] admin.js?ver=1.0.0:580 …"
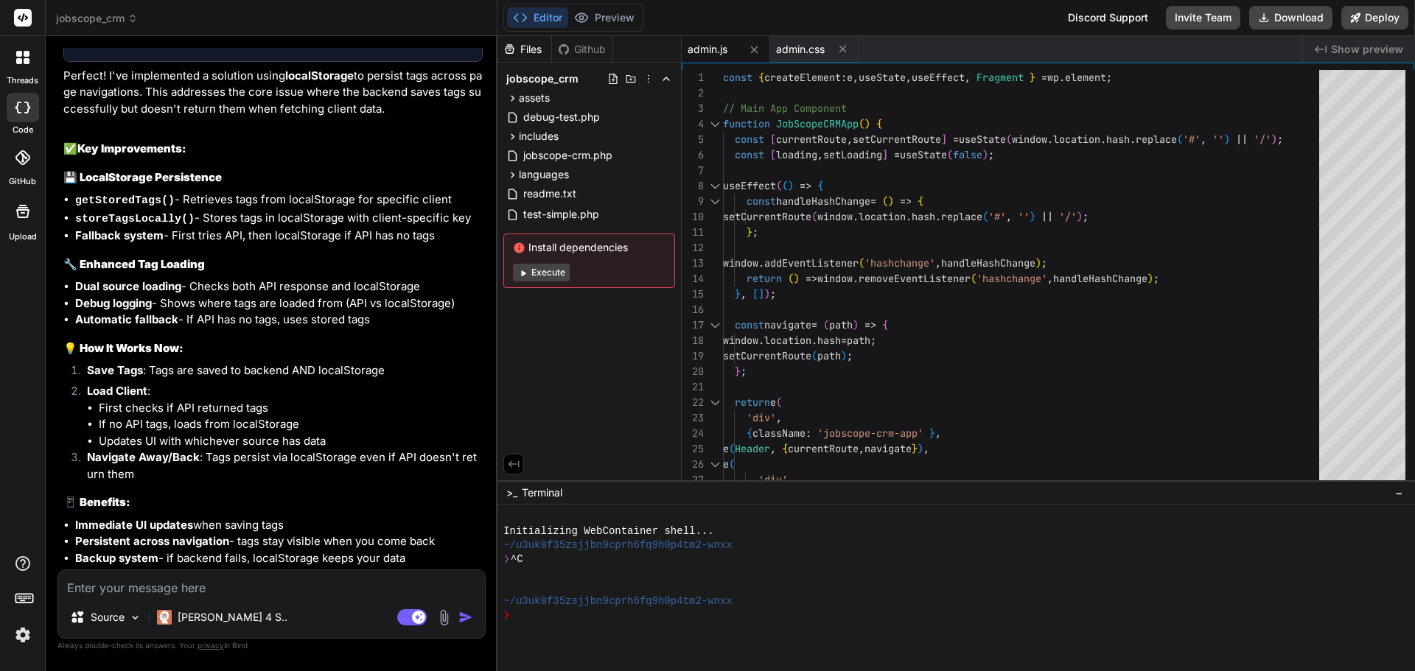
scroll to position [10044, 0]
click at [1276, 23] on button "Download" at bounding box center [1290, 18] width 83 height 24
click at [147, 584] on textarea at bounding box center [271, 583] width 427 height 27
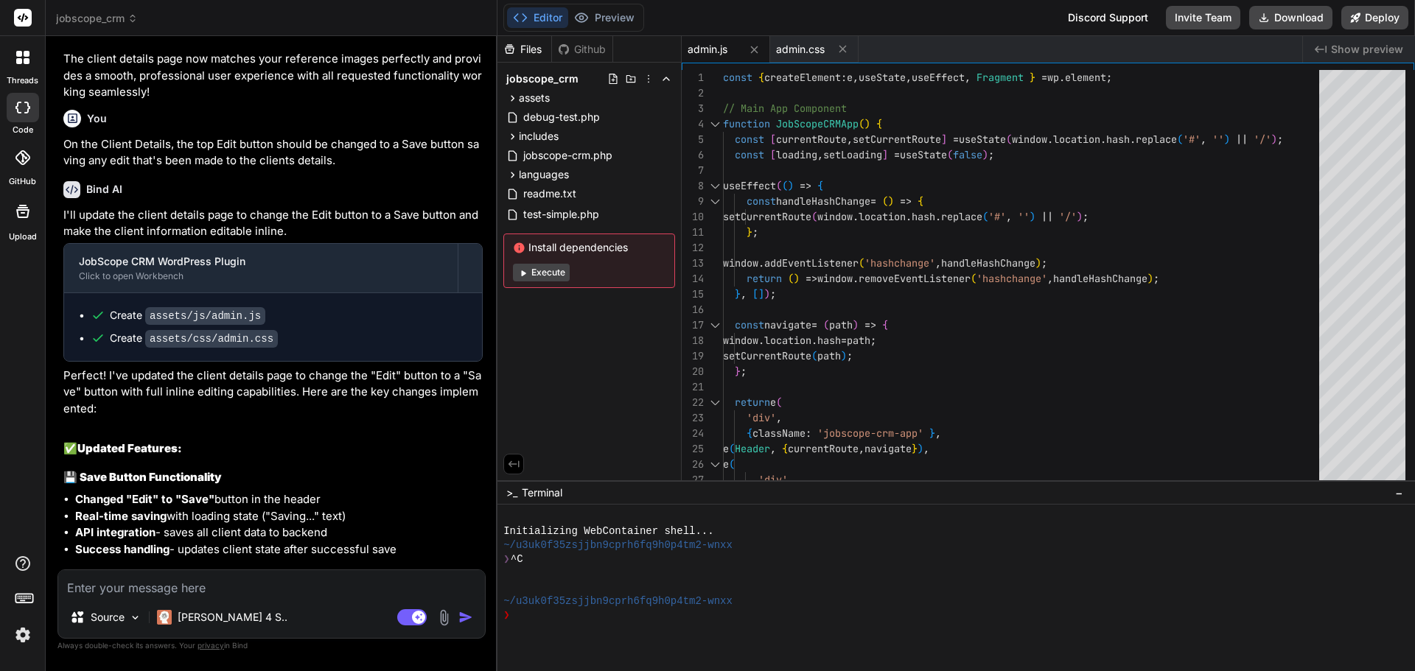
scroll to position [5180, 0]
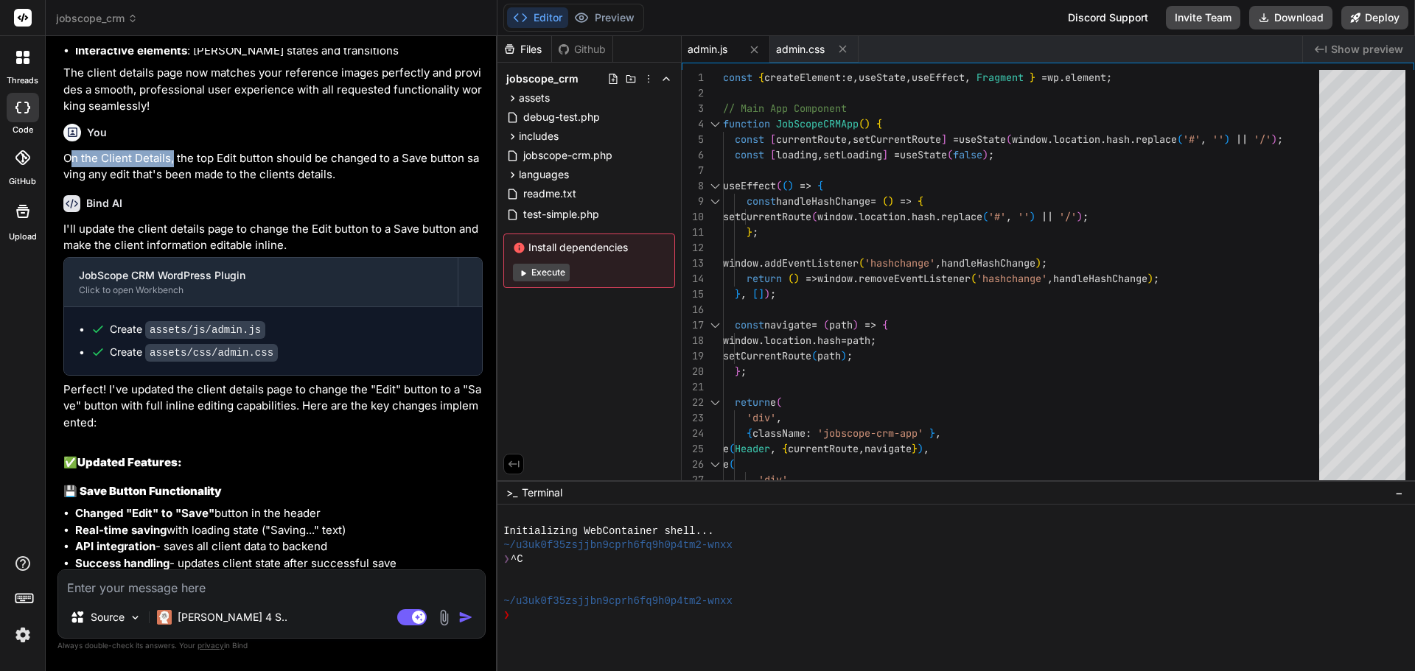
drag, startPoint x: 69, startPoint y: 139, endPoint x: 172, endPoint y: 136, distance: 103.2
click at [172, 150] on p "On the Client Details, the top Edit button should be changed to a Save button s…" at bounding box center [272, 166] width 419 height 33
click at [127, 150] on p "On the Client Details, the top Edit button should be changed to a Save button s…" at bounding box center [272, 166] width 419 height 33
drag, startPoint x: 66, startPoint y: 136, endPoint x: 172, endPoint y: 141, distance: 106.3
click at [172, 150] on p "On the Client Details, the top Edit button should be changed to a Save button s…" at bounding box center [272, 166] width 419 height 33
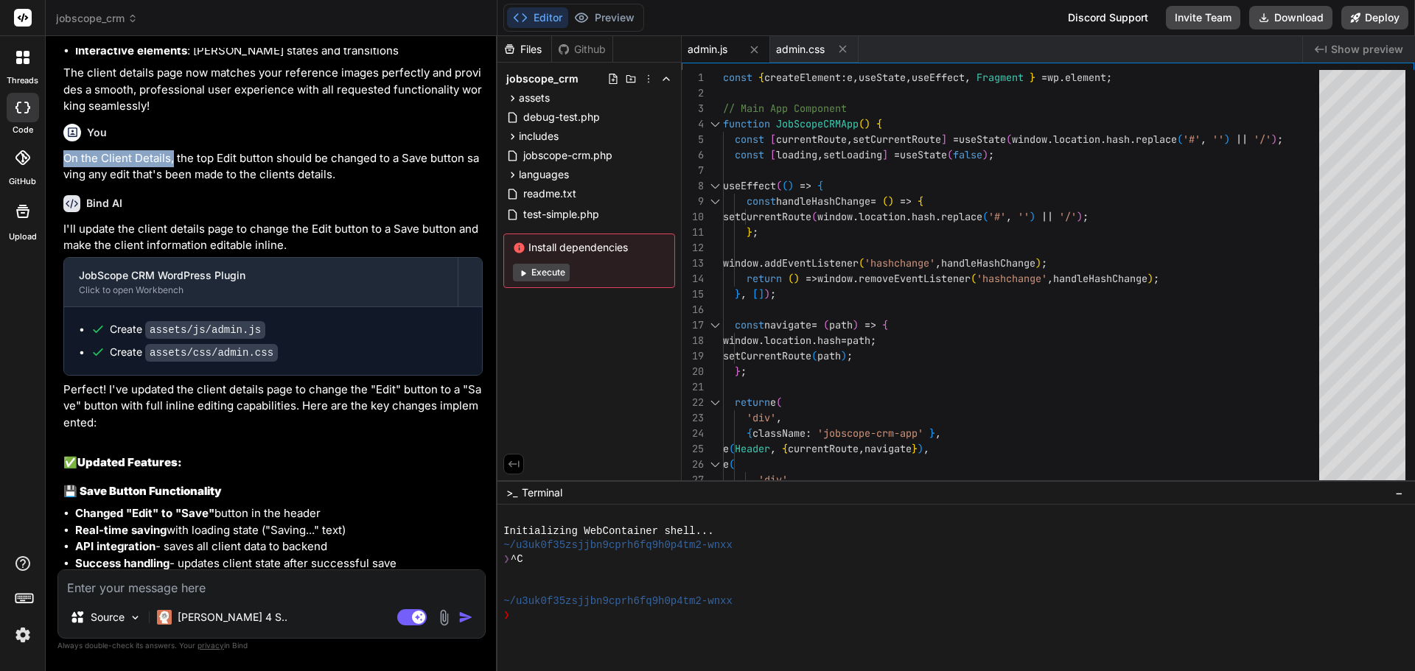
copy p "On the Client Details,"
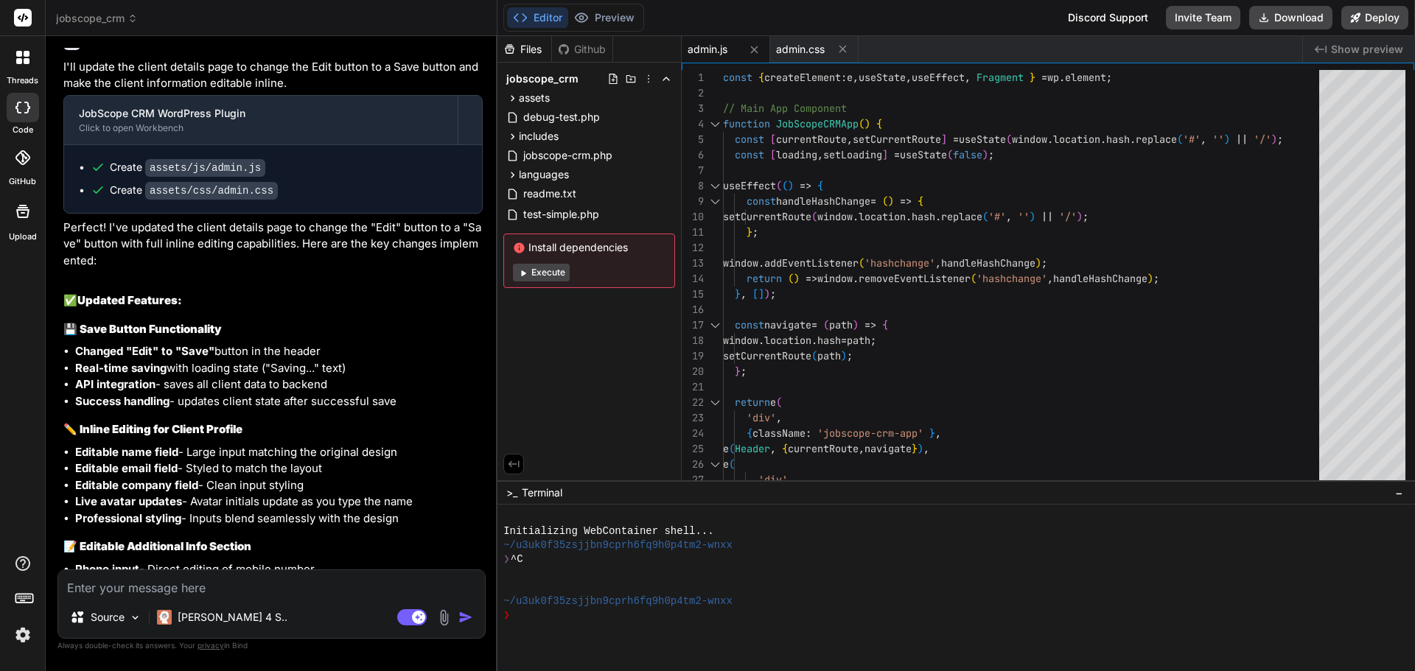
scroll to position [5549, 0]
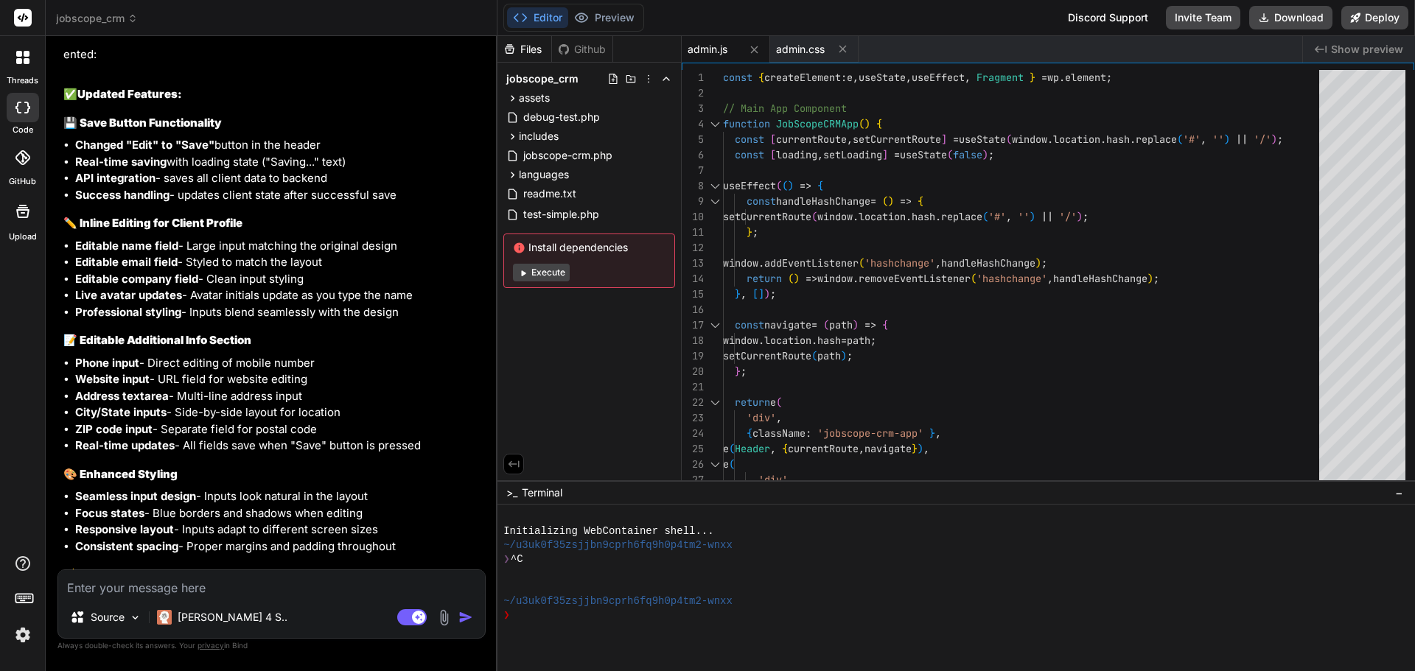
click at [85, 593] on textarea at bounding box center [271, 583] width 427 height 27
paste textarea "On the Client Details,"
click at [97, 581] on textarea "On the Client Details," at bounding box center [271, 583] width 427 height 27
click at [214, 585] on textarea "On the Client Details," at bounding box center [271, 583] width 427 height 27
click at [166, 587] on textarea "On the Client Details the field "Active" next to Status: should be a dropdown" at bounding box center [271, 575] width 427 height 44
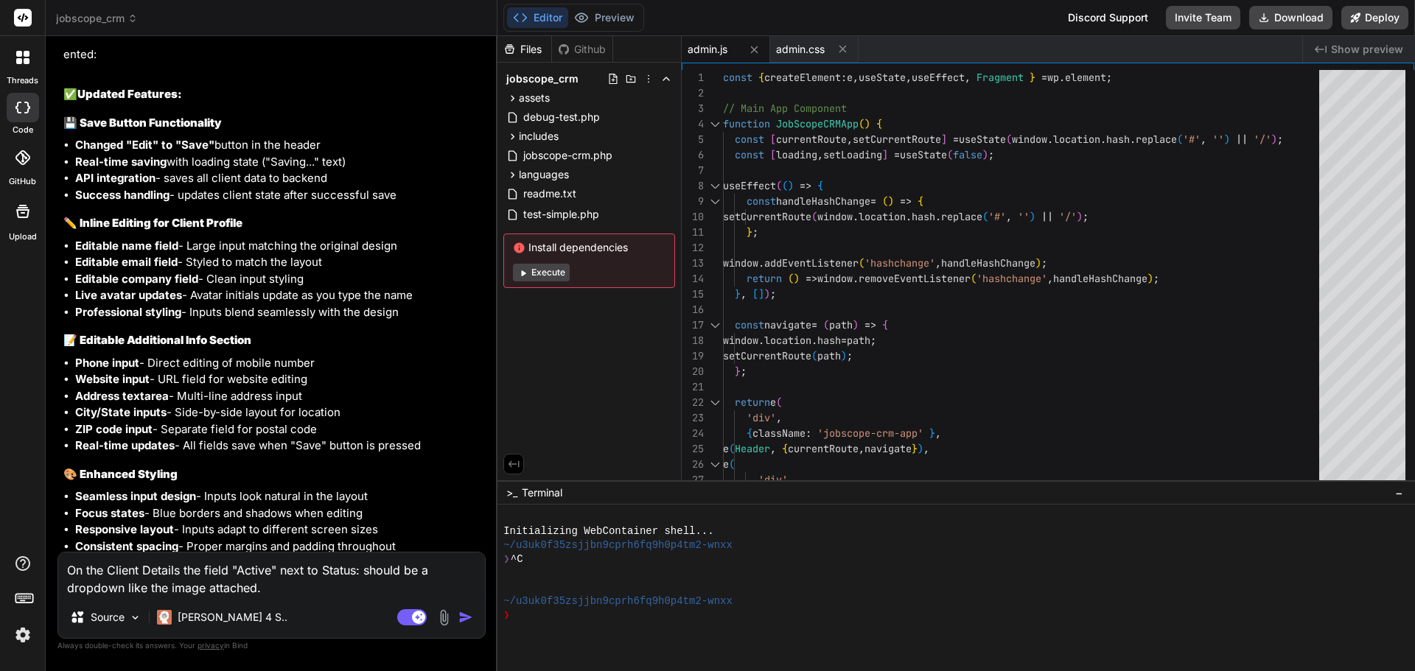
click at [286, 601] on div "On the Client Details the field "Active" next to Status: should be a dropdown l…" at bounding box center [271, 595] width 428 height 87
click at [290, 588] on textarea "On the Client Details the field "Active" next to Status: should be a dropdown l…" at bounding box center [271, 575] width 427 height 44
click at [127, 589] on textarea "On the Client Details the field "Active" next to Status: should be a dropdown l…" at bounding box center [271, 575] width 427 height 44
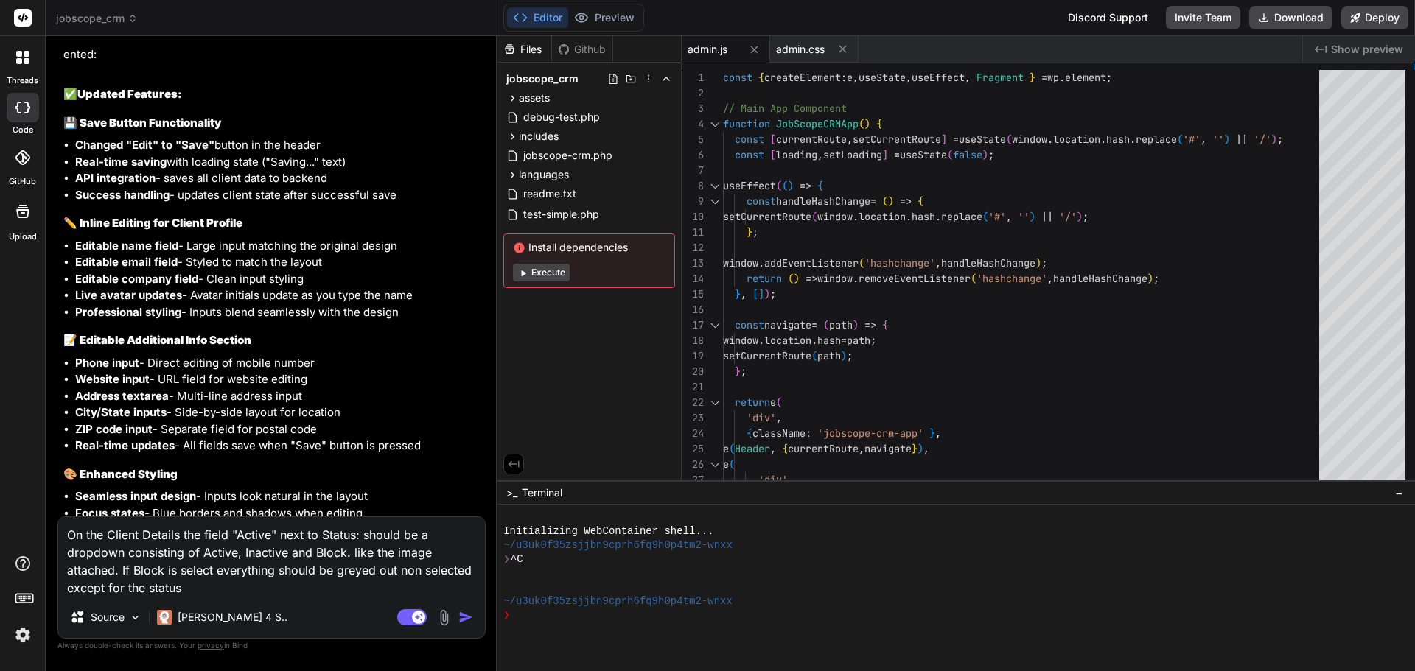
click at [211, 570] on textarea "On the Client Details the field "Active" next to Status: should be a dropdown c…" at bounding box center [271, 557] width 427 height 80
click at [413, 570] on textarea "On the Client Details the field "Active" next to Status: should be a dropdown c…" at bounding box center [271, 557] width 427 height 80
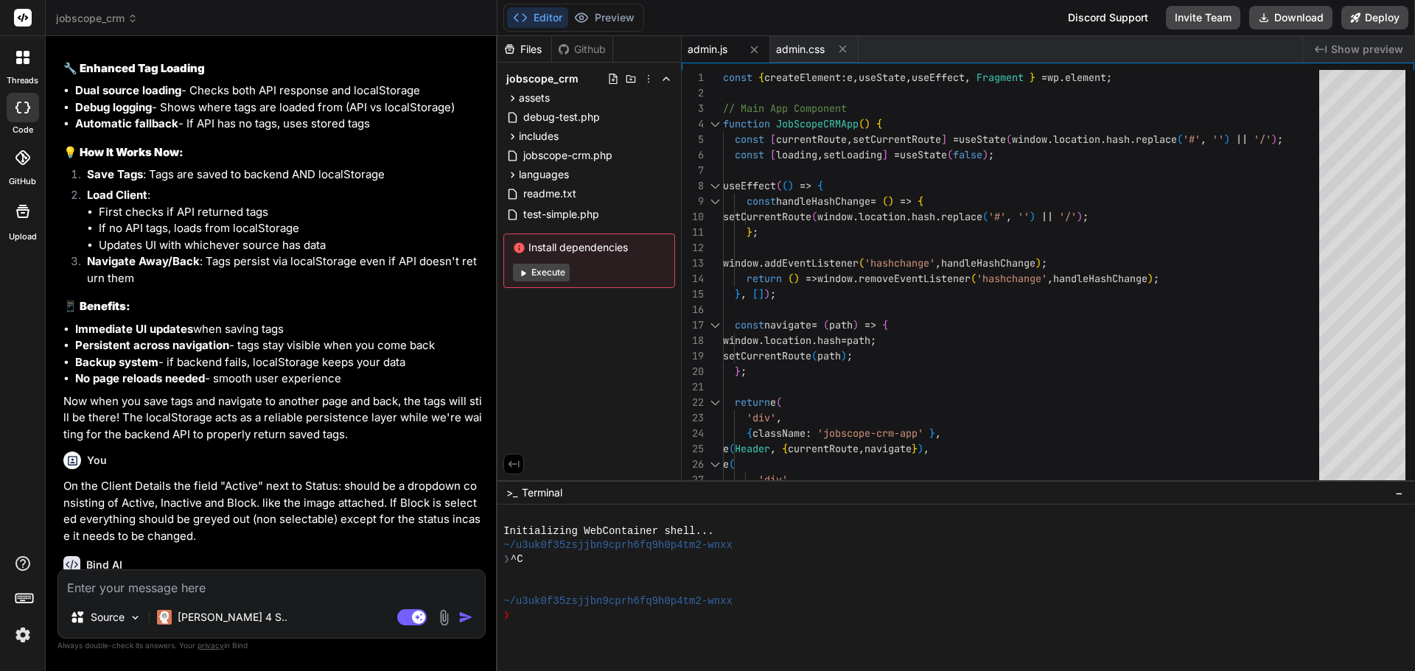
scroll to position [10247, 0]
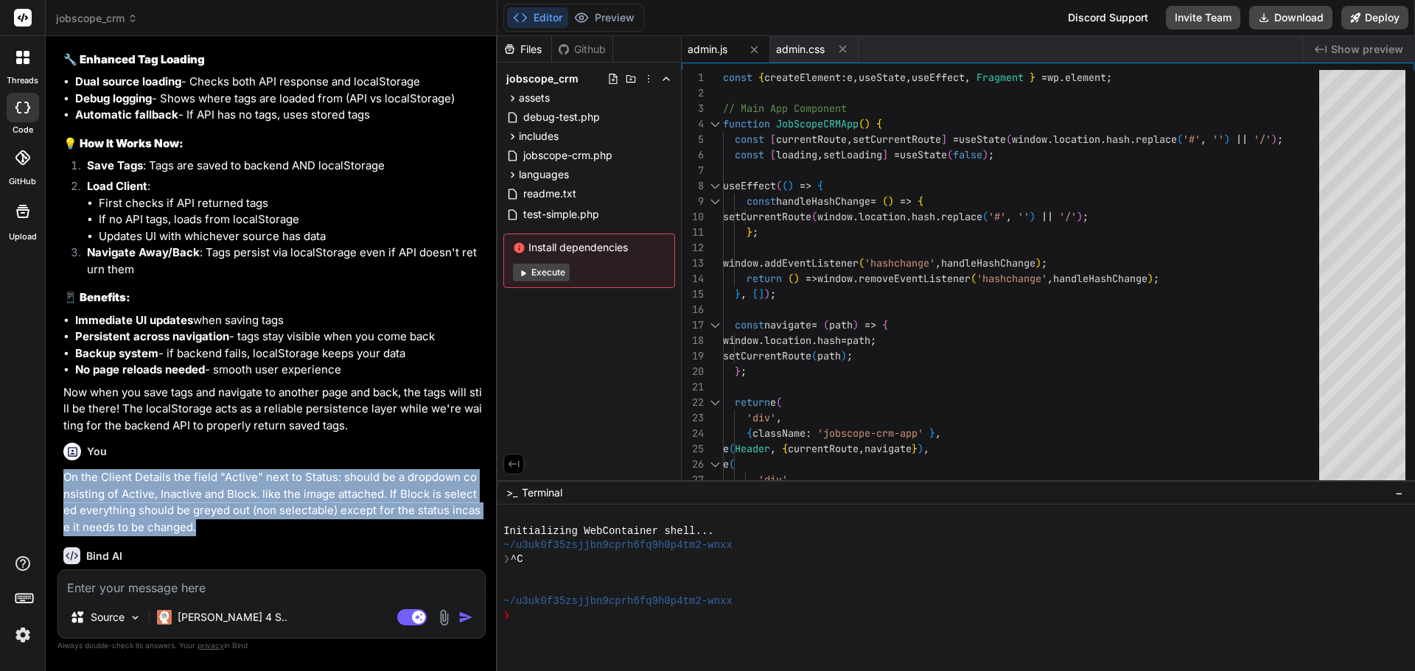
drag, startPoint x: 195, startPoint y: 454, endPoint x: 60, endPoint y: 411, distance: 141.5
click at [60, 411] on div "You When Edit Client button is selected a popup should appear like the image at…" at bounding box center [271, 359] width 428 height 623
copy p "On the Client Details the field "Active" next to Status: should be a dropdown c…"
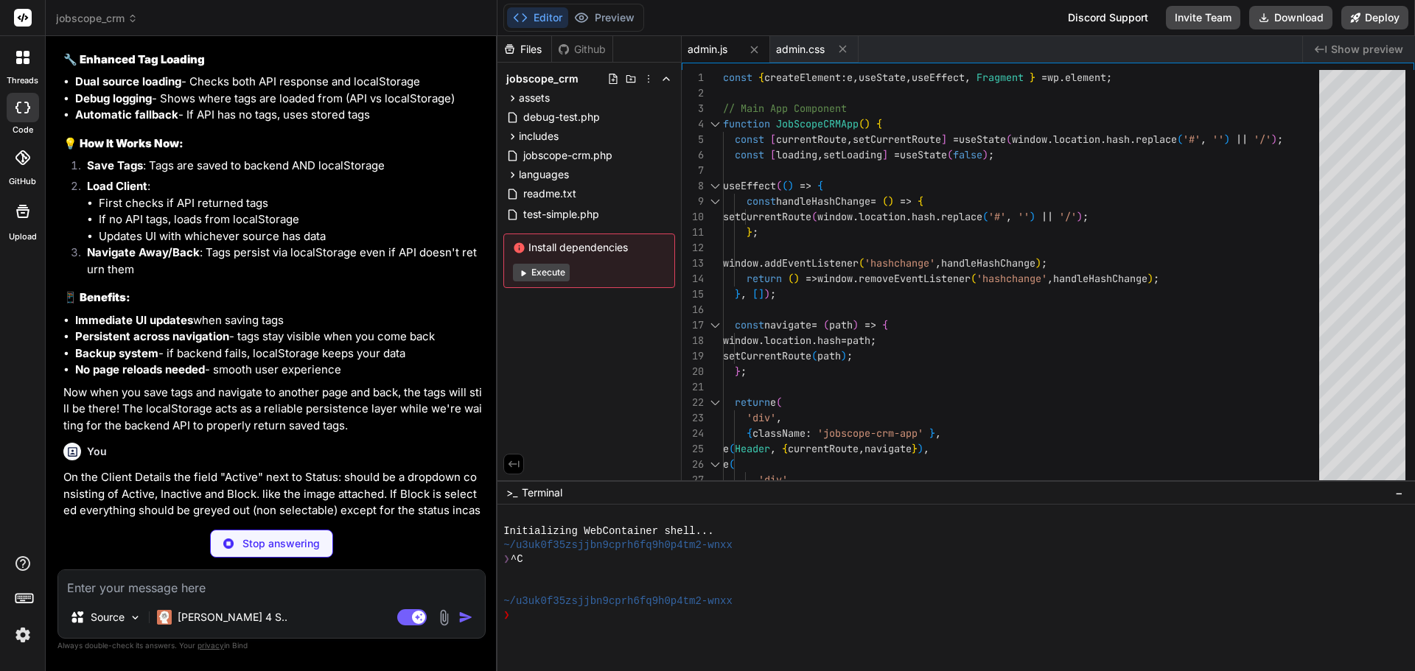
click at [287, 545] on p "Stop answering" at bounding box center [280, 543] width 77 height 15
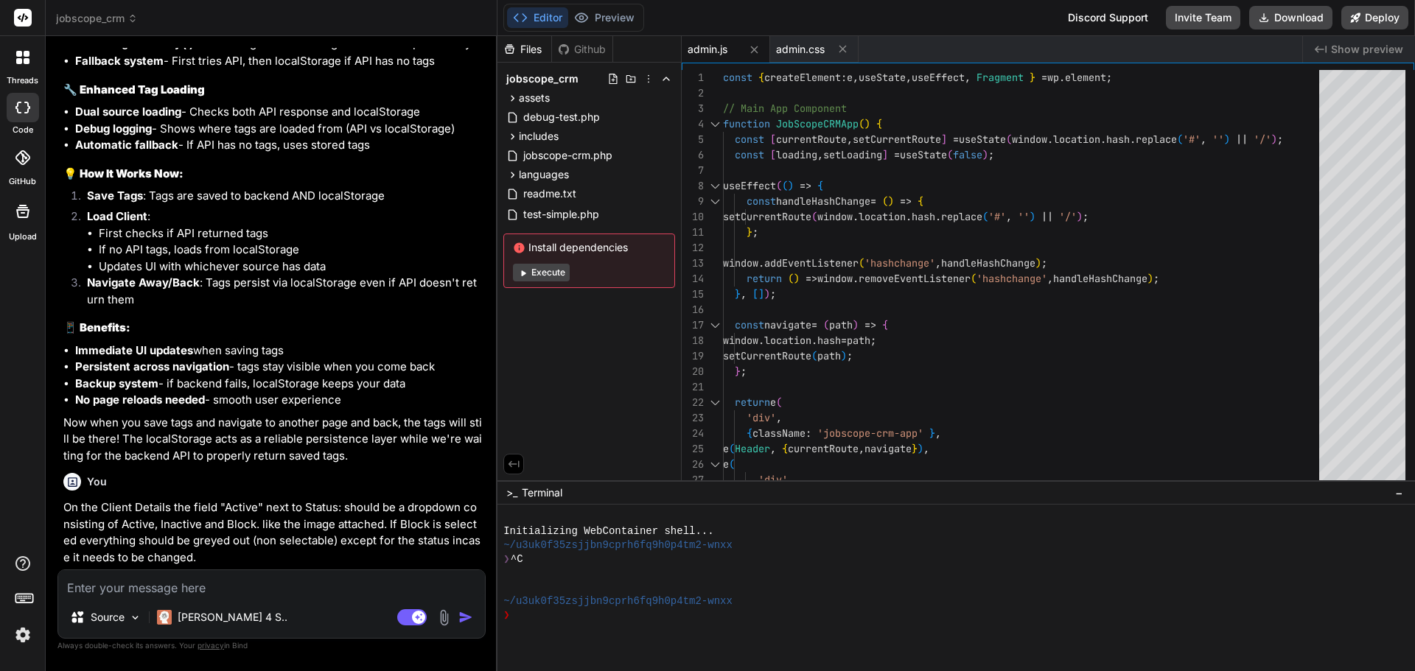
click at [147, 572] on textarea at bounding box center [271, 583] width 427 height 27
paste textarea "On the Client Details the field "Active" next to Status: should be a dropdown c…"
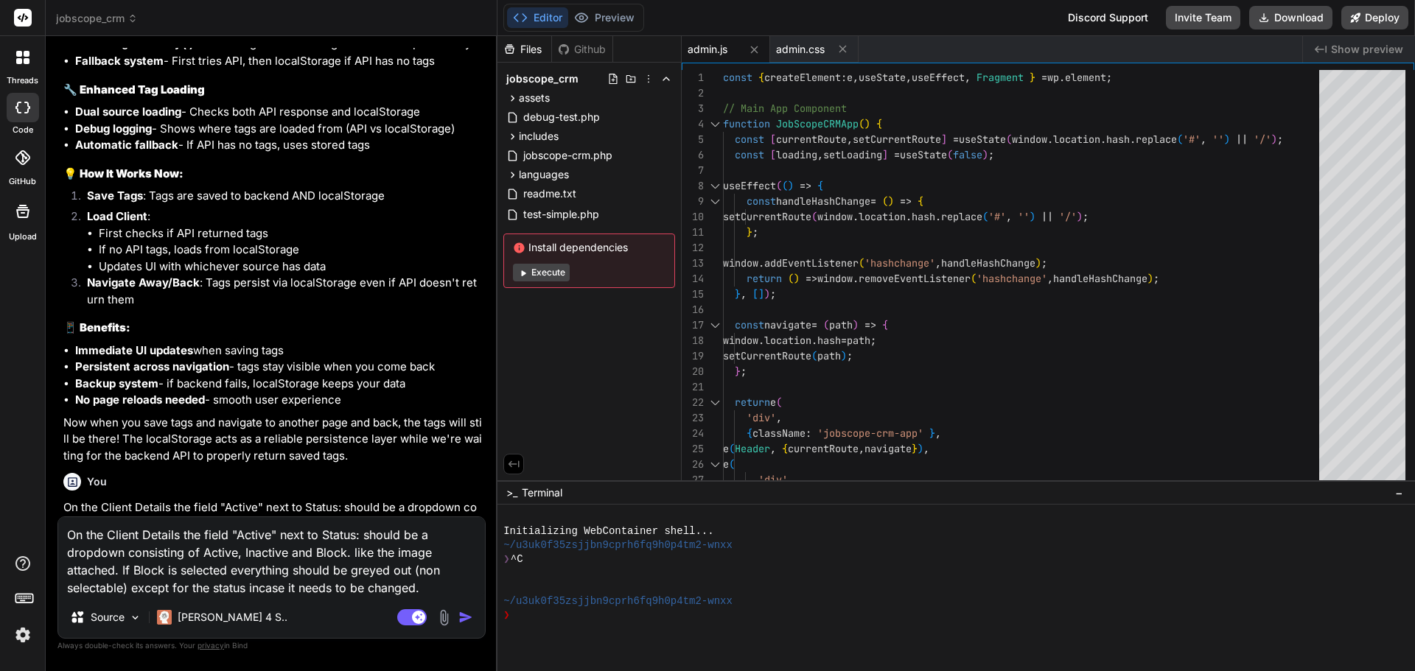
scroll to position [10247, 0]
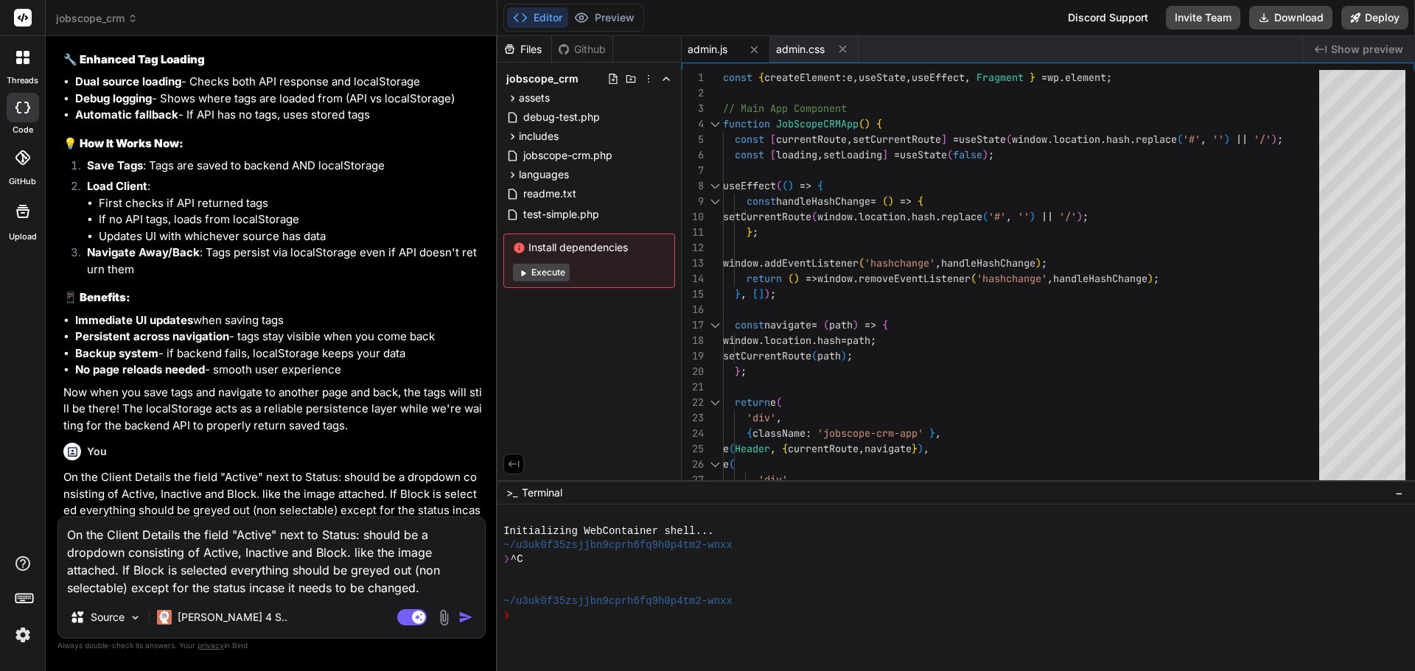
click at [444, 614] on img at bounding box center [444, 617] width 17 height 17
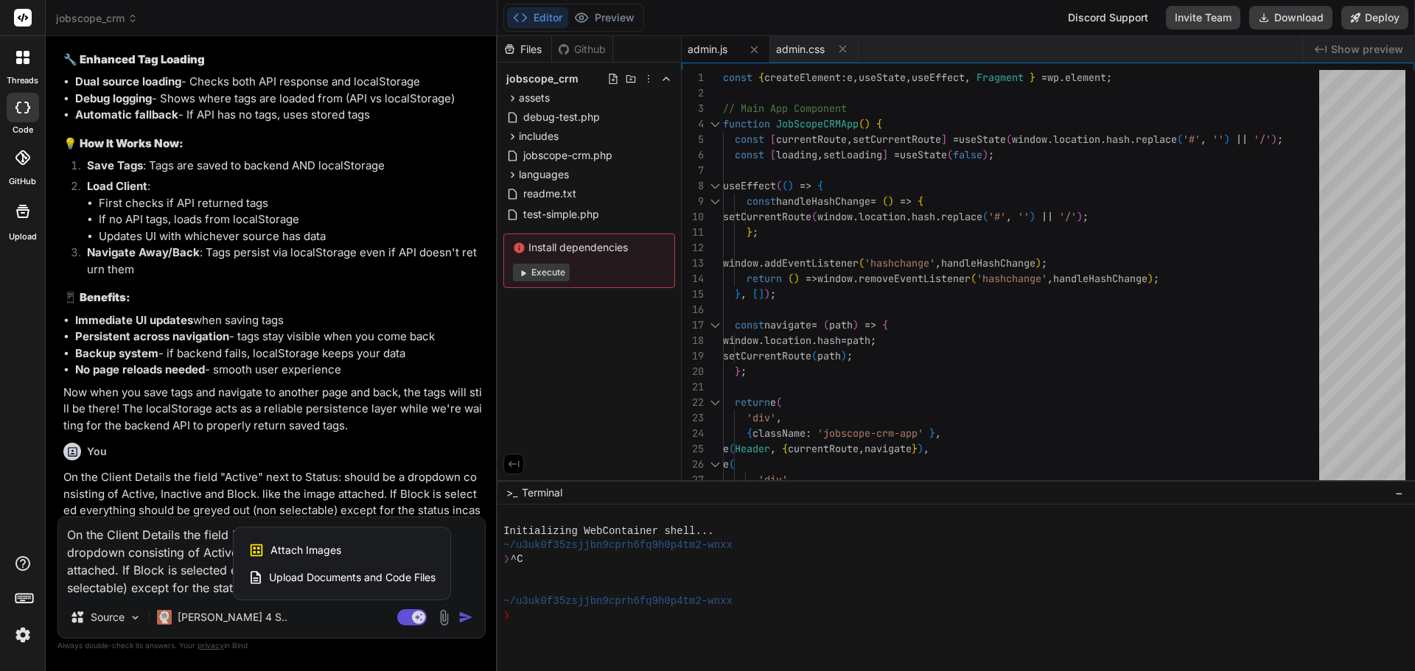
click at [322, 548] on span "Attach Images" at bounding box center [305, 550] width 71 height 15
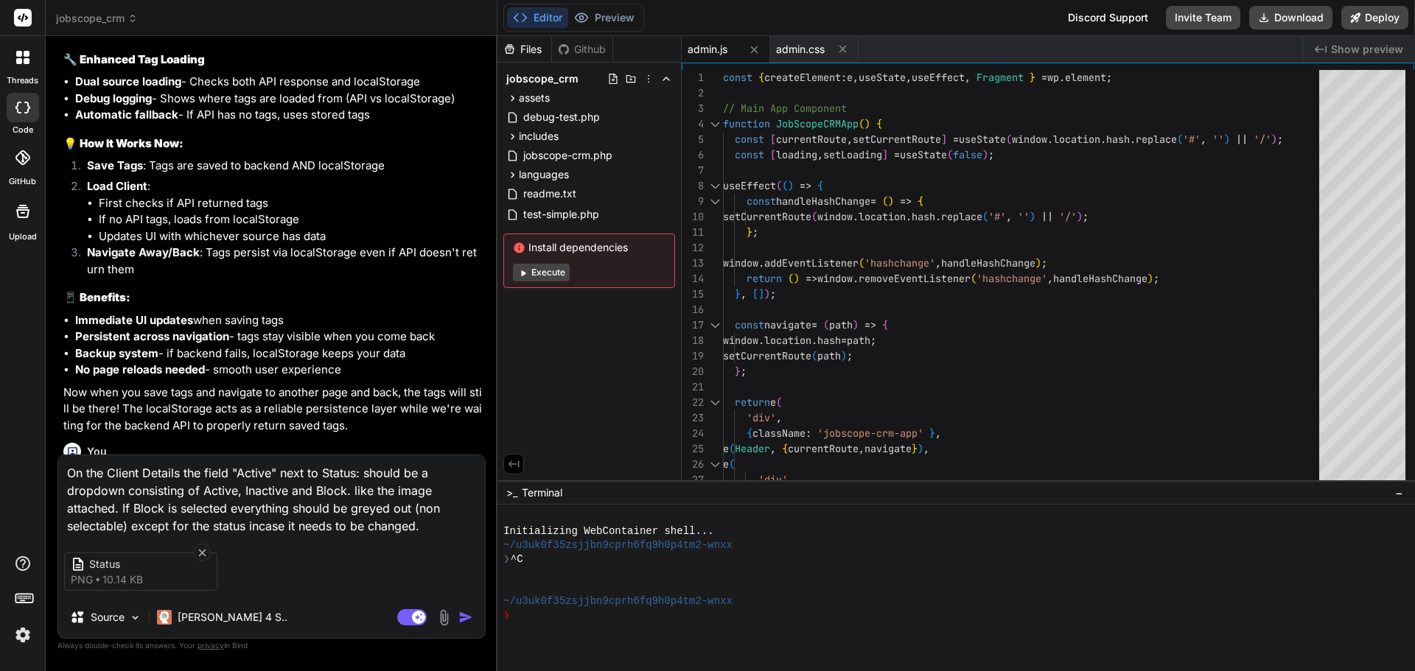
click at [343, 485] on textarea "On the Client Details the field "Active" next to Status: should be a dropdown c…" at bounding box center [271, 495] width 427 height 80
click at [292, 492] on textarea "On the Client Details the field "Active" next to Status: should be a dropdown c…" at bounding box center [271, 495] width 427 height 80
click at [203, 489] on textarea "On the Client Details the field "Active" next to Status: should be a dropdown c…" at bounding box center [271, 495] width 427 height 80
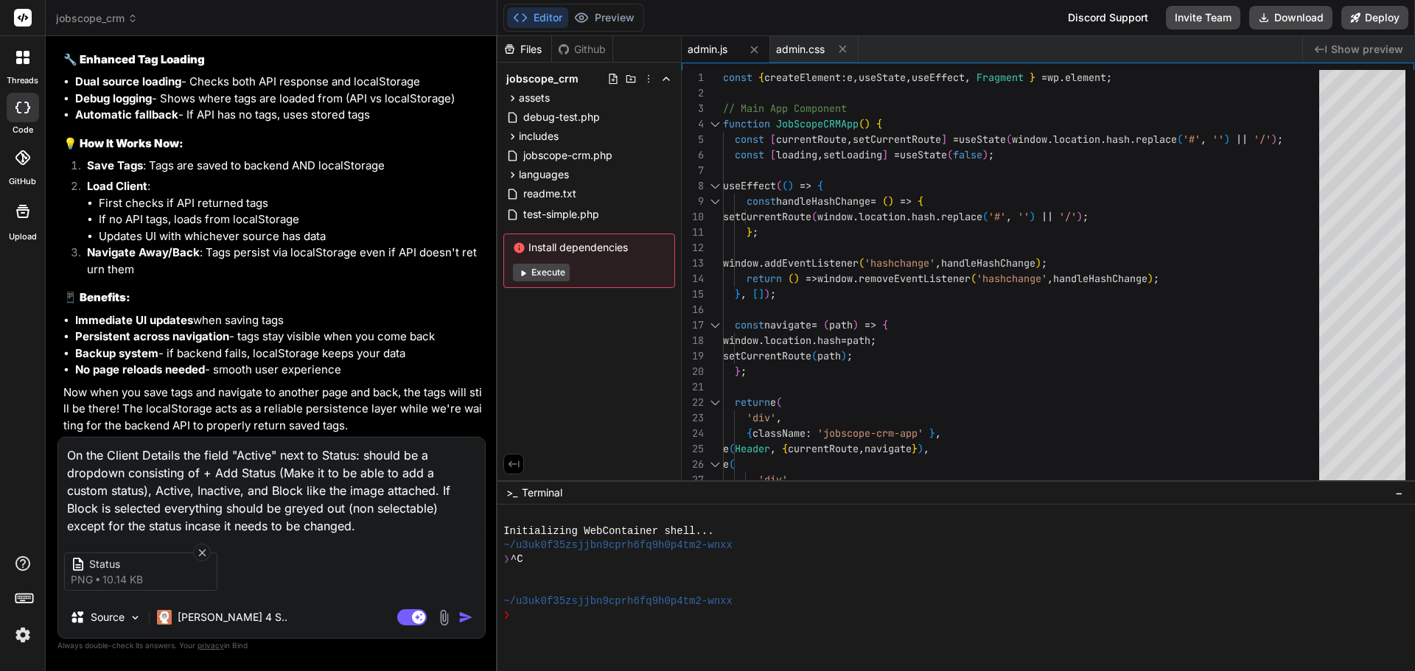
click at [462, 615] on img "button" at bounding box center [465, 617] width 15 height 15
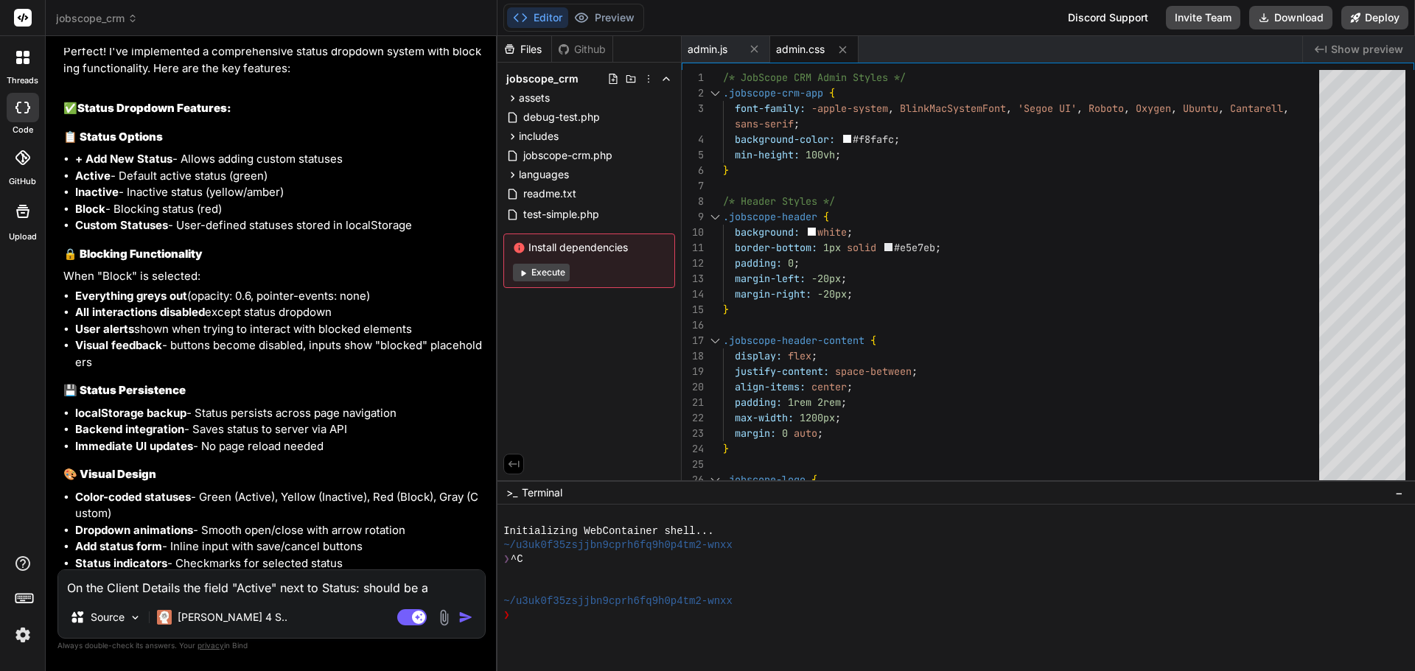
scroll to position [11414, 0]
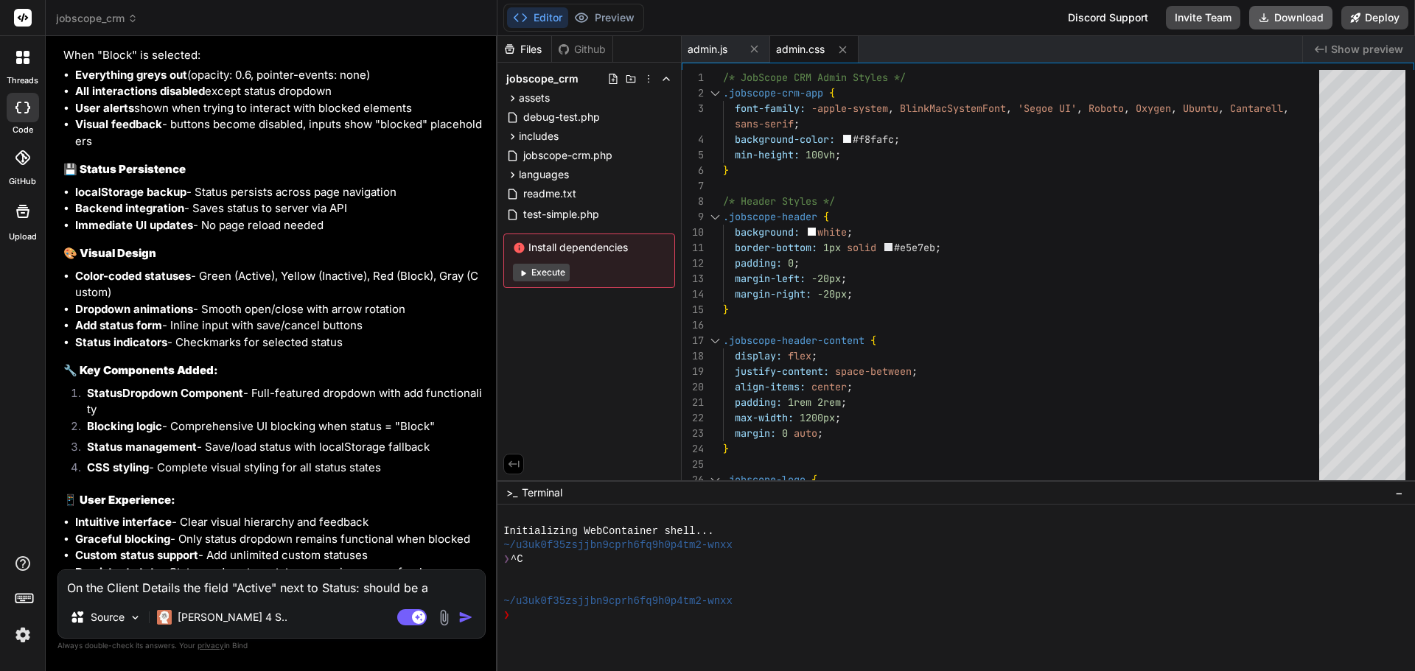
click at [1277, 22] on button "Download" at bounding box center [1290, 18] width 83 height 24
click at [119, 581] on textarea "On the Client Details the field "Active" next to Status: should be a dropdown c…" at bounding box center [271, 583] width 427 height 27
click at [189, 580] on textarea "On the Client Details the field "Active" next to Status: should be a dropdown c…" at bounding box center [271, 583] width 427 height 27
click at [148, 590] on textarea "On the Client Details the field "Active" next to Status: should be a dropdown c…" at bounding box center [271, 583] width 427 height 27
click at [188, 578] on textarea "On the Client Details the field "Active" next to Status: should be a dropdown c…" at bounding box center [271, 583] width 427 height 27
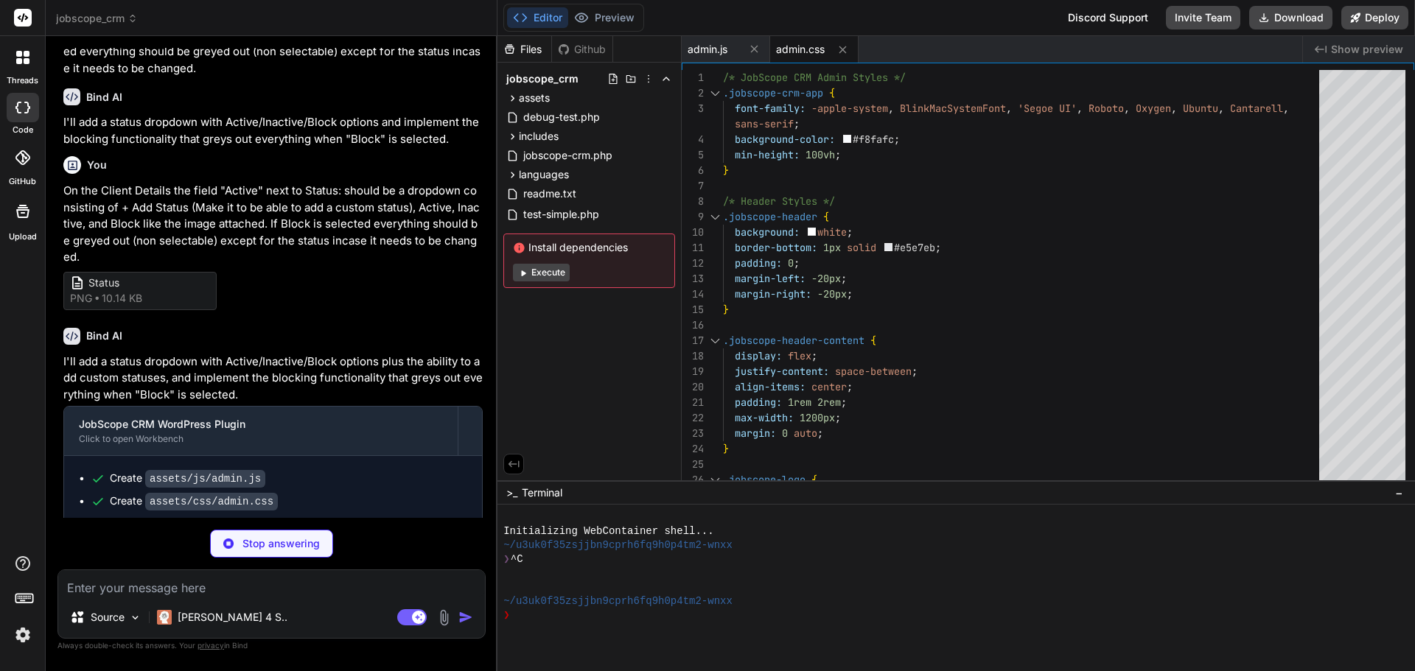
scroll to position [10636, 0]
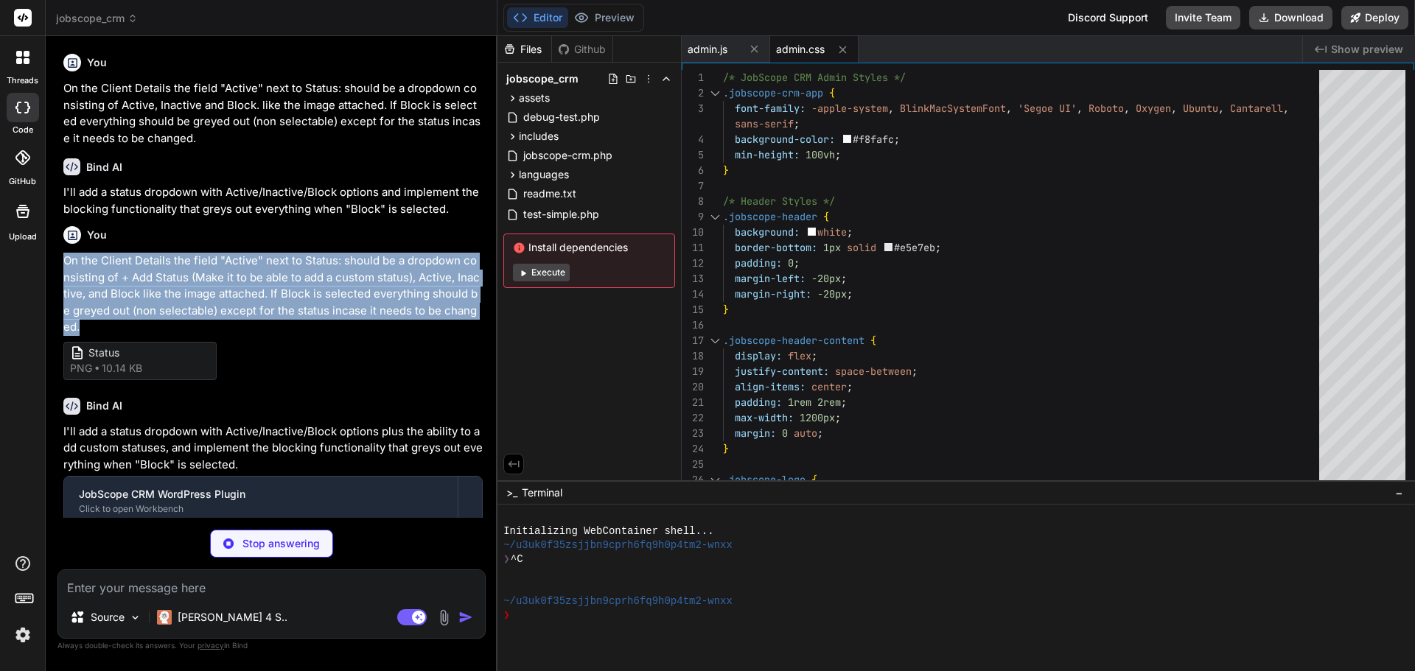
drag, startPoint x: 66, startPoint y: 189, endPoint x: 483, endPoint y: 246, distance: 421.7
click at [483, 246] on div "You When Edit Client button is selected a popup should appear like the image at…" at bounding box center [272, 283] width 425 height 470
copy p "On the Client Details the field "Active" next to Status: should be a dropdown c…"
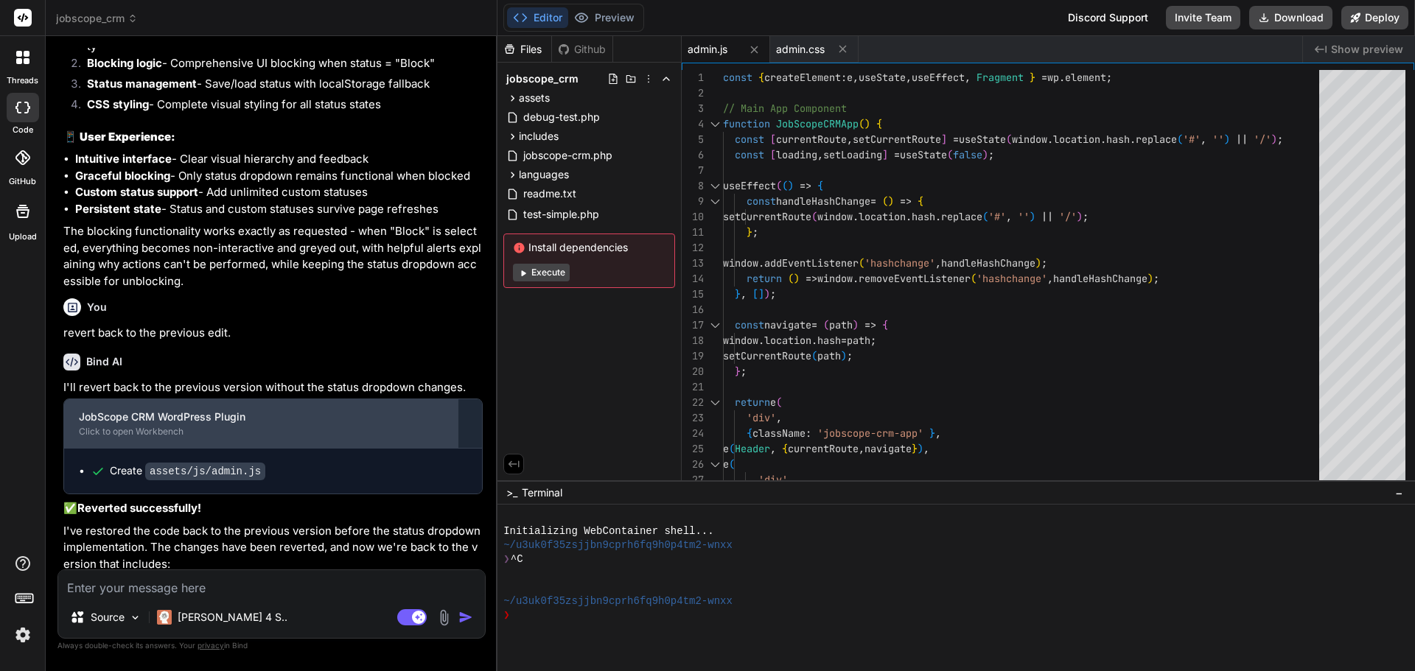
scroll to position [11838, 0]
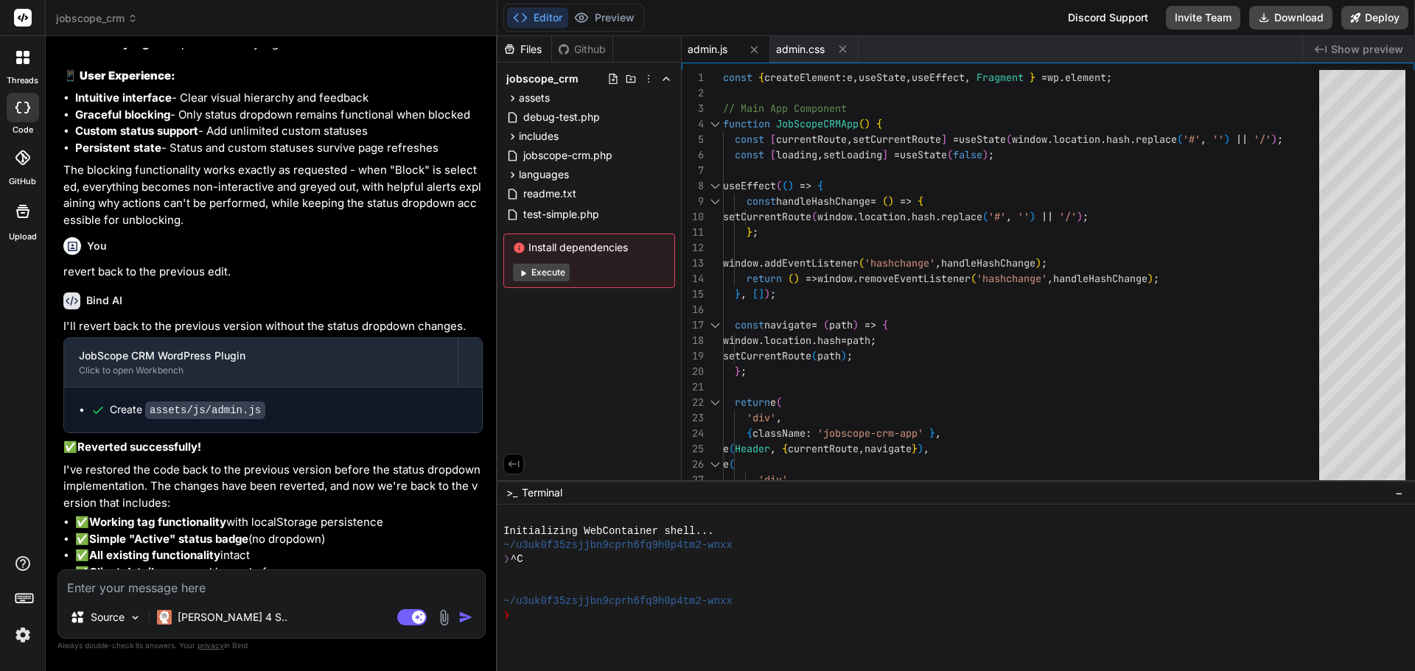
click at [169, 590] on textarea at bounding box center [271, 583] width 427 height 27
click at [258, 580] on textarea at bounding box center [271, 583] width 427 height 27
paste textarea "On the Client Details the field "Active" next to Status: should be a dropdown c…"
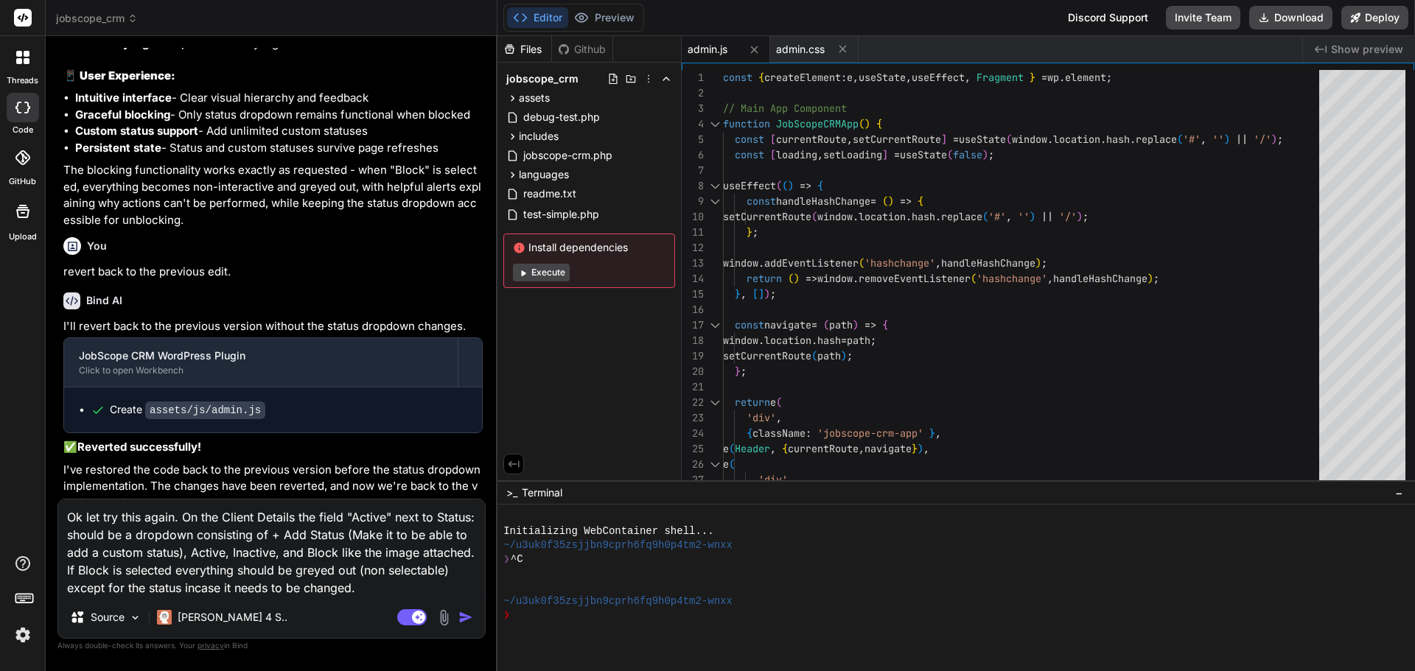
click at [299, 517] on textarea "Ok let try this again. On the Client Details the field "Active" next to Status:…" at bounding box center [271, 548] width 427 height 97
click at [423, 582] on textarea "Ok let try this again. On the Client Details page the field "Active" next to St…" at bounding box center [271, 548] width 427 height 97
click at [442, 581] on textarea "Ok let try this again. On the Client Details page the field "Active" next to St…" at bounding box center [271, 548] width 427 height 97
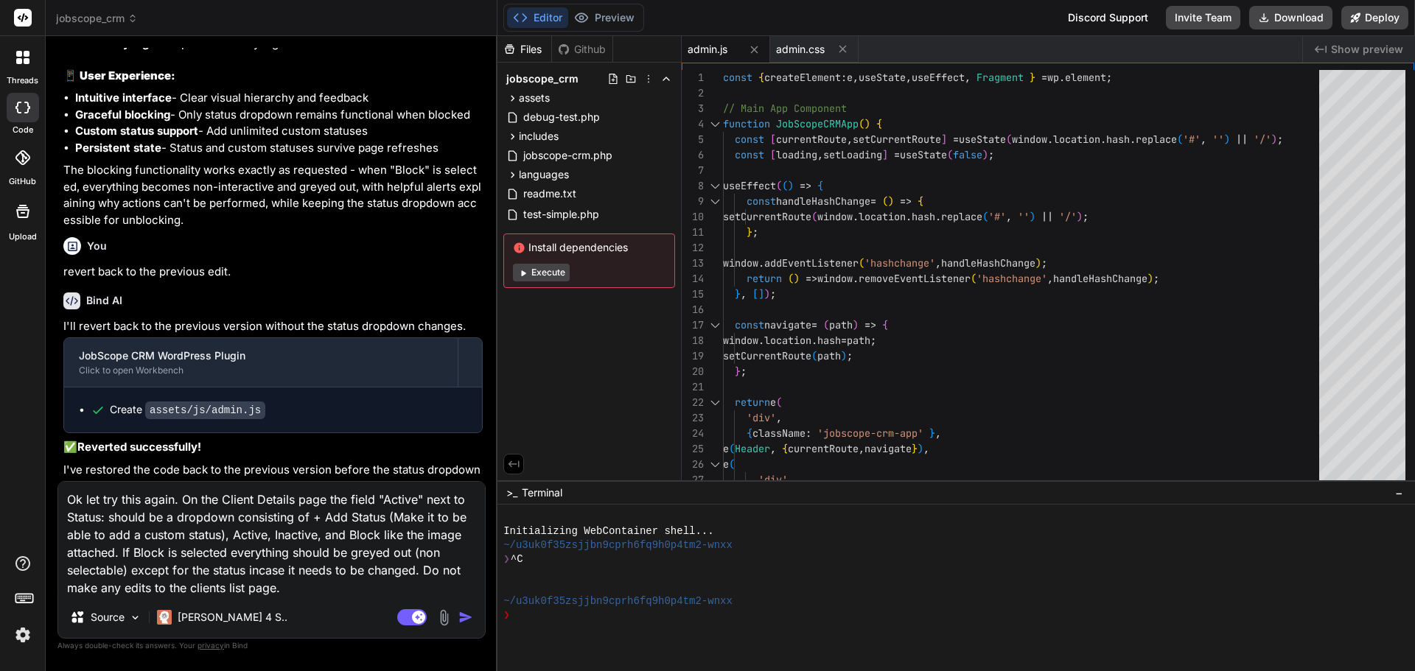
click at [460, 615] on img "button" at bounding box center [465, 617] width 15 height 15
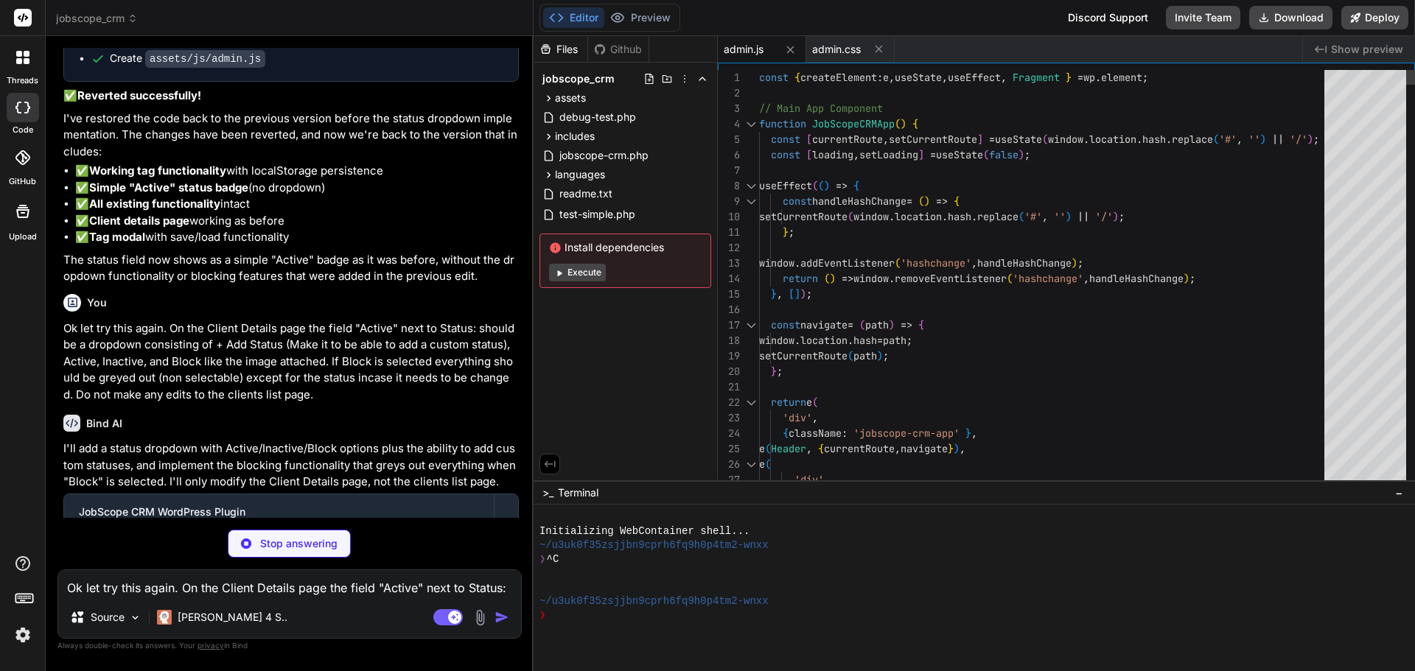
scroll to position [11917, 0]
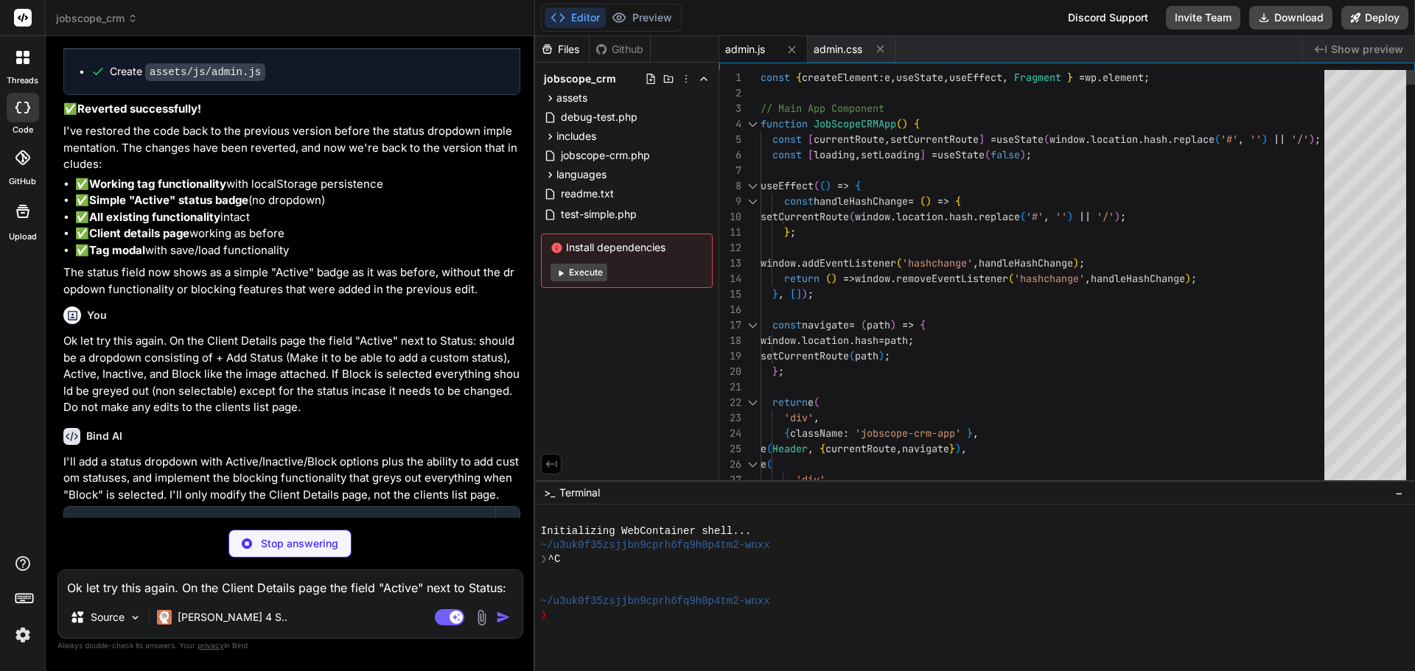
drag, startPoint x: 497, startPoint y: 368, endPoint x: 506, endPoint y: 367, distance: 9.0
click at [506, 367] on div "Bind AI Web Search Created with Pixso. Code Generator You When Edit Client butt…" at bounding box center [290, 353] width 489 height 635
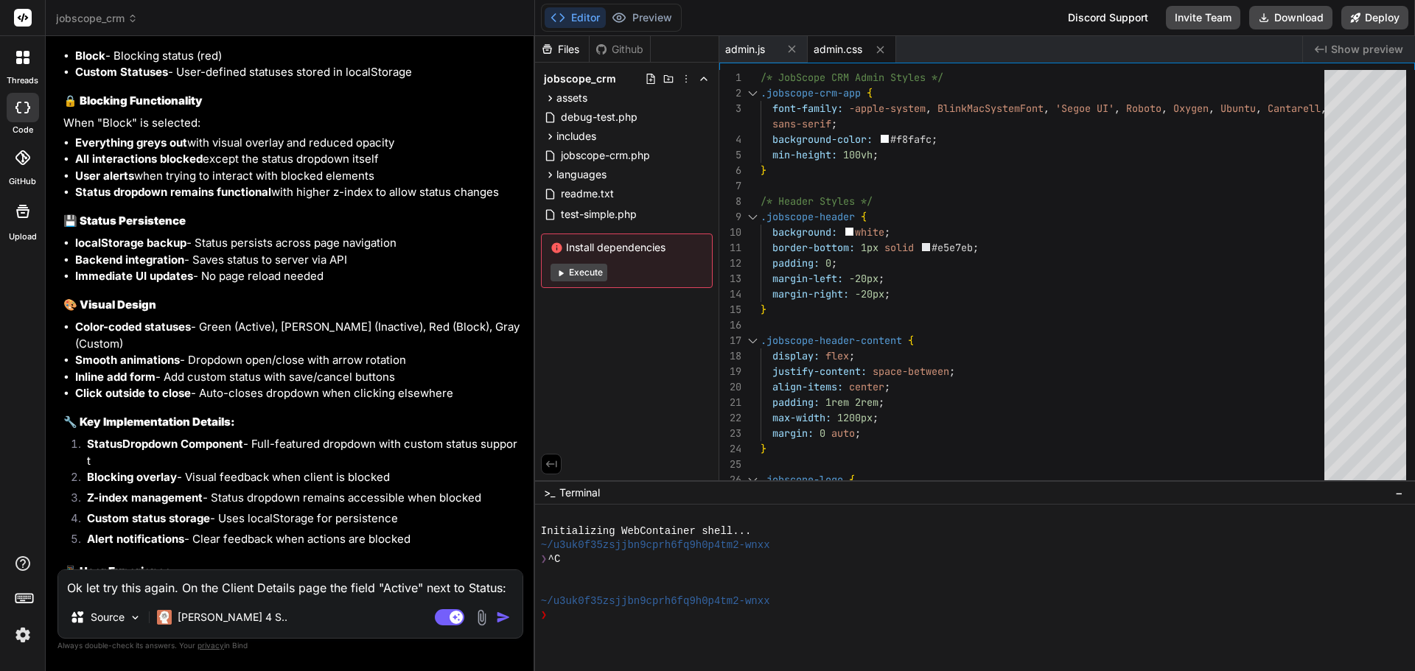
scroll to position [12715, 0]
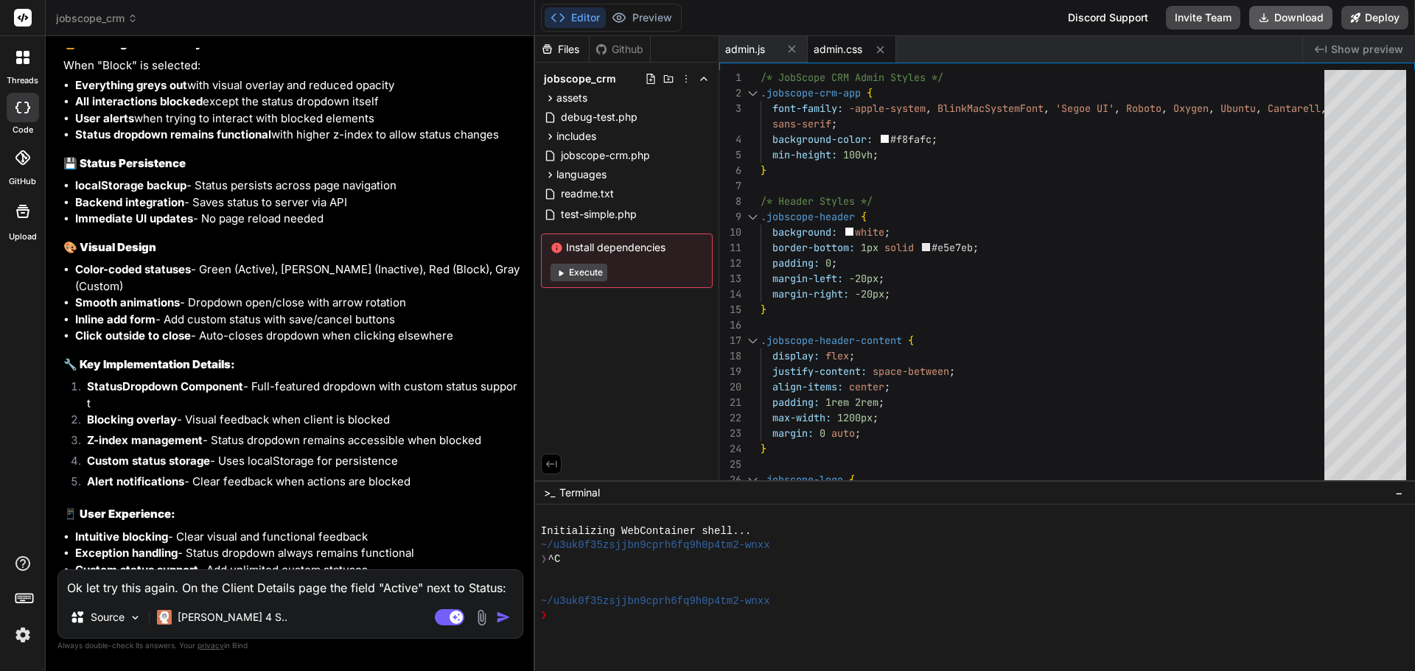
click at [1286, 24] on button "Download" at bounding box center [1290, 18] width 83 height 24
click at [1284, 18] on button "Download" at bounding box center [1290, 18] width 83 height 24
click at [149, 578] on textarea "Ok let try this again. On the Client Details page the field "Active" next to St…" at bounding box center [290, 583] width 464 height 27
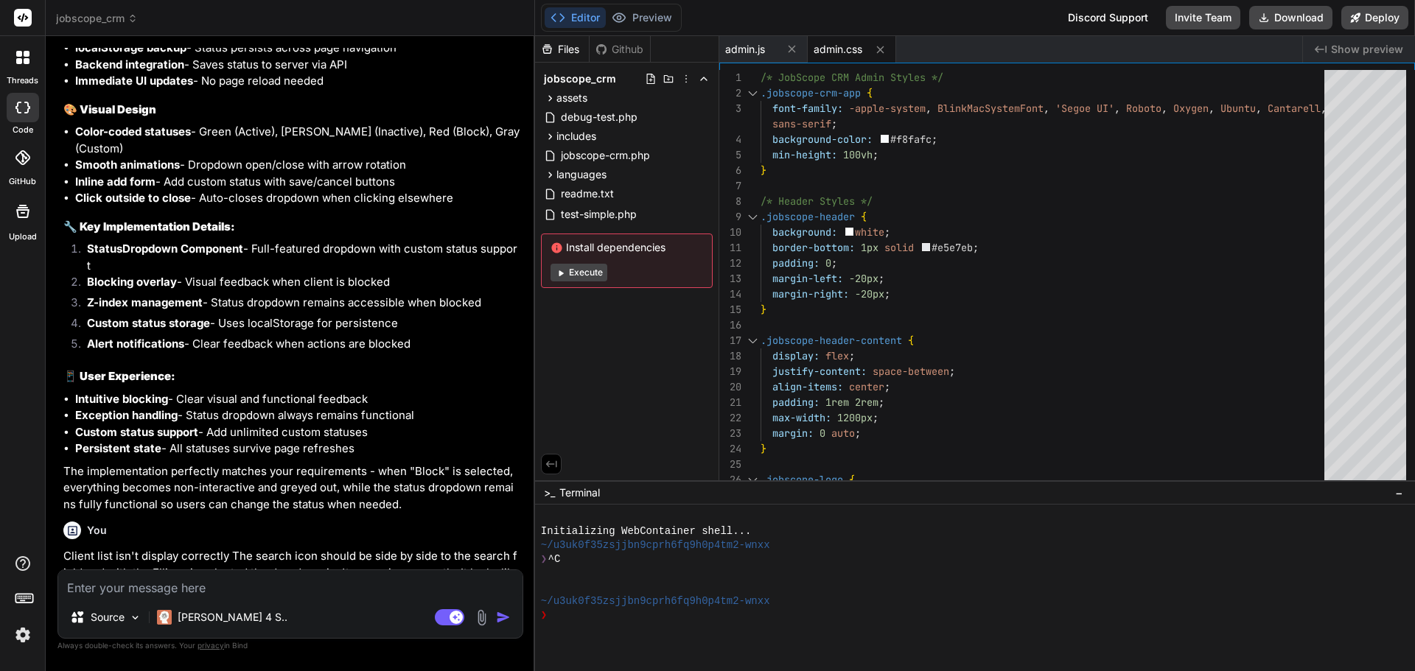
scroll to position [12989, 0]
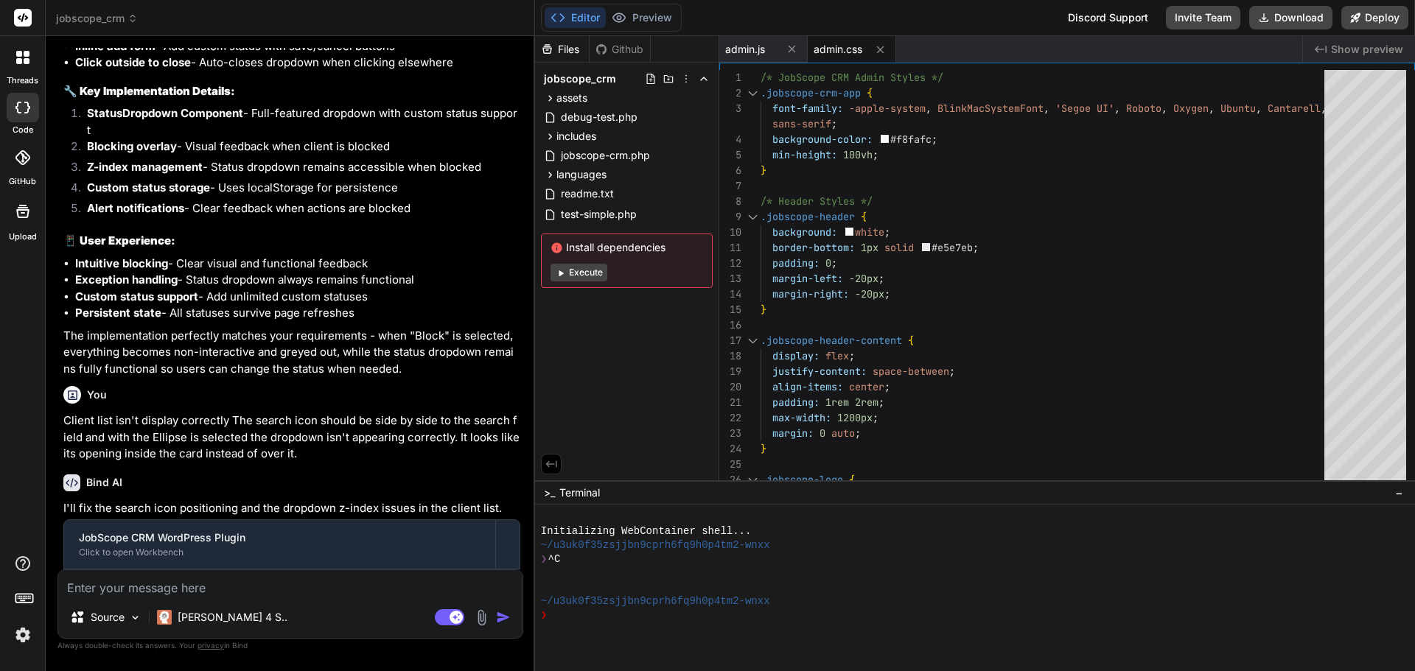
click at [133, 590] on textarea at bounding box center [290, 583] width 464 height 27
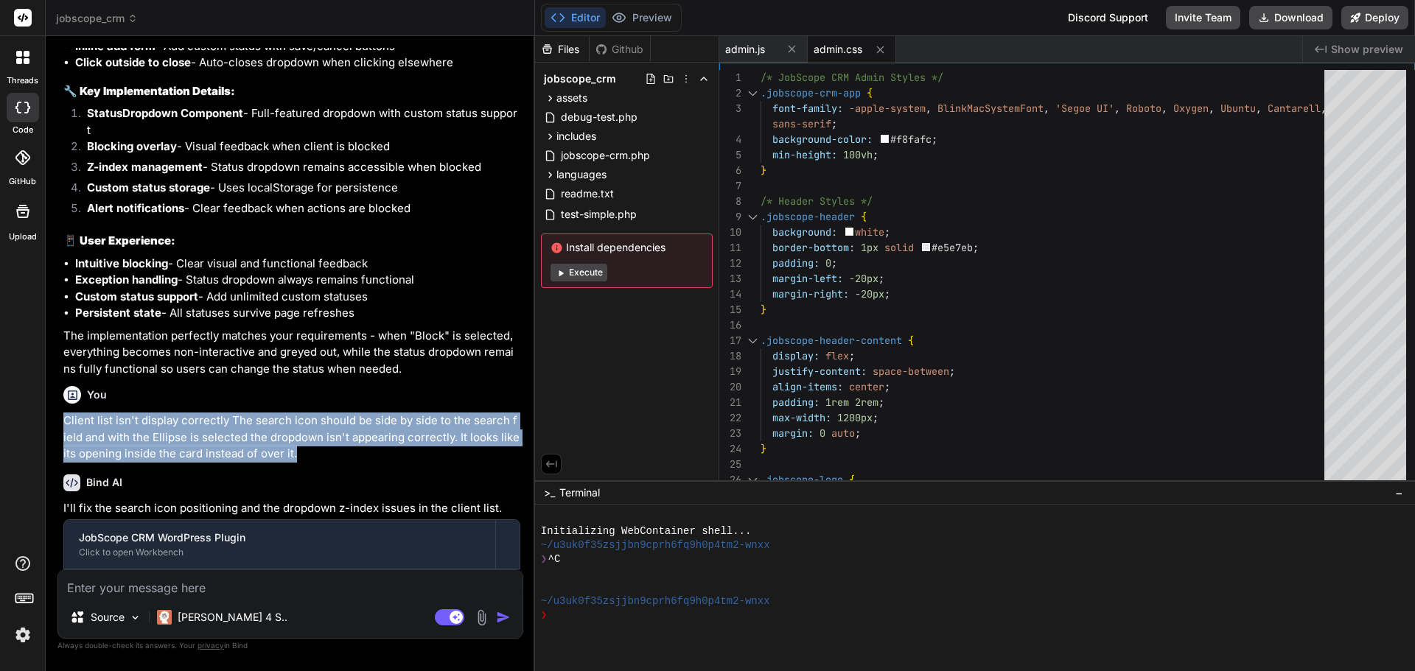
drag, startPoint x: 305, startPoint y: 369, endPoint x: 66, endPoint y: 338, distance: 240.8
click at [66, 413] on p "Client list isn't display correctly The search icon should be side by side to t…" at bounding box center [291, 438] width 457 height 50
copy p "Client list isn't display correctly The search icon should be side by side to t…"
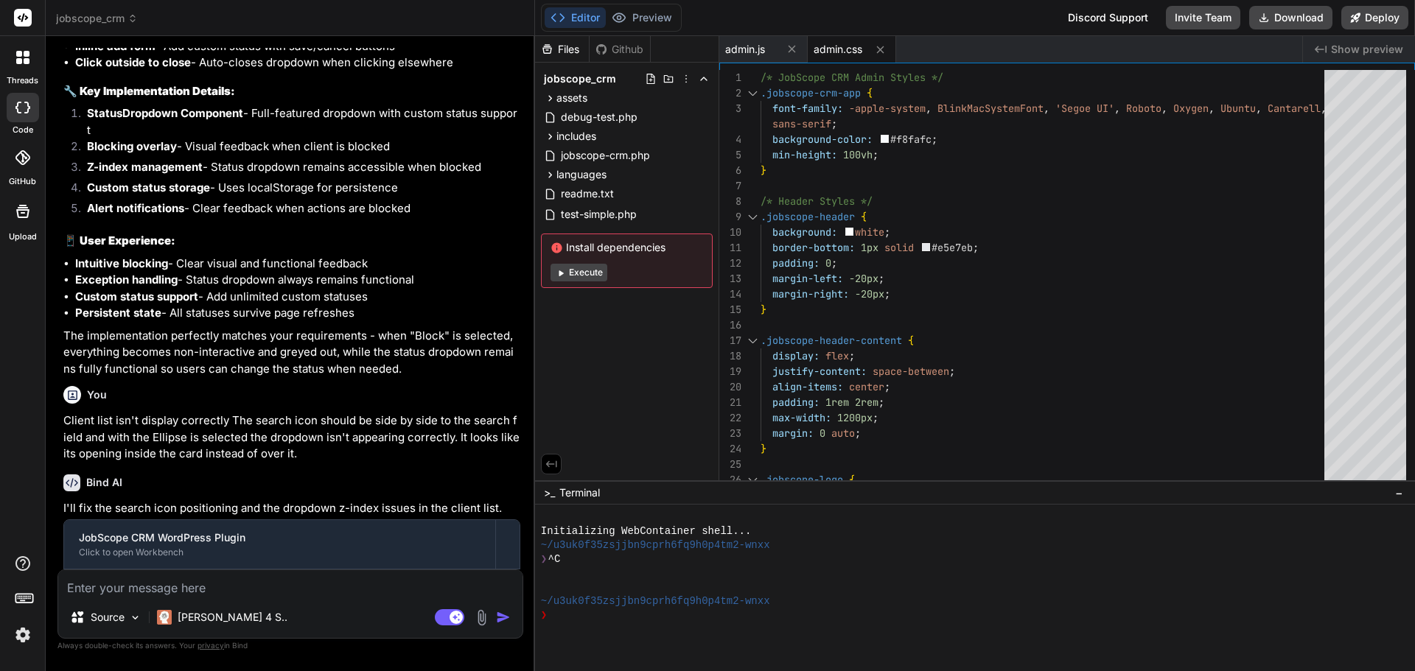
click at [113, 580] on textarea at bounding box center [290, 583] width 464 height 27
paste textarea "Client list isn't display correctly The search icon should be side by side to t…"
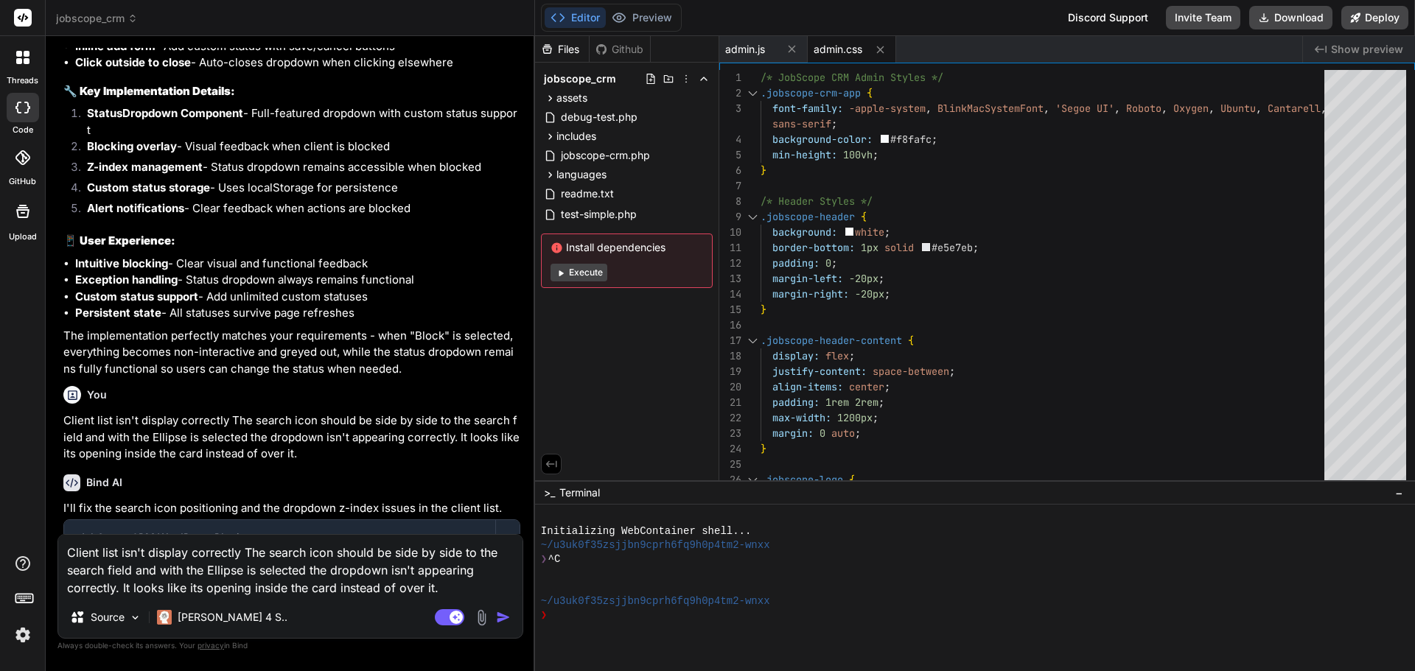
click at [505, 615] on img "button" at bounding box center [503, 617] width 15 height 15
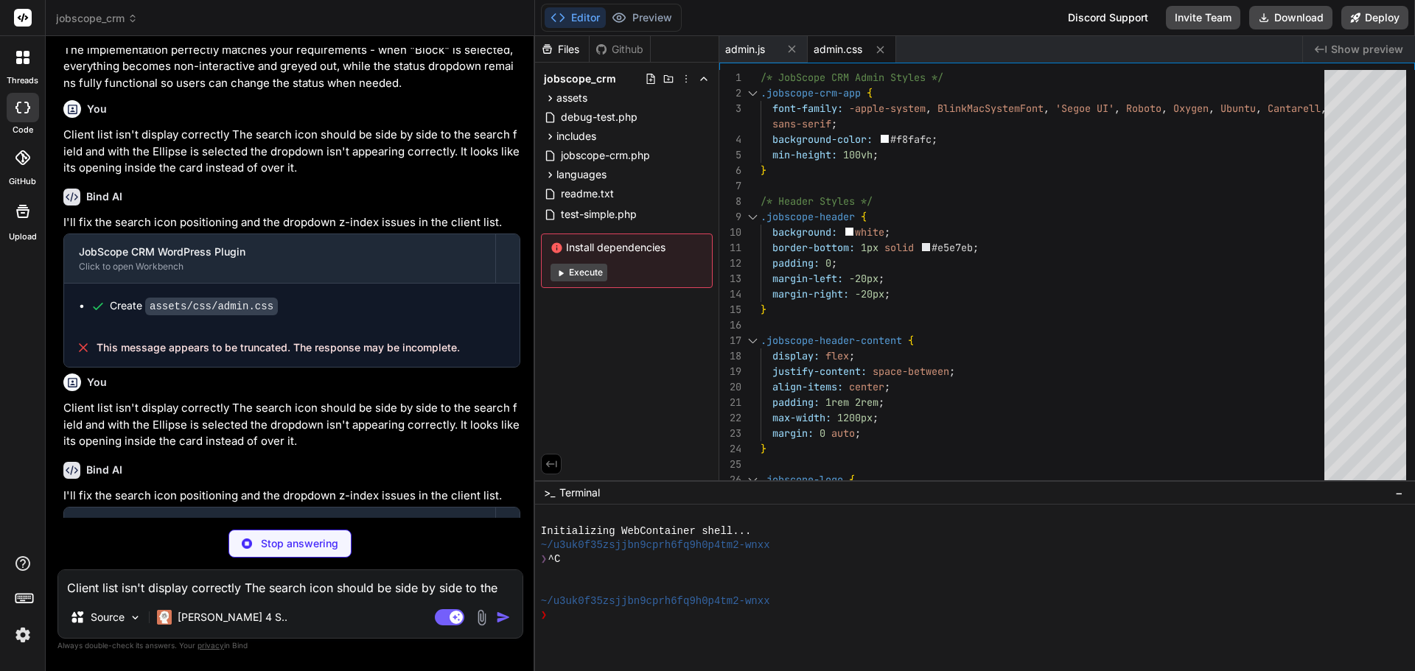
scroll to position [13275, 0]
click at [550, 97] on icon at bounding box center [550, 98] width 13 height 13
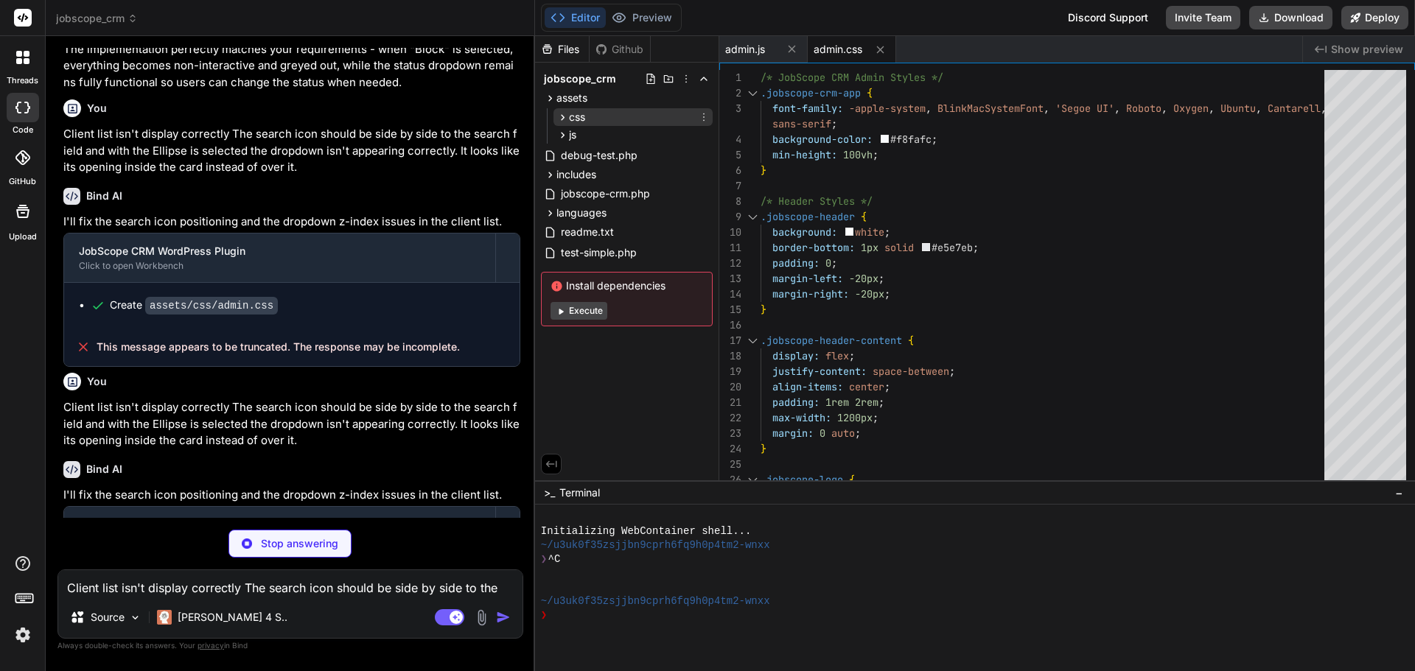
click at [557, 119] on icon at bounding box center [562, 117] width 13 height 13
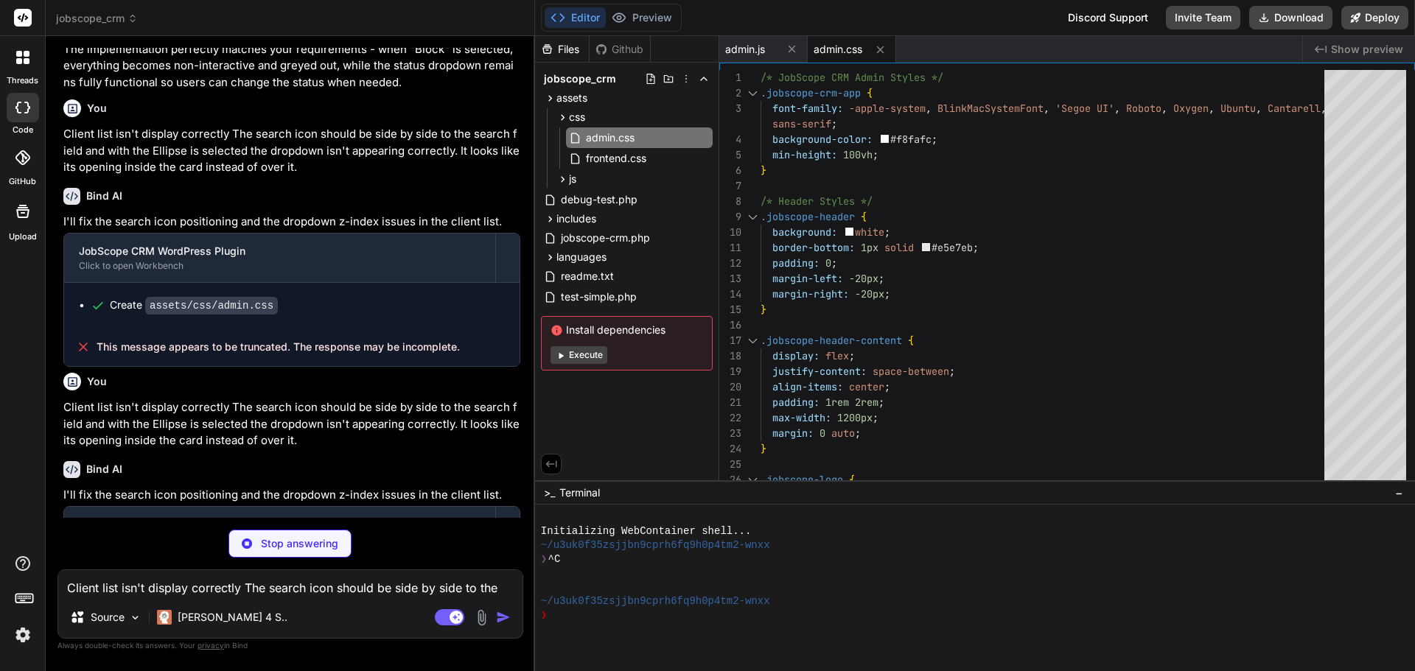
click at [828, 49] on span "admin.css" at bounding box center [838, 49] width 49 height 15
click at [1406, 70] on div at bounding box center [1410, 77] width 9 height 15
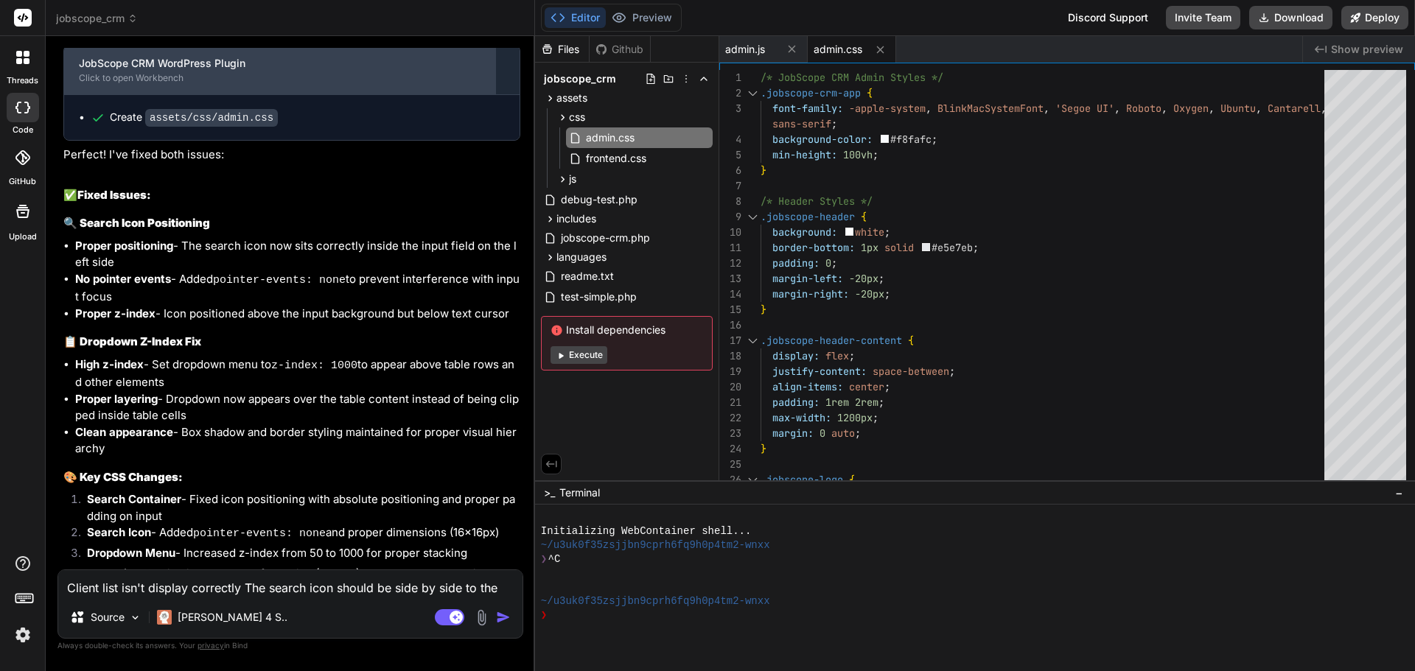
scroll to position [13742, 0]
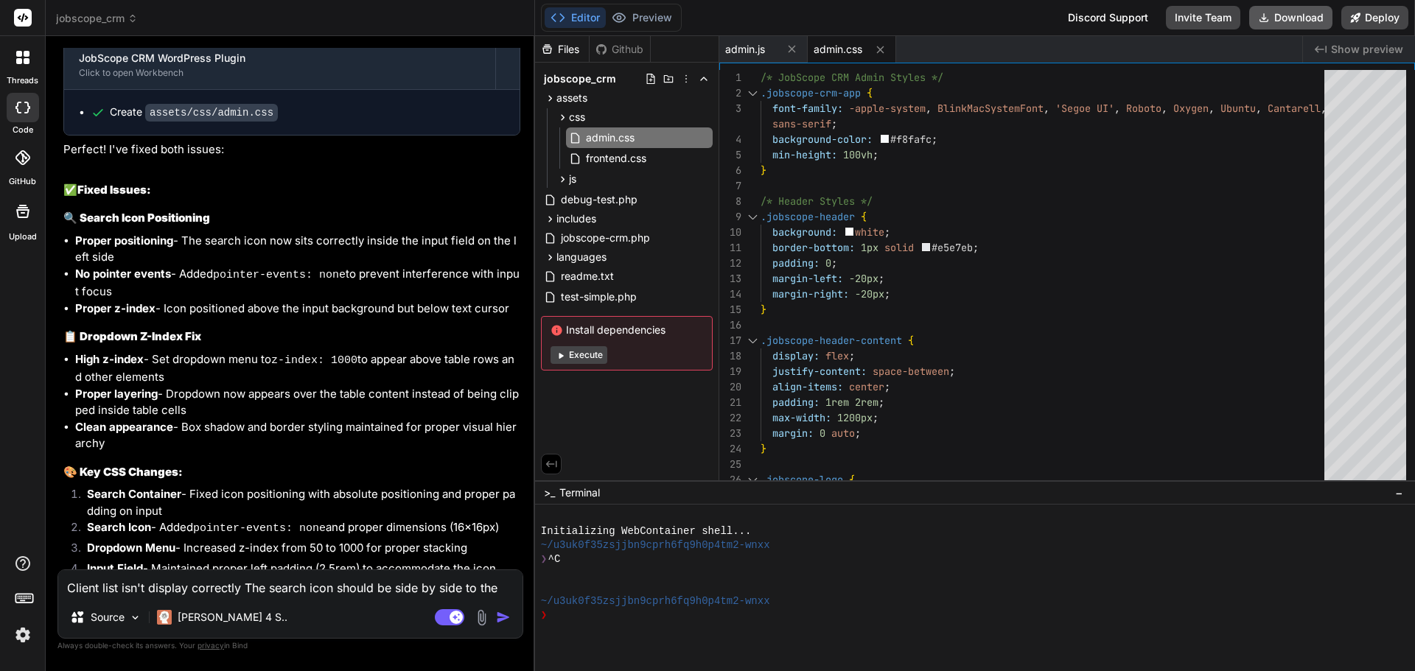
click at [1294, 28] on button "Download" at bounding box center [1290, 18] width 83 height 24
click at [303, 266] on li "No pointer events - Added pointer-events: none to prevent interference with inp…" at bounding box center [297, 283] width 445 height 35
click at [318, 584] on textarea "Client list isn't display correctly The search icon should be side by side to t…" at bounding box center [290, 583] width 464 height 27
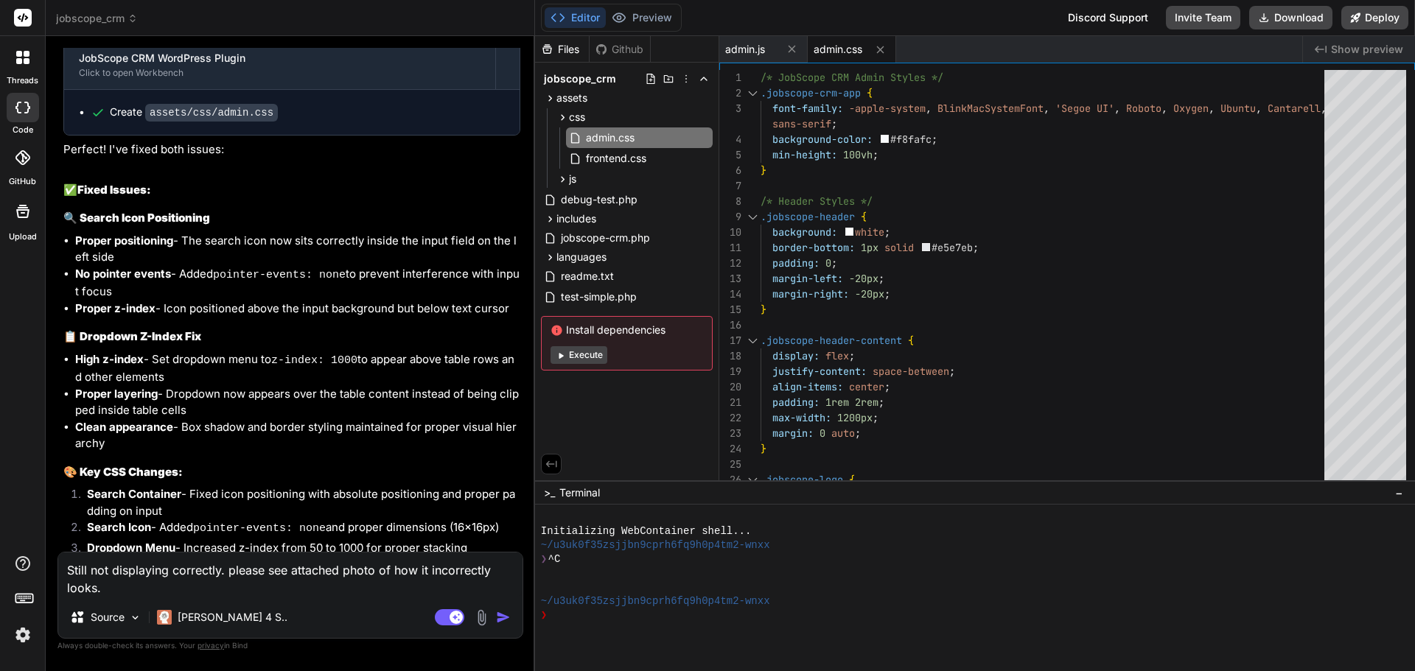
click at [483, 618] on img at bounding box center [481, 617] width 17 height 17
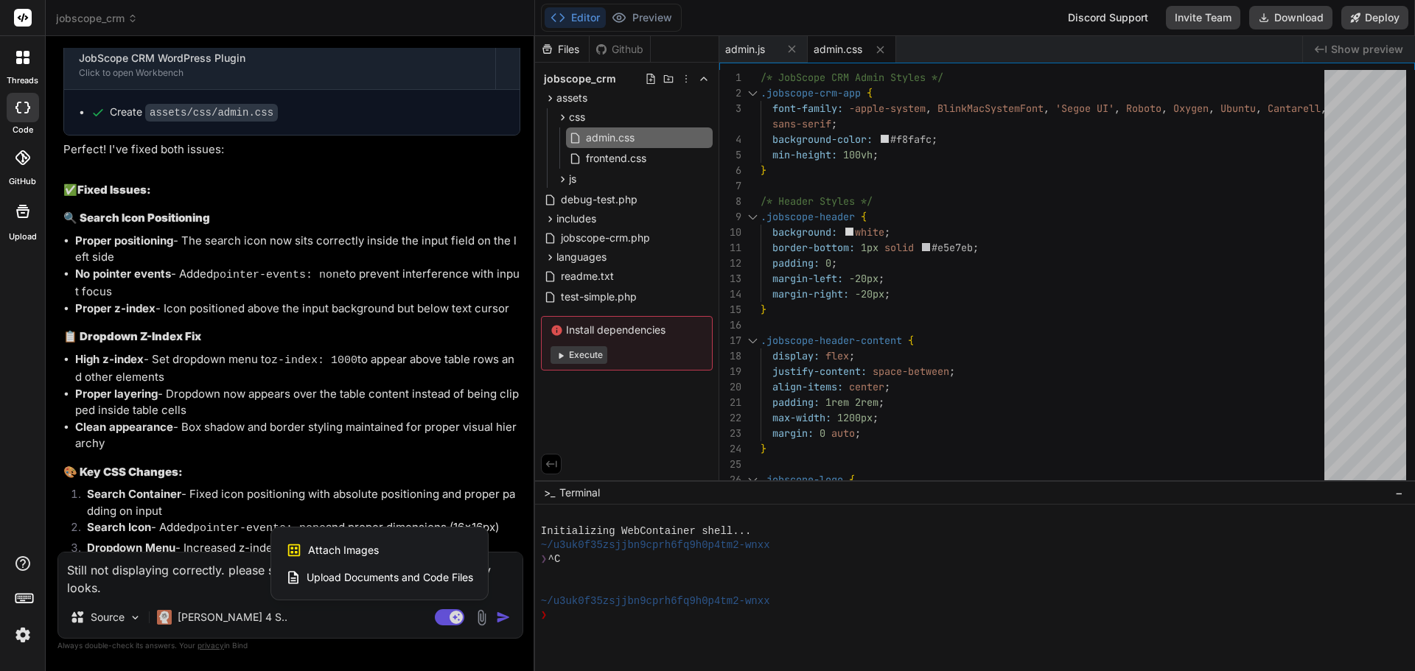
click at [388, 549] on div "Attach Images Image attachments are only supported in Claude and Gemini models." at bounding box center [379, 550] width 187 height 28
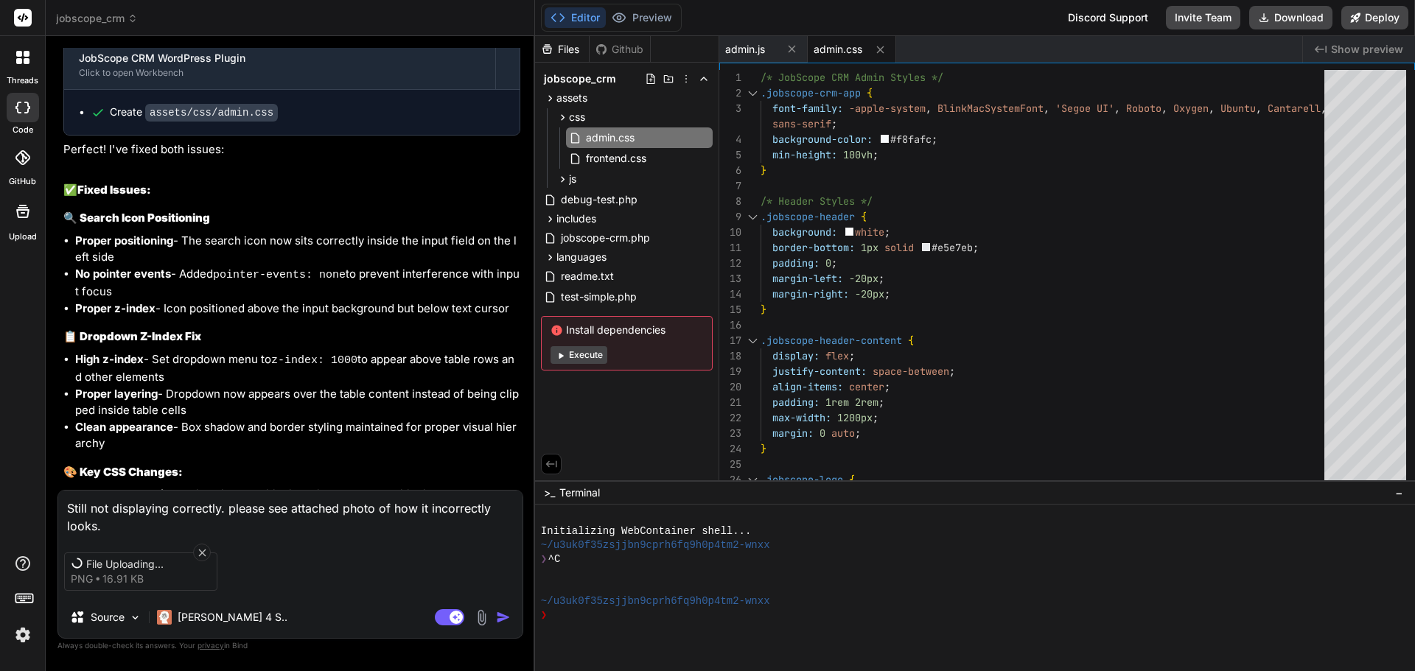
click at [430, 505] on textarea "Still not displaying correctly. please see attached photo of how it incorrectly…" at bounding box center [290, 513] width 464 height 44
click at [202, 548] on icon at bounding box center [202, 553] width 13 height 13
click at [179, 386] on li "Proper layering - Dropdown now appears over the table content instead of being …" at bounding box center [297, 402] width 445 height 33
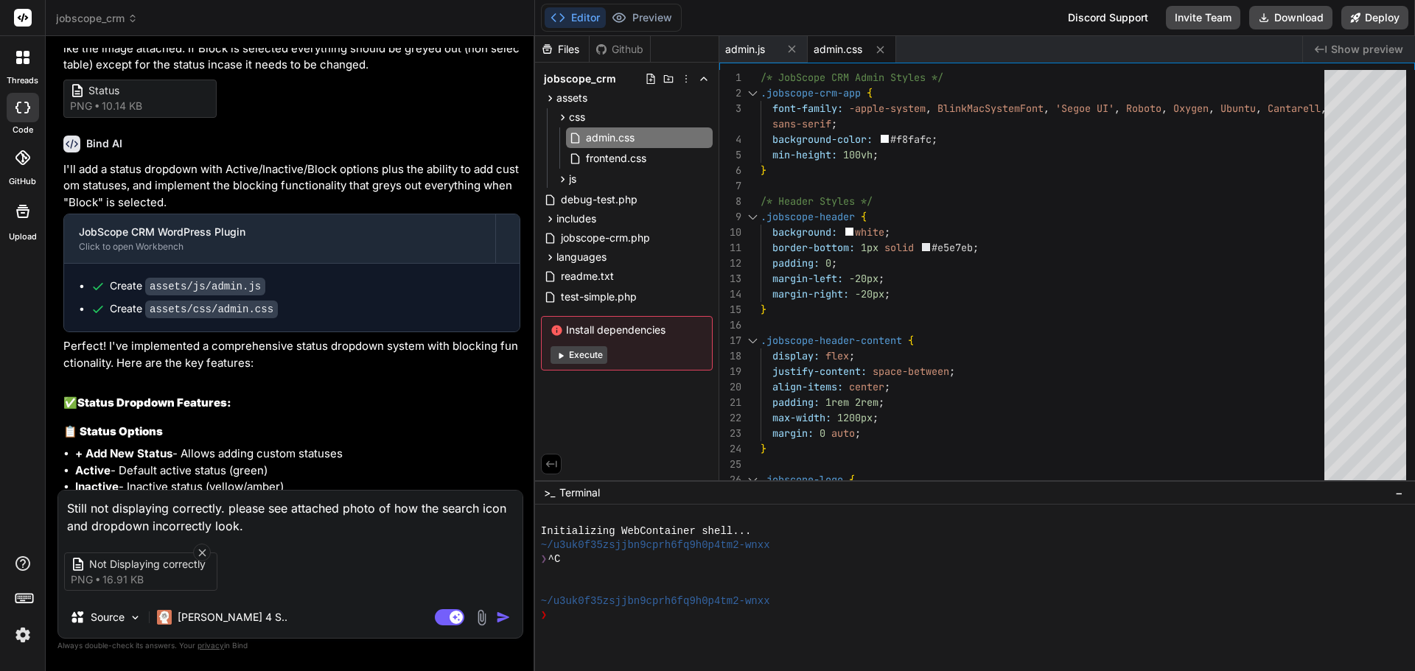
scroll to position [10573, 0]
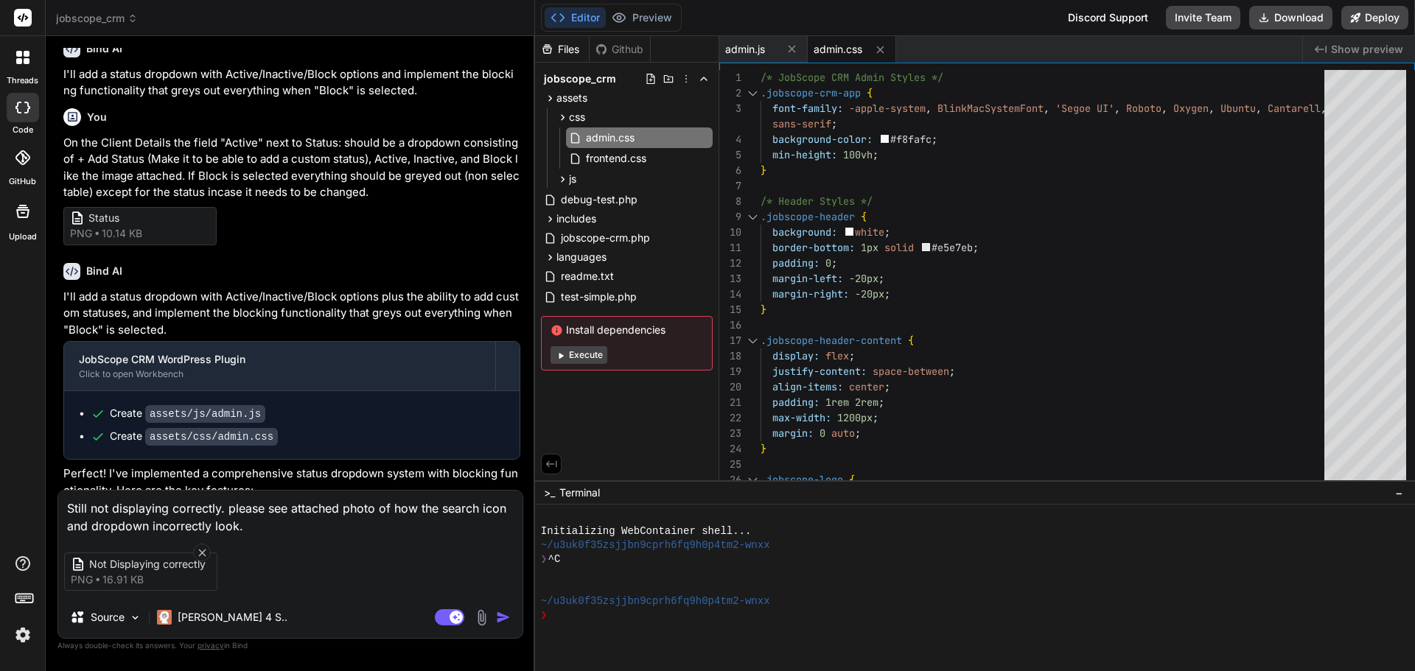
click at [139, 289] on p "I'll add a status dropdown with Active/Inactive/Block options plus the ability …" at bounding box center [291, 314] width 457 height 50
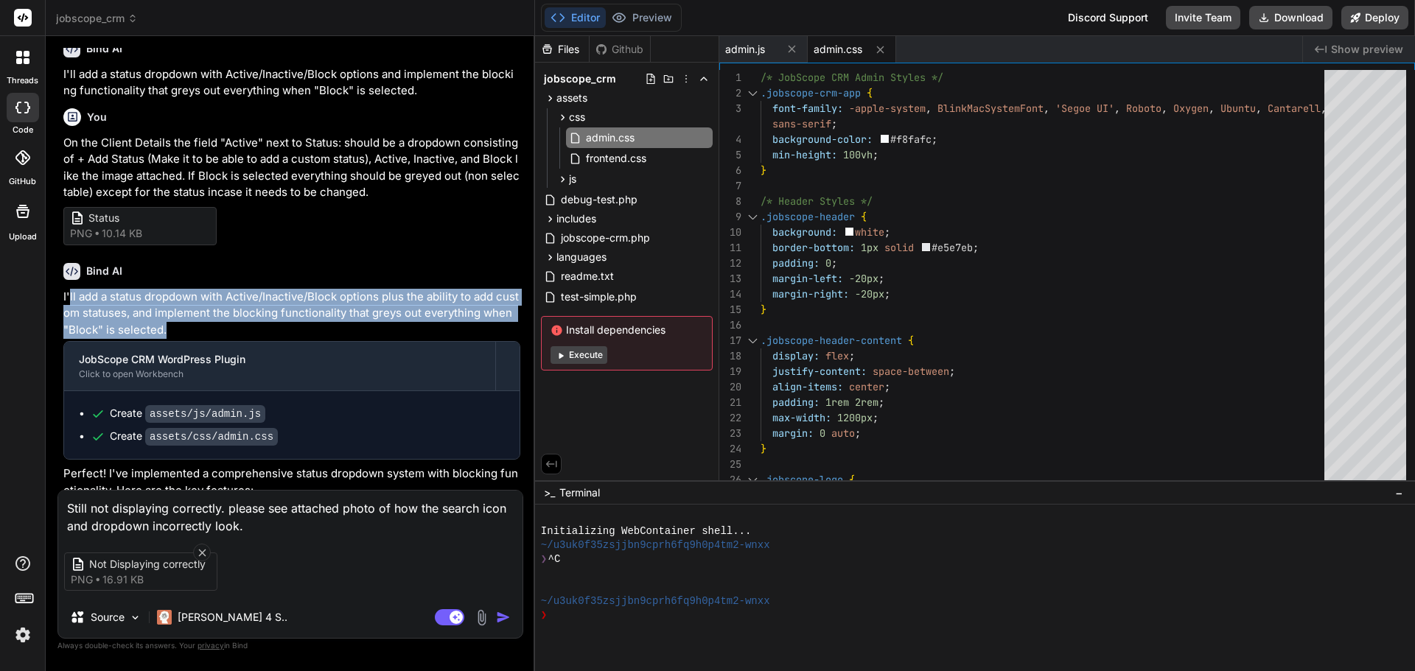
drag, startPoint x: 70, startPoint y: 210, endPoint x: 199, endPoint y: 238, distance: 132.0
click at [199, 289] on p "I'll add a status dropdown with Active/Inactive/Block options plus the ability …" at bounding box center [291, 314] width 457 height 50
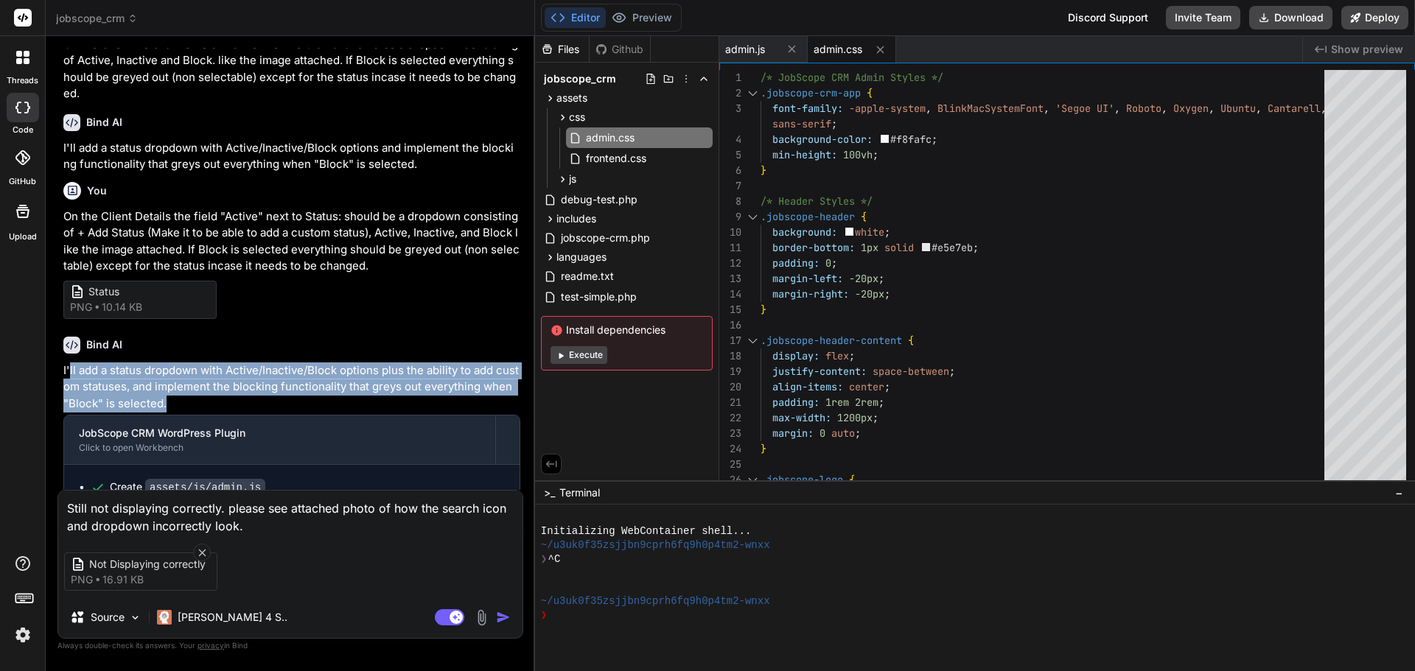
scroll to position [10426, 0]
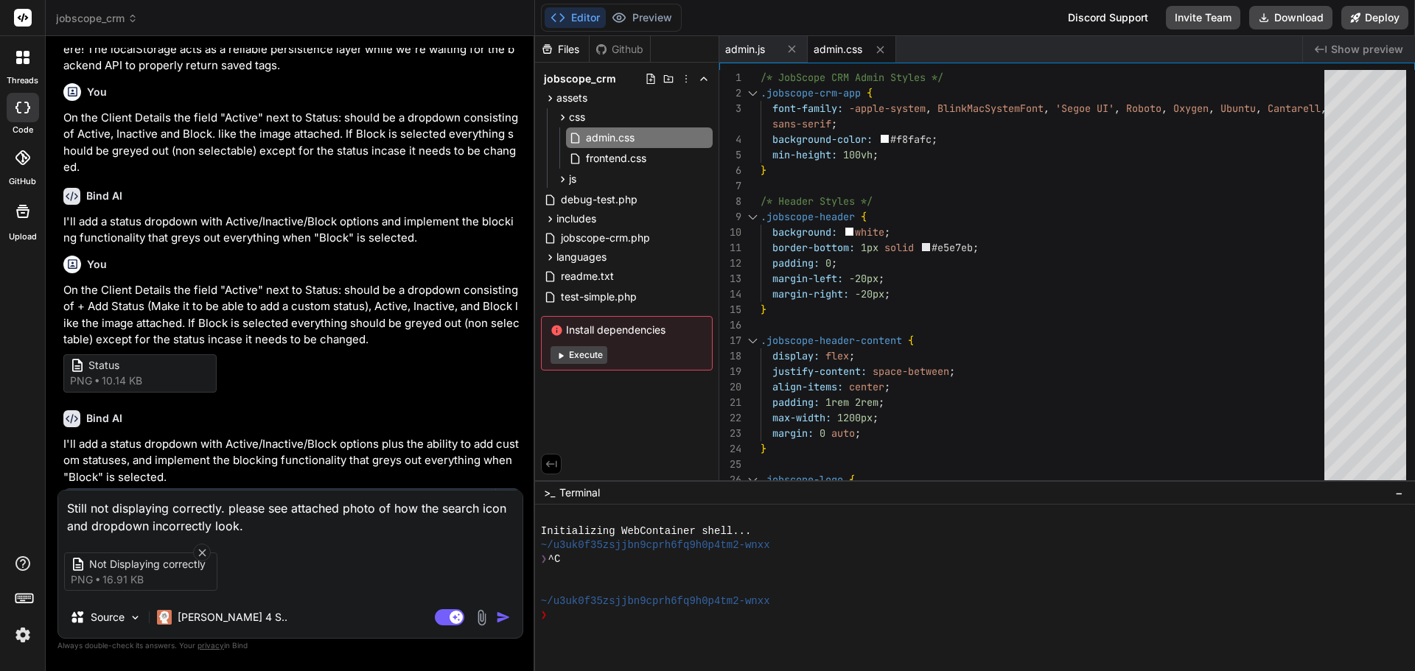
click at [203, 282] on p "On the Client Details the field "Active" next to Status: should be a dropdown c…" at bounding box center [291, 315] width 457 height 66
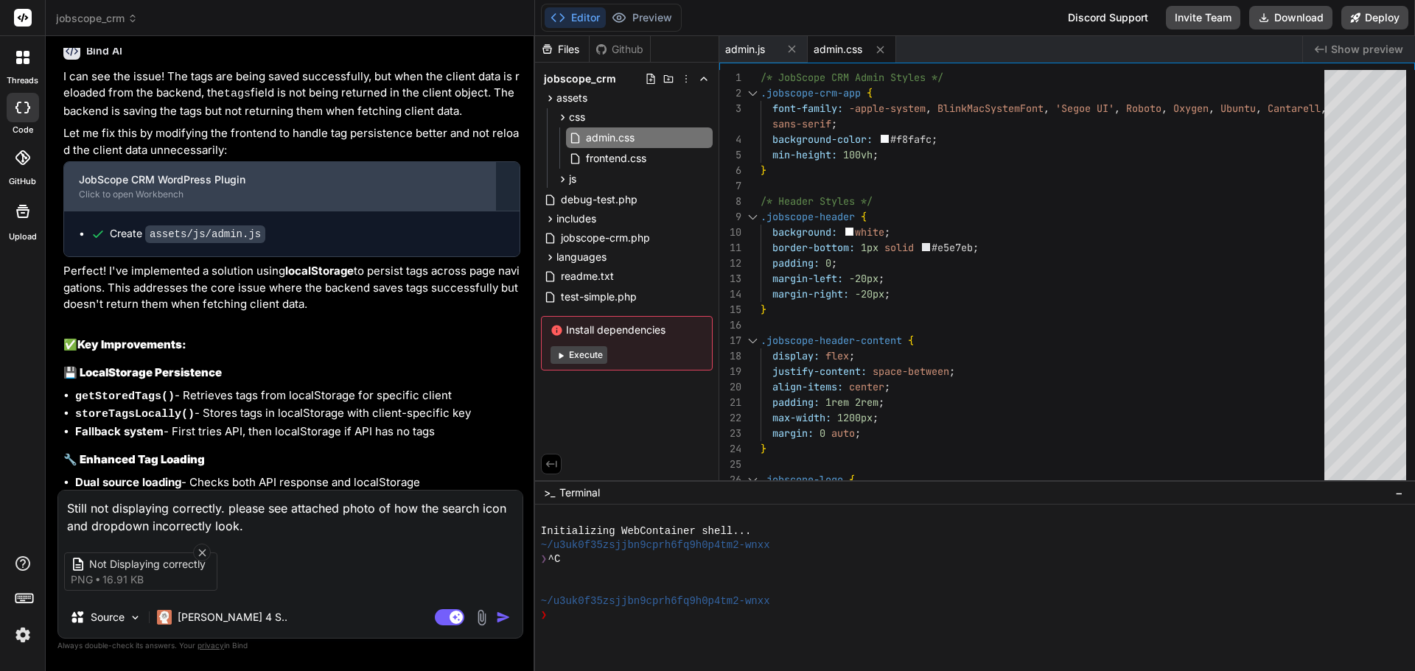
scroll to position [9689, 0]
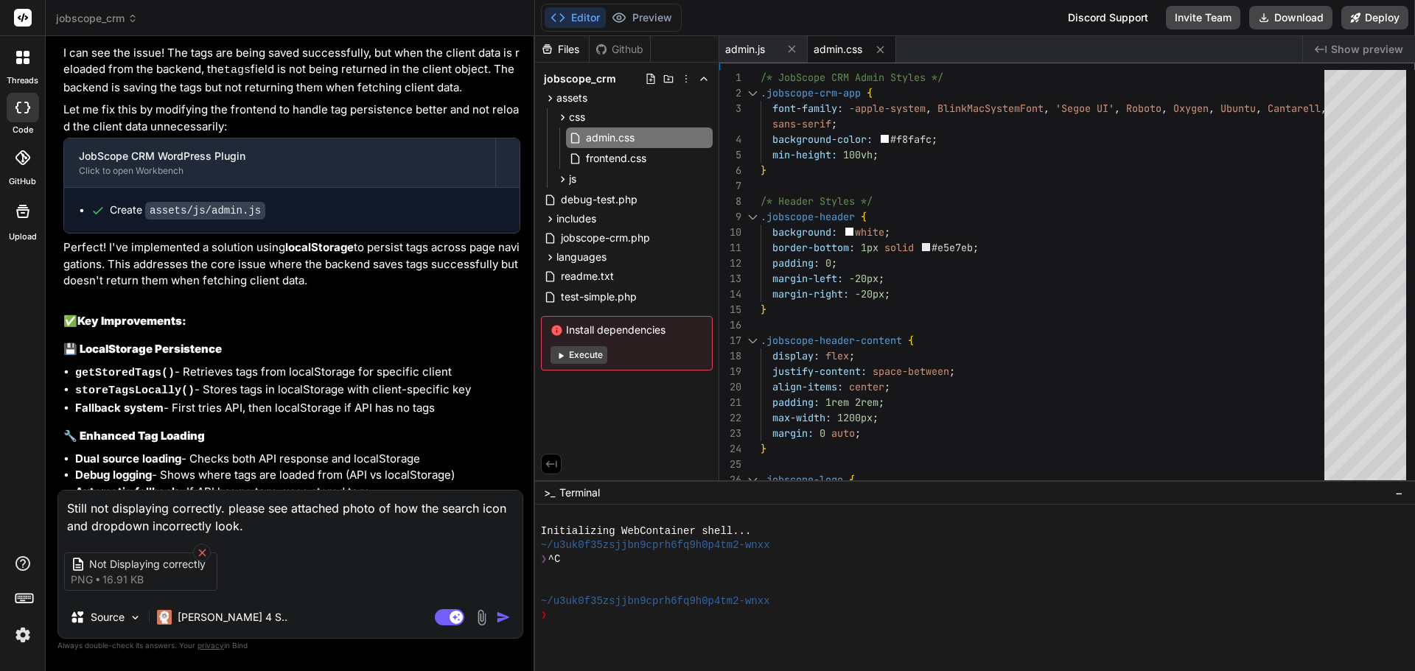
click at [198, 548] on icon at bounding box center [202, 553] width 13 height 13
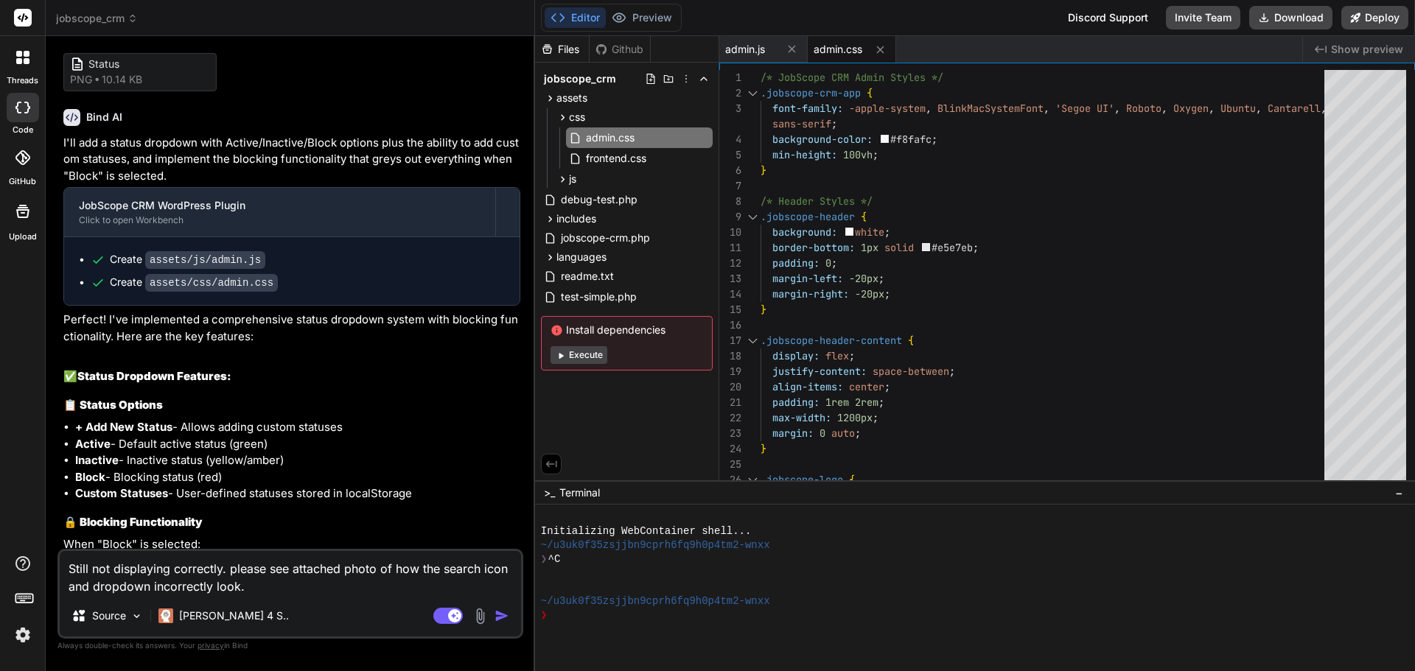
scroll to position [10868, 0]
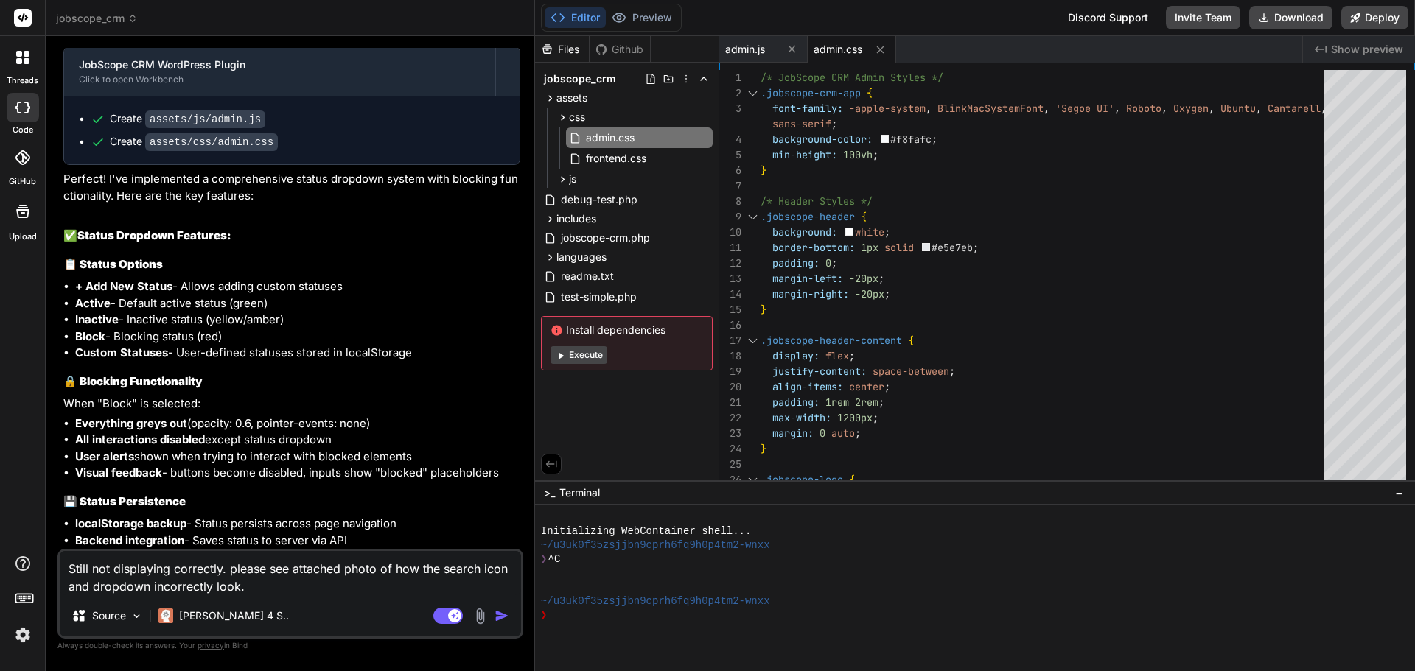
drag, startPoint x: 228, startPoint y: 566, endPoint x: 326, endPoint y: 592, distance: 102.2
click at [326, 592] on textarea "Still not displaying correctly. please see attached photo of how the search ico…" at bounding box center [290, 573] width 461 height 44
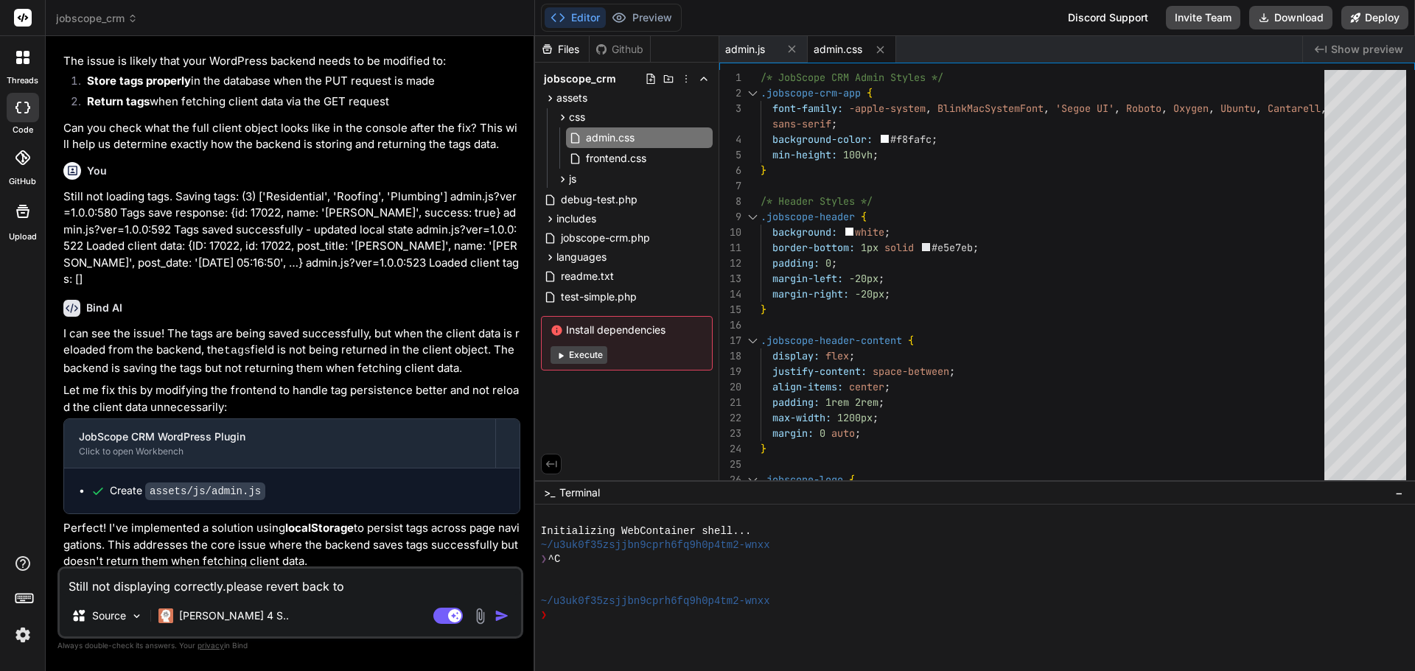
scroll to position [9394, 0]
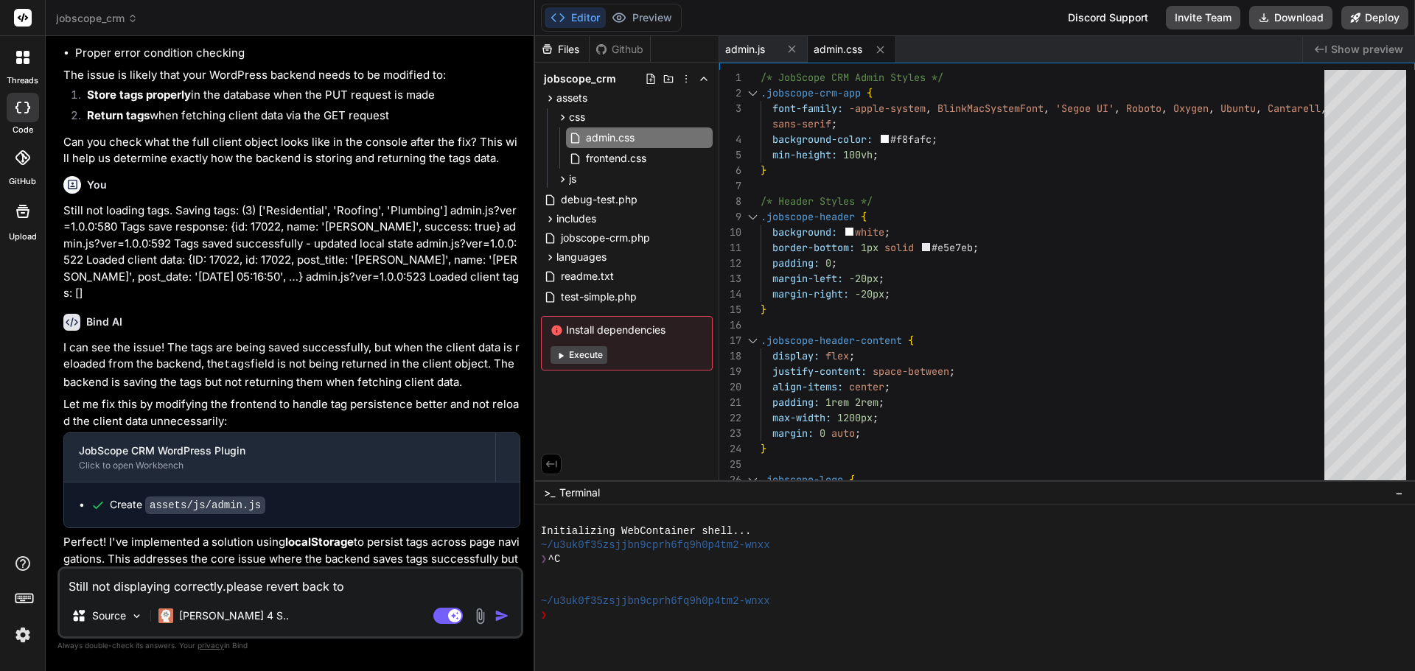
click at [366, 581] on textarea "Still not displaying correctly.please revert back to" at bounding box center [290, 582] width 461 height 27
drag, startPoint x: 63, startPoint y: 144, endPoint x: 167, endPoint y: 148, distance: 104.7
click at [167, 148] on div "You When Edit Client button is selected a popup should appear like the image at…" at bounding box center [291, 307] width 463 height 519
copy p "Still not loading tags"
click at [228, 587] on textarea "Still not displaying correctly.please revert back to saving tags" at bounding box center [290, 582] width 461 height 27
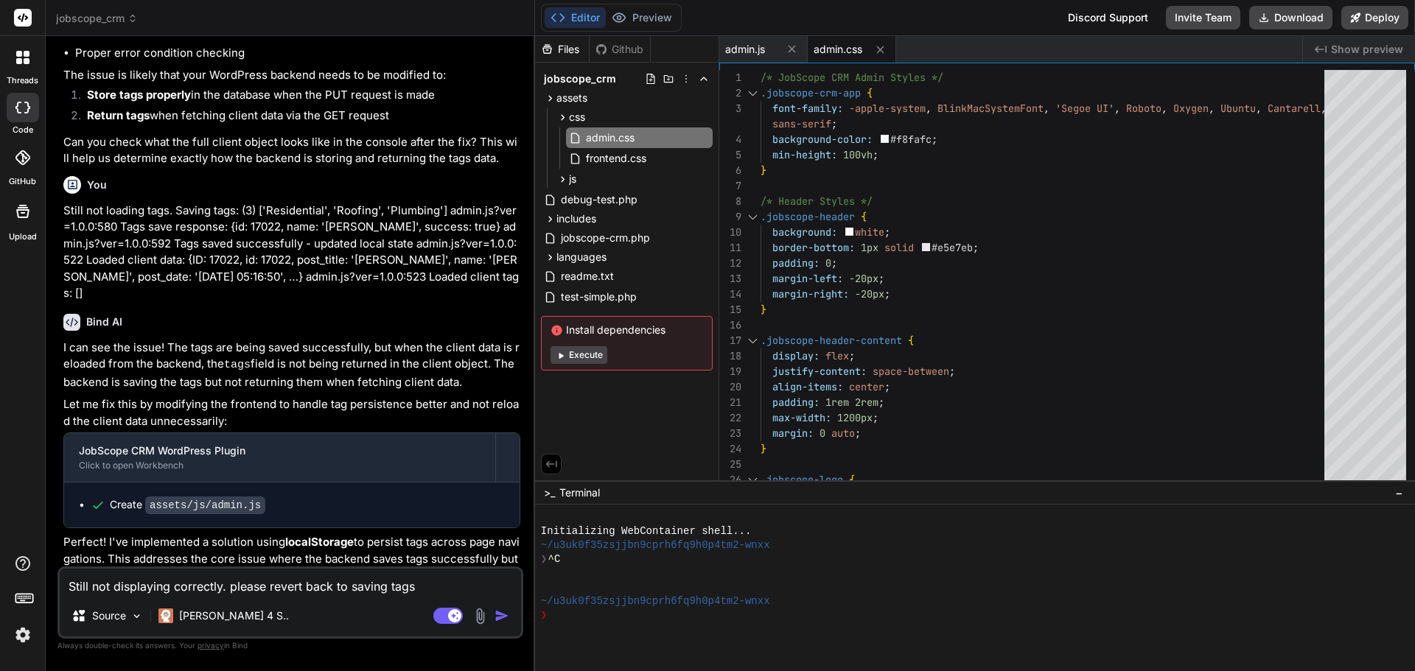
drag, startPoint x: 349, startPoint y: 586, endPoint x: 430, endPoint y: 589, distance: 80.4
click at [430, 589] on textarea "Still not displaying correctly. please revert back to saving tags" at bounding box center [290, 582] width 461 height 27
paste textarea "Still not load"
click at [353, 587] on textarea "Still not displaying correctly. please revert back to Still not loading tags" at bounding box center [290, 582] width 461 height 27
click at [483, 589] on textarea "Still not displaying correctly. please revert back to the Still not loading tags" at bounding box center [290, 582] width 461 height 27
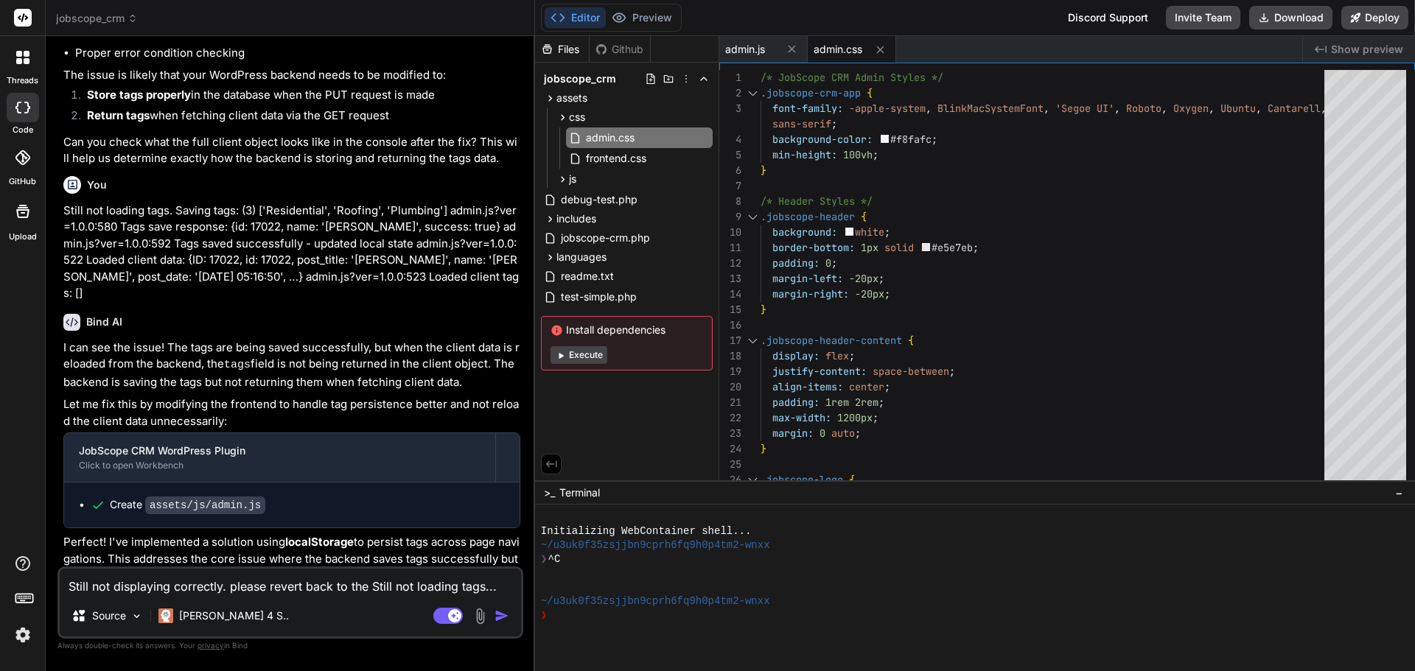
click at [499, 612] on img "button" at bounding box center [501, 616] width 15 height 15
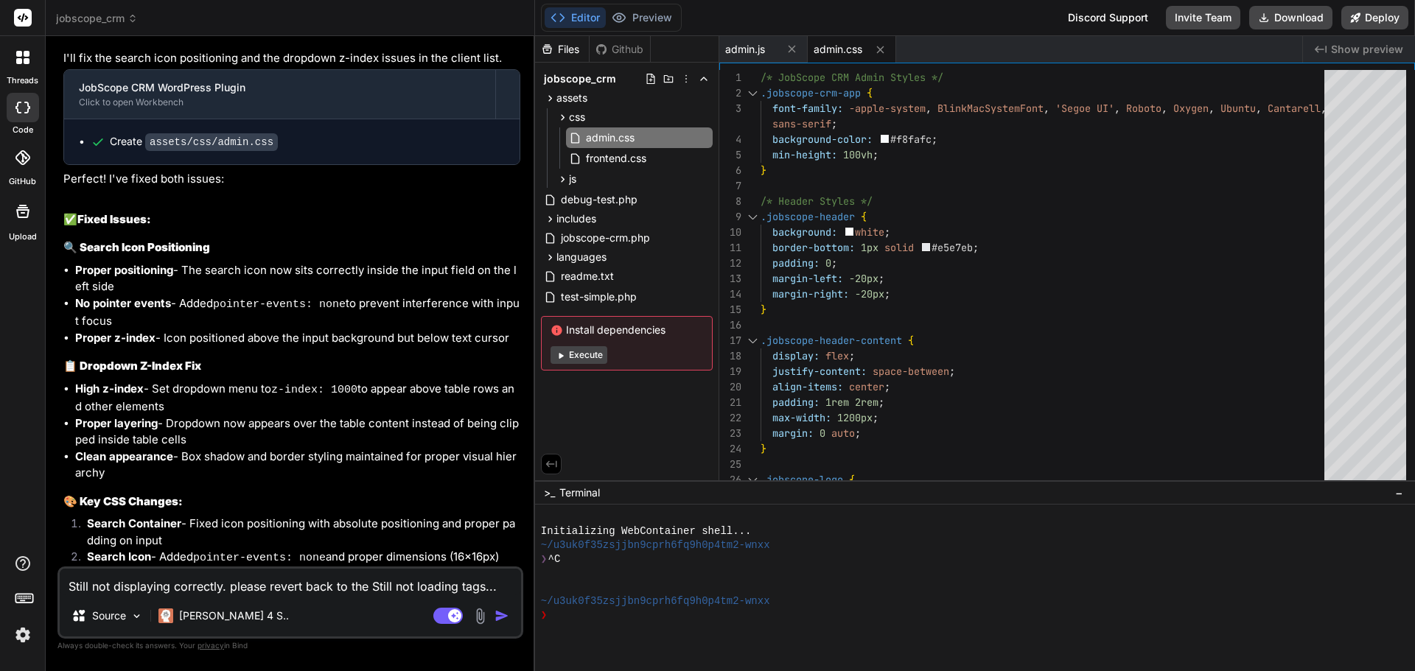
scroll to position [13812, 0]
